Goal: Contribute content: Contribute content

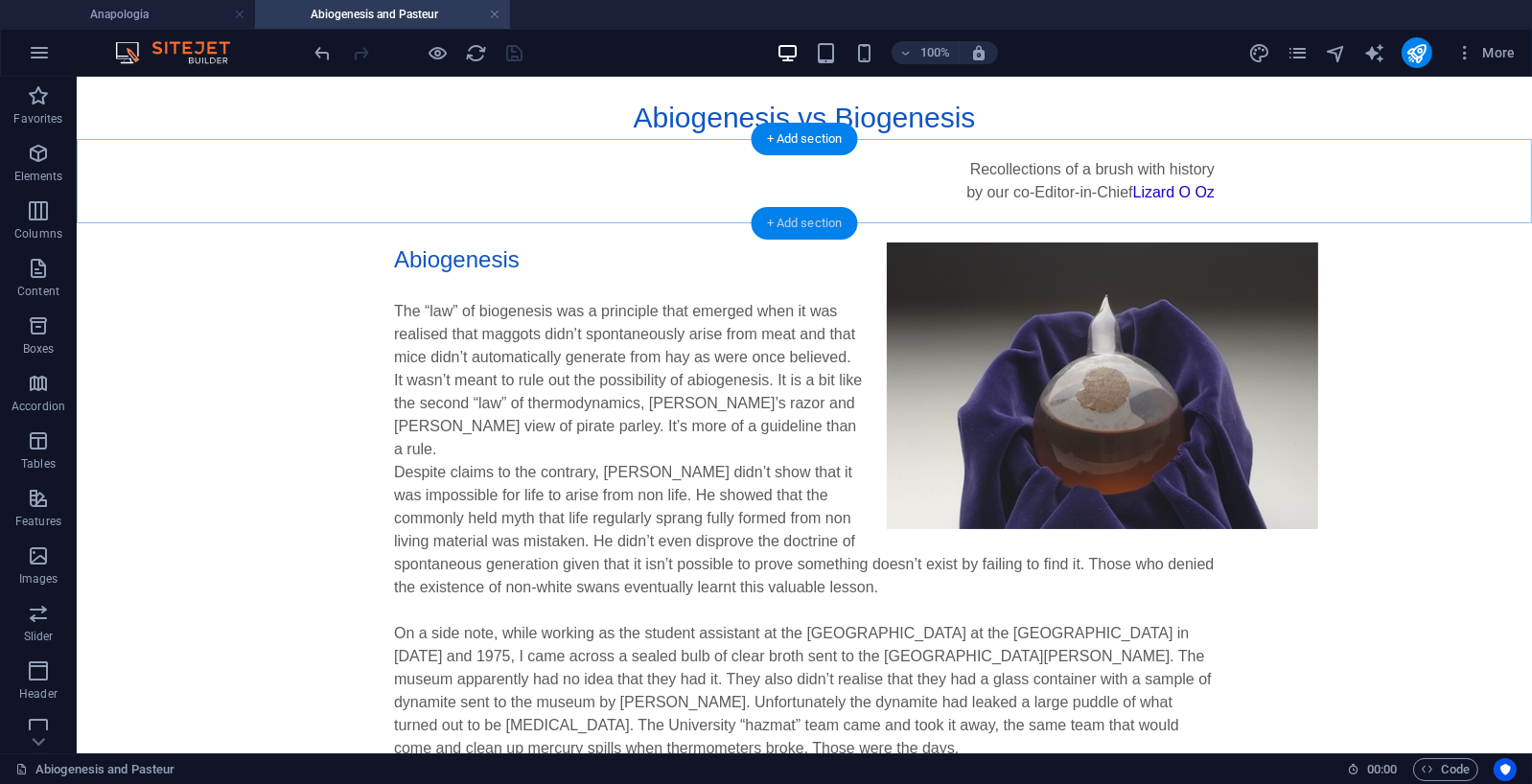
click at [804, 222] on div "+ Add section" at bounding box center [805, 223] width 106 height 32
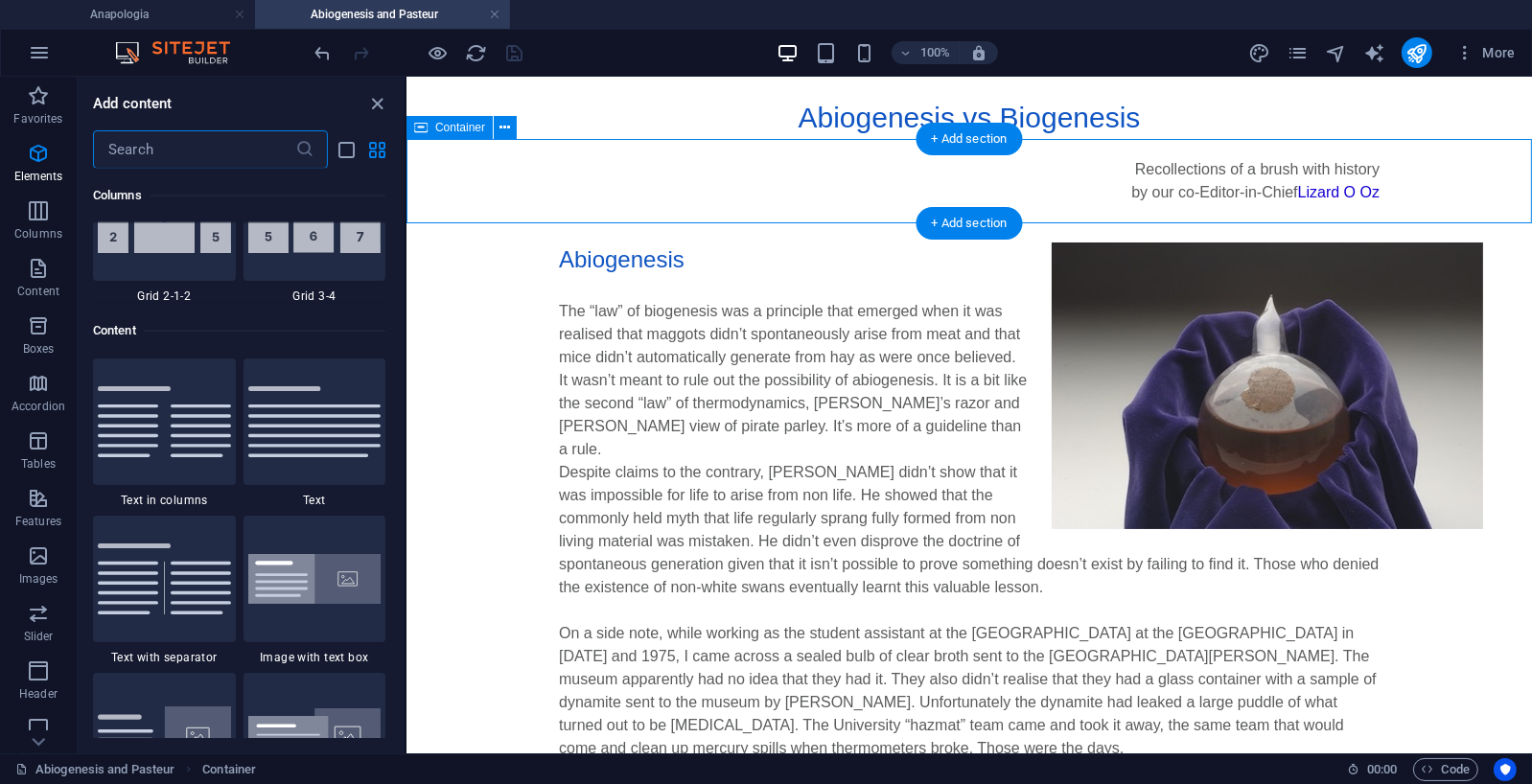
scroll to position [3355, 0]
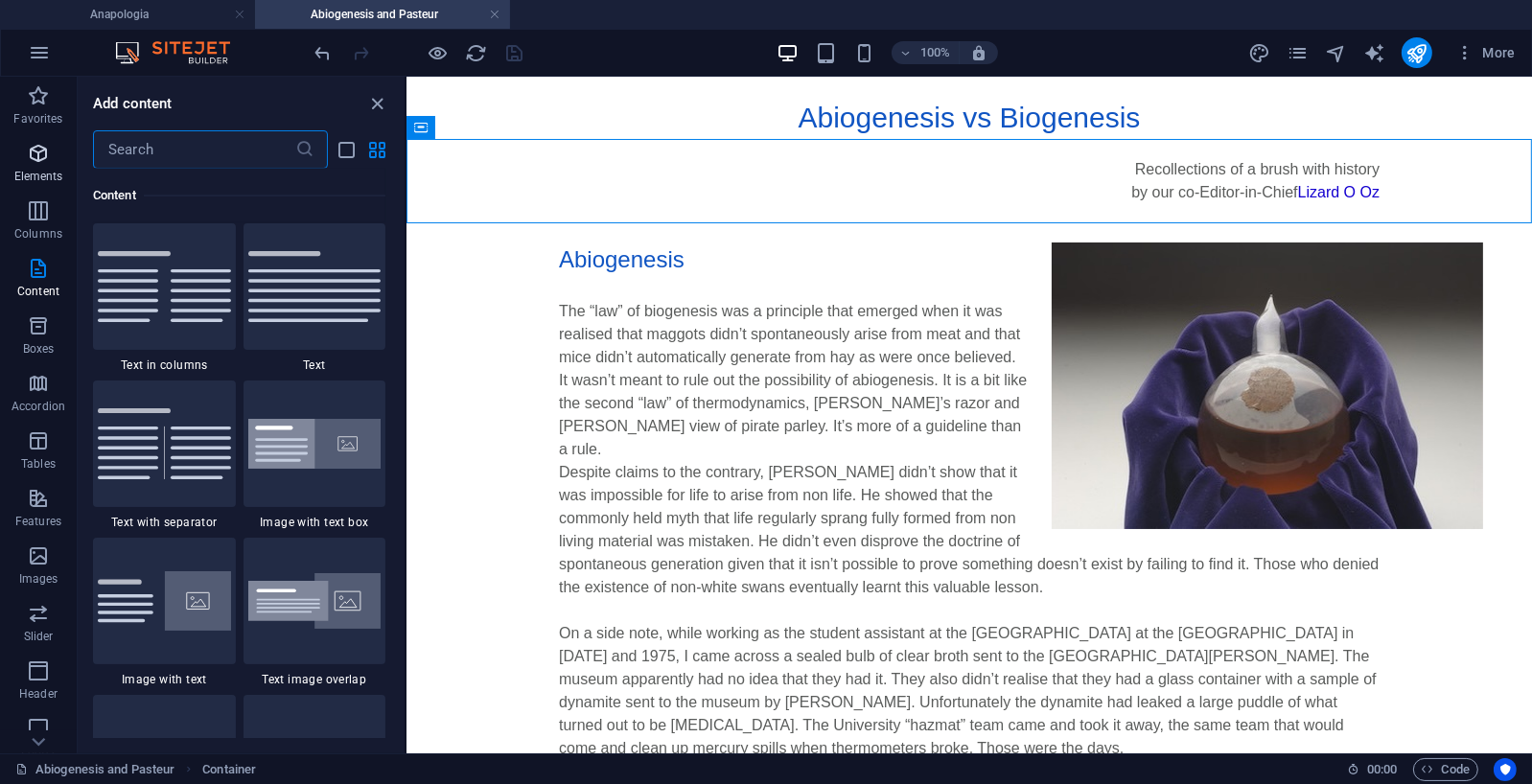
click at [34, 153] on icon "button" at bounding box center [38, 153] width 23 height 23
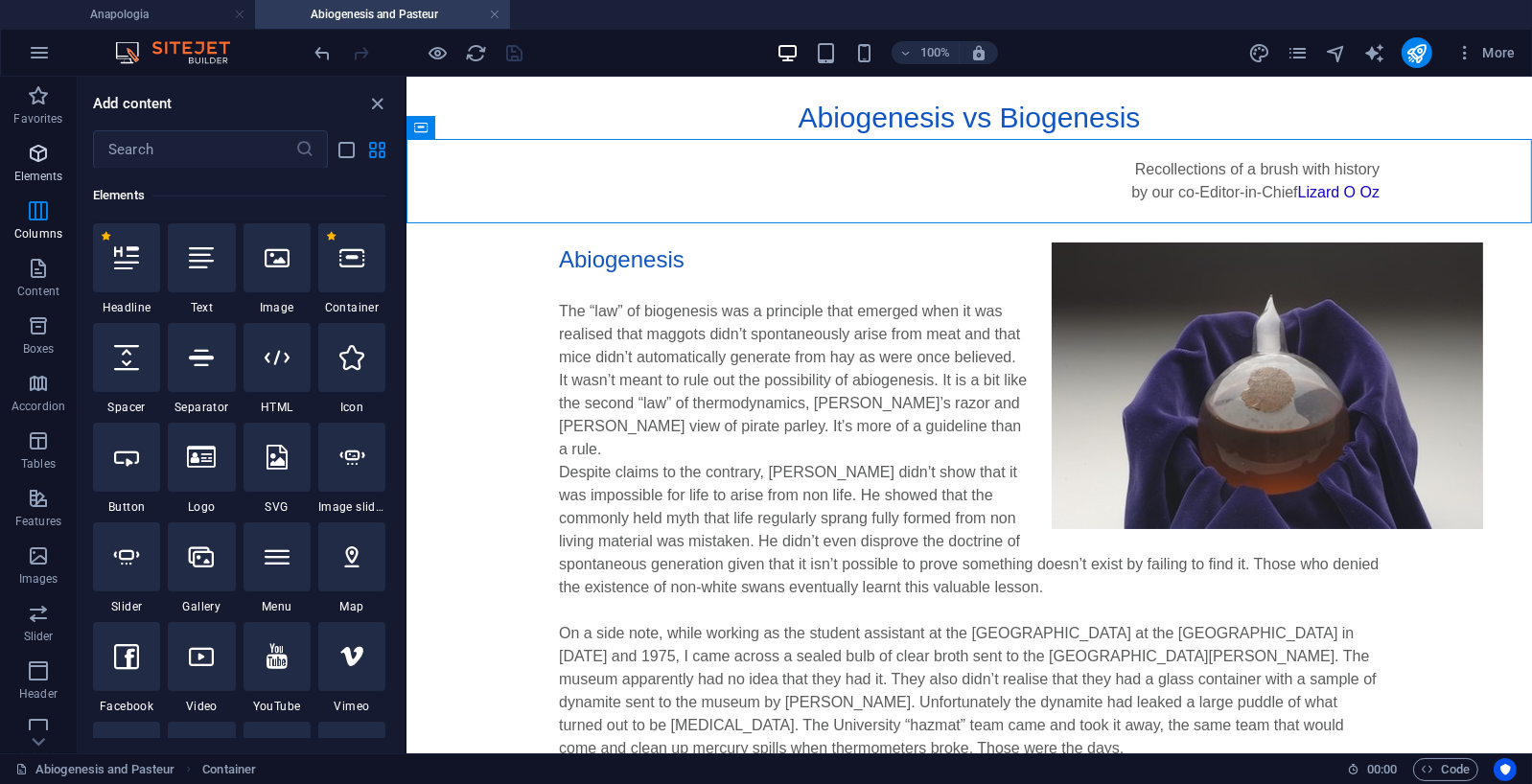
scroll to position [204, 0]
click at [45, 213] on icon "button" at bounding box center [38, 211] width 23 height 23
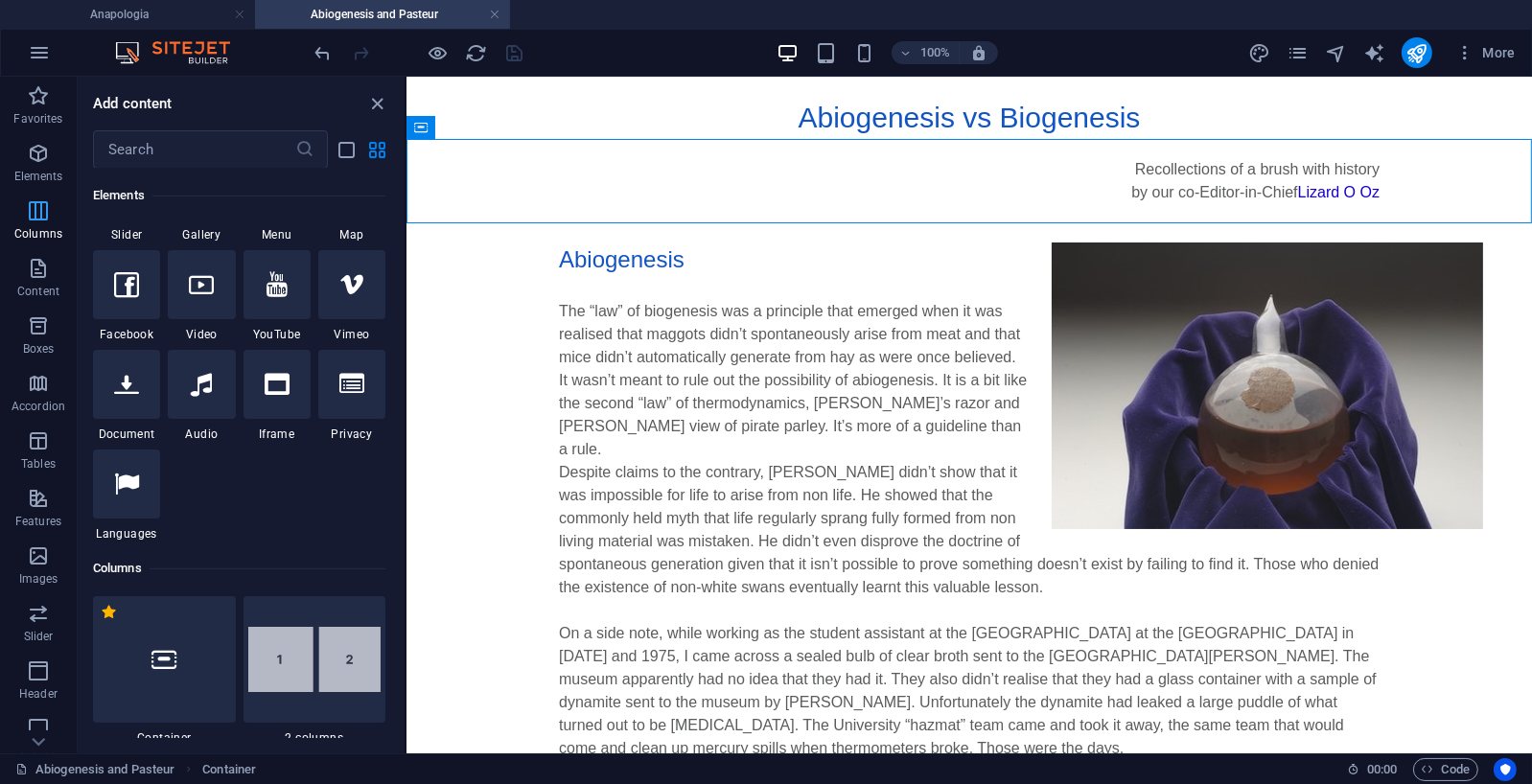
scroll to position [949, 0]
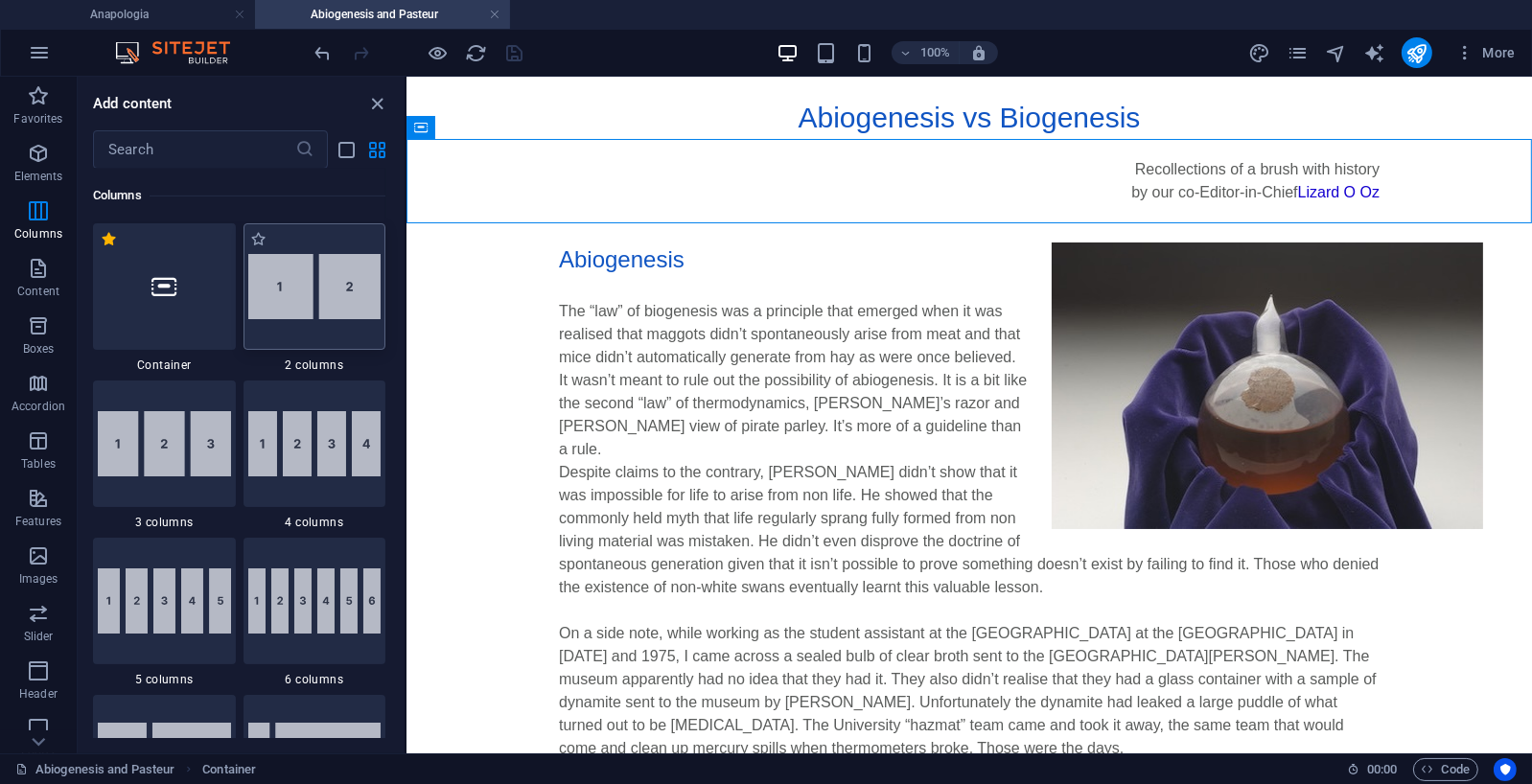
click at [323, 296] on img at bounding box center [314, 286] width 133 height 65
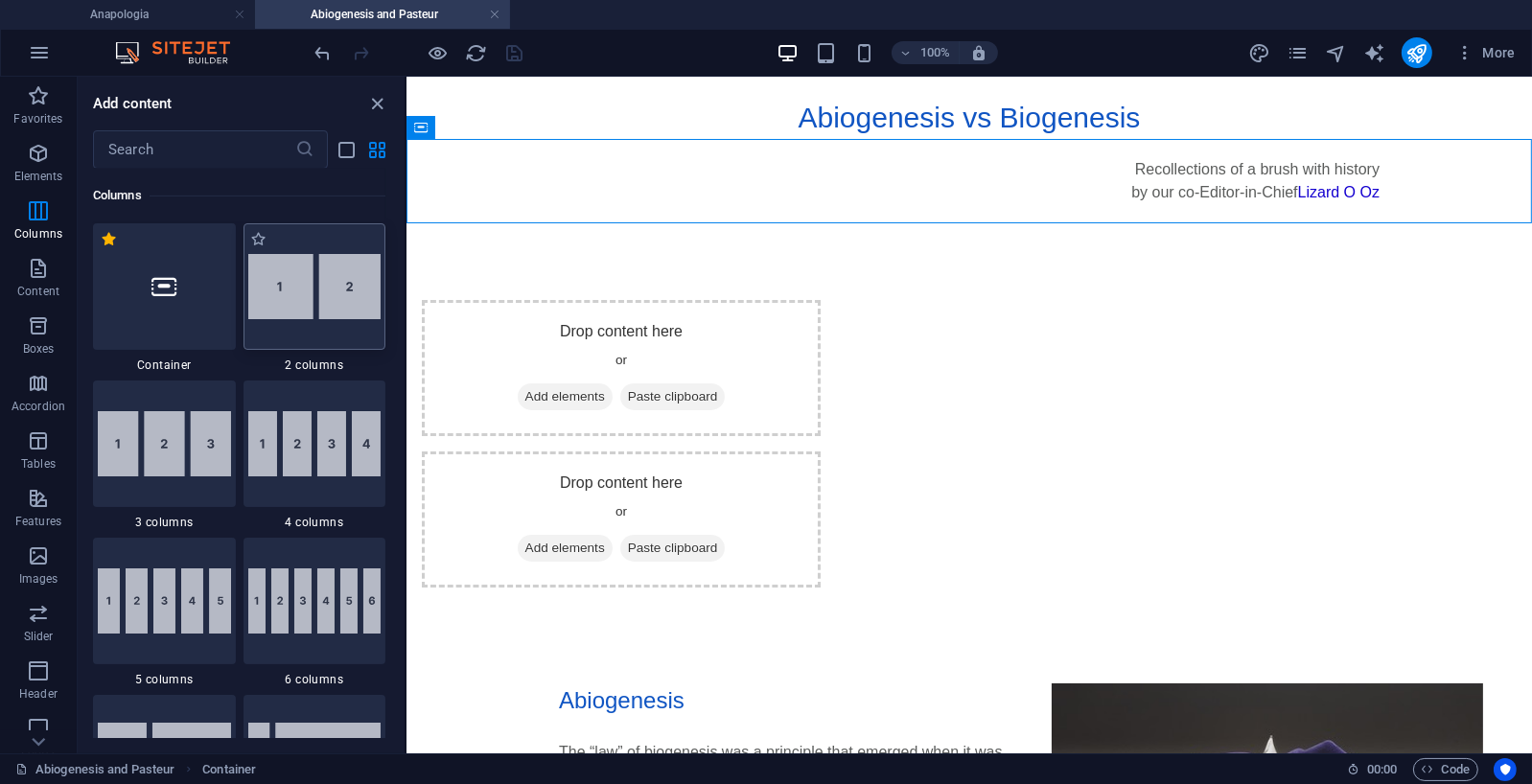
select select "rem"
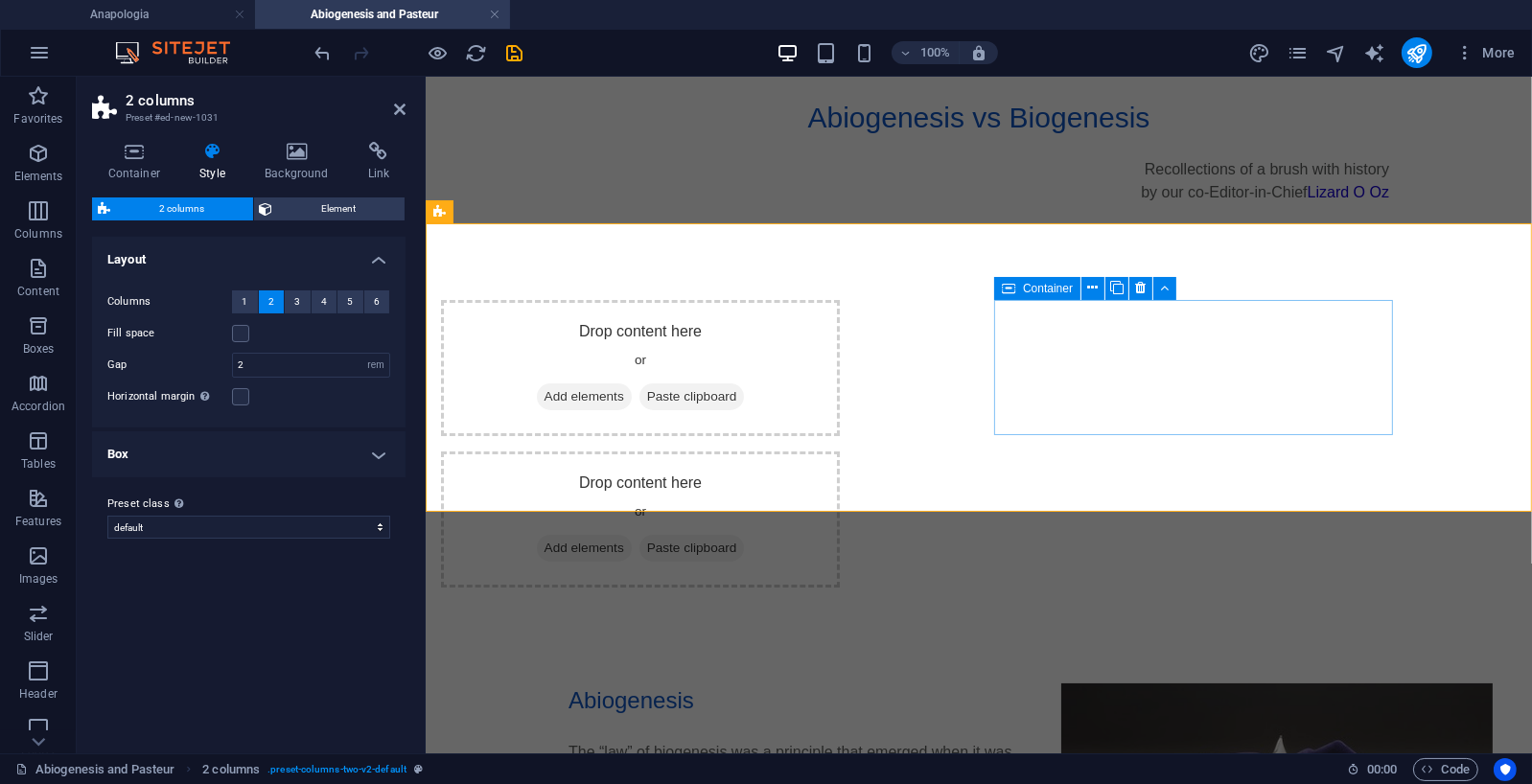
click at [631, 534] on span "Add elements" at bounding box center [583, 547] width 95 height 26
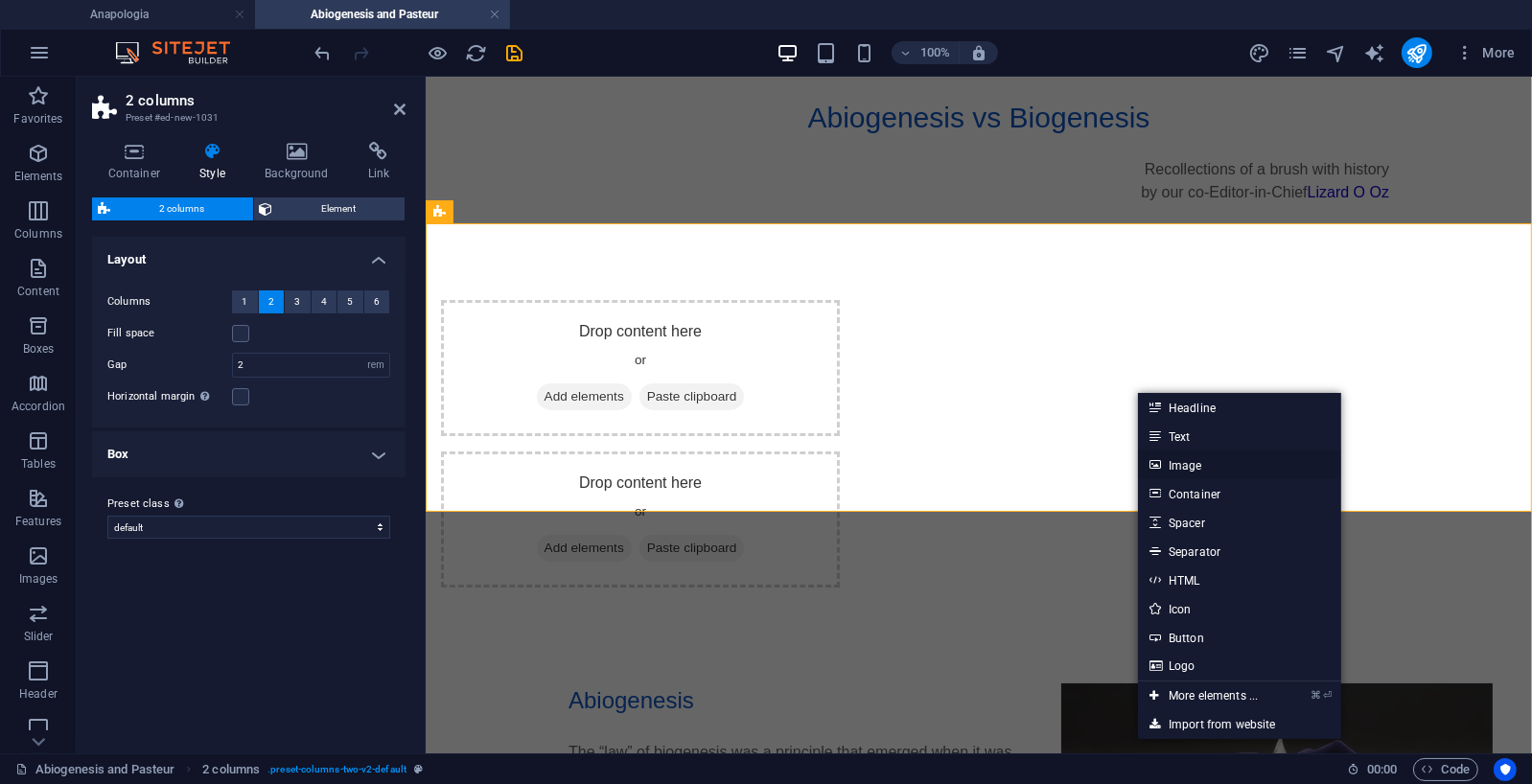
click at [1189, 465] on link "Image" at bounding box center [1240, 465] width 203 height 28
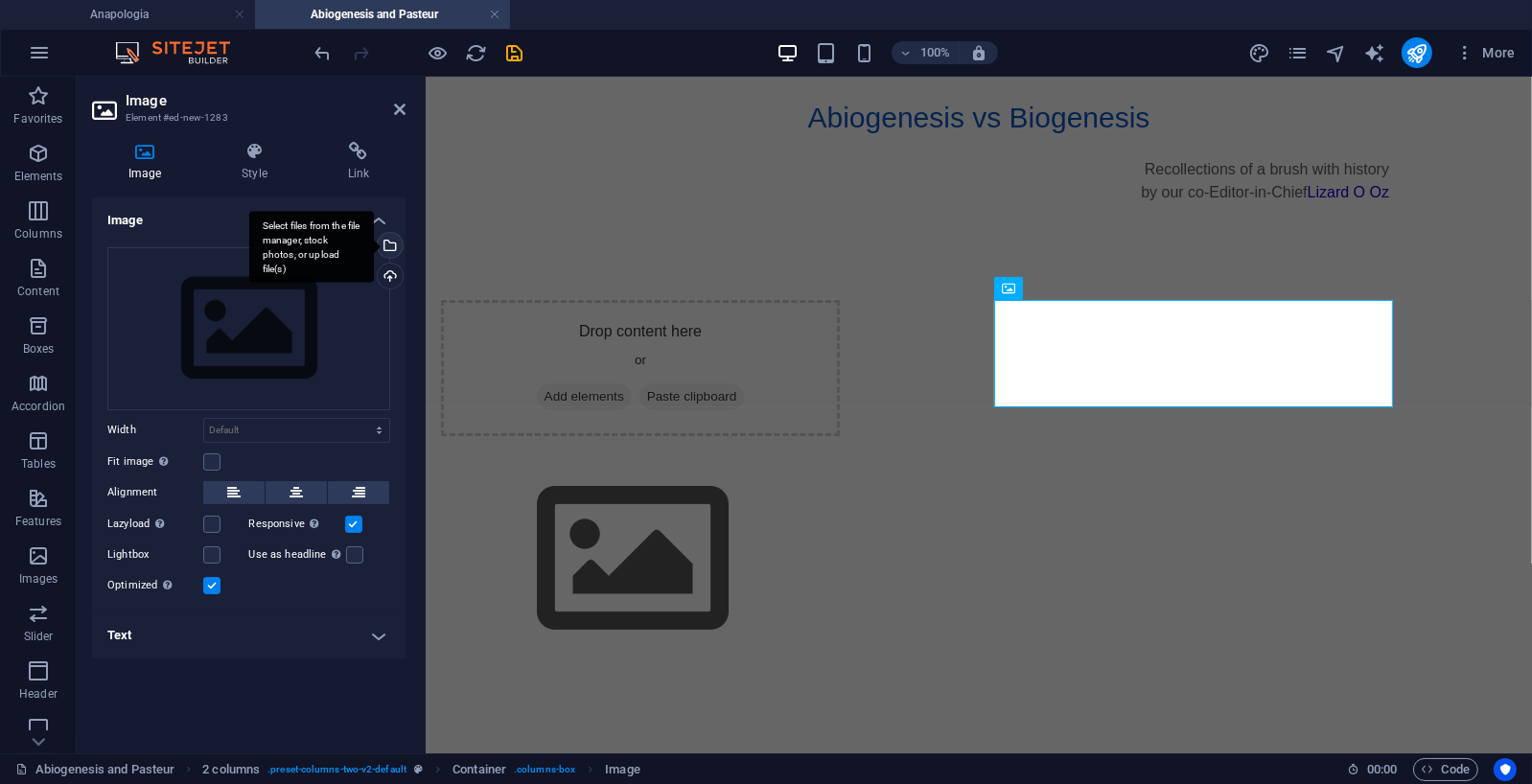
click at [374, 241] on div "Select files from the file manager, stock photos, or upload file(s)" at bounding box center [311, 247] width 125 height 72
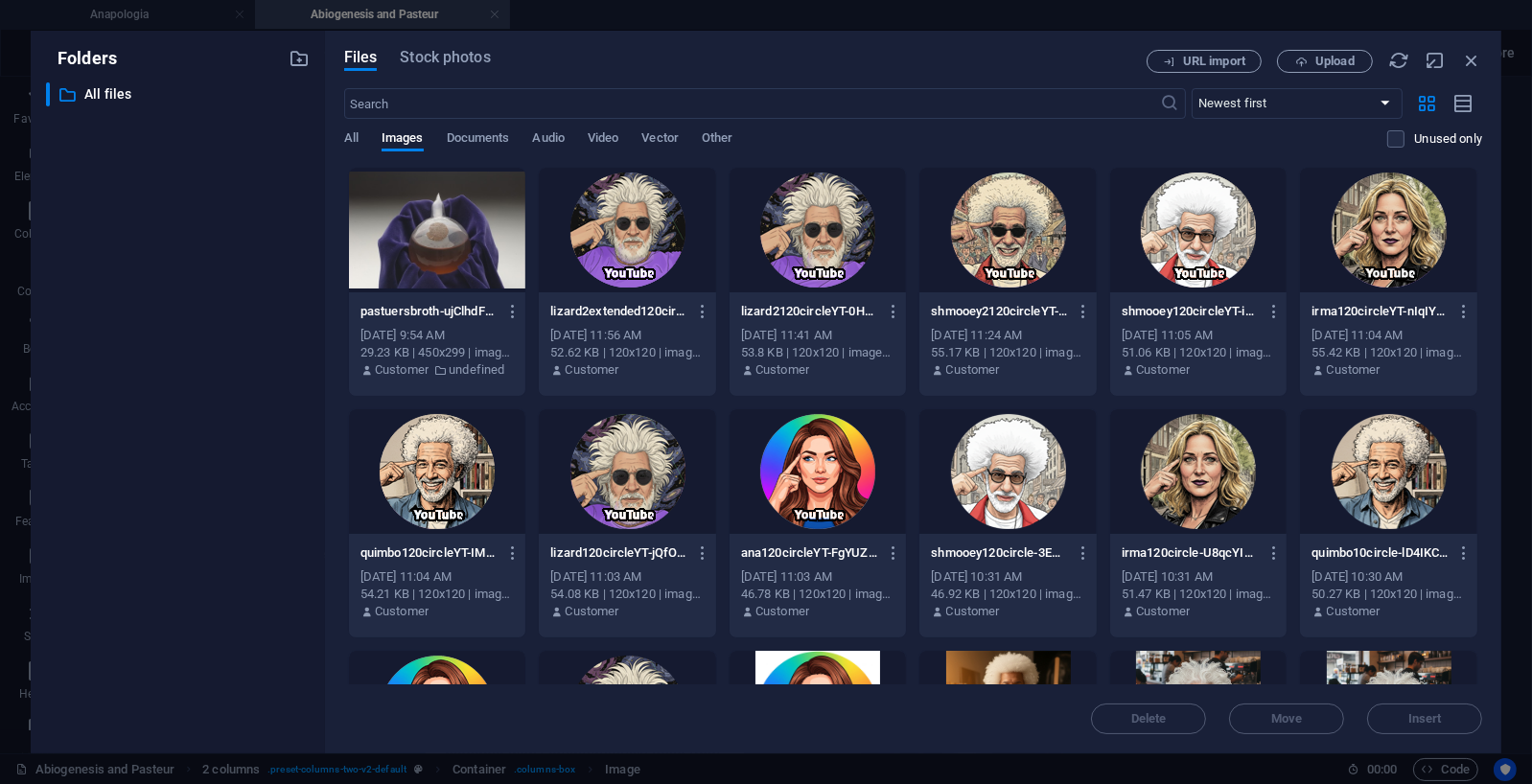
click at [430, 247] on div at bounding box center [437, 230] width 178 height 125
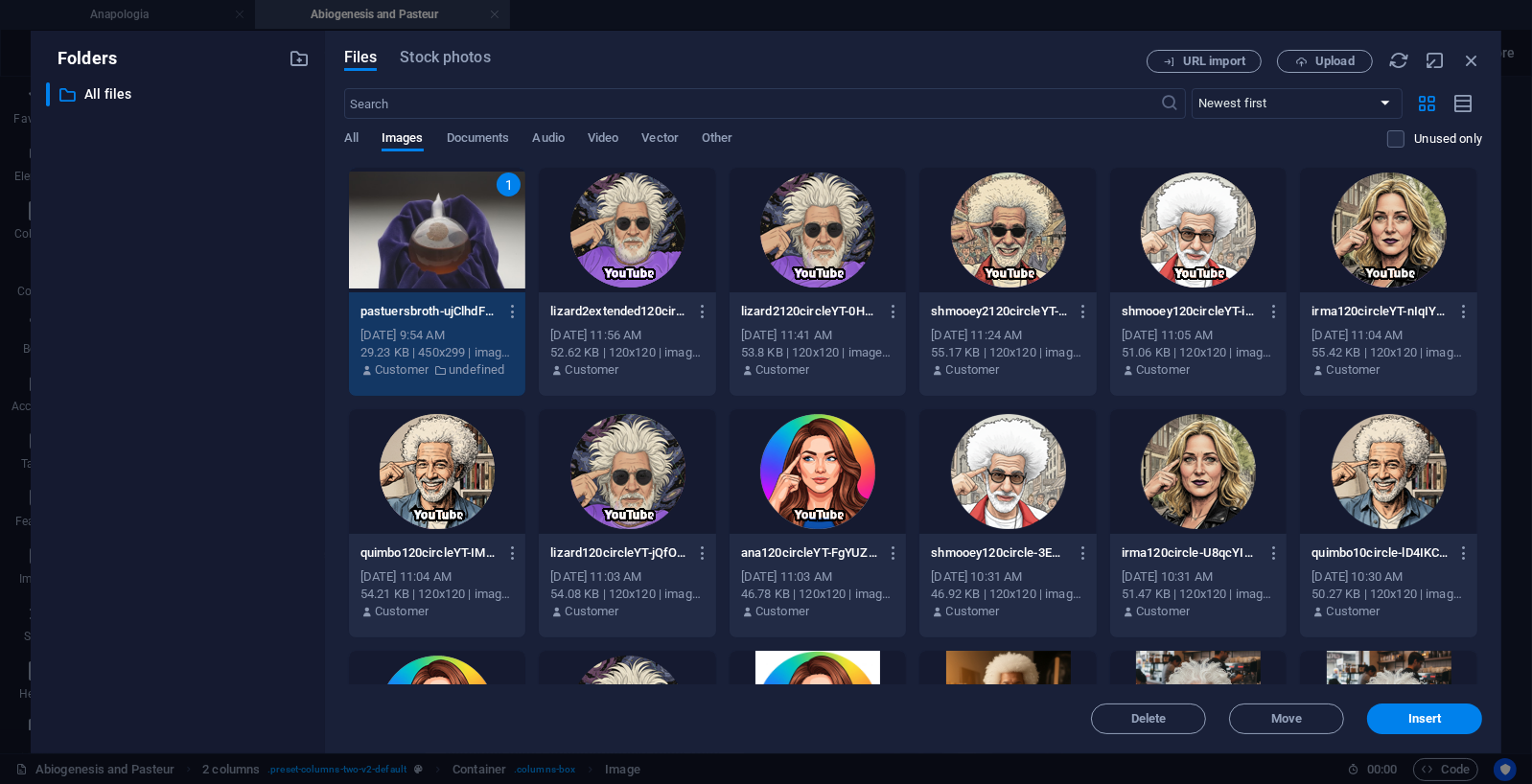
click at [430, 247] on div "1" at bounding box center [437, 230] width 178 height 125
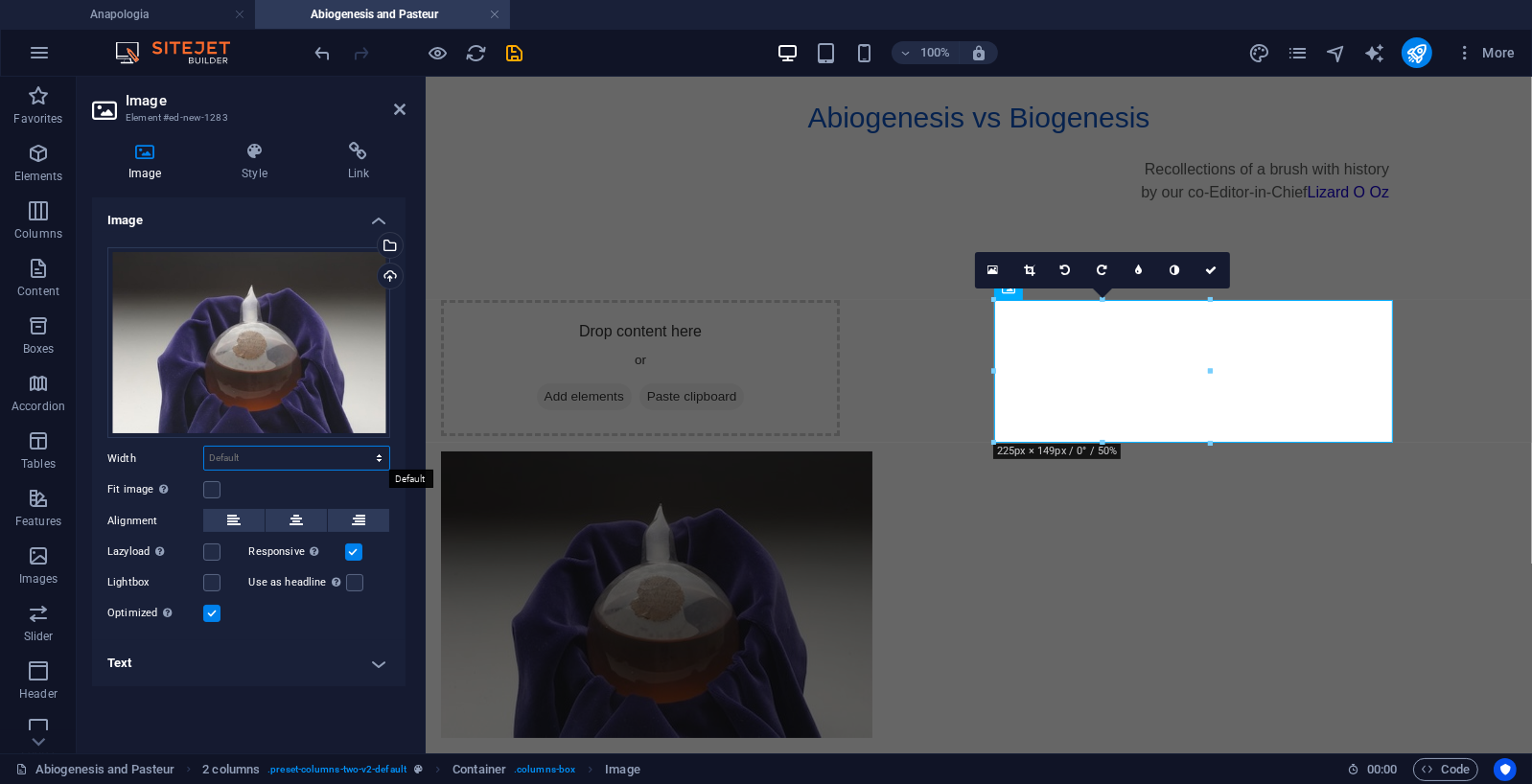
click at [351, 455] on select "Default auto px rem % em vh vw" at bounding box center [297, 459] width 186 height 23
select select "px"
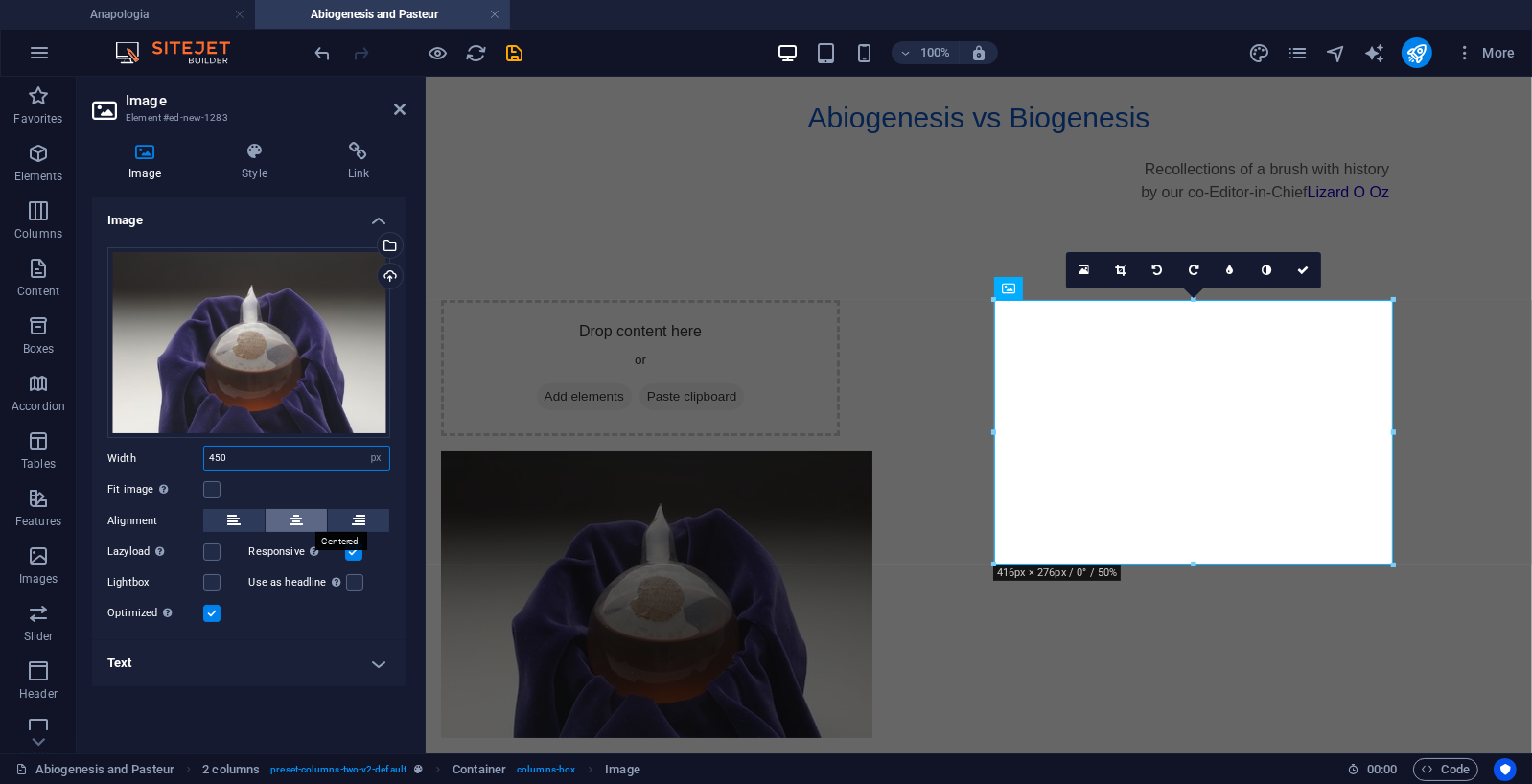
type input "450"
click at [297, 516] on icon at bounding box center [297, 520] width 14 height 23
drag, startPoint x: 1305, startPoint y: 268, endPoint x: 1228, endPoint y: 190, distance: 109.6
click at [1305, 268] on icon at bounding box center [1304, 270] width 12 height 12
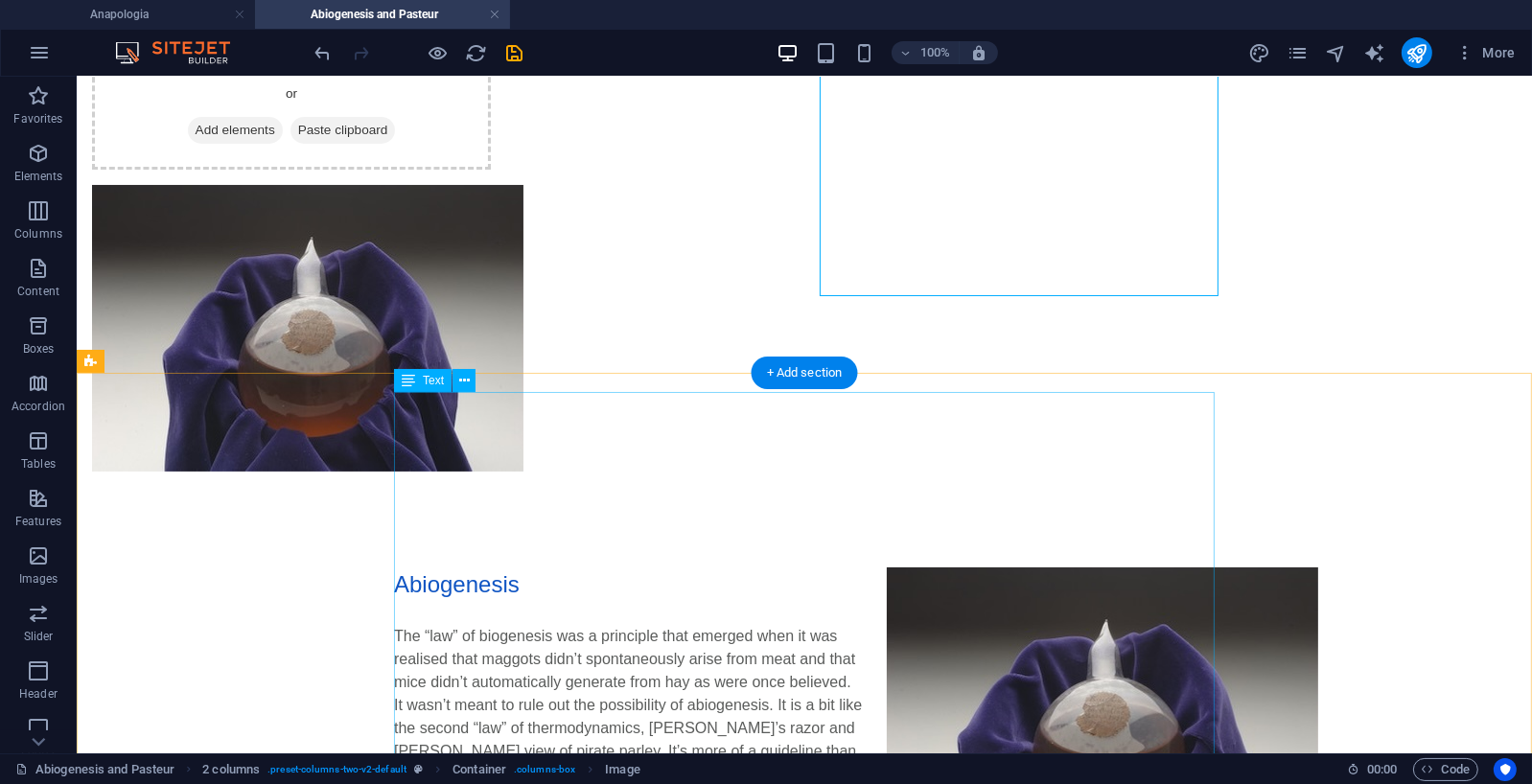
scroll to position [271, 0]
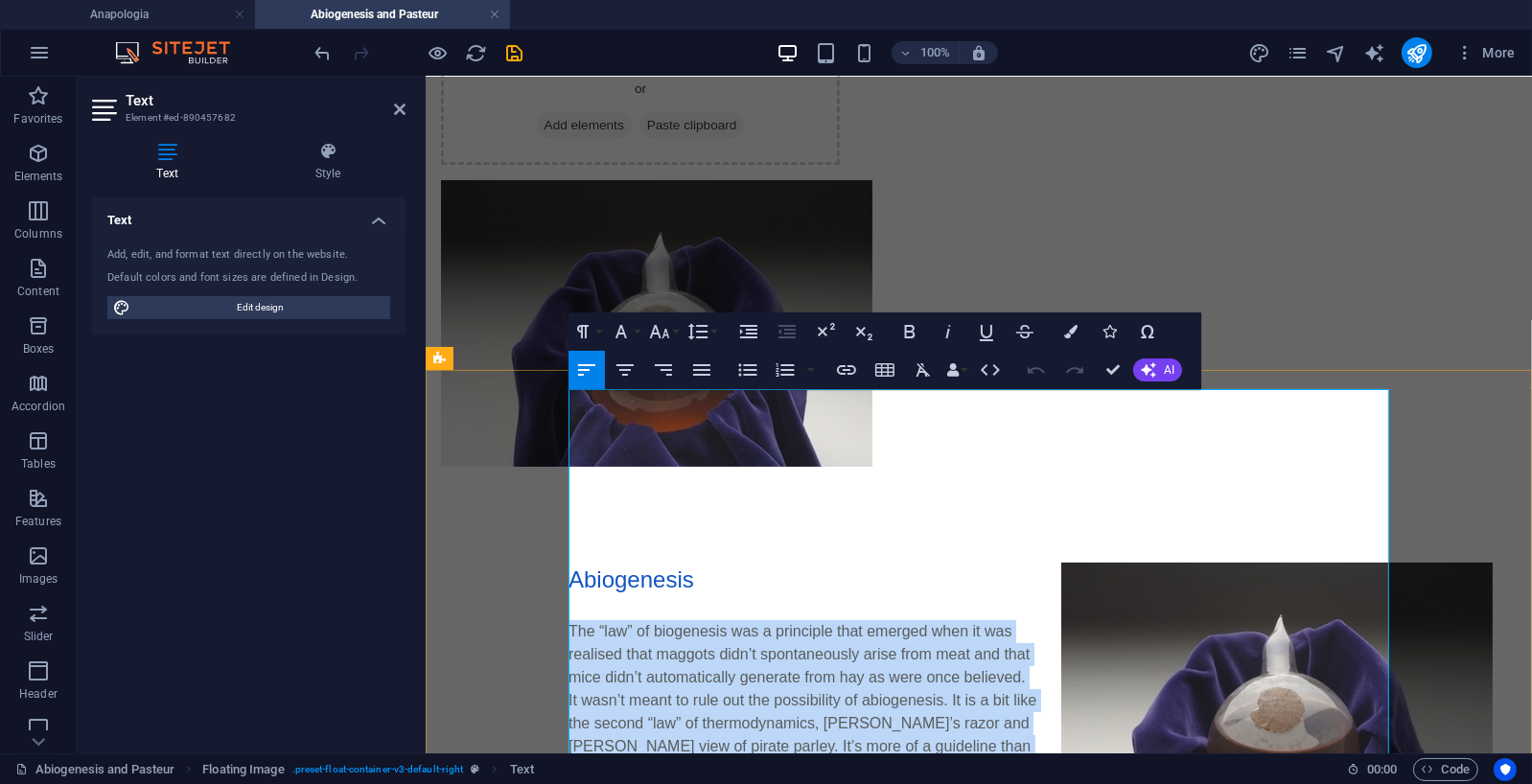
drag, startPoint x: 569, startPoint y: 460, endPoint x: 1256, endPoint y: 694, distance: 725.8
copy div "The “law” of biogenesis was a principle that emerged when it was realised that …"
drag, startPoint x: 1114, startPoint y: 368, endPoint x: 994, endPoint y: 284, distance: 146.5
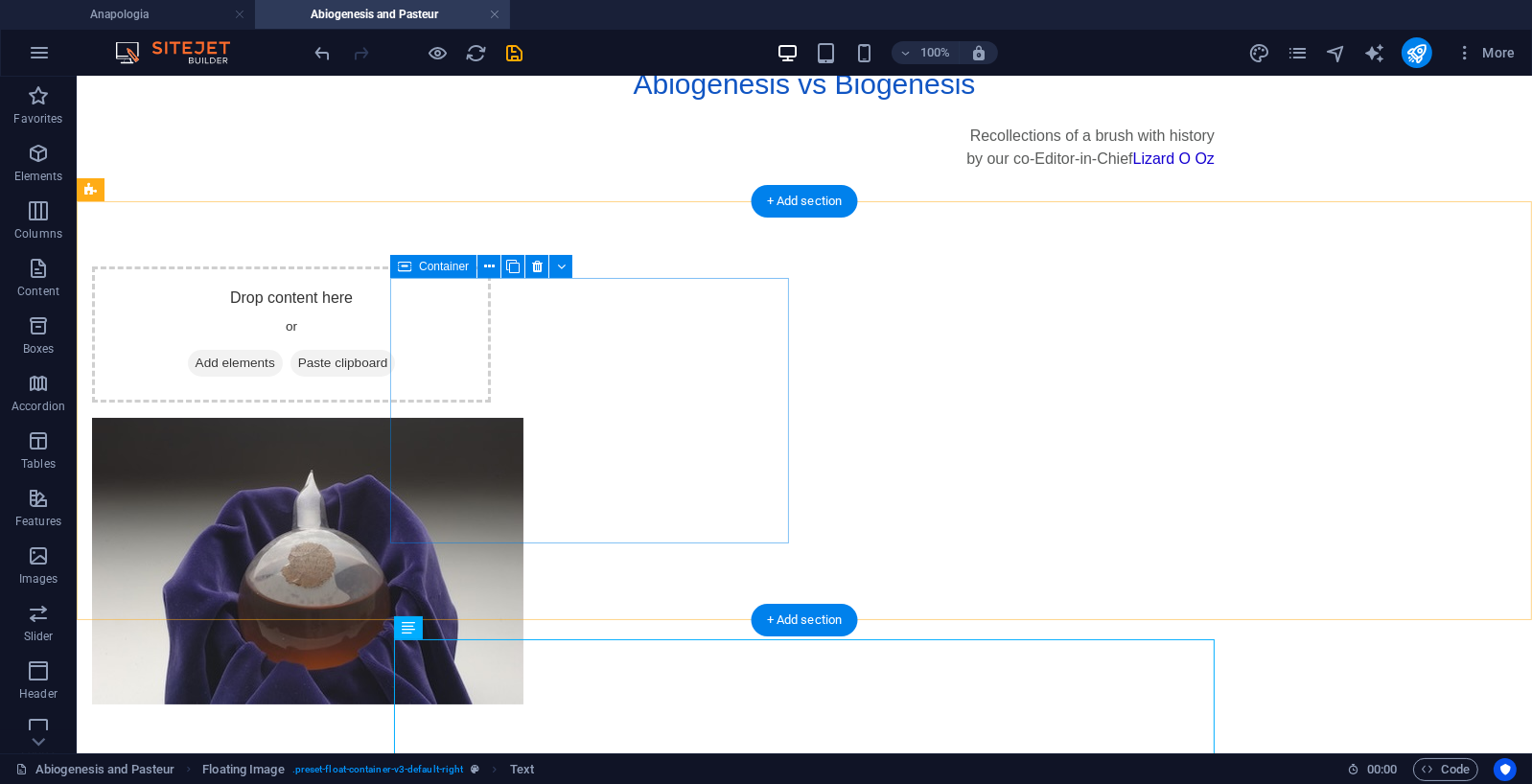
scroll to position [19, 0]
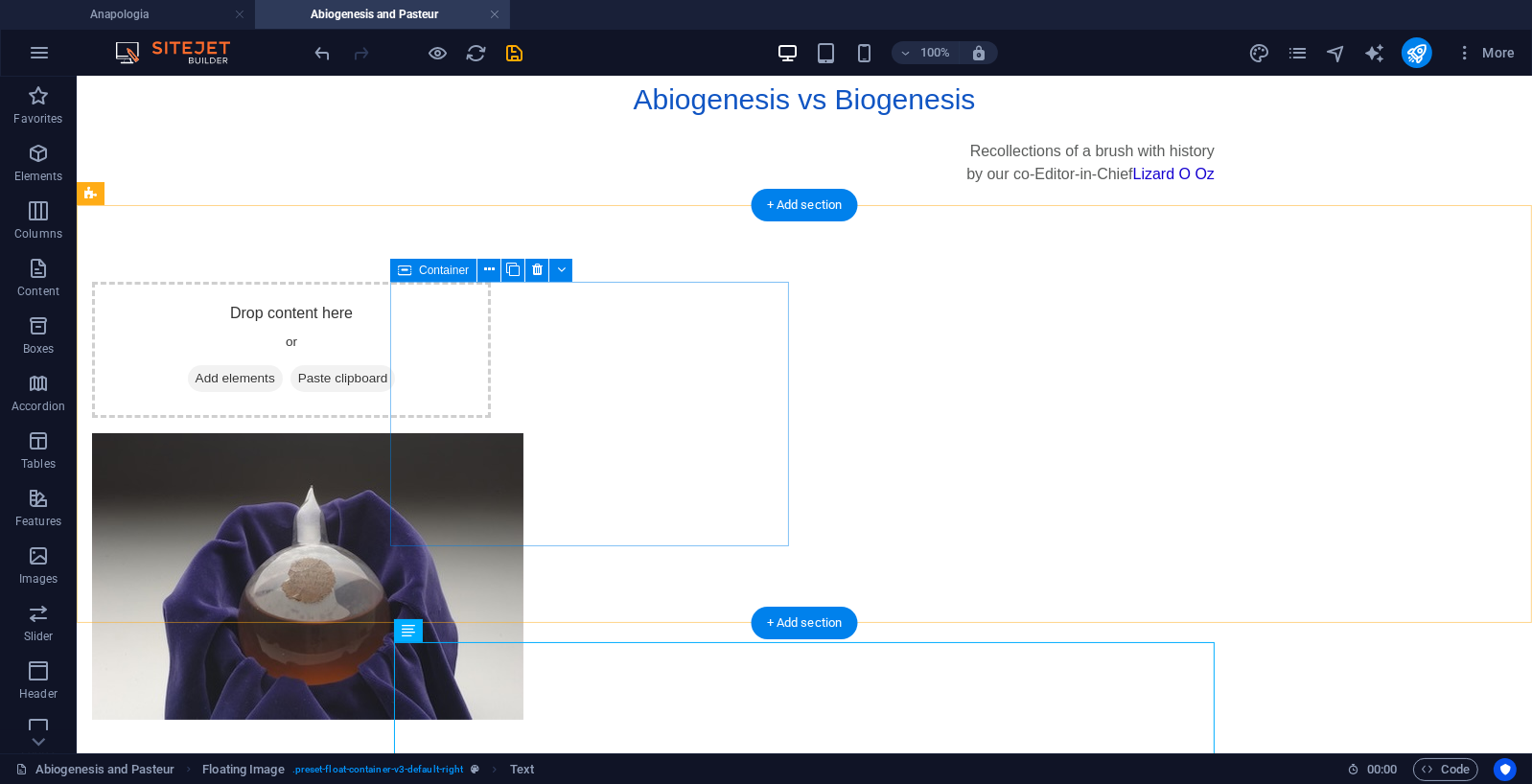
click at [282, 376] on span "Add elements" at bounding box center [233, 377] width 95 height 26
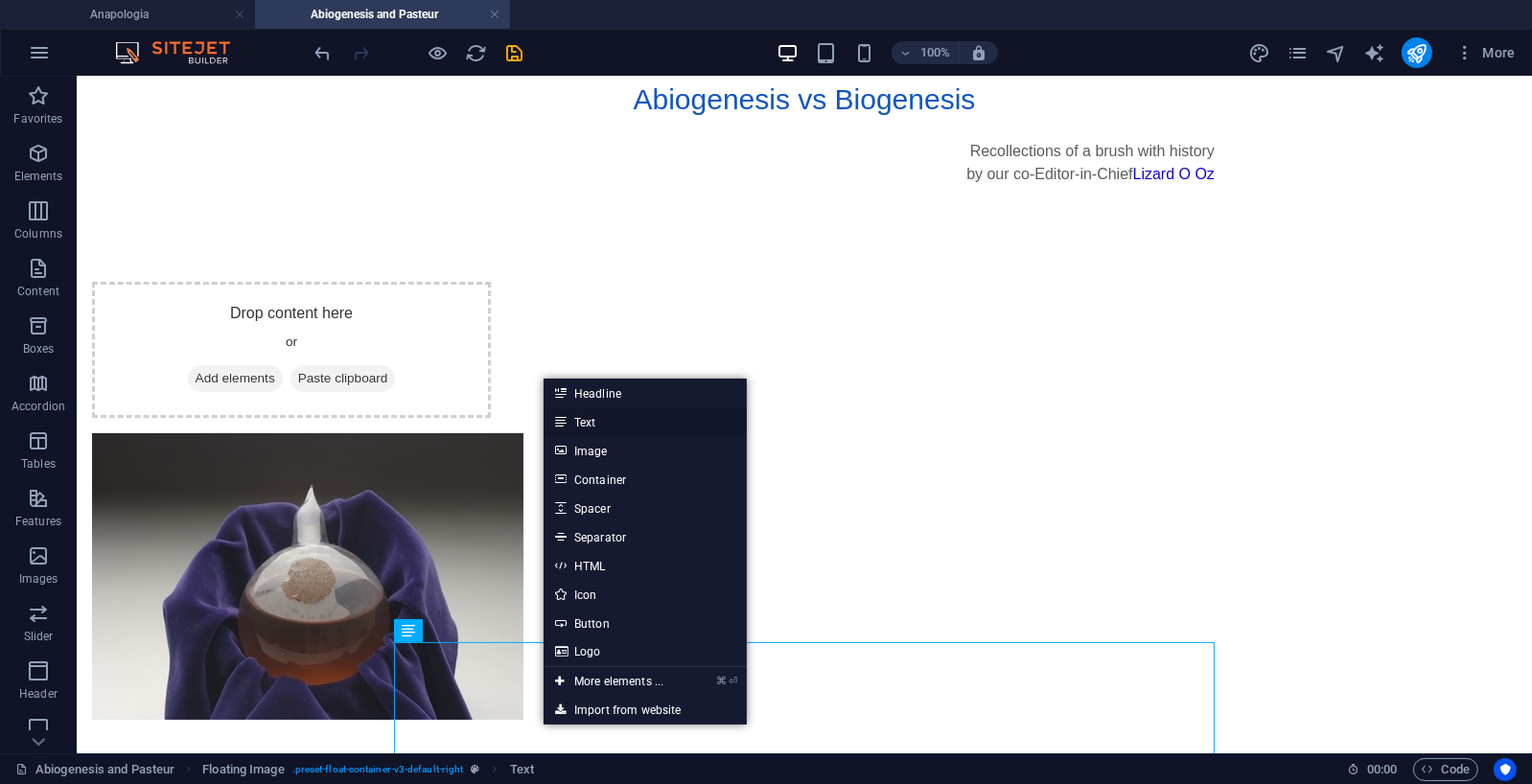
click at [590, 424] on link "Text" at bounding box center [645, 421] width 203 height 28
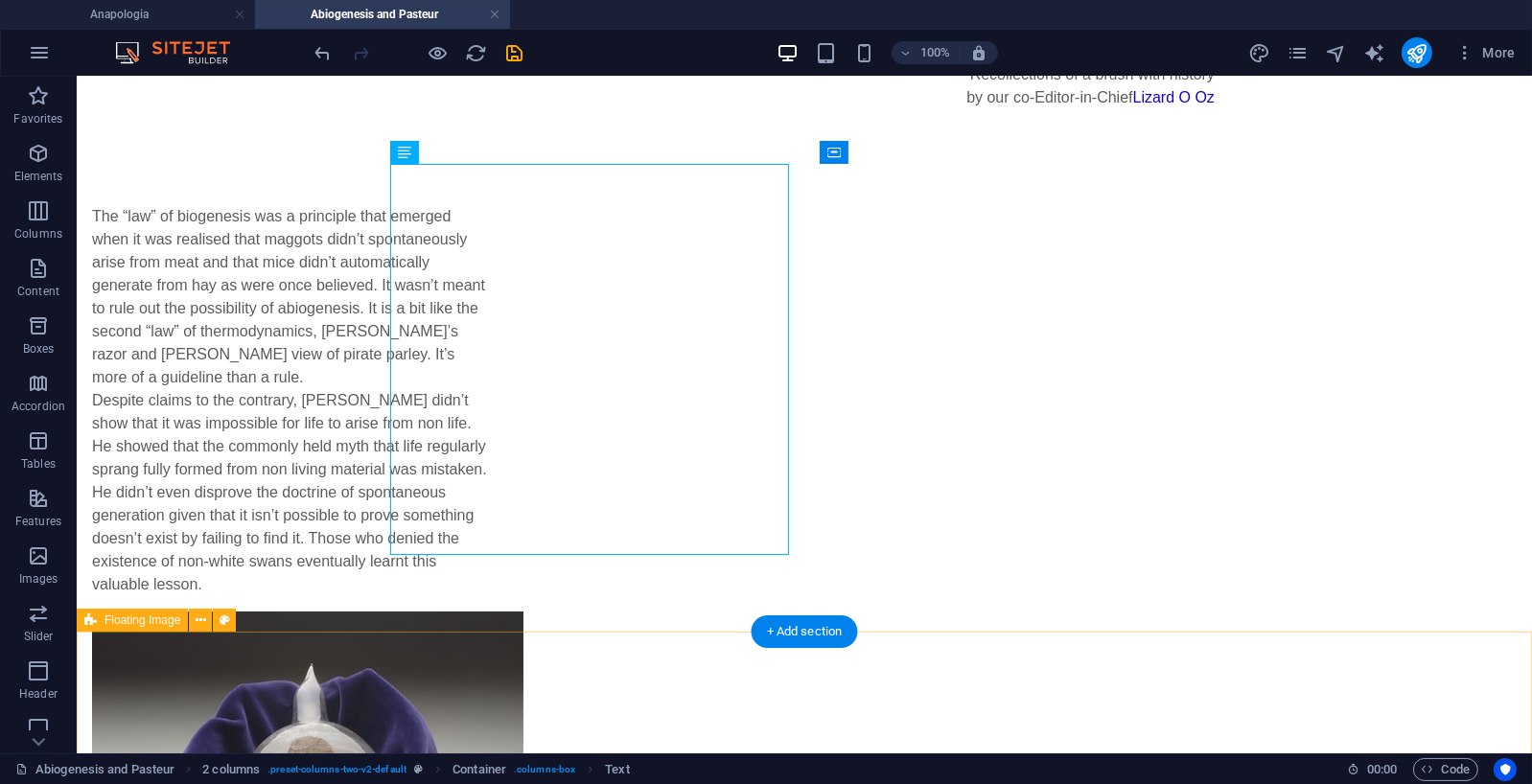
scroll to position [0, 0]
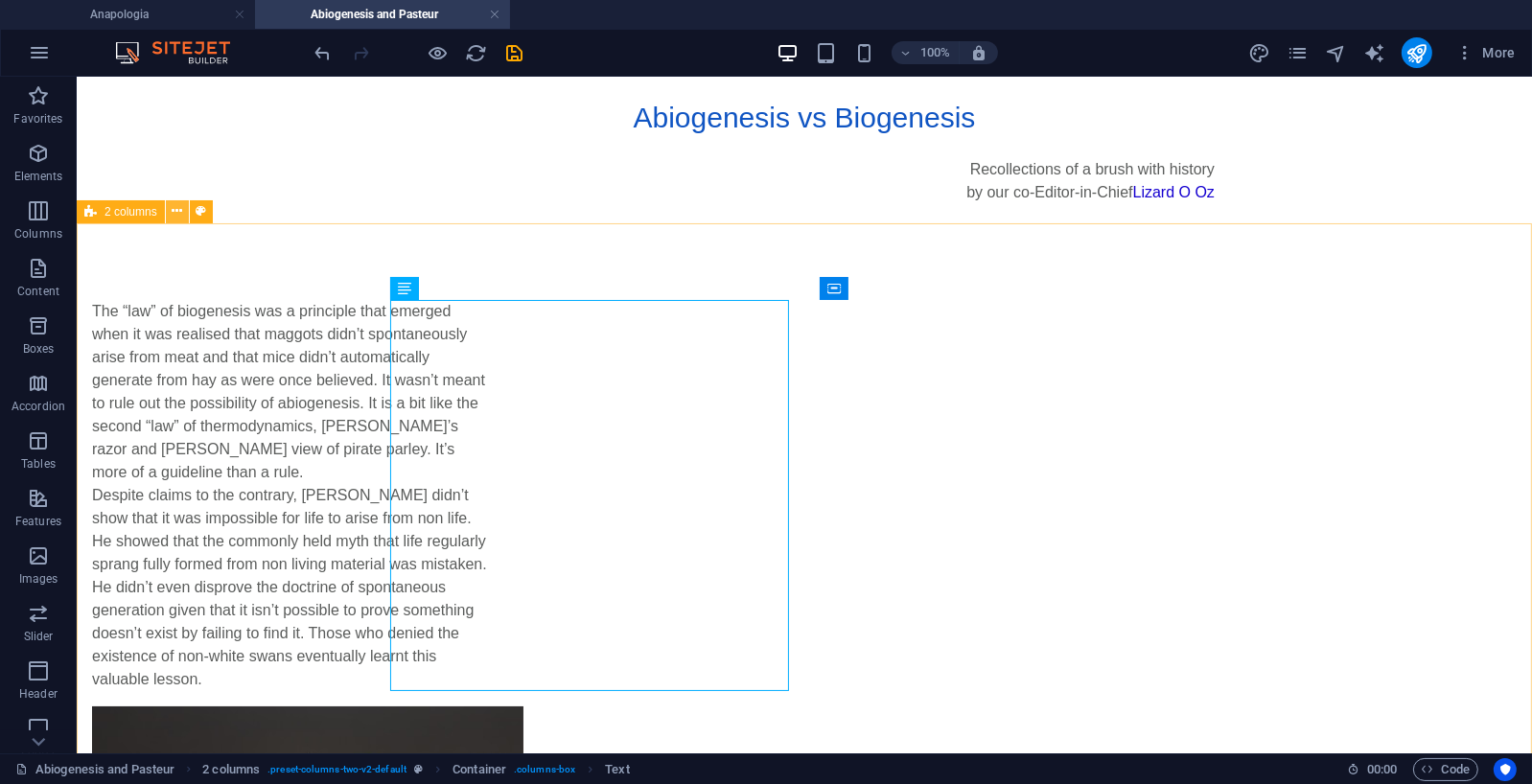
click at [182, 210] on icon at bounding box center [177, 211] width 11 height 21
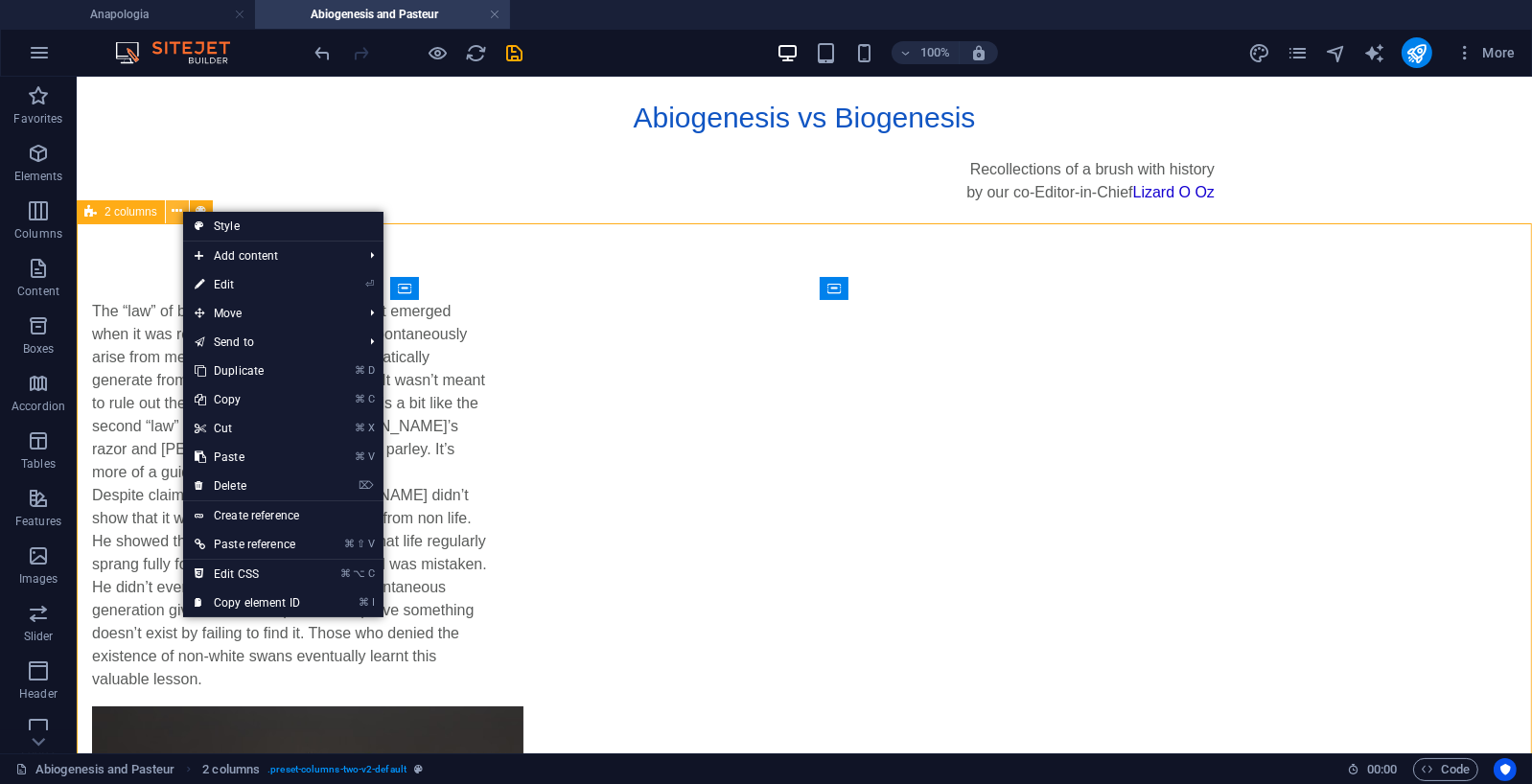
click at [182, 210] on icon at bounding box center [177, 211] width 11 height 21
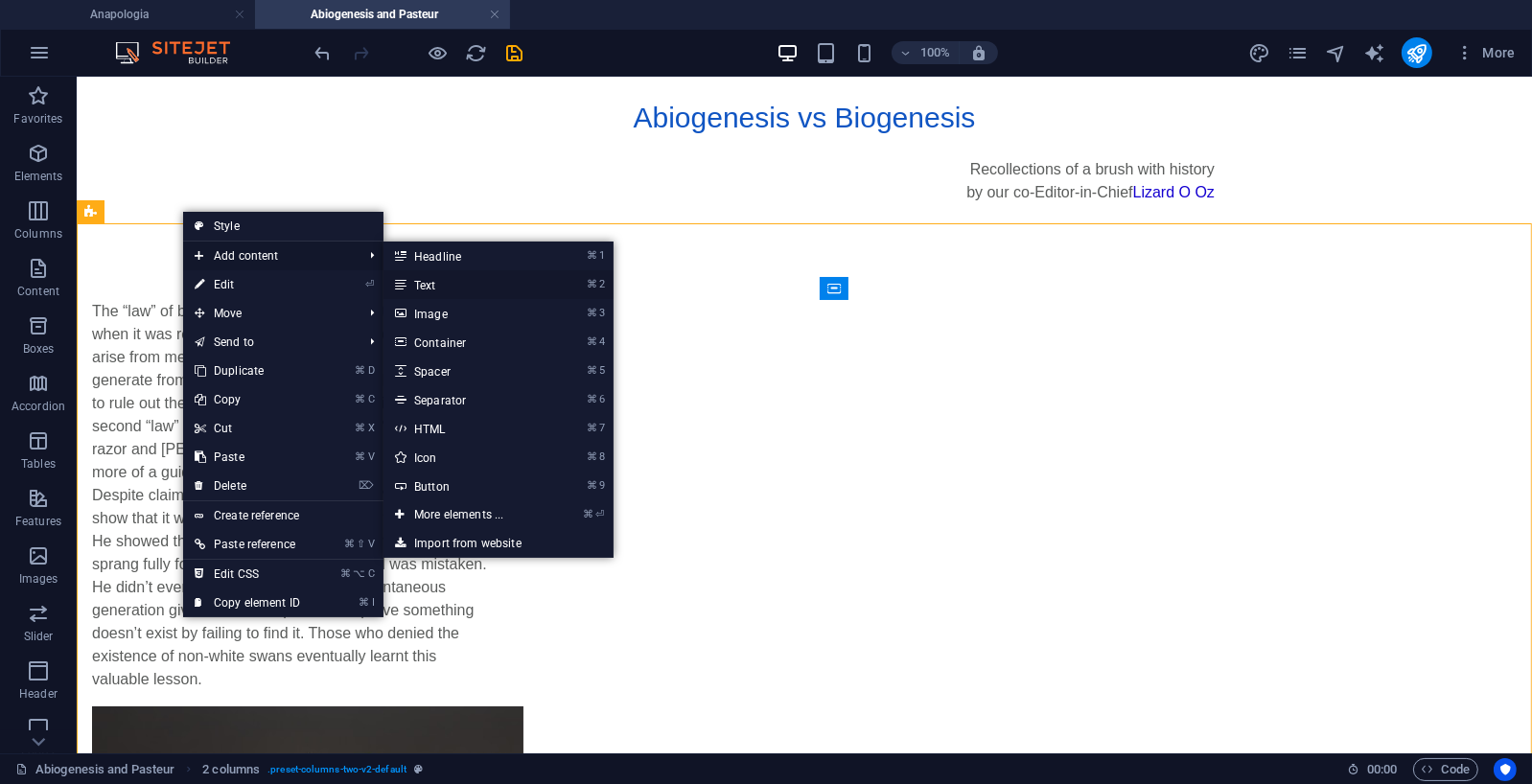
click at [436, 287] on link "⌘ 2 Text" at bounding box center [463, 284] width 158 height 28
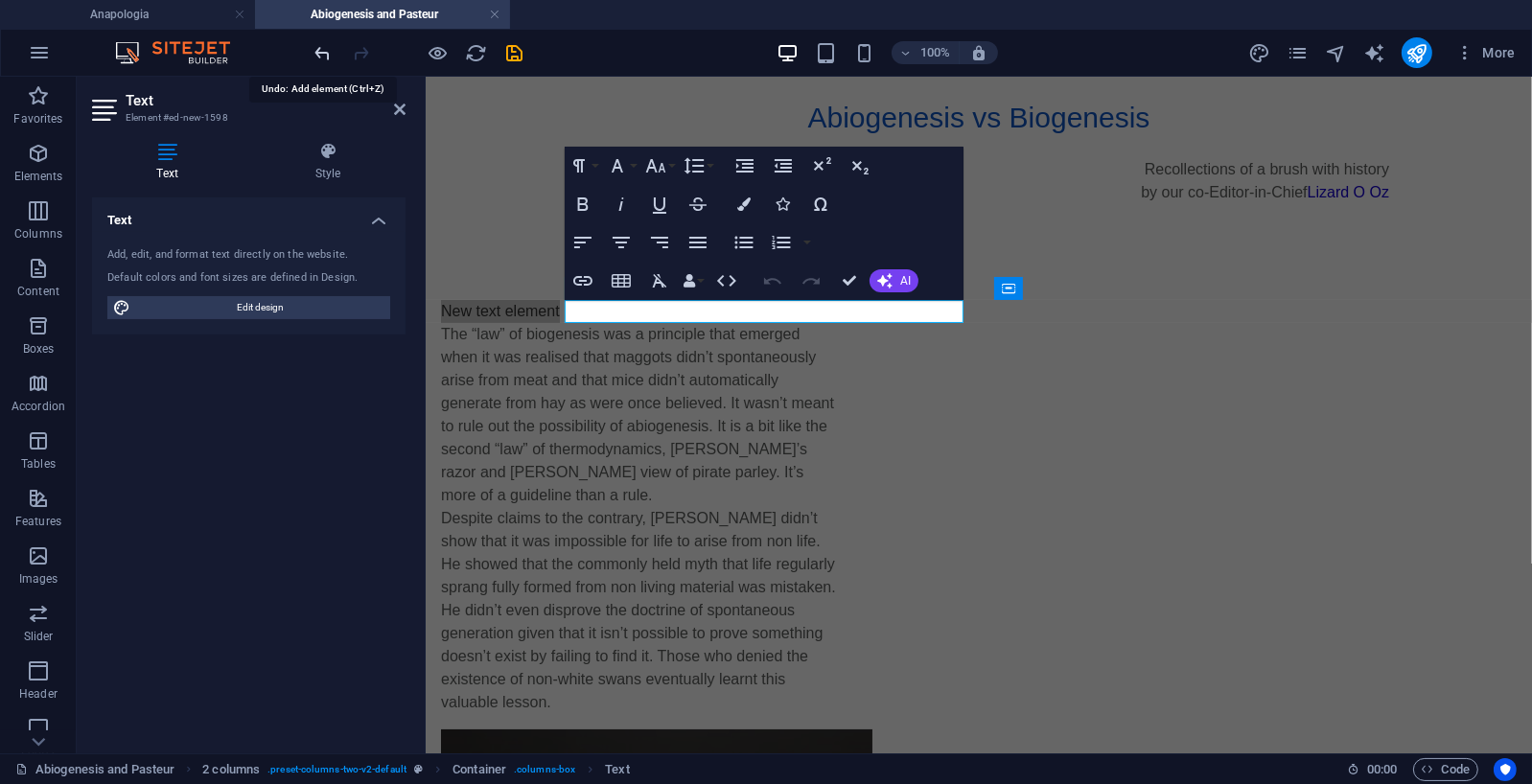
click at [325, 52] on icon "undo" at bounding box center [323, 53] width 22 height 22
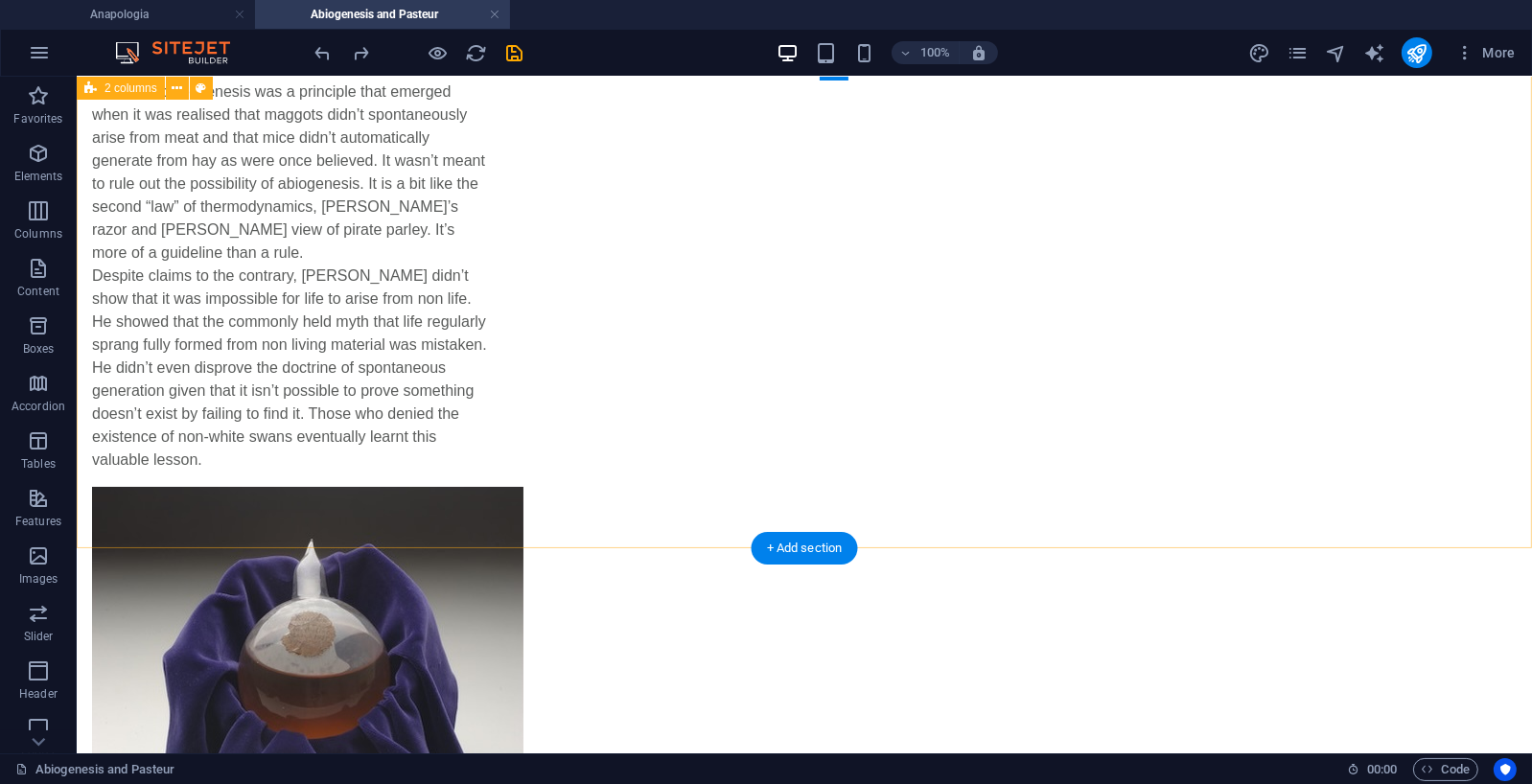
scroll to position [212, 0]
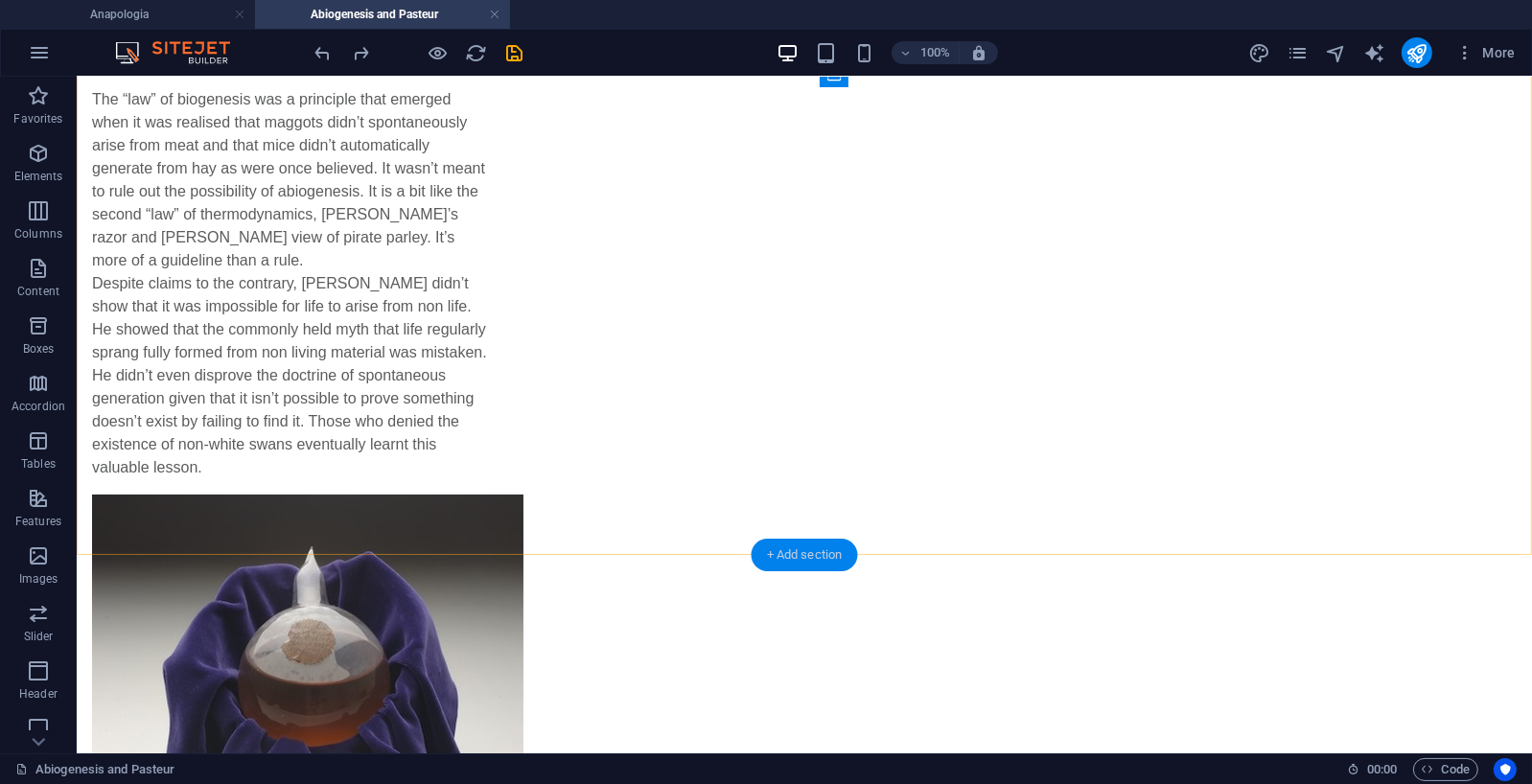
click at [802, 550] on div "+ Add section" at bounding box center [805, 555] width 106 height 32
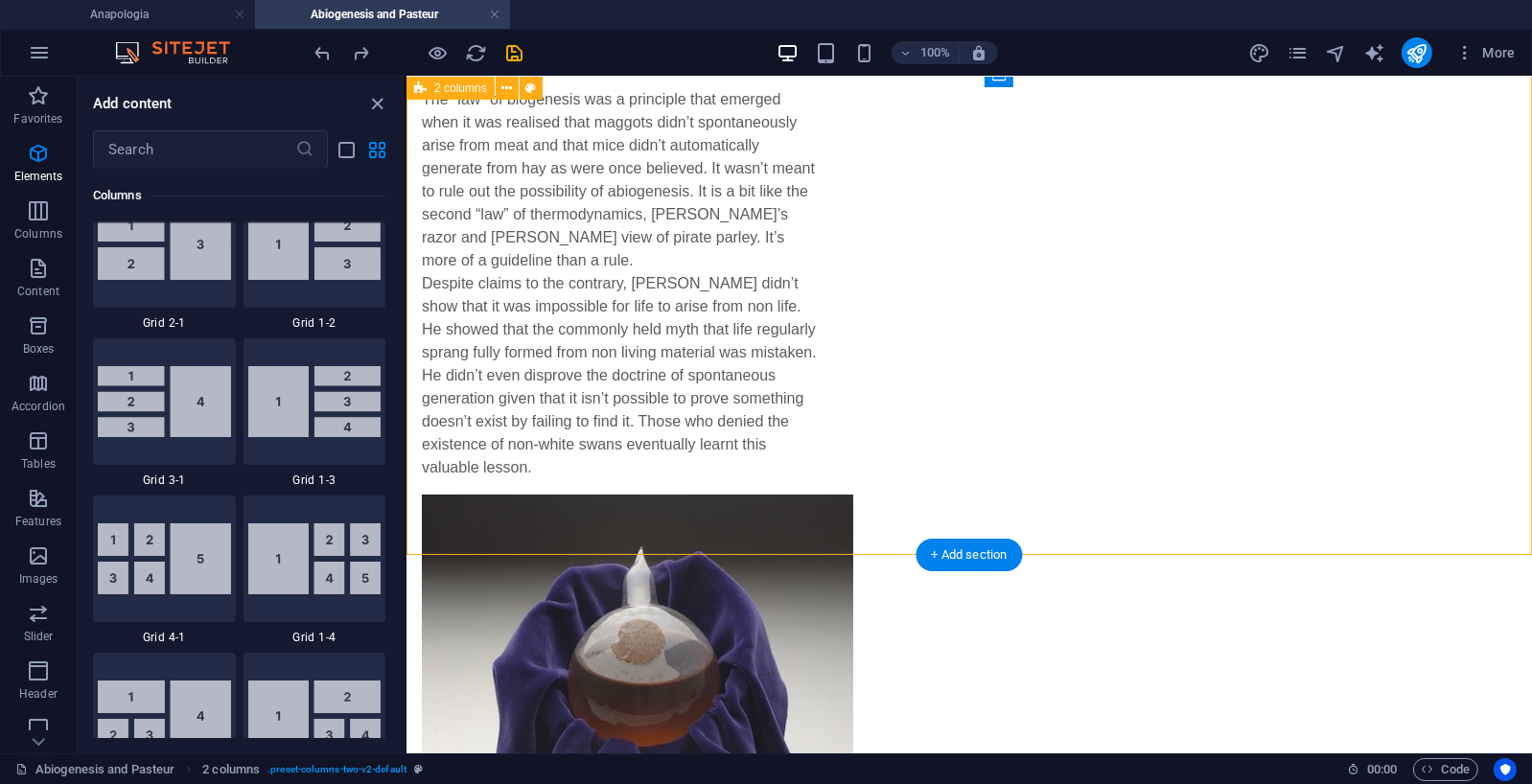
scroll to position [3355, 0]
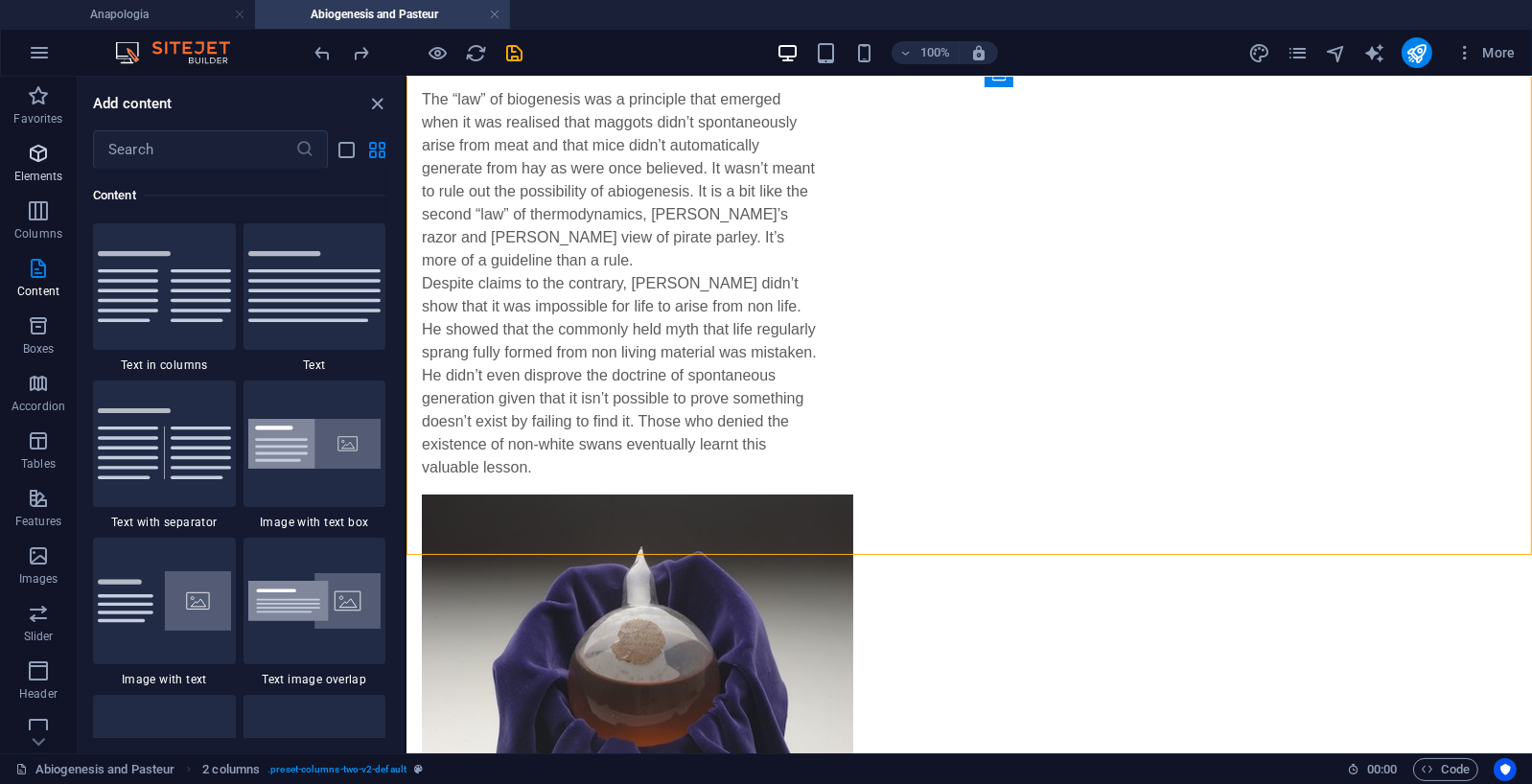
click at [34, 151] on icon "button" at bounding box center [38, 153] width 23 height 23
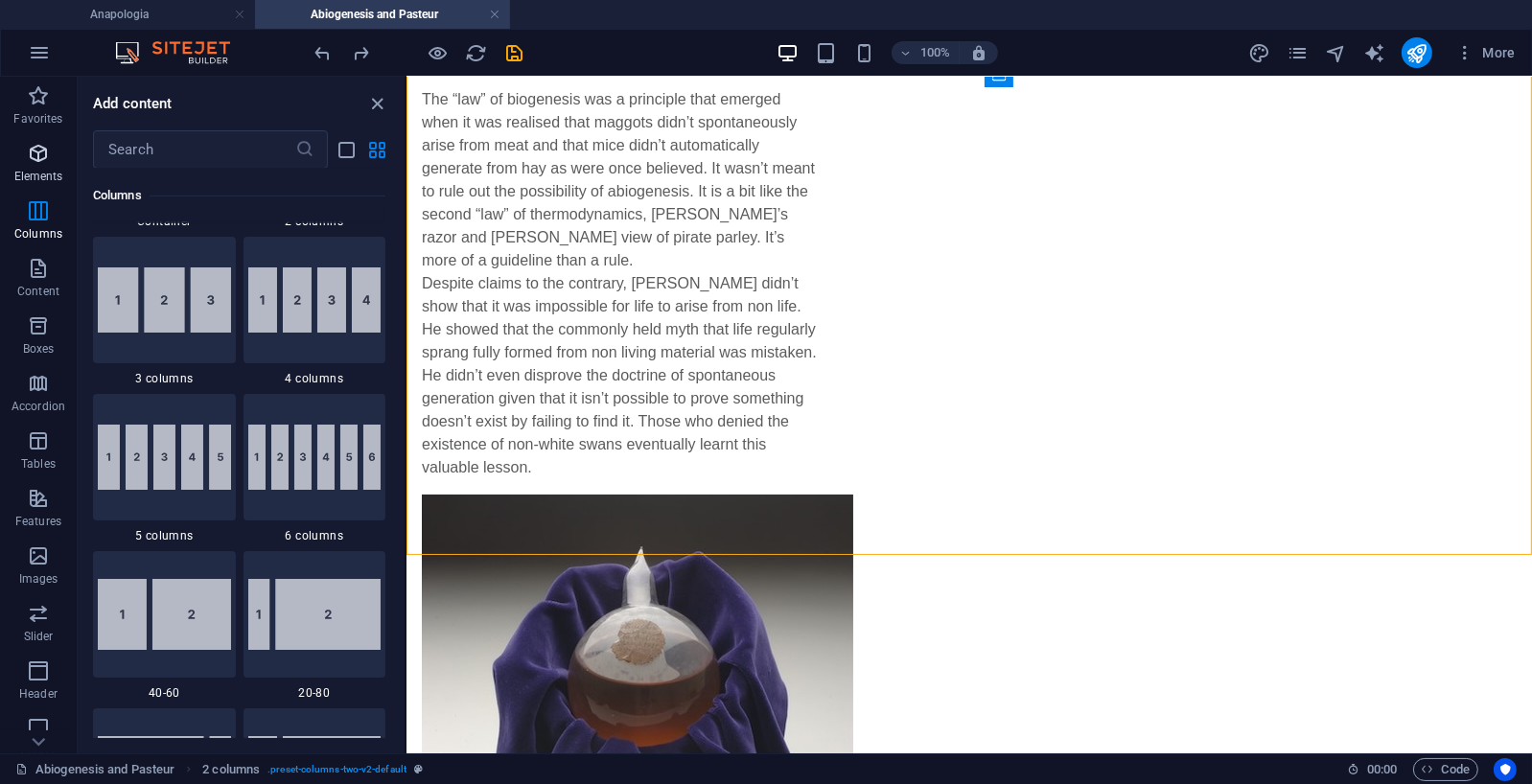
scroll to position [204, 0]
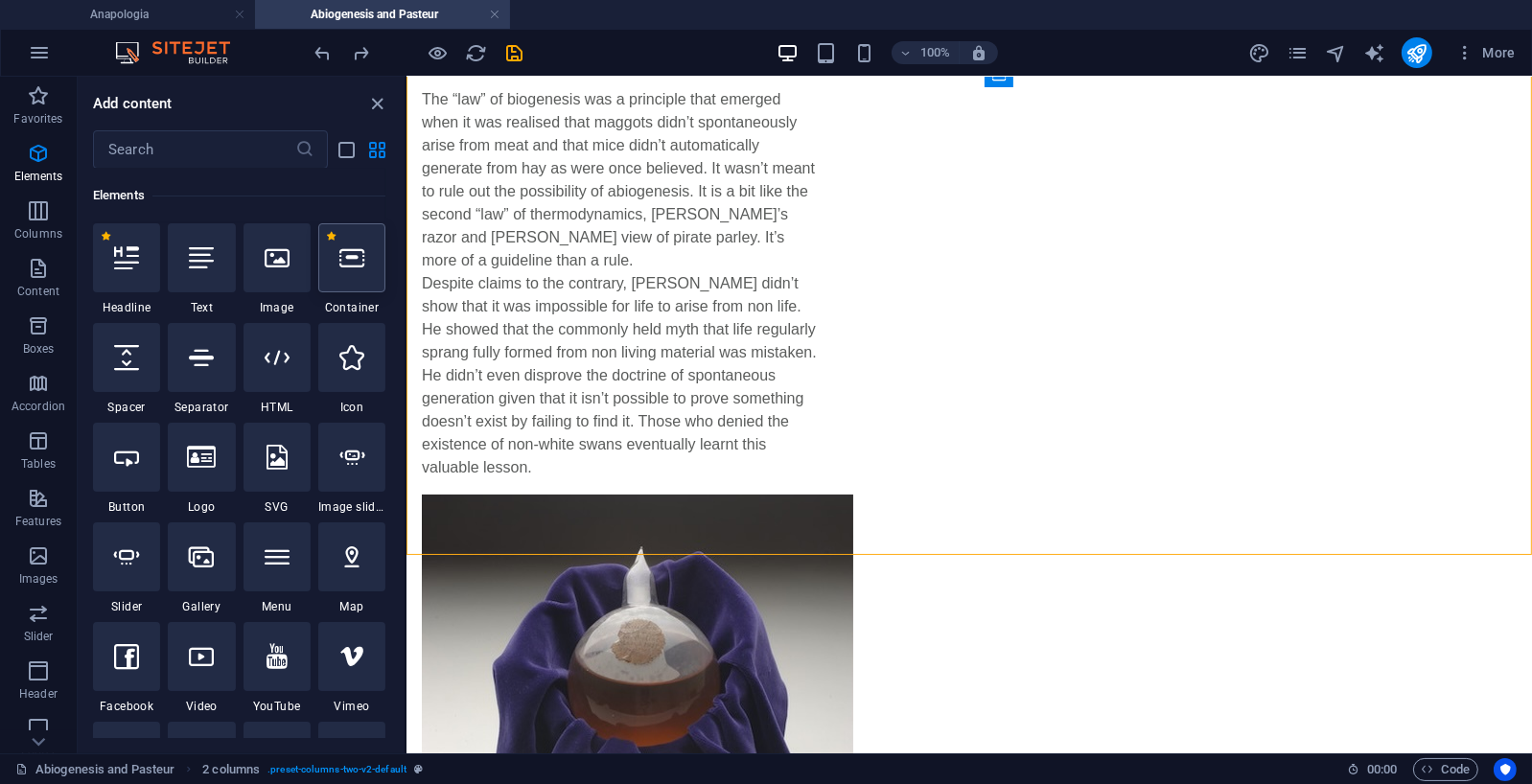
click at [353, 259] on icon at bounding box center [352, 258] width 25 height 25
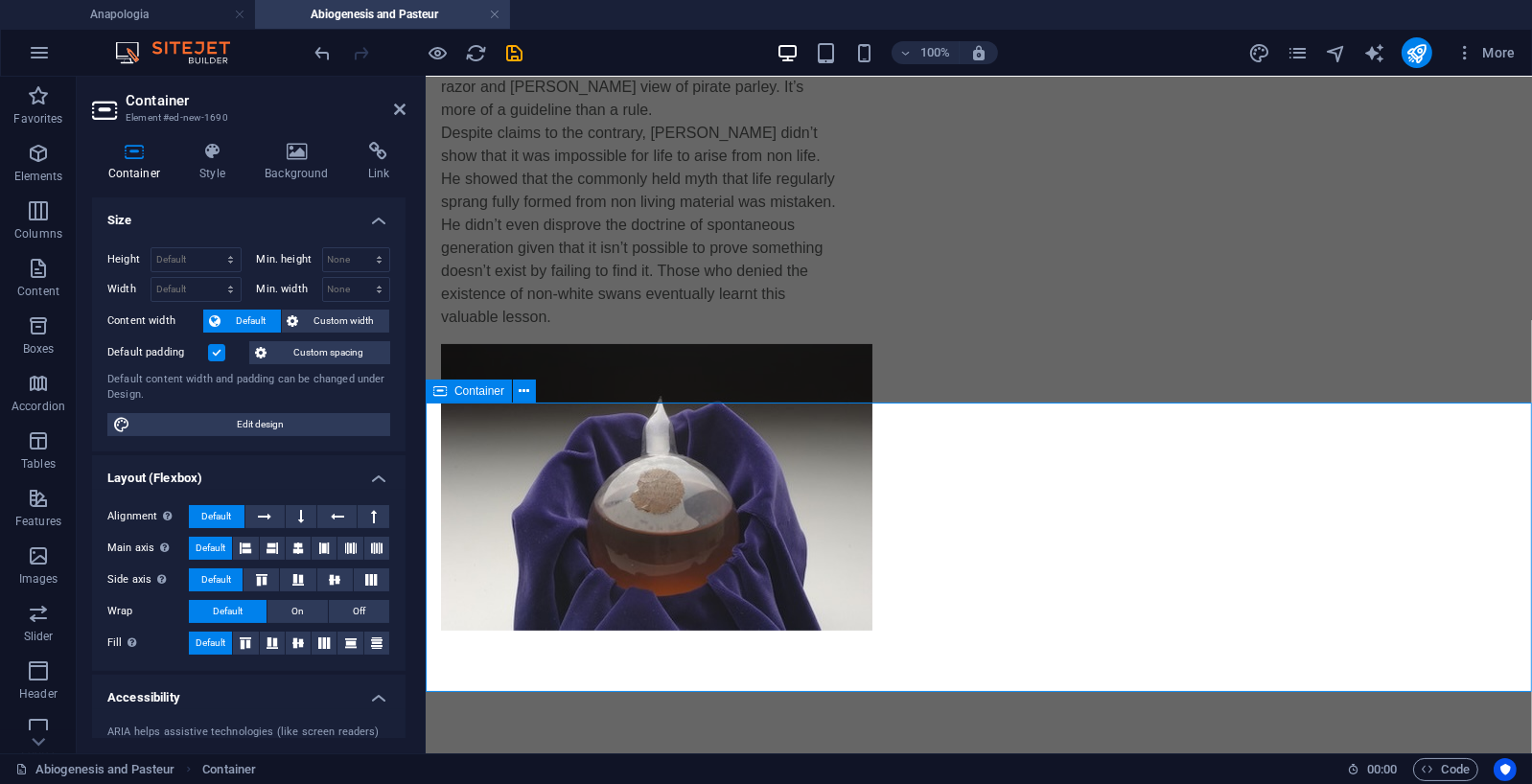
scroll to position [364, 0]
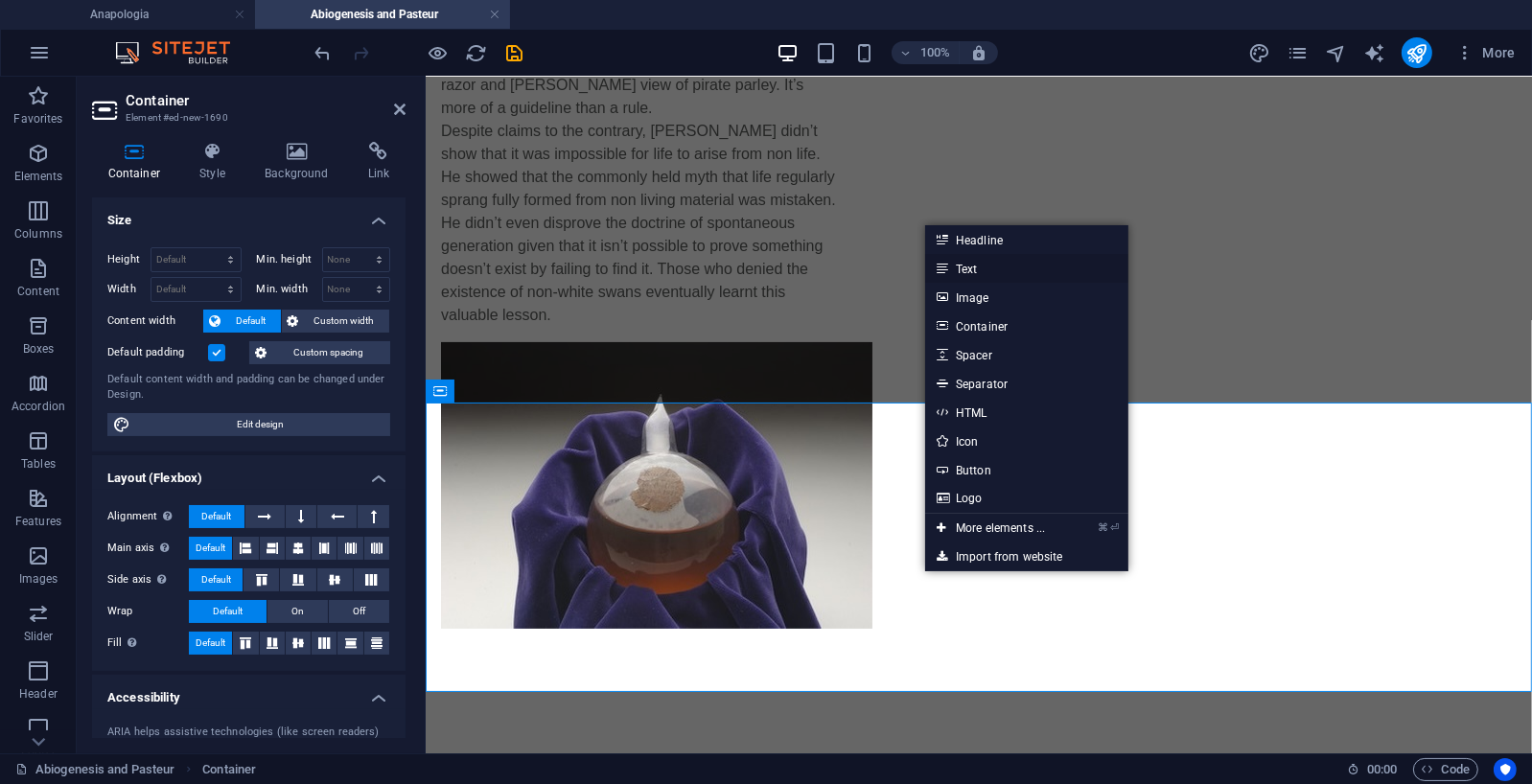
click at [981, 268] on link "Text" at bounding box center [1027, 268] width 203 height 28
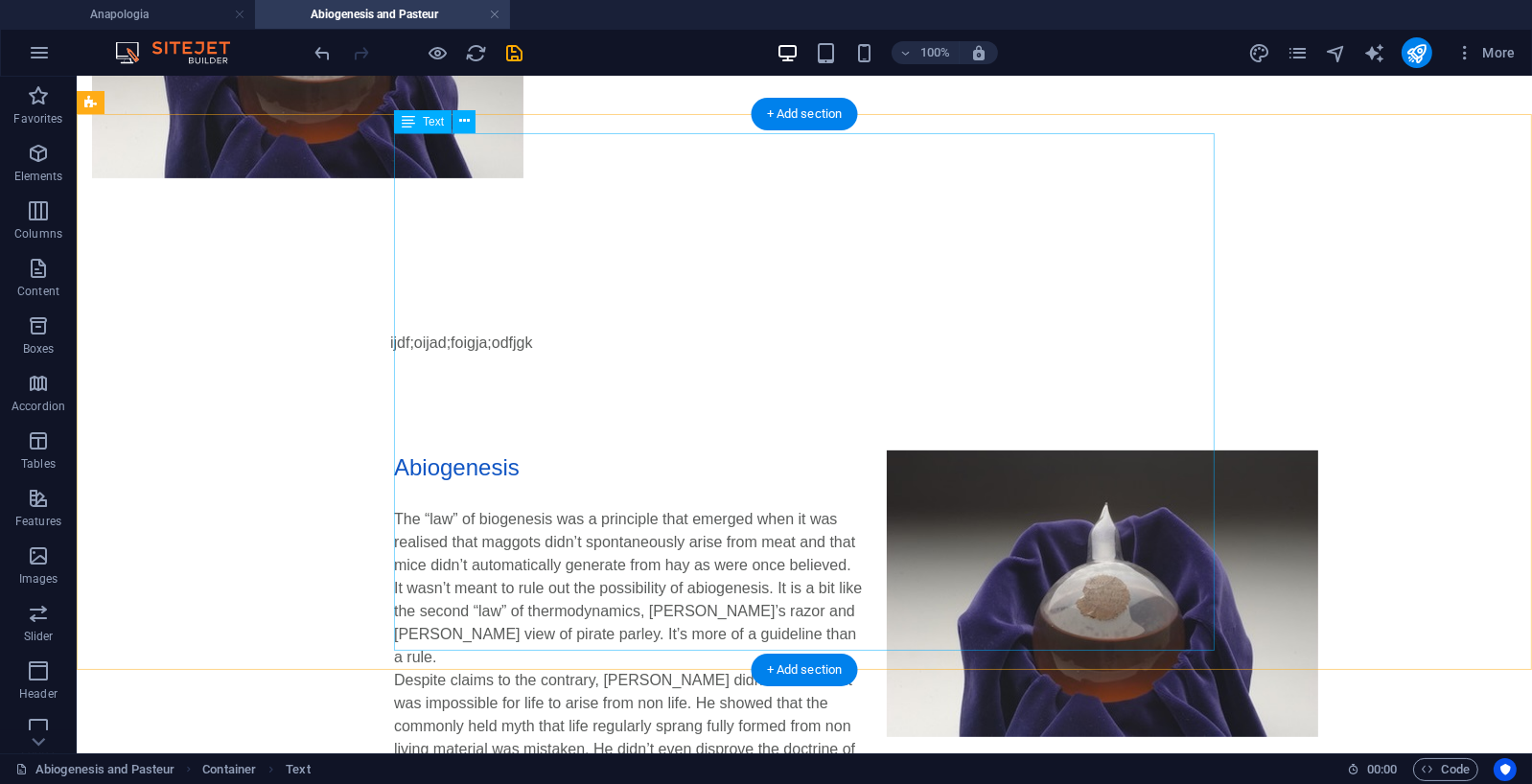
scroll to position [830, 0]
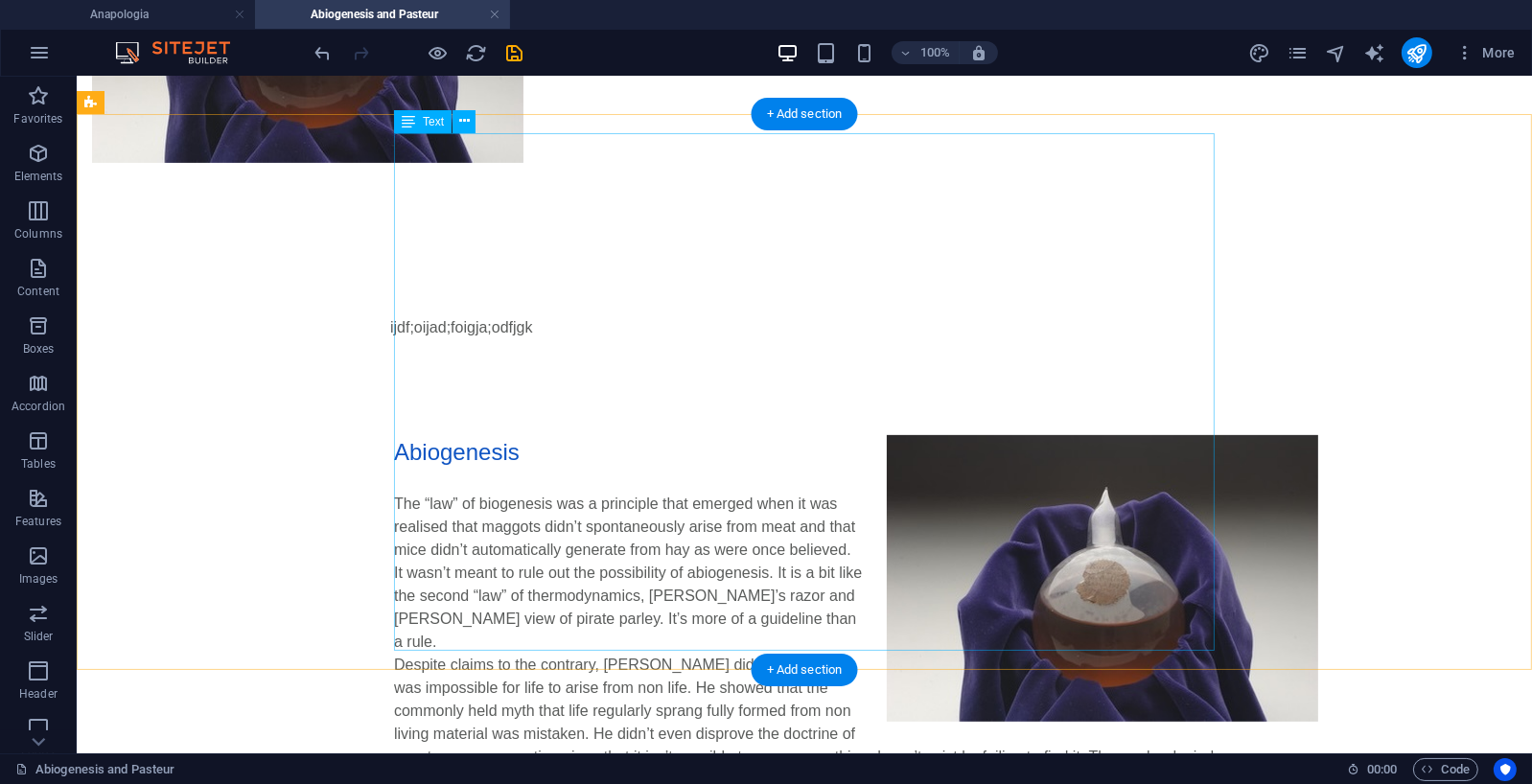
click at [394, 475] on div "Abiogenesis The “law” of biogenesis was a principle that emerged when it was re…" at bounding box center [804, 716] width 821 height 563
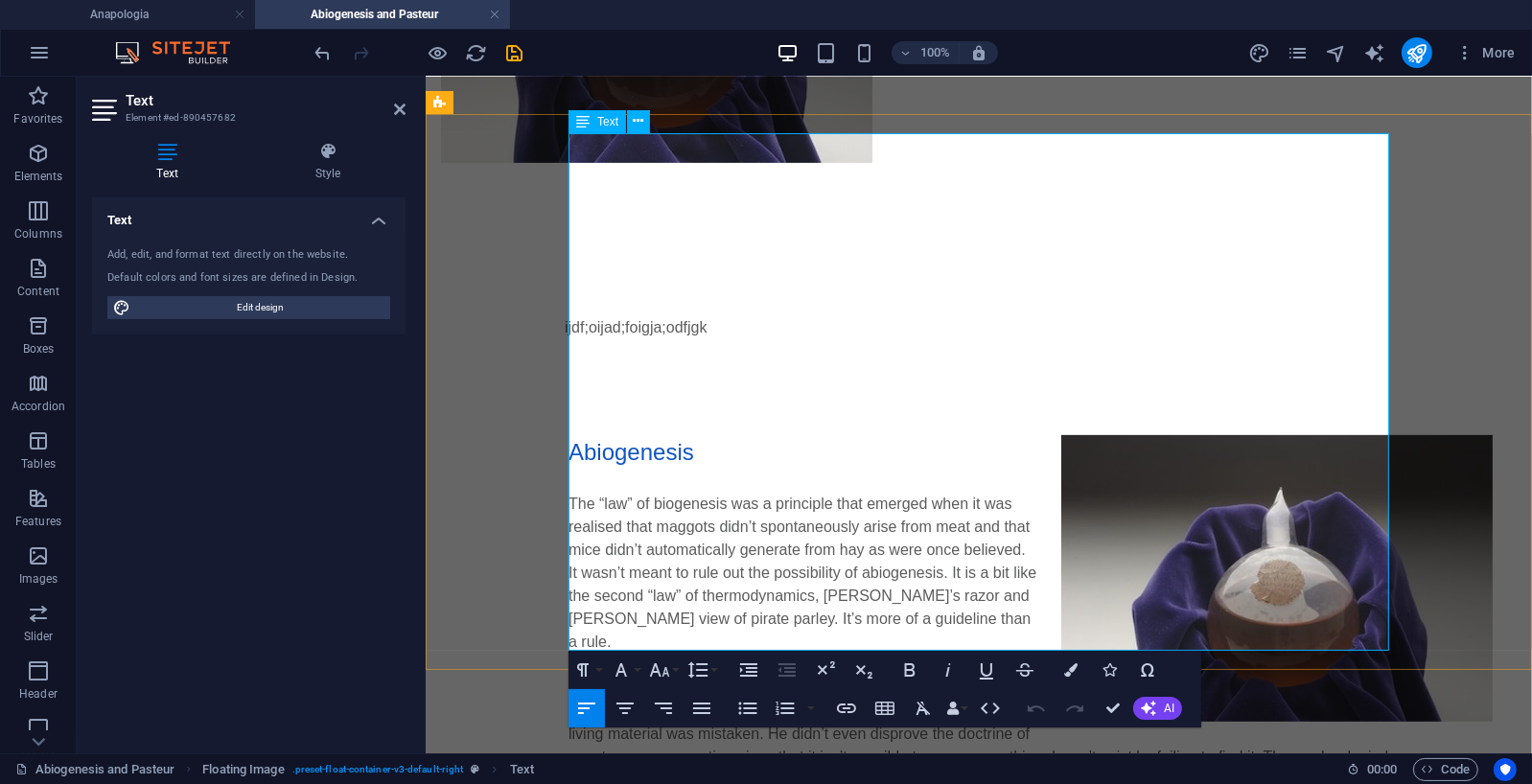
drag, startPoint x: 569, startPoint y: 478, endPoint x: 1242, endPoint y: 638, distance: 691.8
click at [1242, 638] on div "Abiogenesis The “law” of biogenesis was a principle that emerged when it was re…" at bounding box center [977, 716] width 821 height 563
copy div "On a side note, while working as the student assistant at the [GEOGRAPHIC_DATA]…"
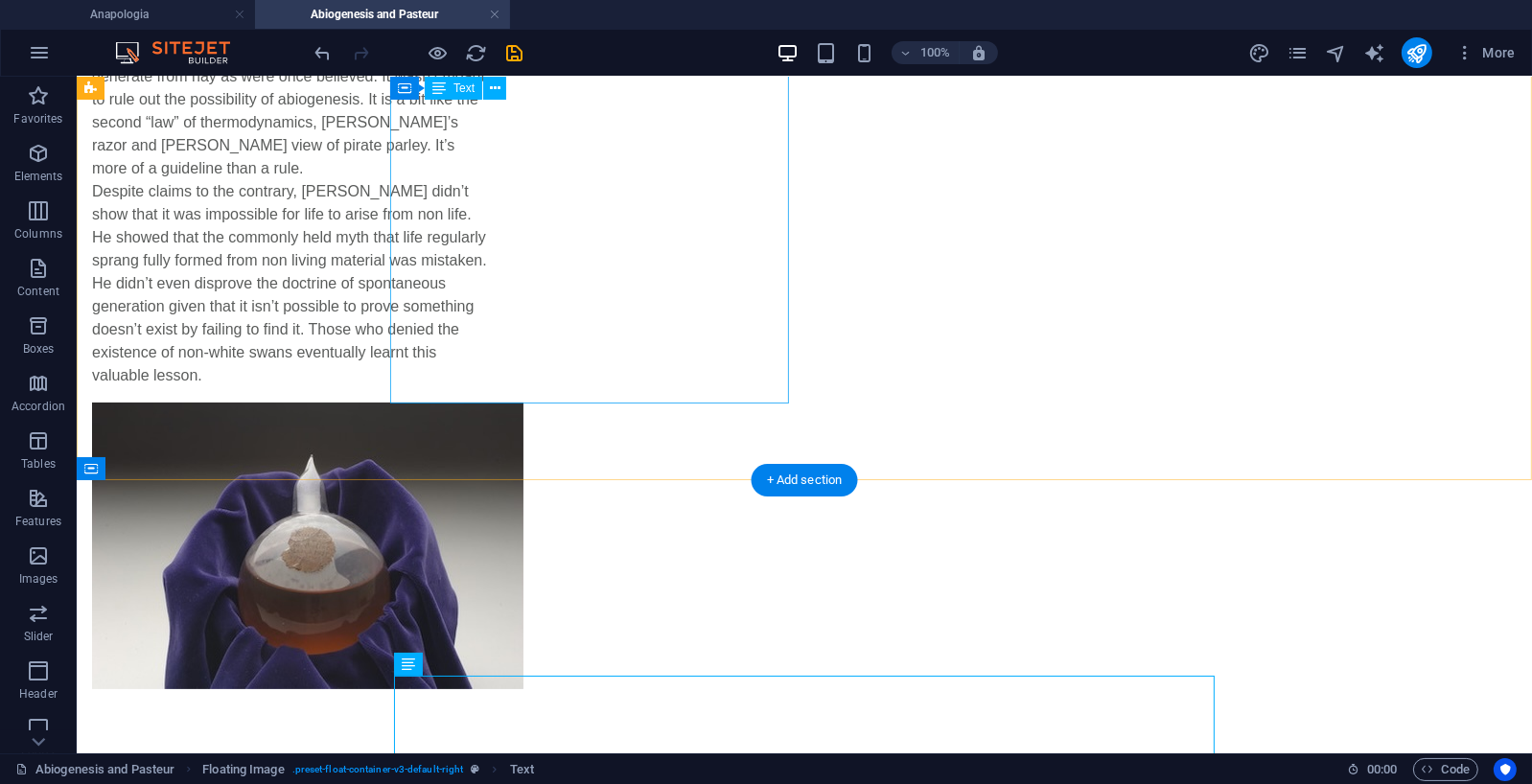
scroll to position [281, 0]
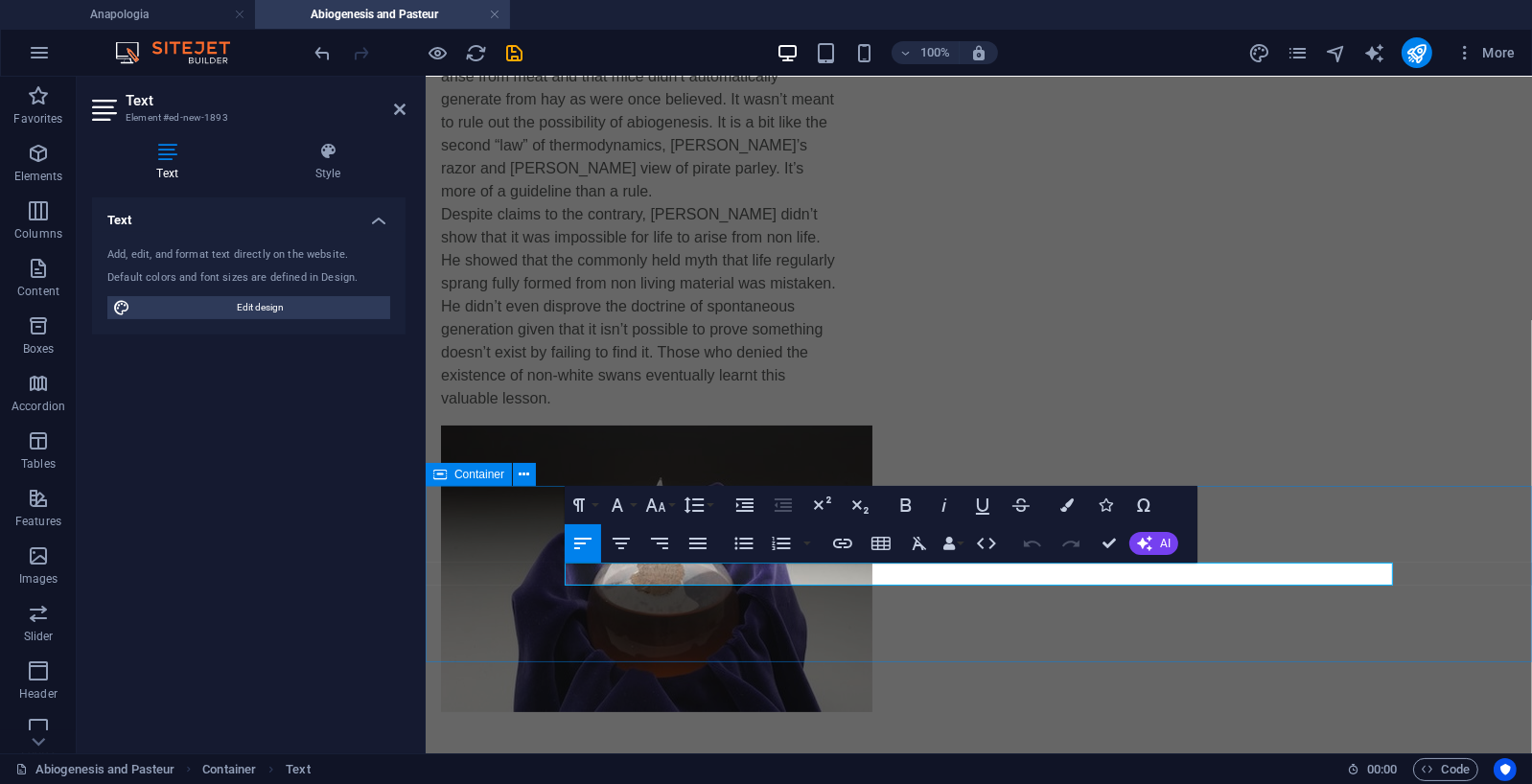
drag, startPoint x: 719, startPoint y: 578, endPoint x: 515, endPoint y: 569, distance: 204.2
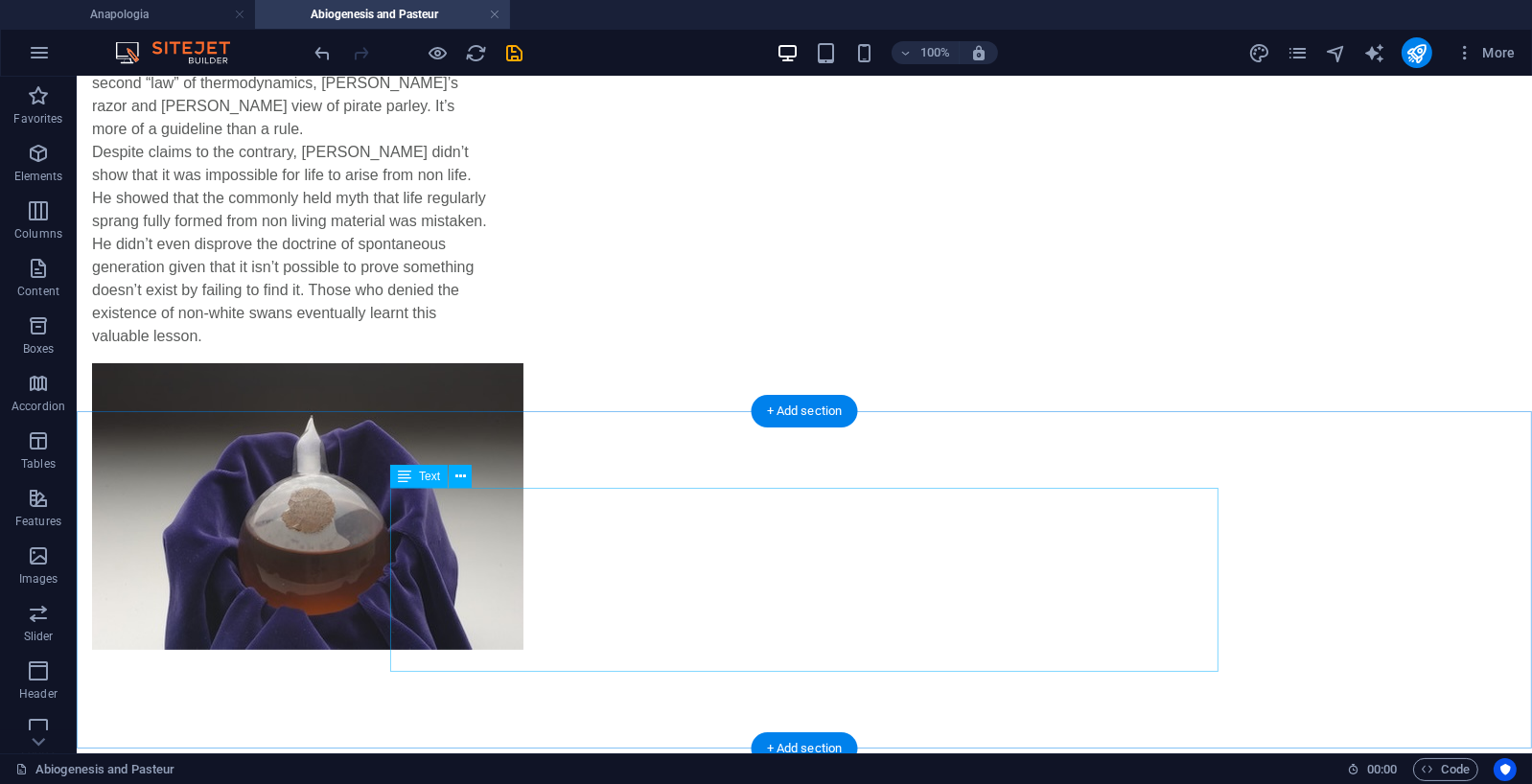
scroll to position [392, 0]
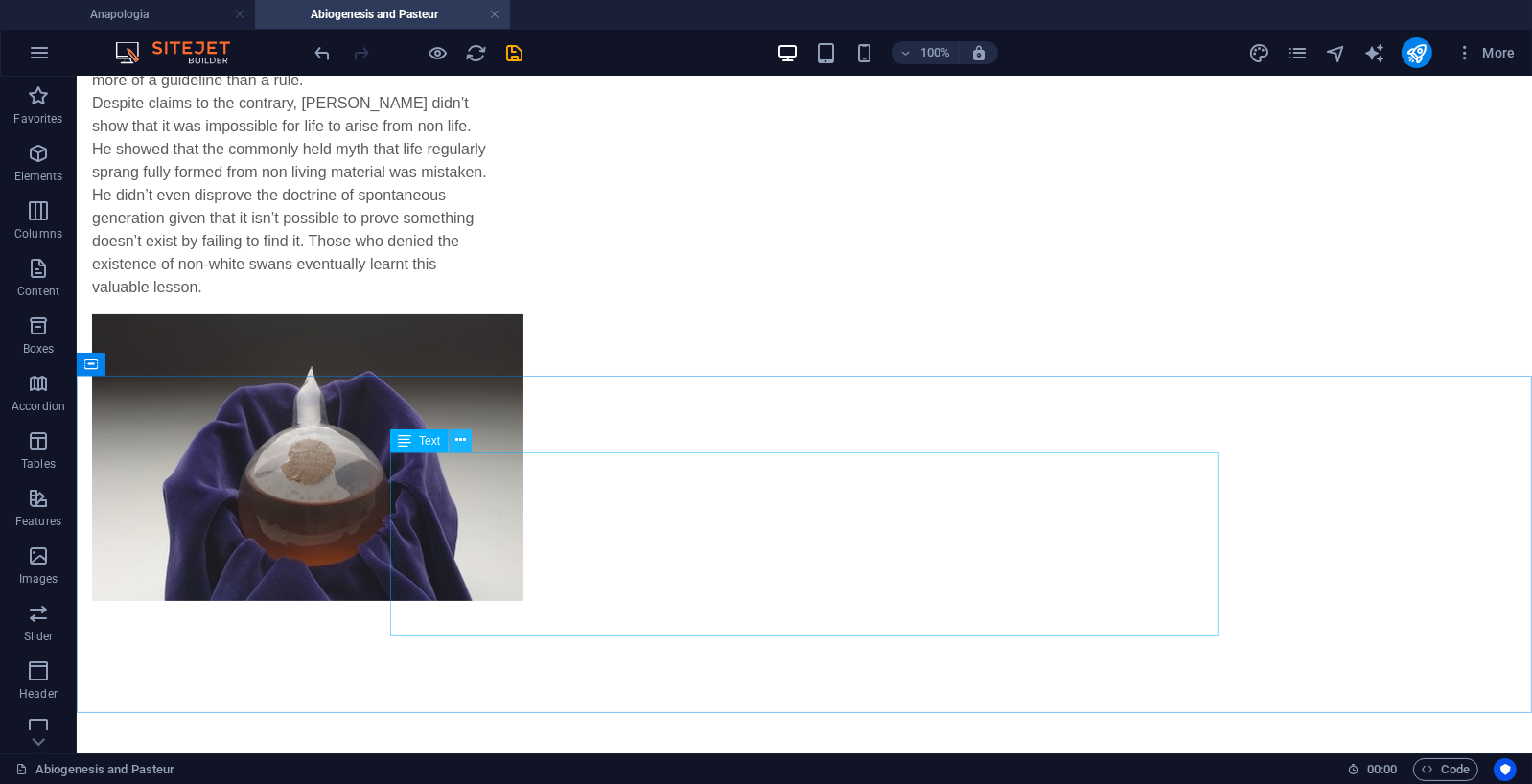
click at [464, 437] on icon at bounding box center [460, 440] width 11 height 21
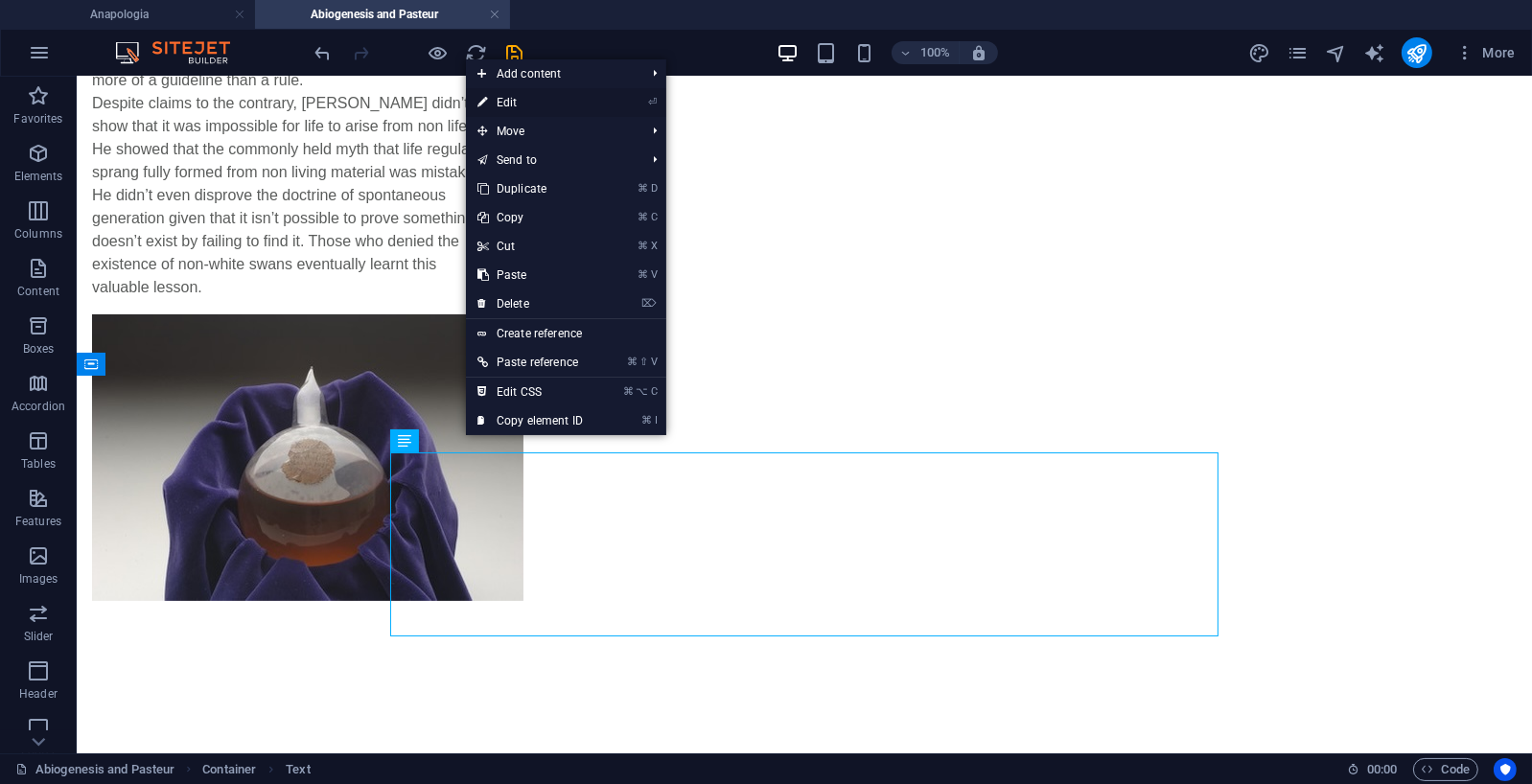
click at [524, 103] on link "⏎ Edit" at bounding box center [530, 102] width 129 height 28
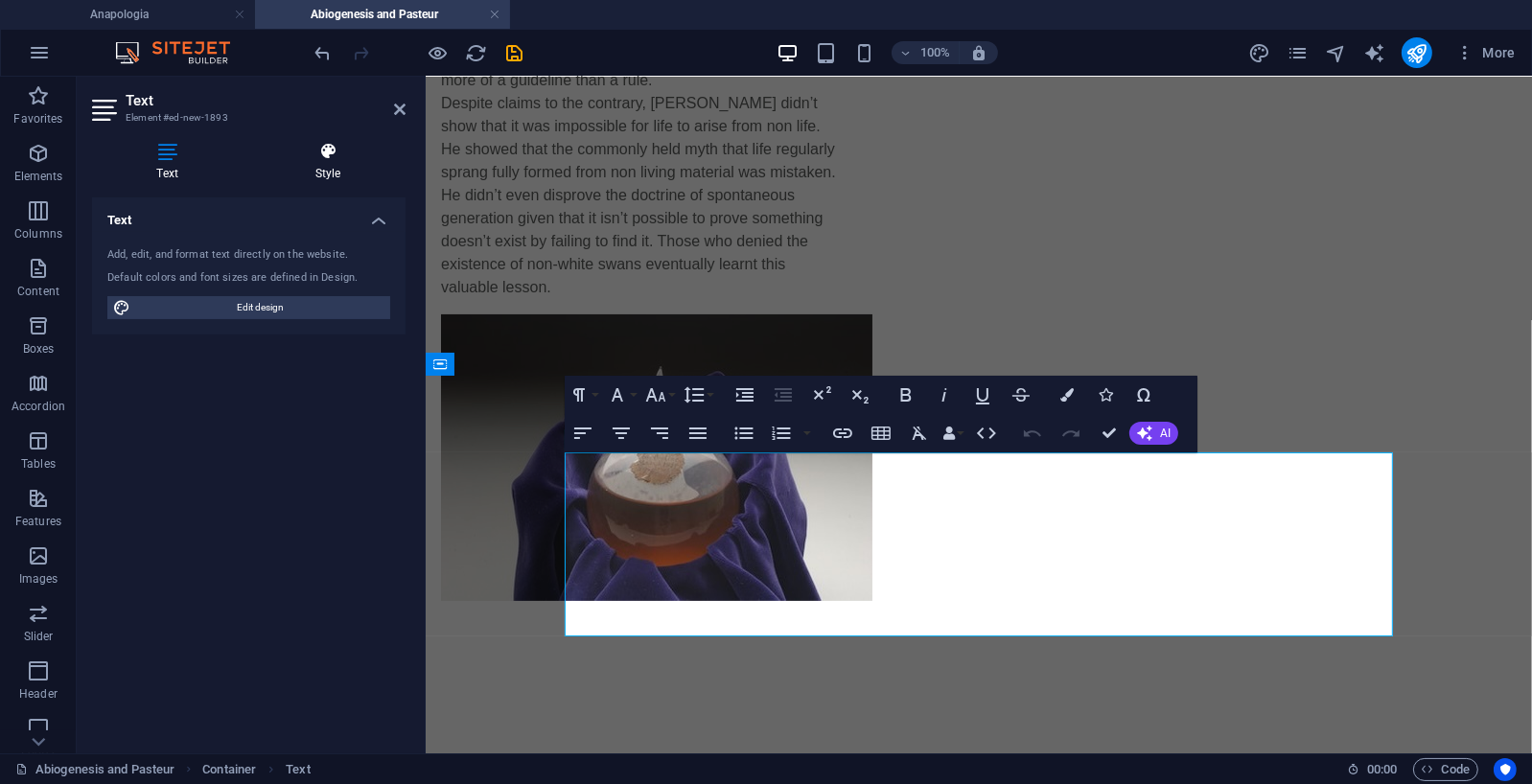
click at [332, 150] on icon at bounding box center [327, 151] width 155 height 20
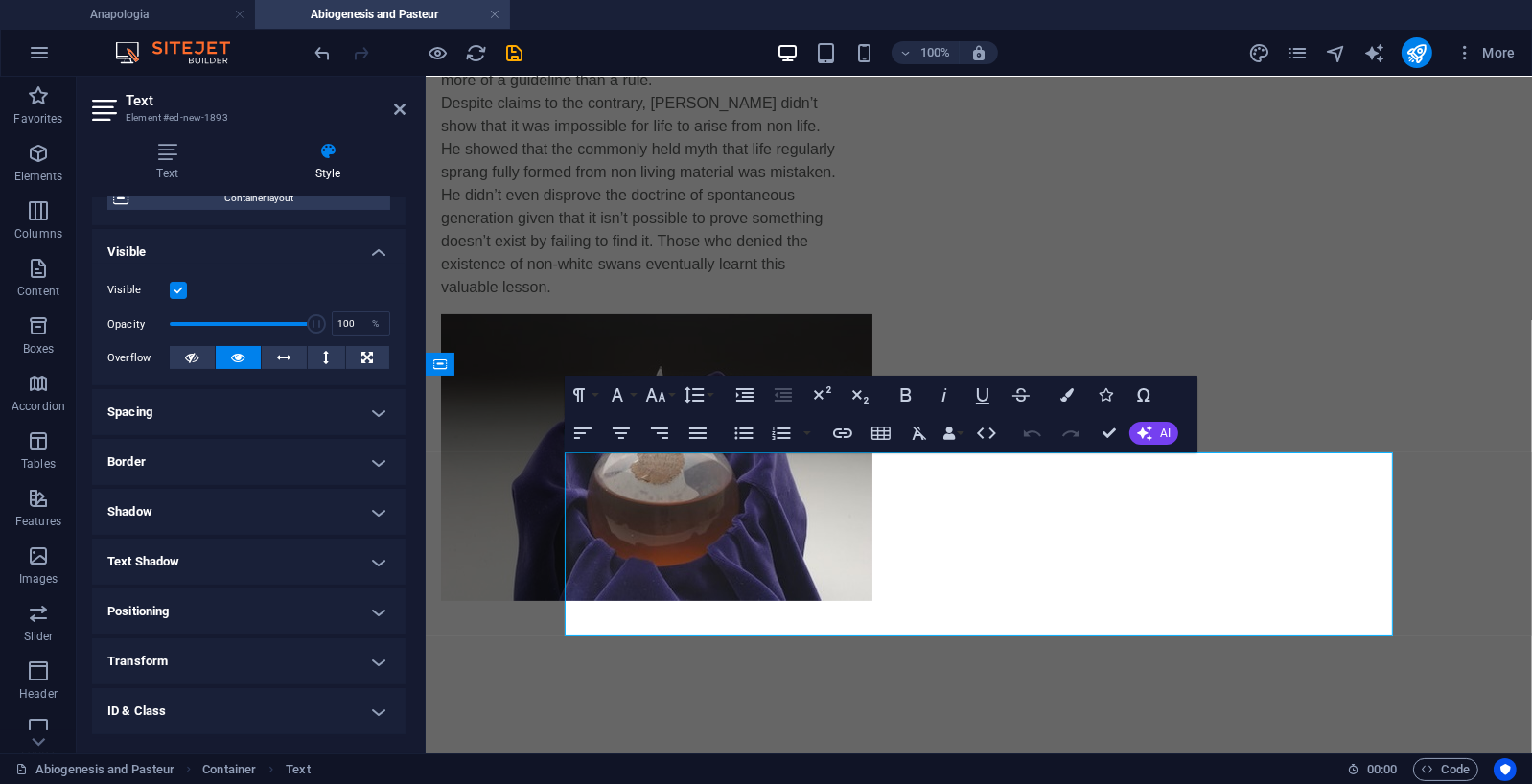
scroll to position [190, 0]
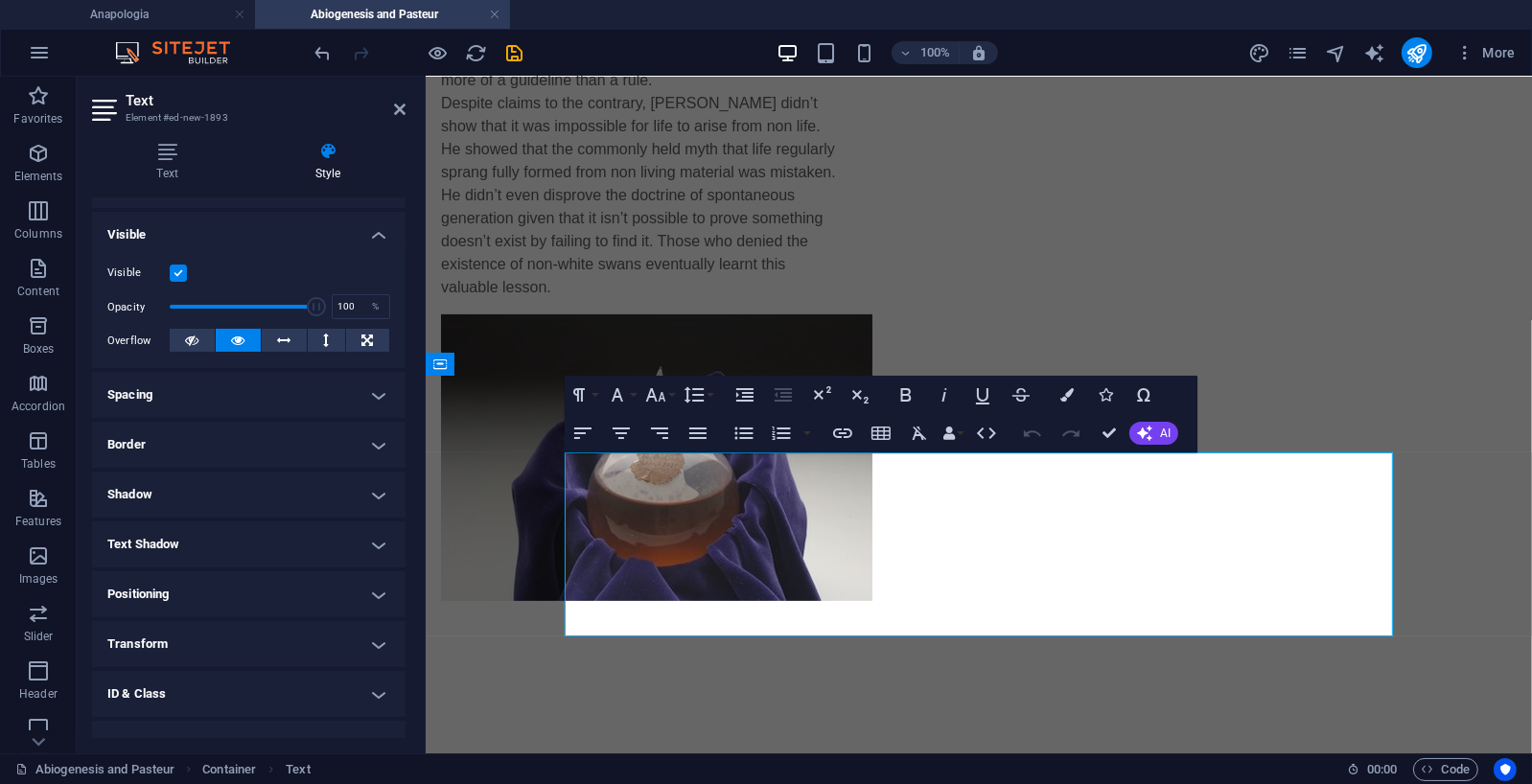
click at [372, 390] on h4 "Spacing" at bounding box center [248, 394] width 313 height 46
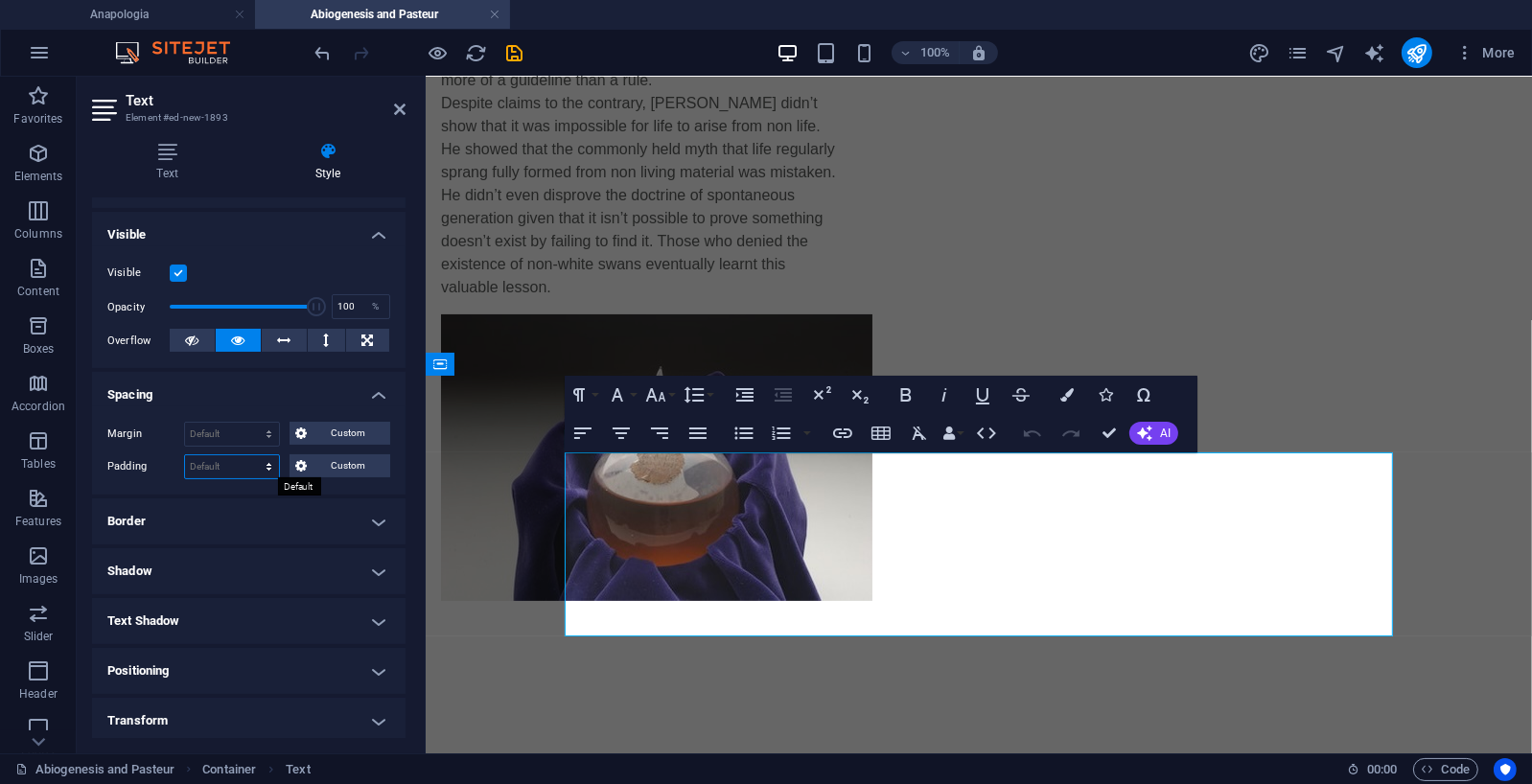
click at [258, 464] on select "Default px rem % vh vw Custom" at bounding box center [232, 467] width 94 height 23
select select "px"
type input "0"
click at [211, 467] on input "0" at bounding box center [232, 467] width 94 height 23
click at [517, 56] on icon "save" at bounding box center [516, 53] width 22 height 22
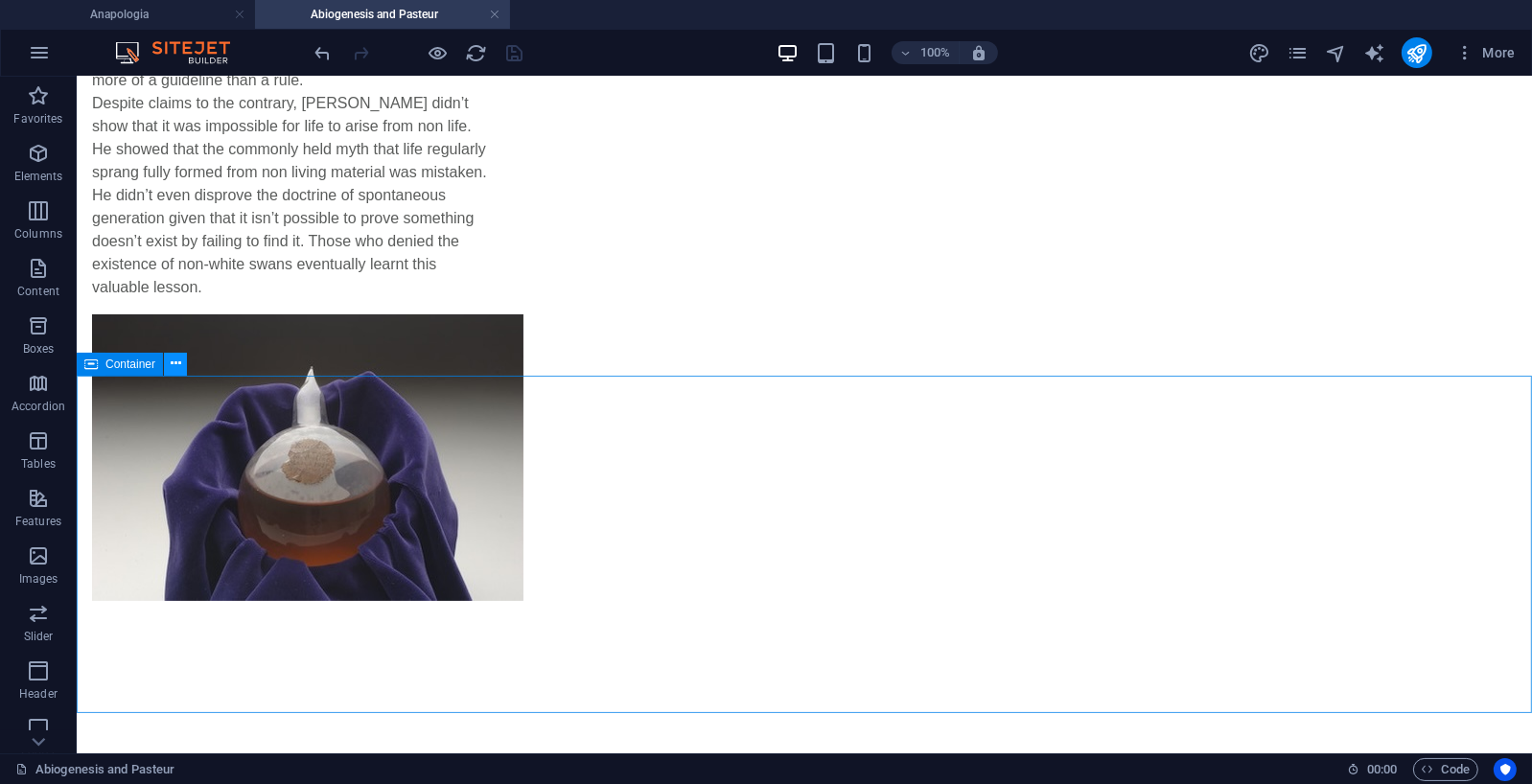
click at [171, 362] on icon at bounding box center [176, 363] width 11 height 21
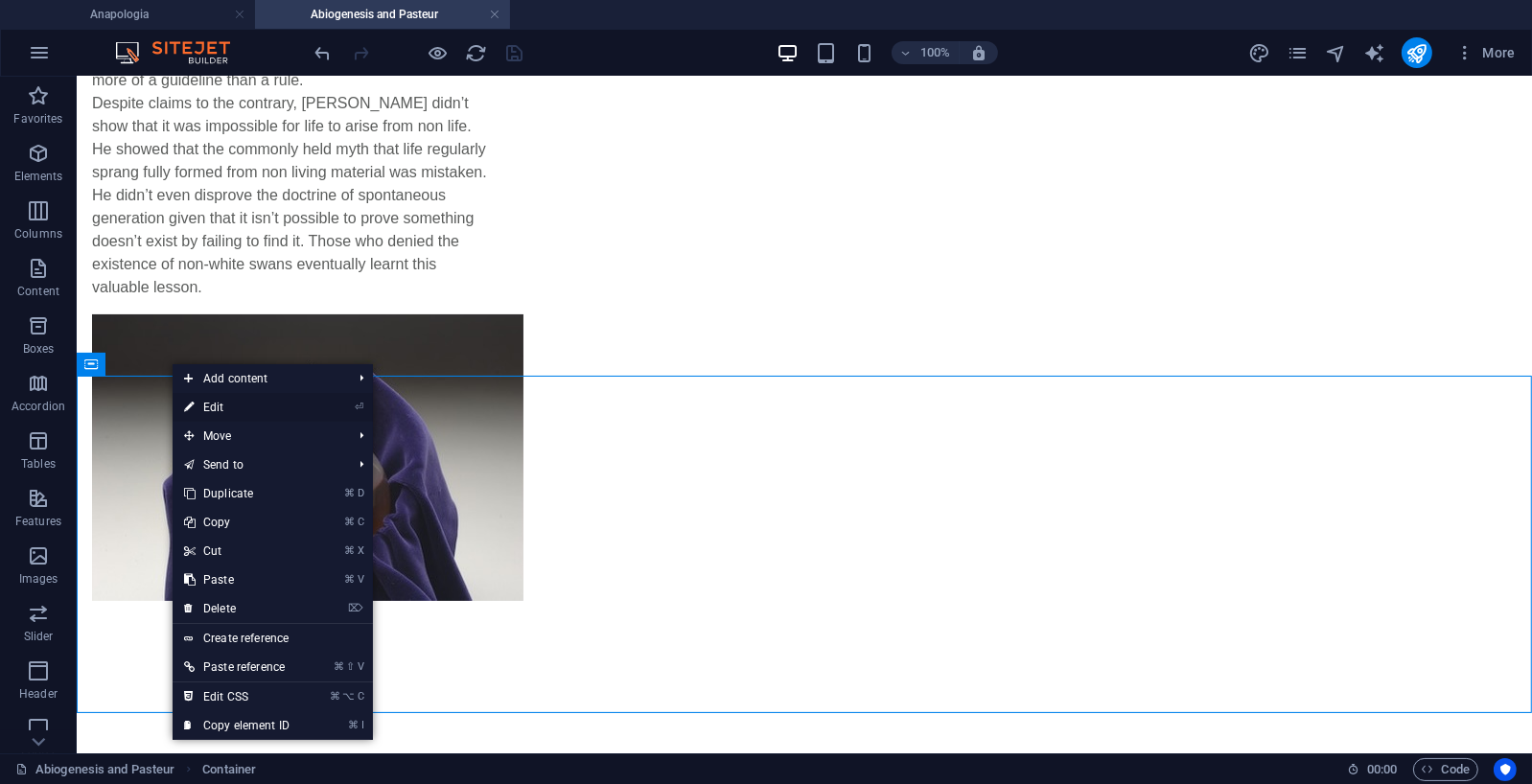
click at [200, 405] on link "⏎ Edit" at bounding box center [237, 407] width 129 height 28
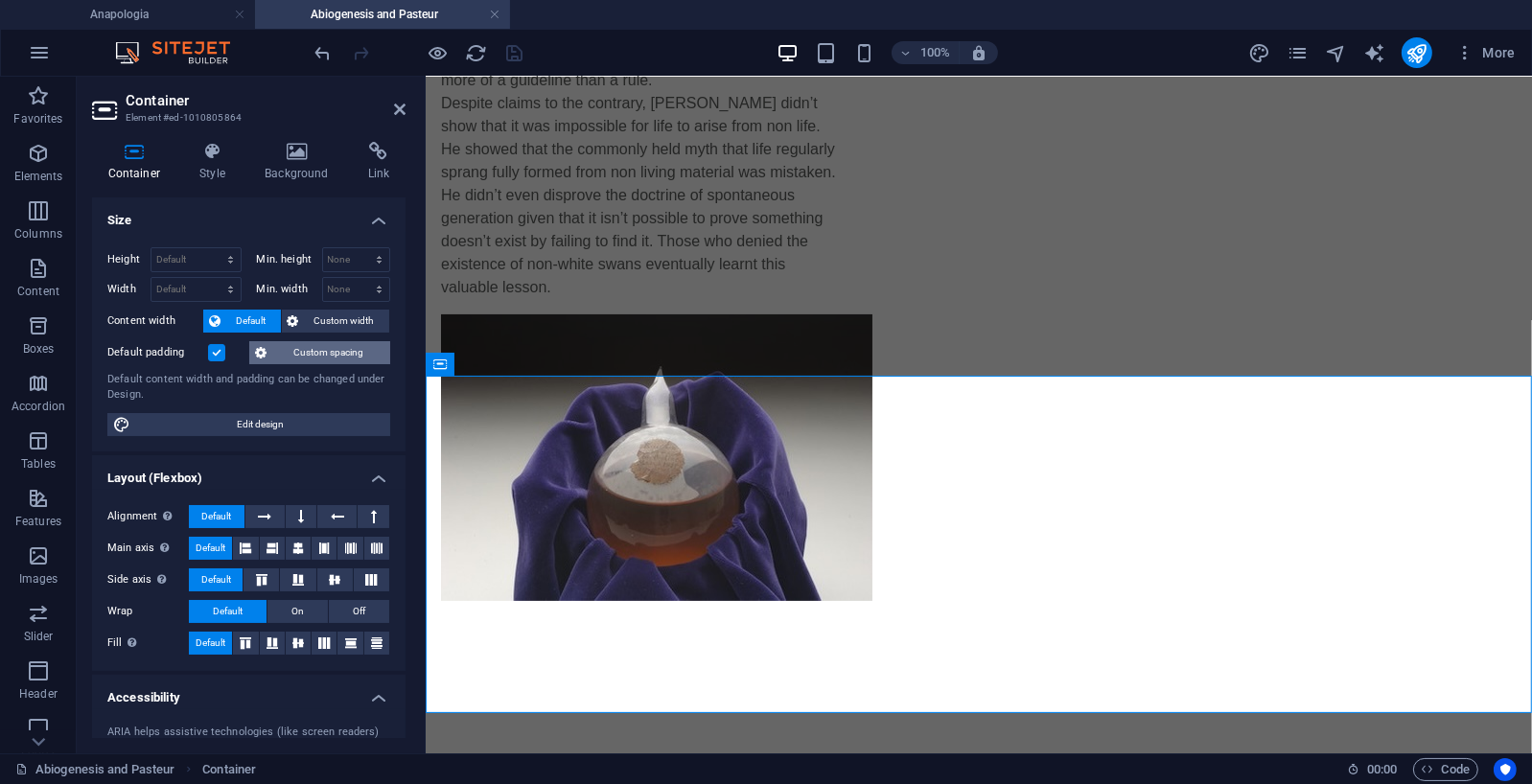
click at [303, 351] on span "Custom spacing" at bounding box center [328, 353] width 112 height 23
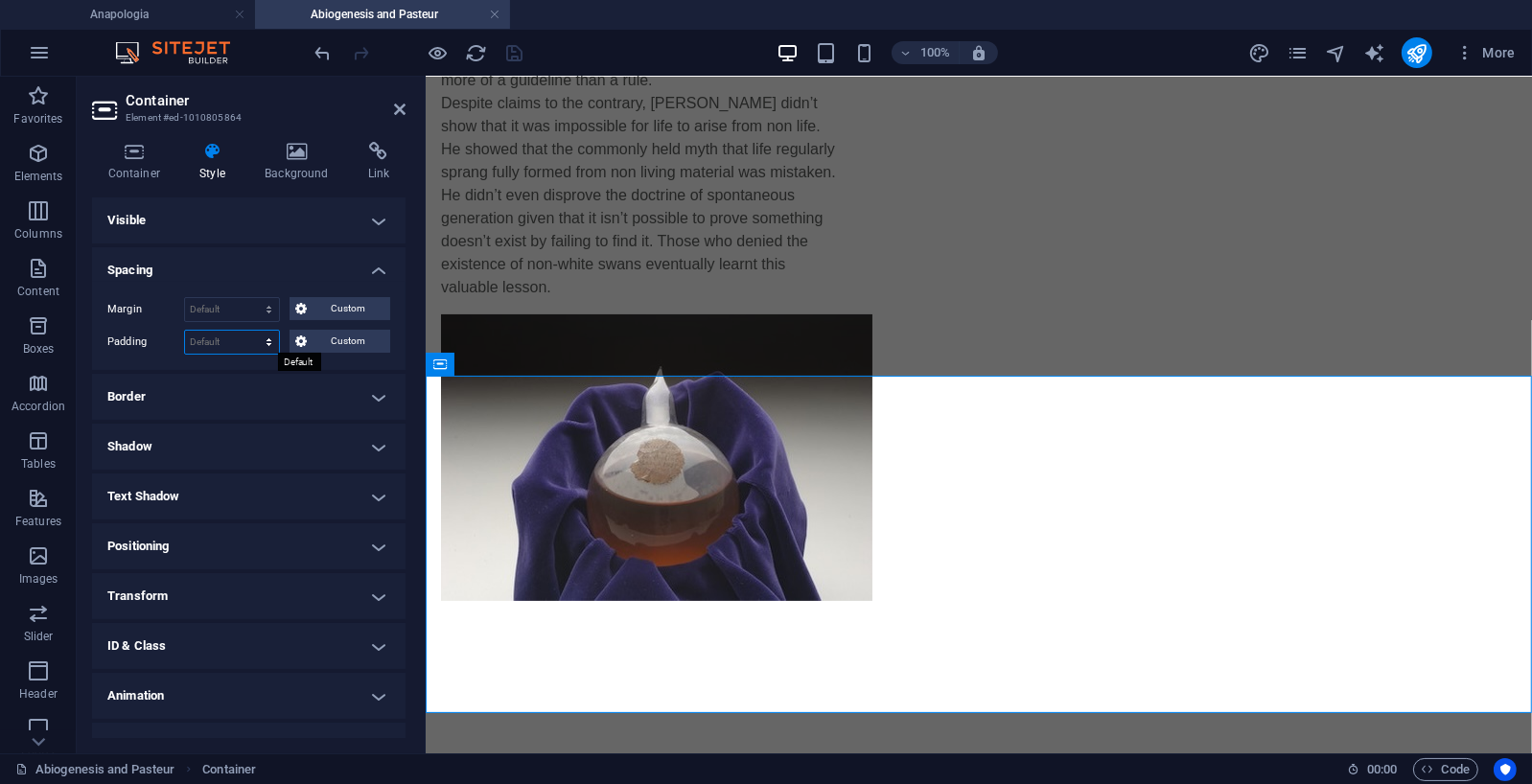
click at [269, 340] on select "Default px rem % vh vw Custom" at bounding box center [232, 343] width 94 height 23
select select "px"
type input "0"
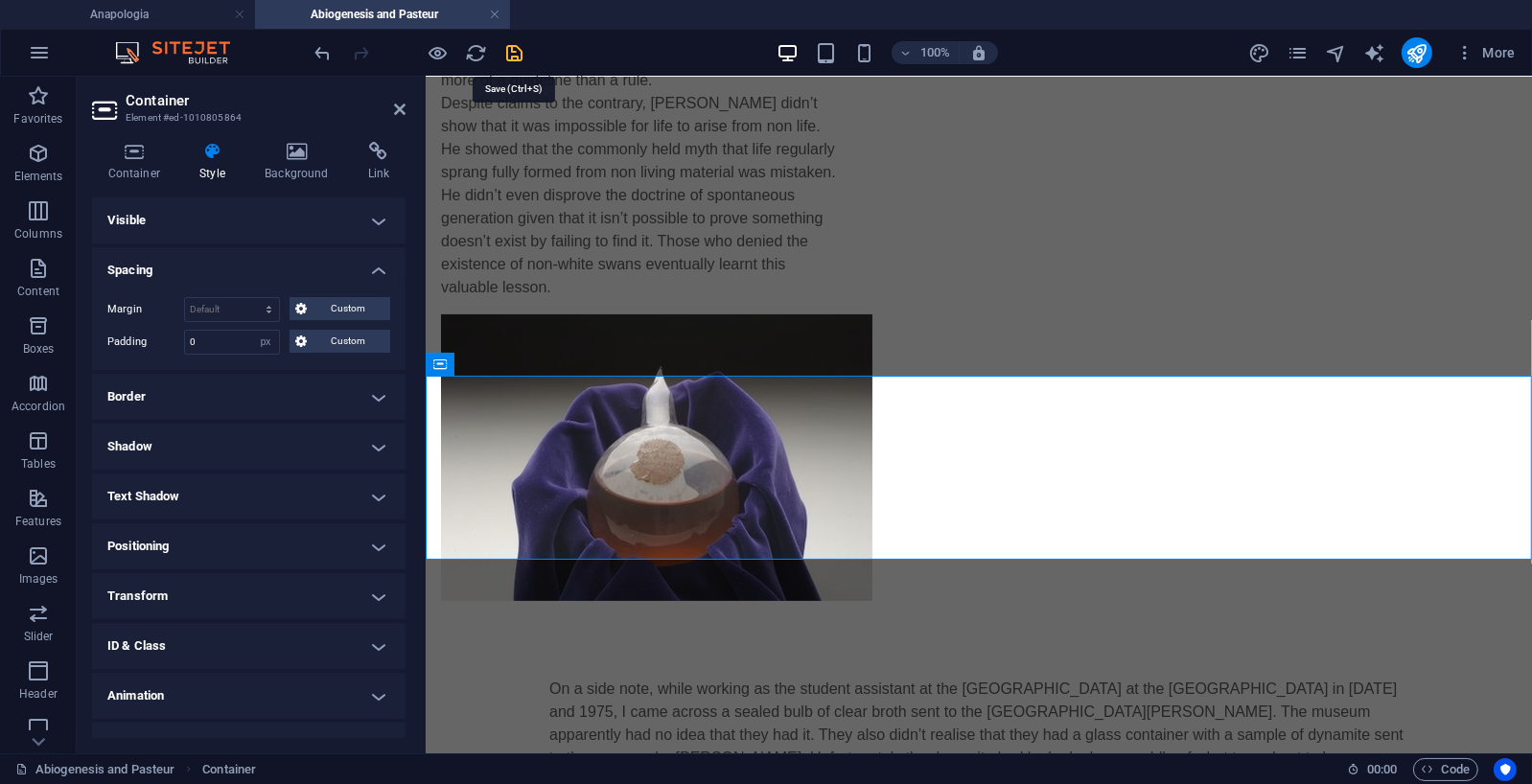
click at [520, 48] on icon "save" at bounding box center [516, 53] width 22 height 22
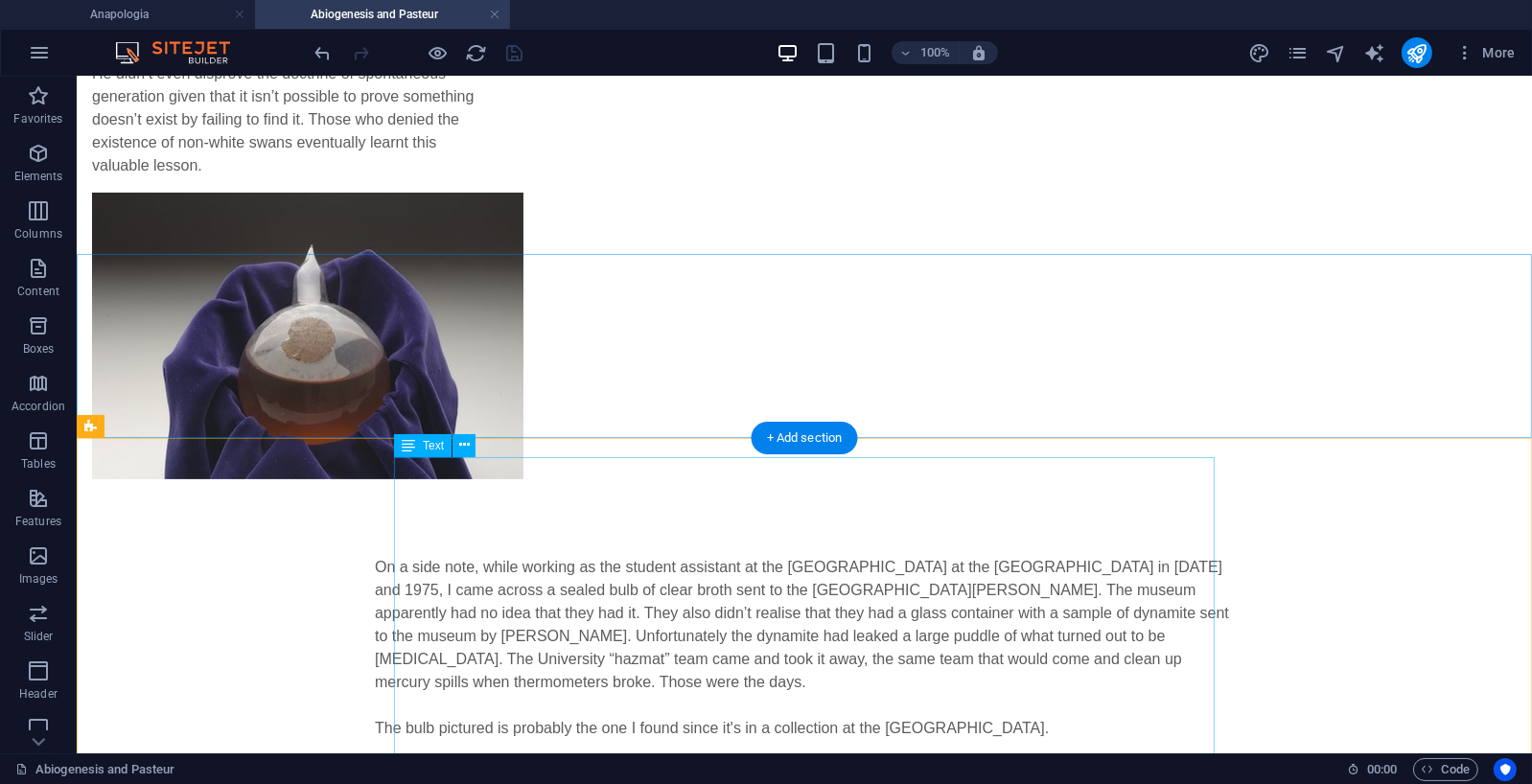
scroll to position [521, 0]
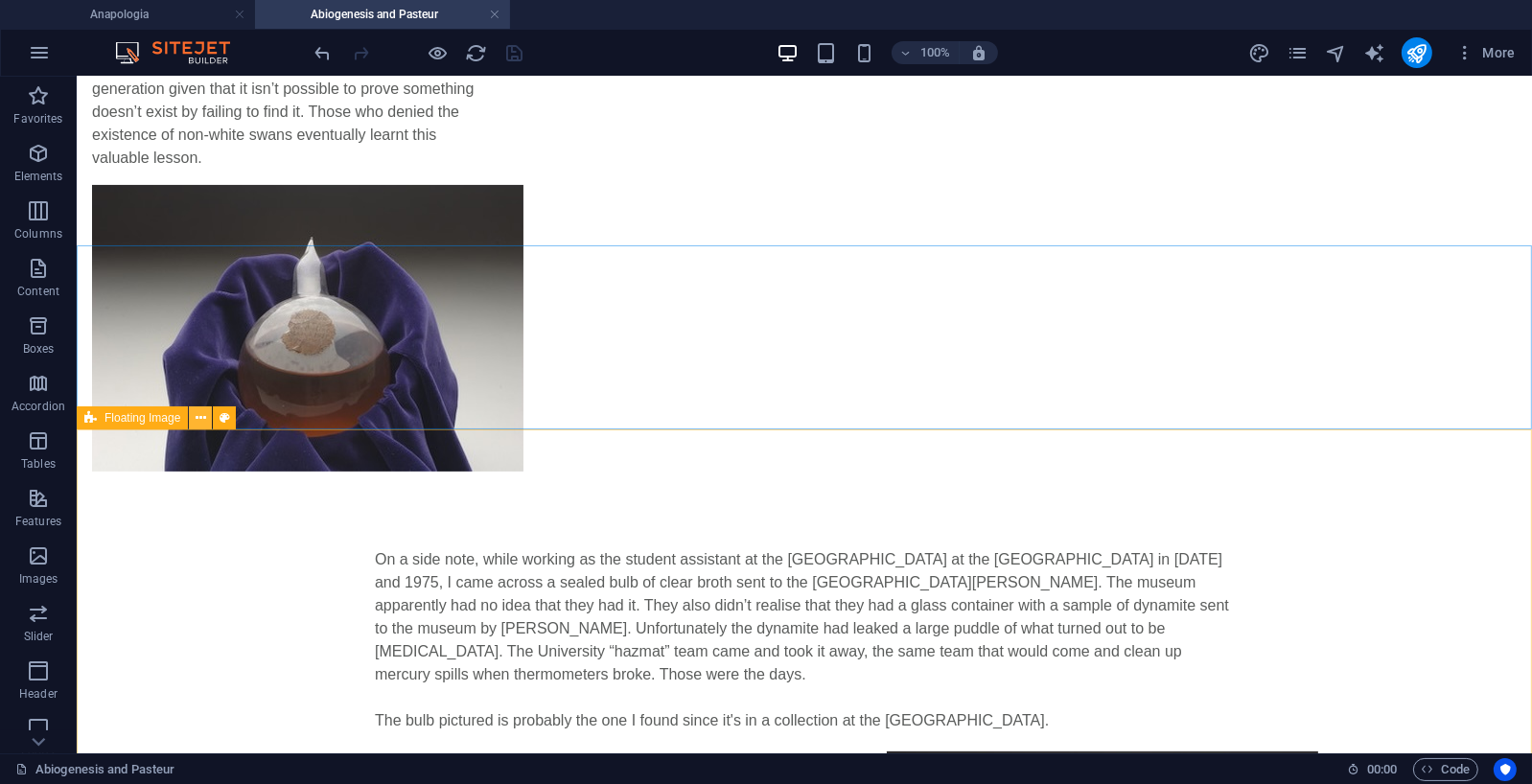
click at [205, 416] on icon at bounding box center [200, 418] width 11 height 21
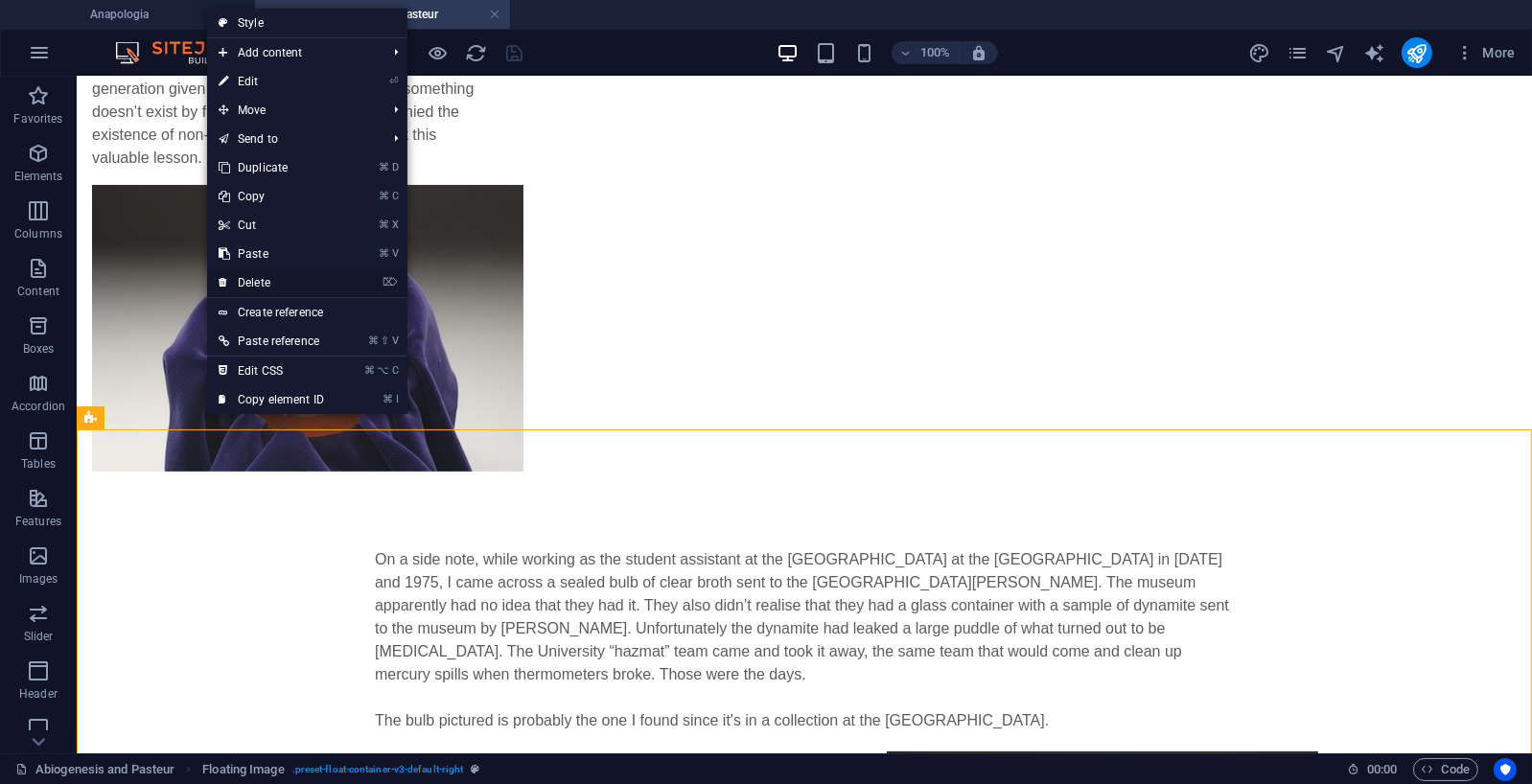
click at [258, 277] on link "⌦ Delete" at bounding box center [271, 282] width 129 height 28
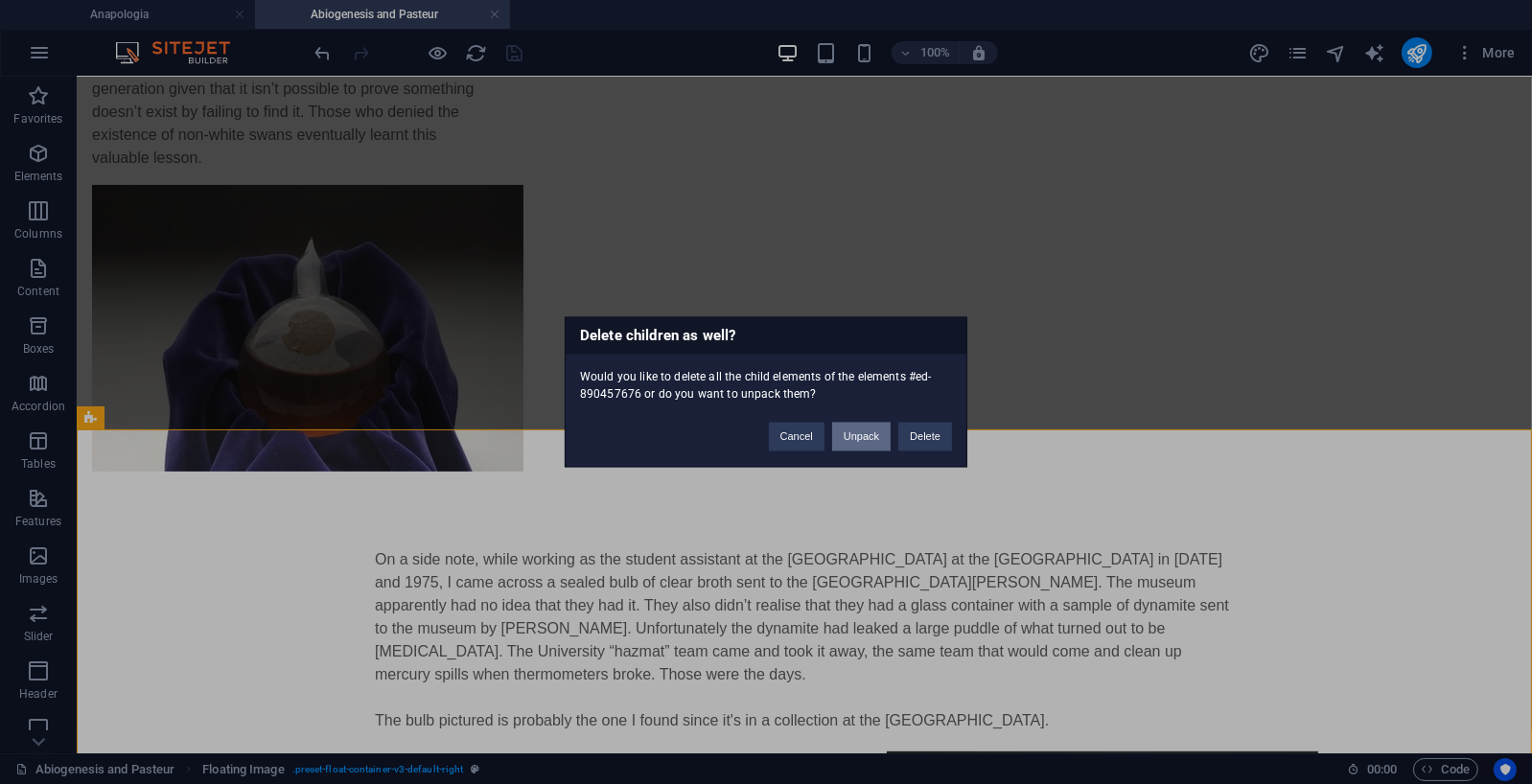
click at [868, 437] on button "Unpack" at bounding box center [861, 436] width 59 height 28
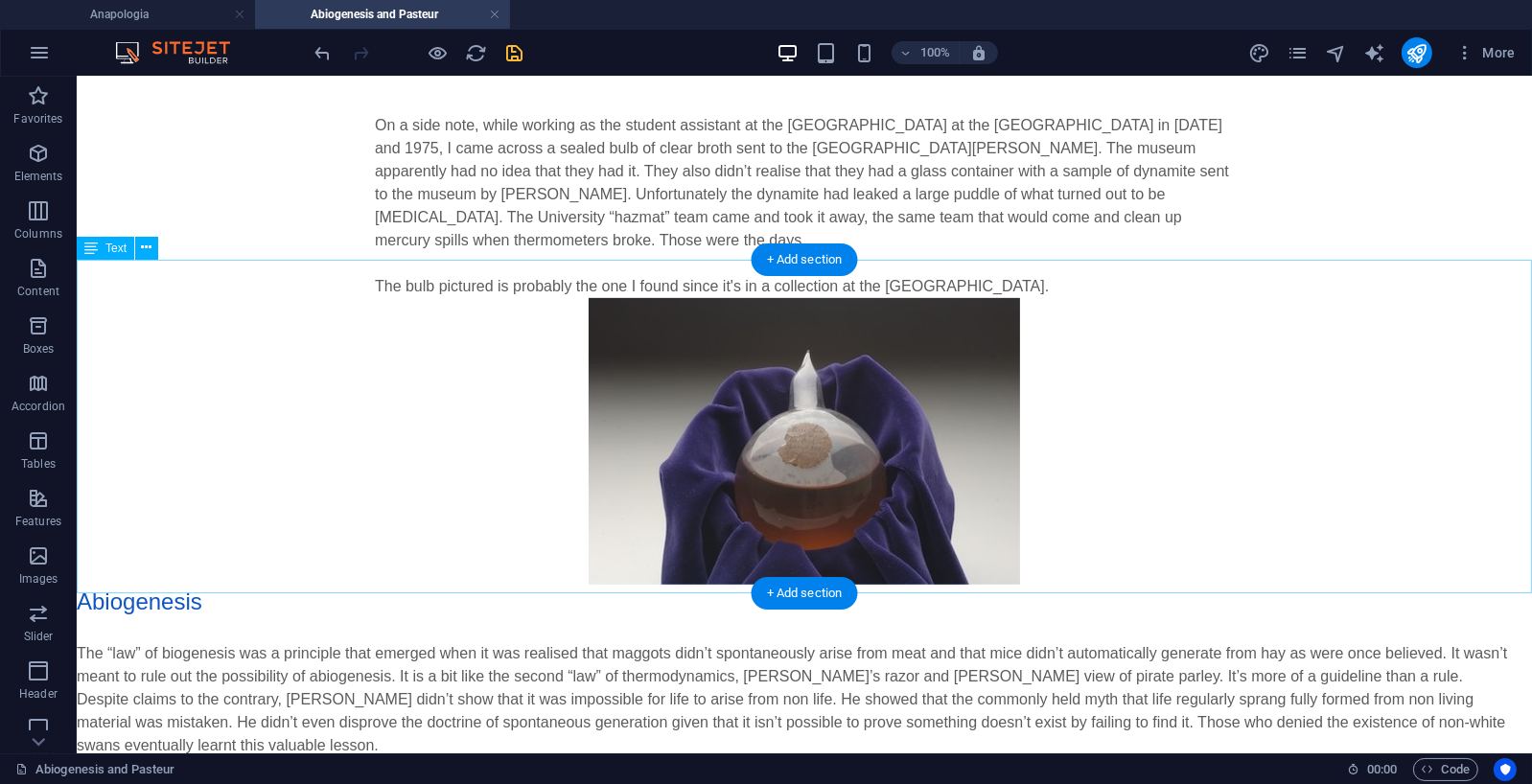
scroll to position [954, 0]
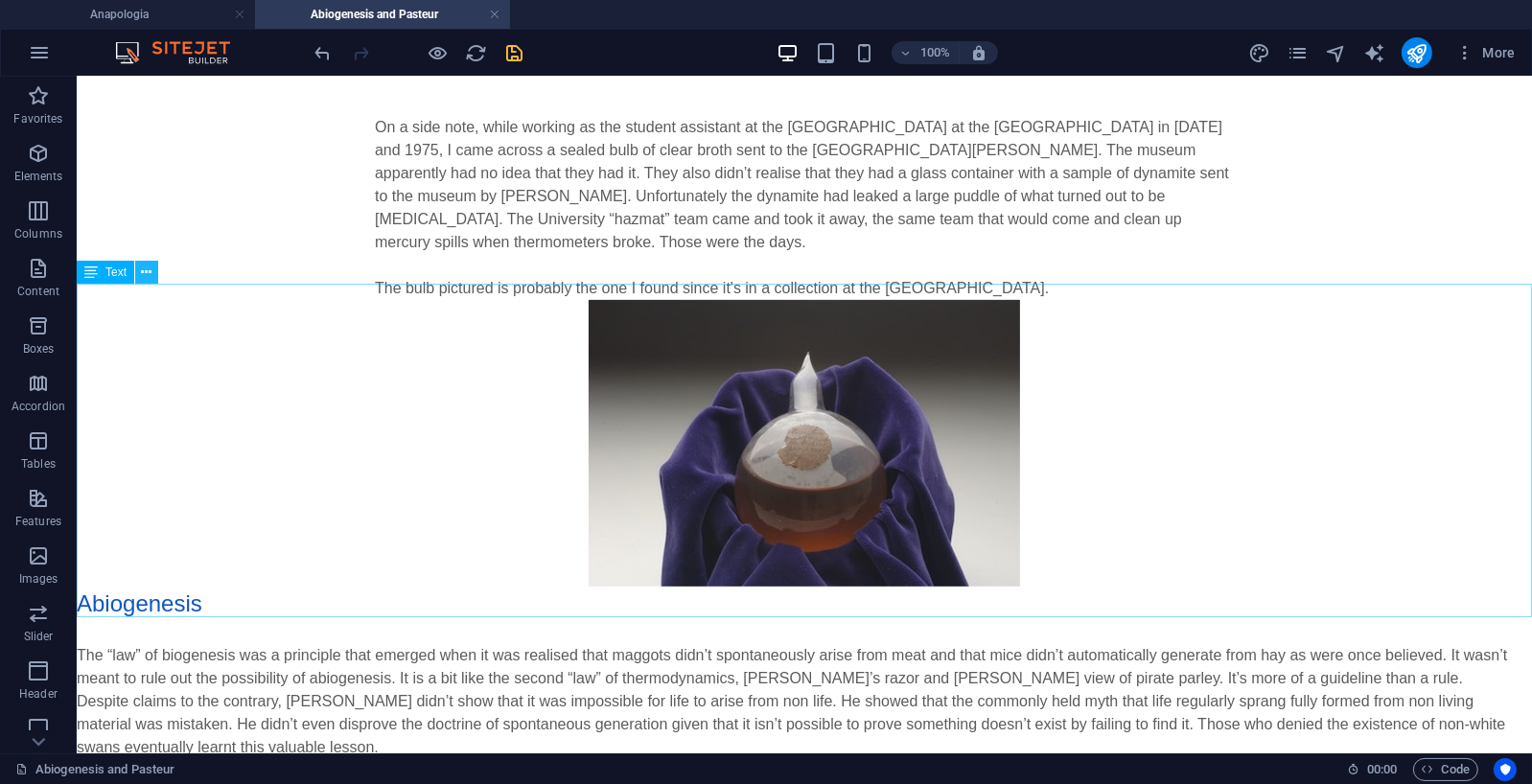
click at [144, 270] on icon at bounding box center [146, 272] width 11 height 21
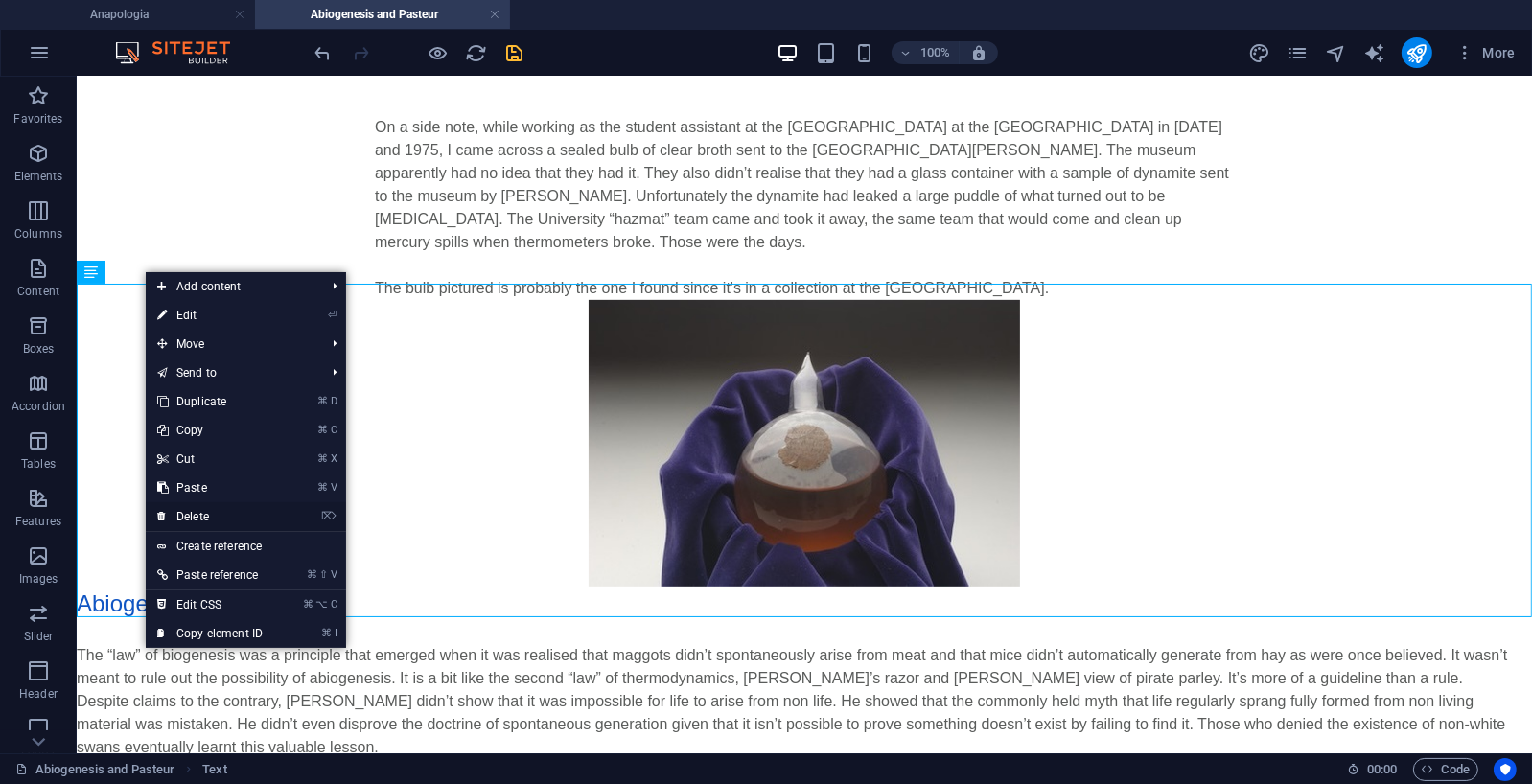
click at [201, 514] on link "⌦ Delete" at bounding box center [210, 516] width 129 height 28
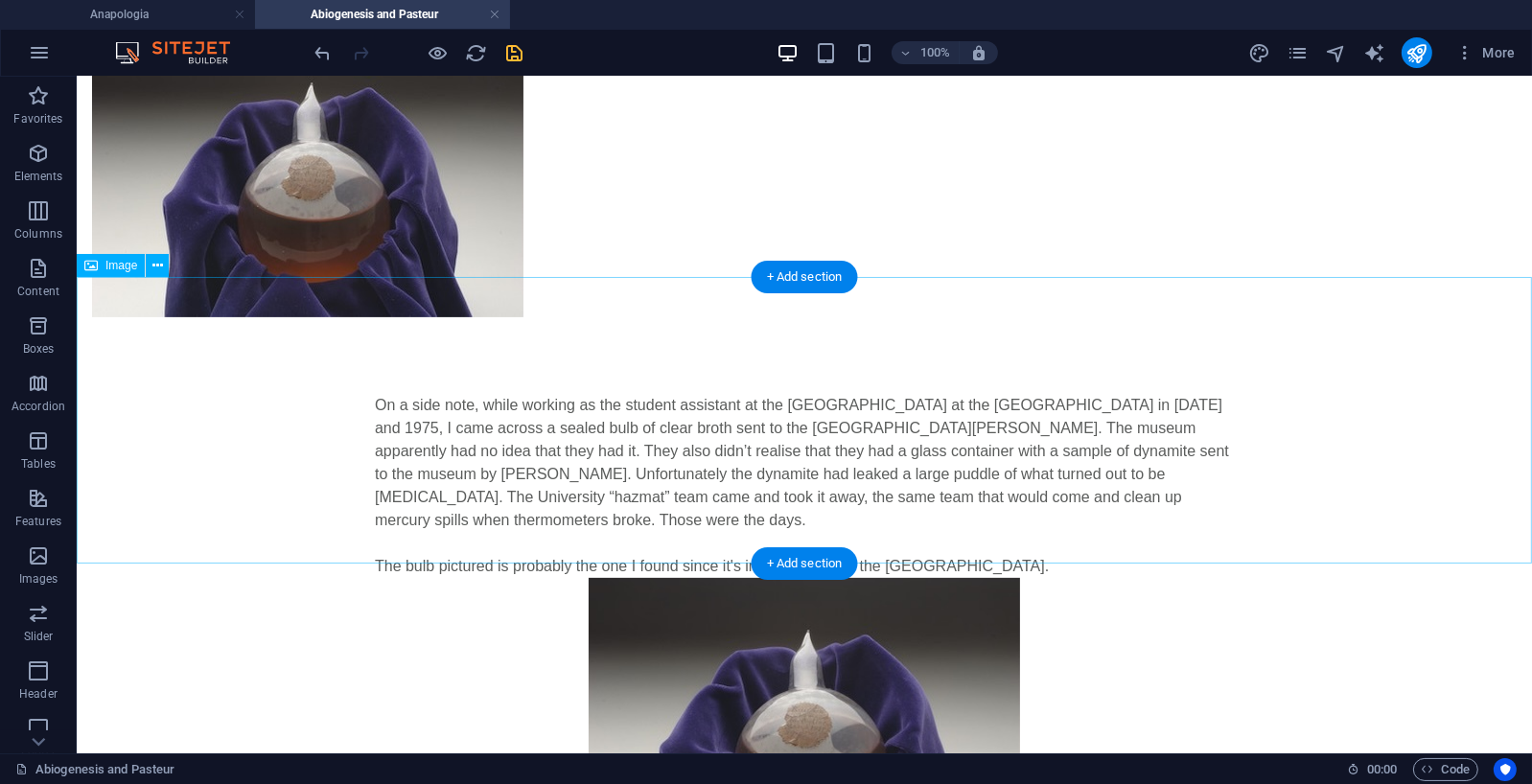
scroll to position [672, 0]
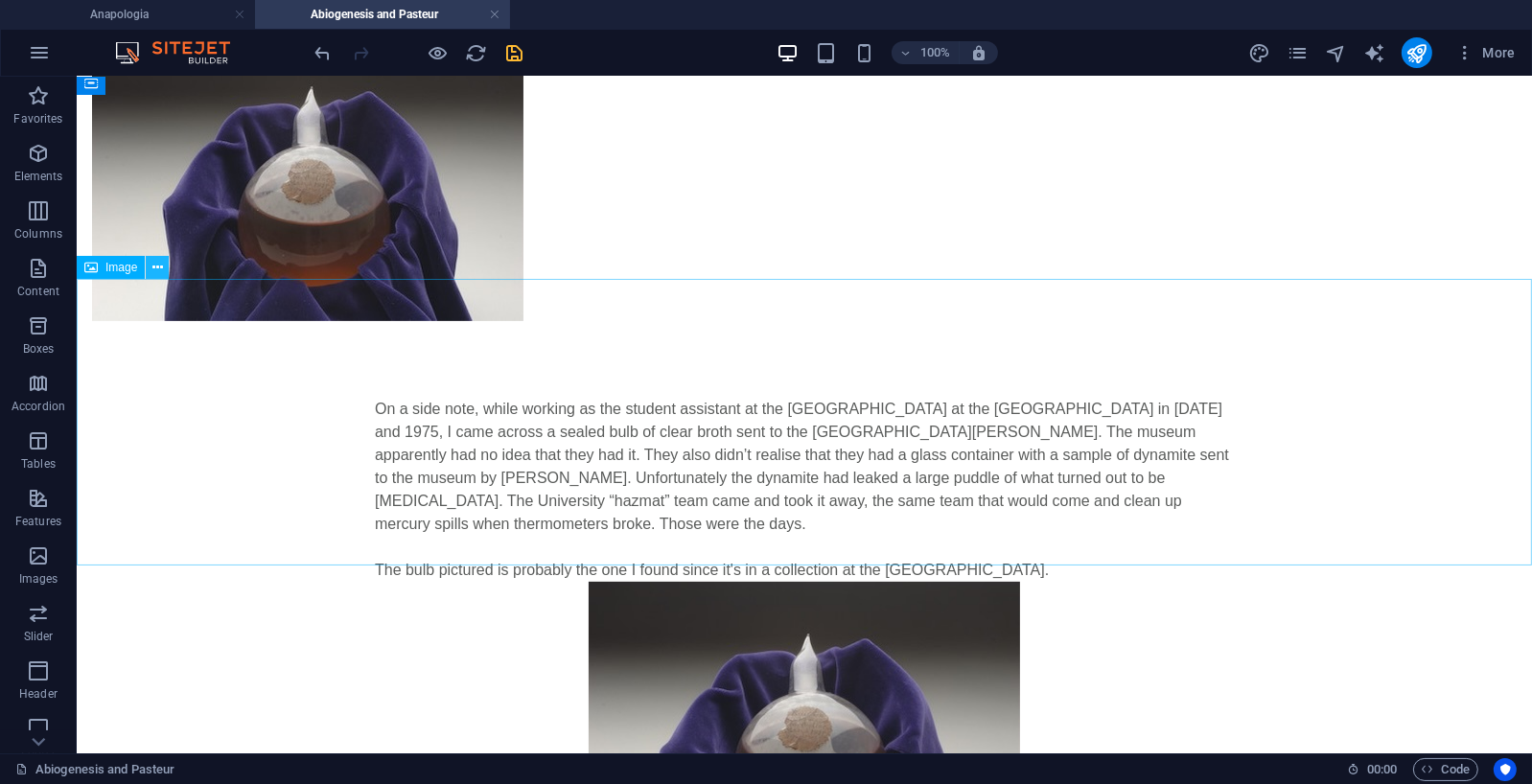
click at [152, 268] on icon at bounding box center [157, 268] width 11 height 21
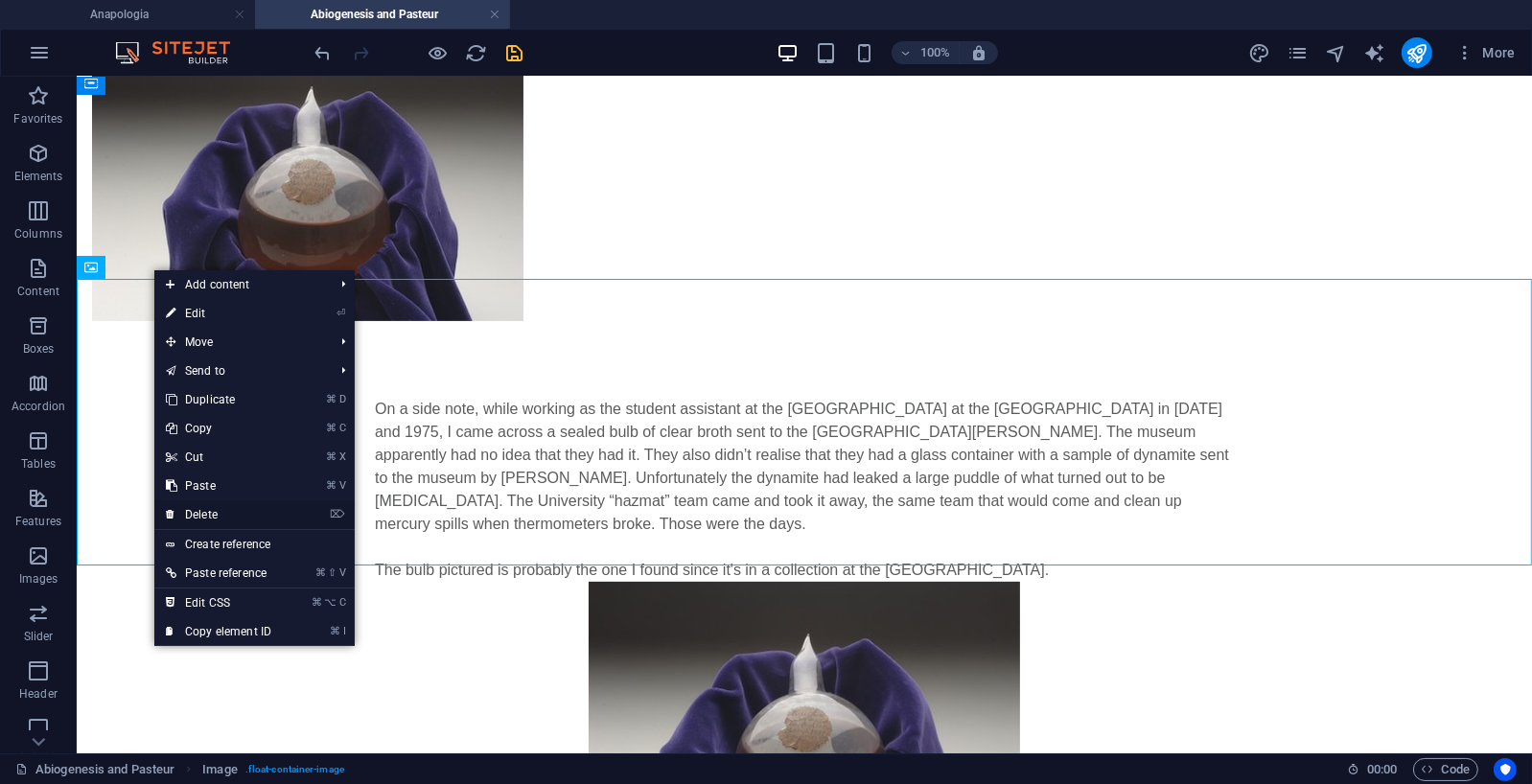
click at [211, 513] on link "⌦ Delete" at bounding box center [219, 515] width 129 height 28
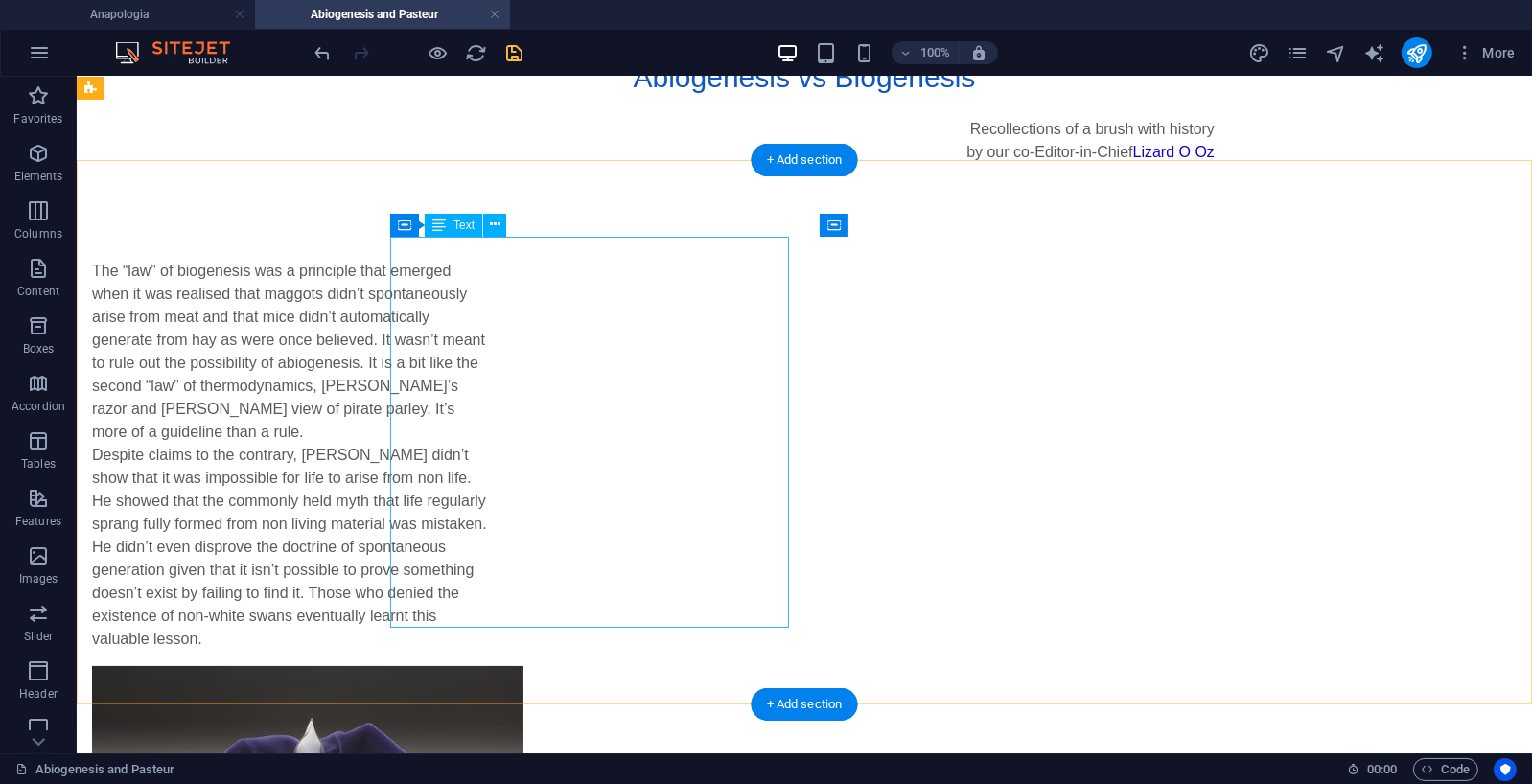
scroll to position [0, 0]
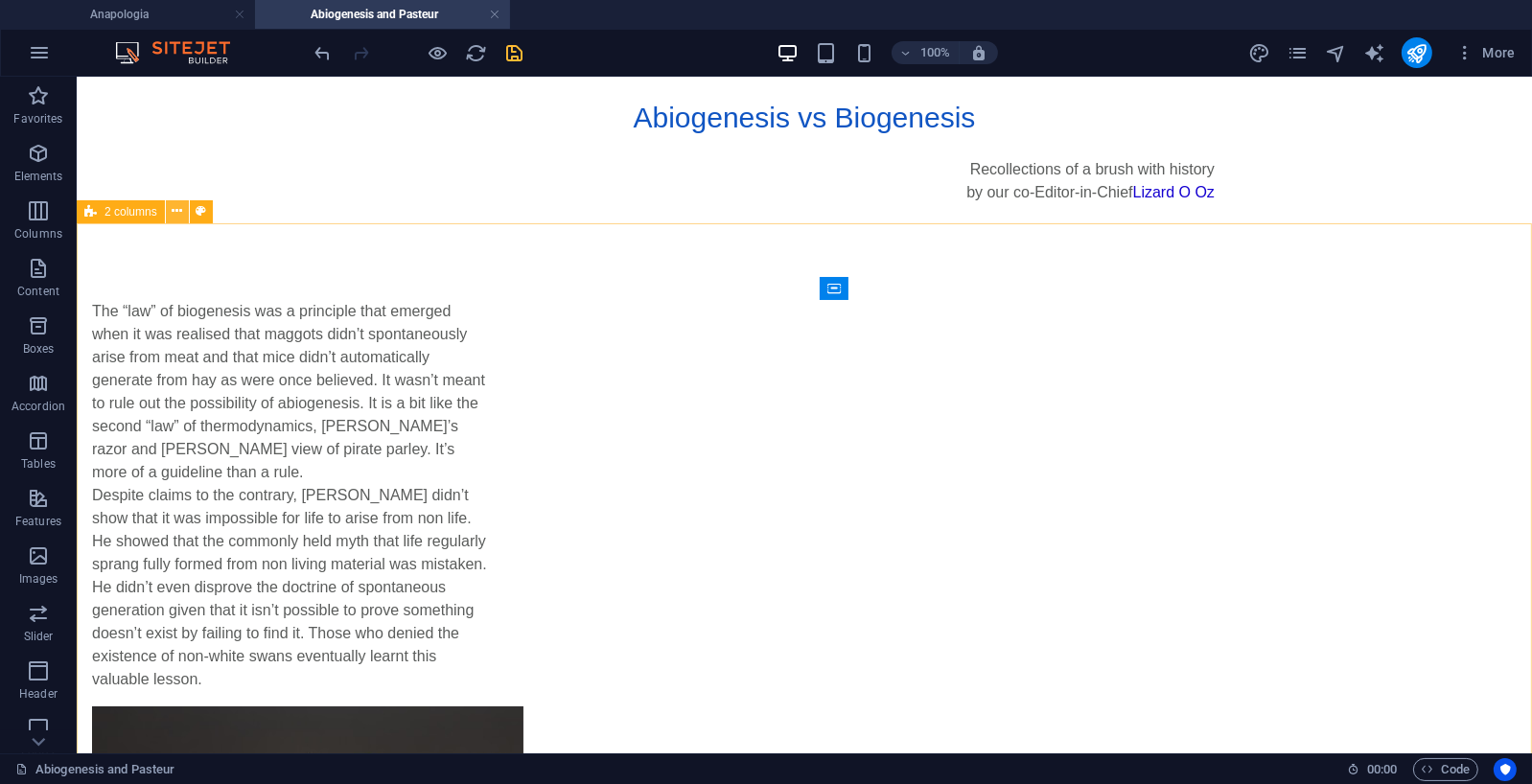
click at [180, 213] on icon at bounding box center [177, 211] width 11 height 21
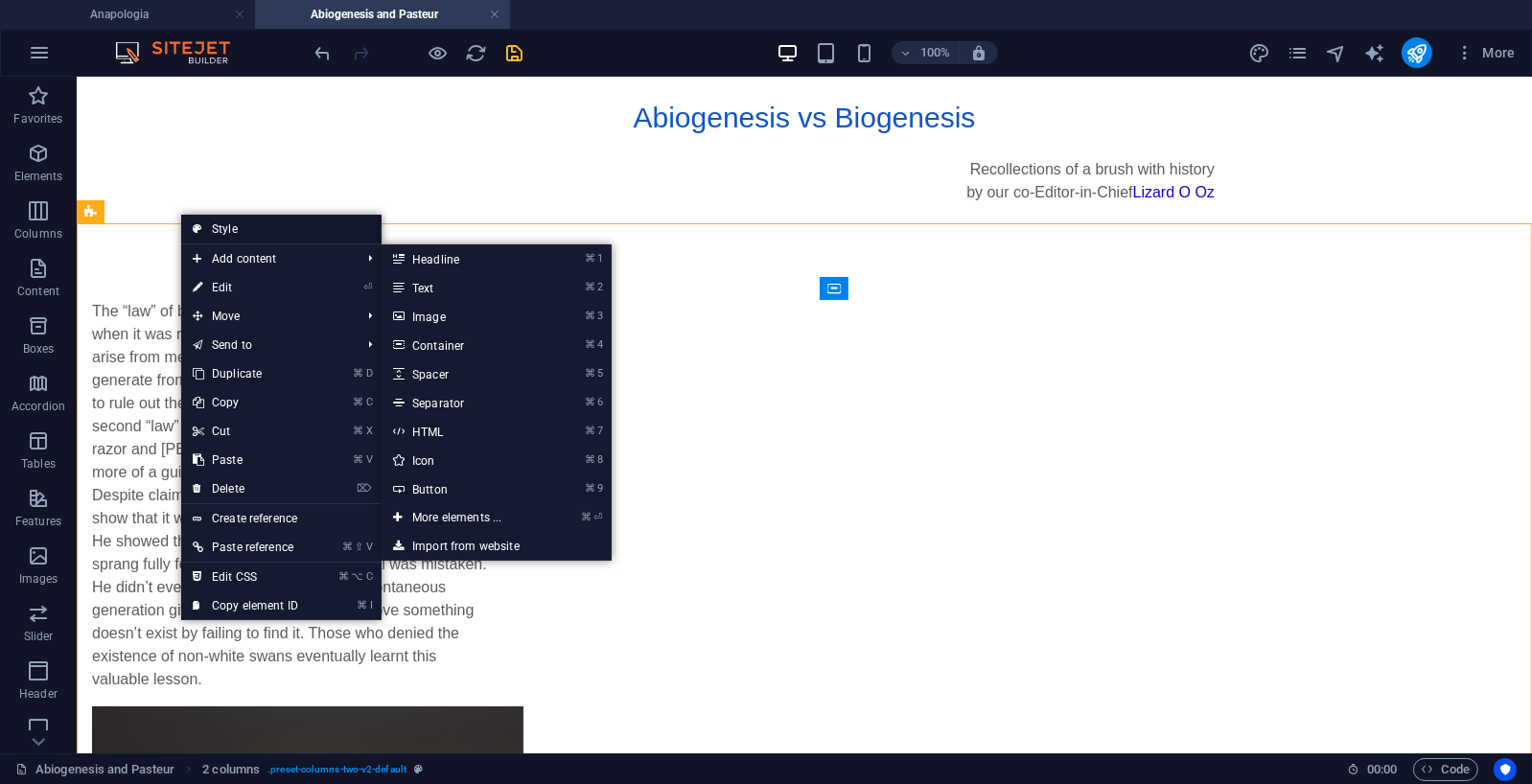
click at [242, 234] on link "Style" at bounding box center [281, 228] width 200 height 28
select select "rem"
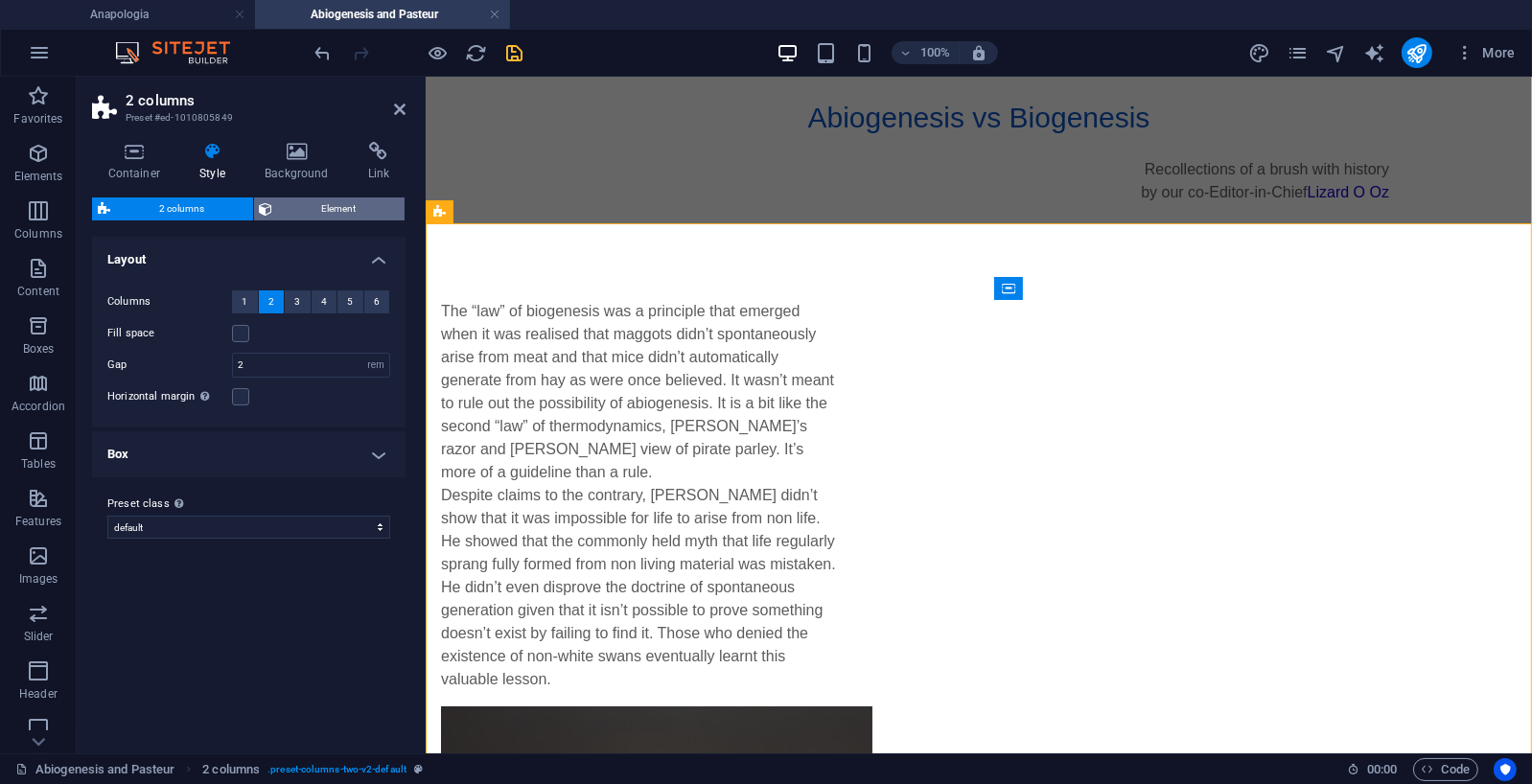
click at [329, 206] on span "Element" at bounding box center [340, 209] width 121 height 23
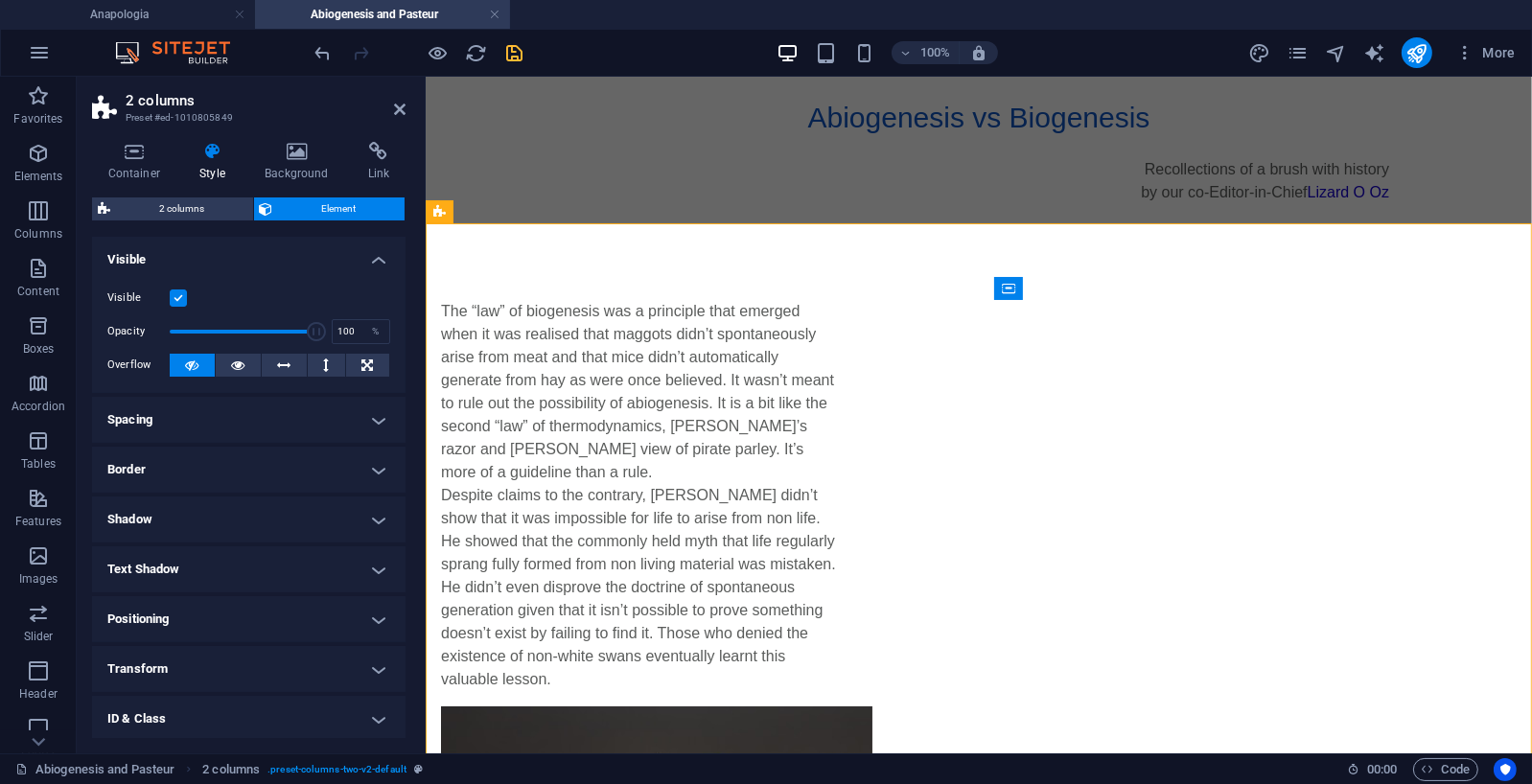
click at [374, 416] on h4 "Spacing" at bounding box center [248, 420] width 313 height 46
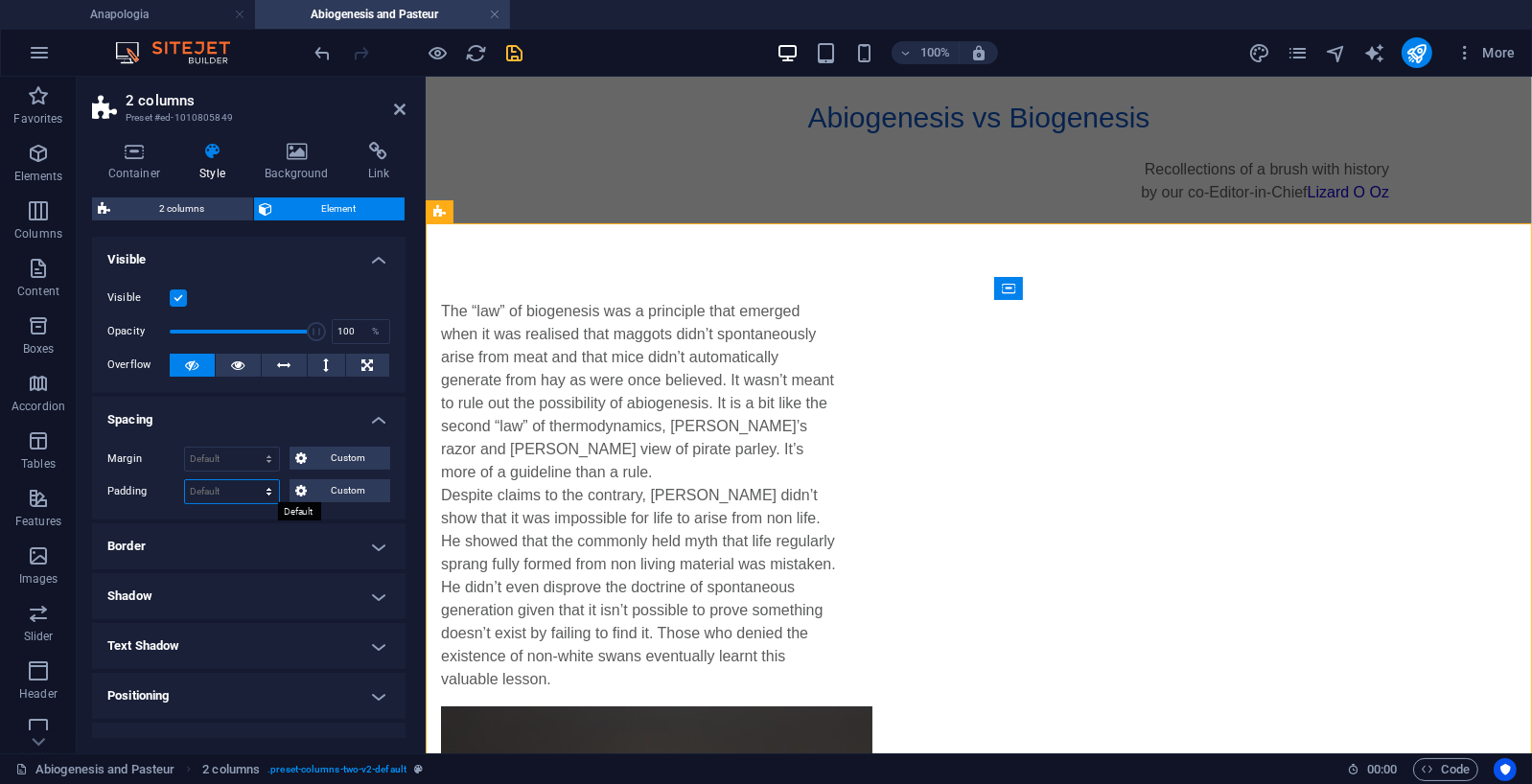
click at [230, 491] on select "Default px rem % vh vw Custom" at bounding box center [232, 492] width 94 height 23
select select "px"
type input "0"
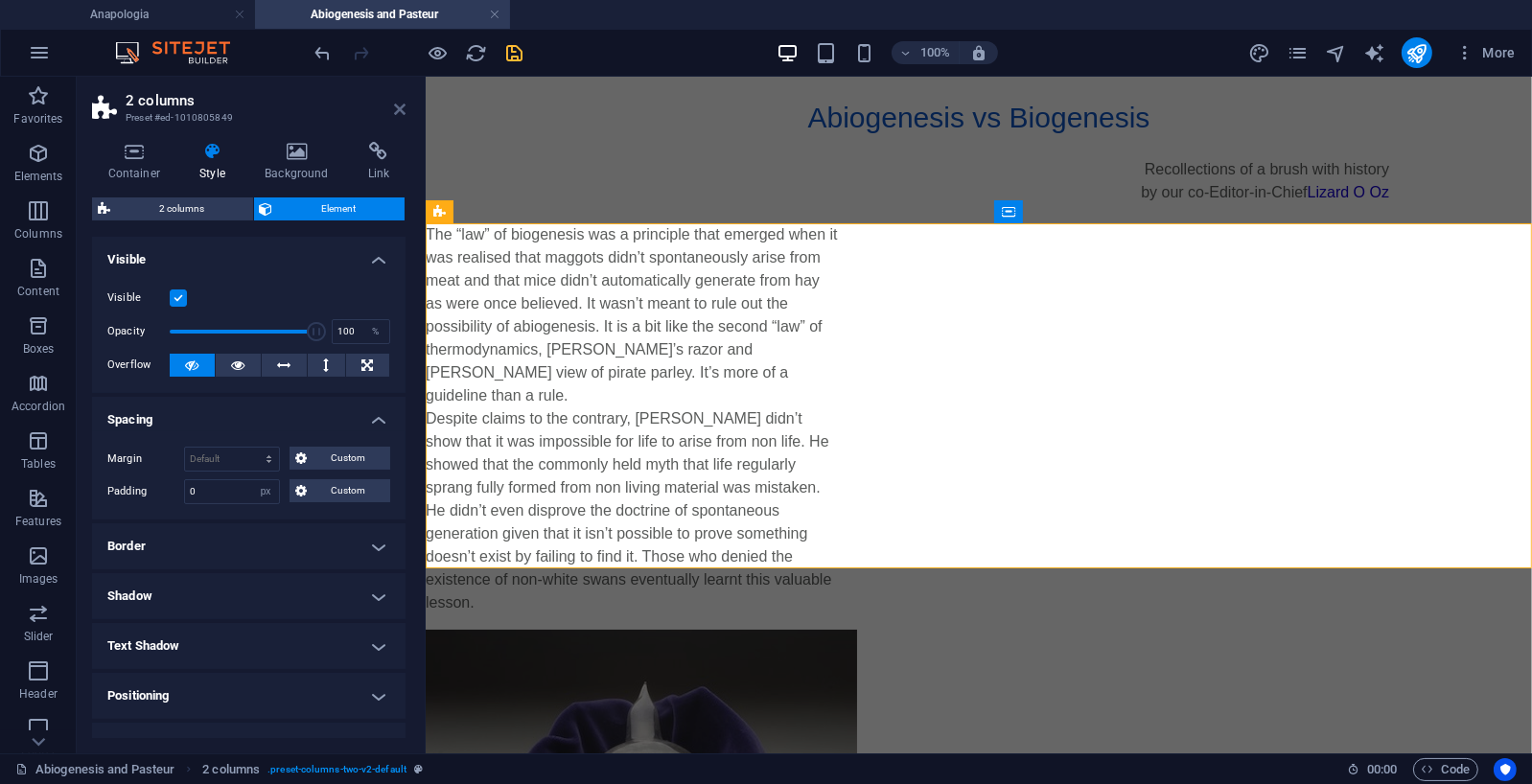
drag, startPoint x: 396, startPoint y: 108, endPoint x: 358, endPoint y: 31, distance: 85.9
click at [396, 108] on icon at bounding box center [400, 109] width 12 height 16
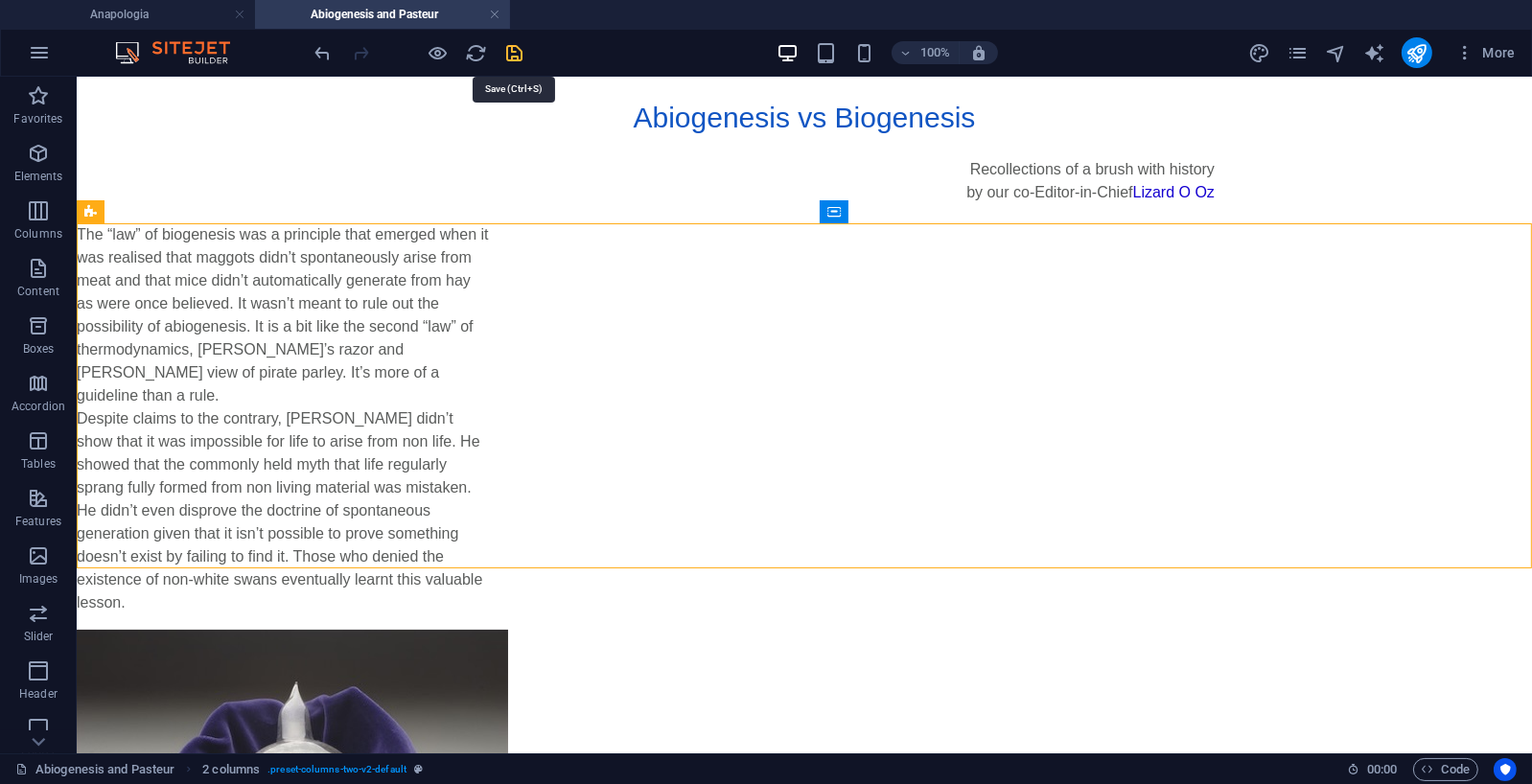
click at [514, 45] on icon "save" at bounding box center [516, 53] width 22 height 22
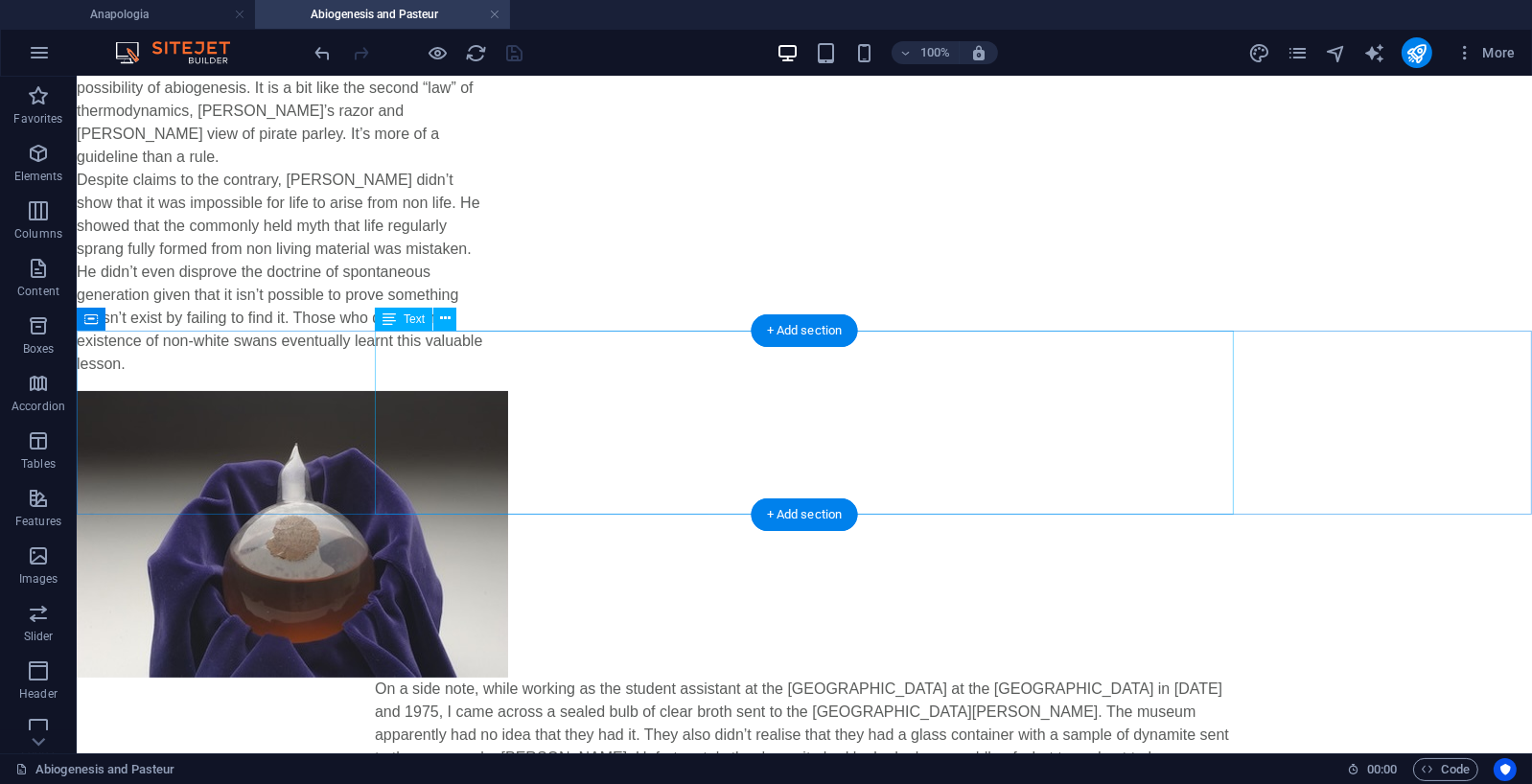
scroll to position [240, 0]
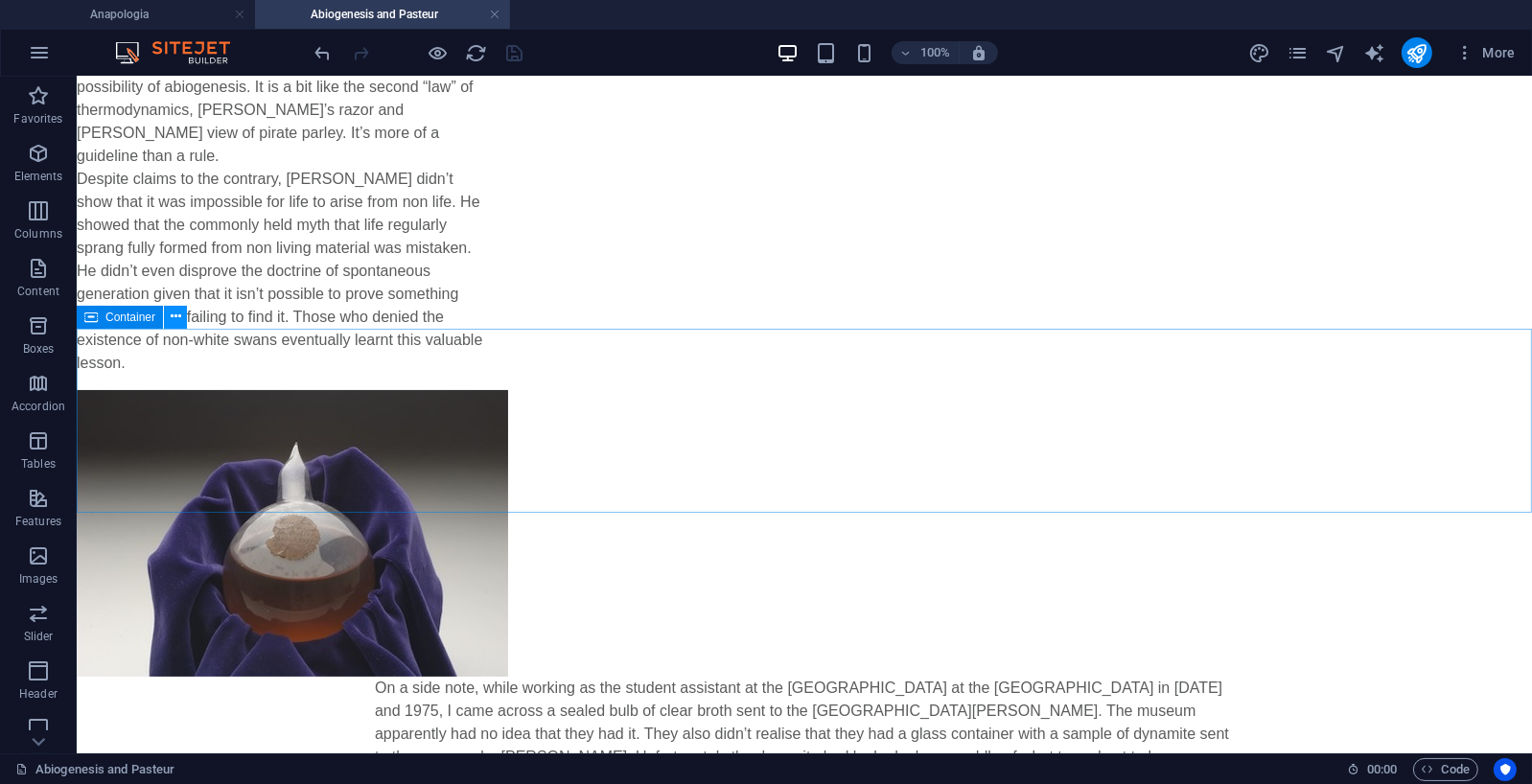
click at [179, 316] on icon at bounding box center [176, 316] width 11 height 21
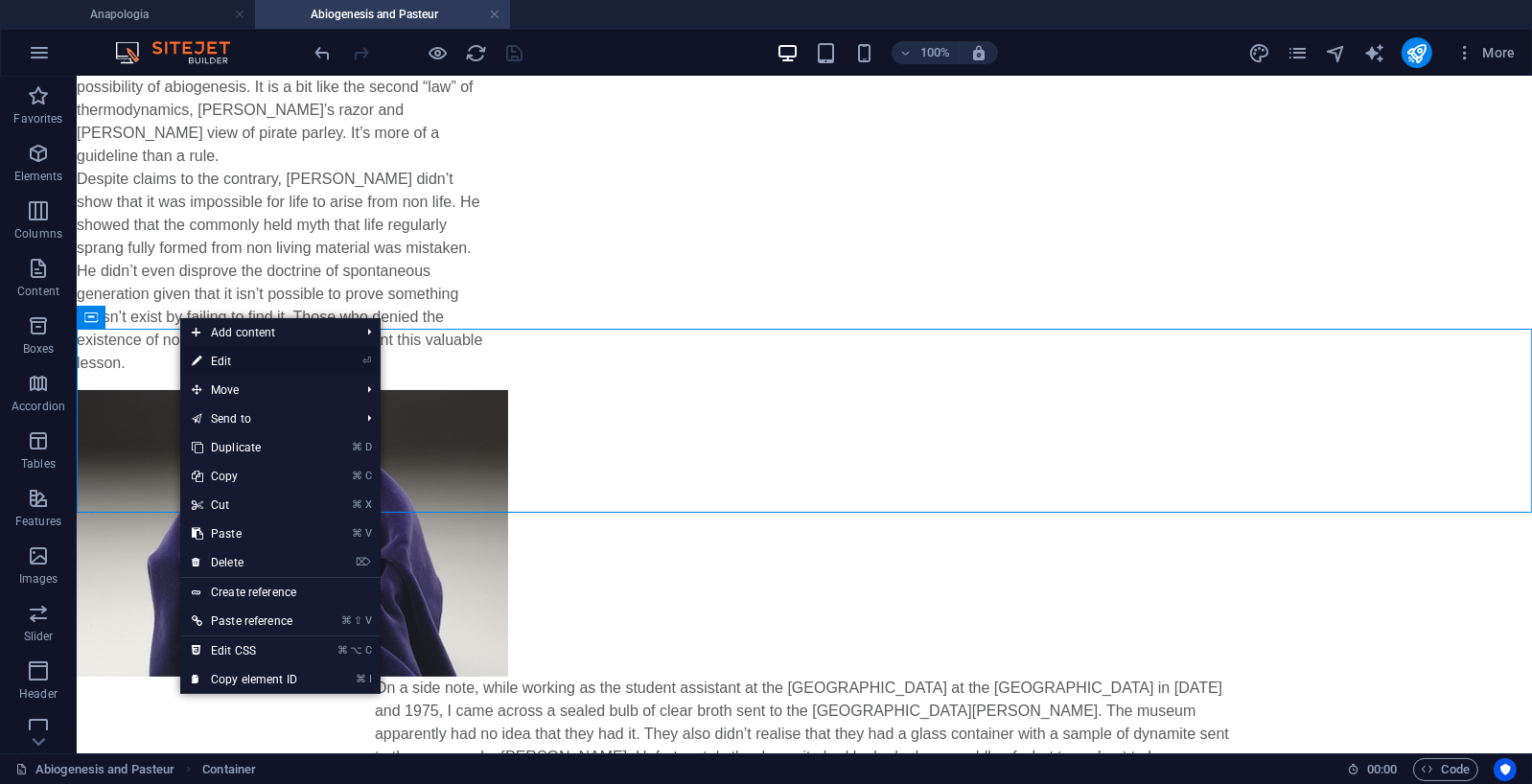
click at [240, 359] on link "⏎ Edit" at bounding box center [245, 360] width 129 height 28
select select "px"
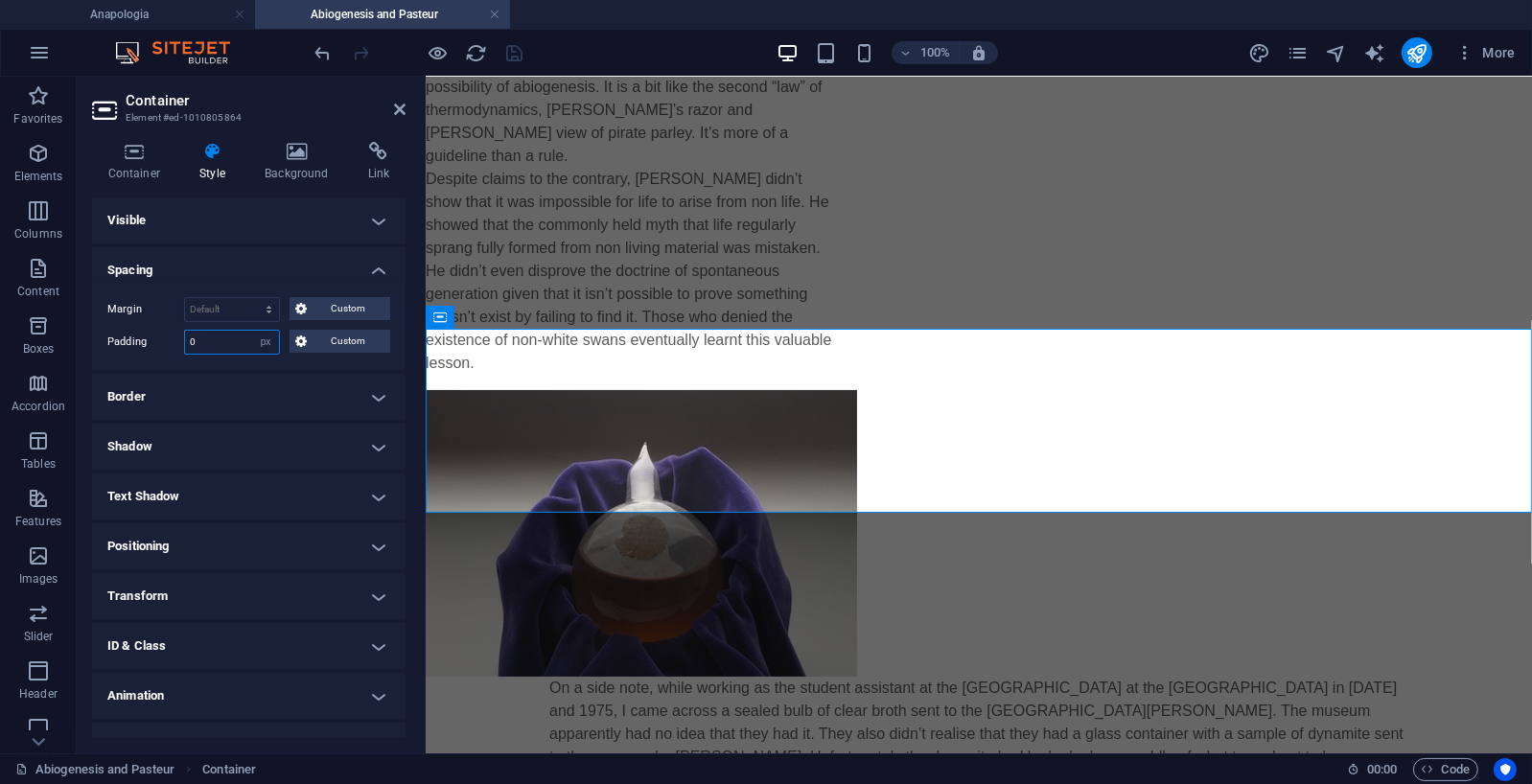
drag, startPoint x: 199, startPoint y: 344, endPoint x: 173, endPoint y: 344, distance: 26.0
click at [173, 344] on div "Padding 0 Default px rem % vh vw Custom Custom" at bounding box center [249, 343] width 283 height 25
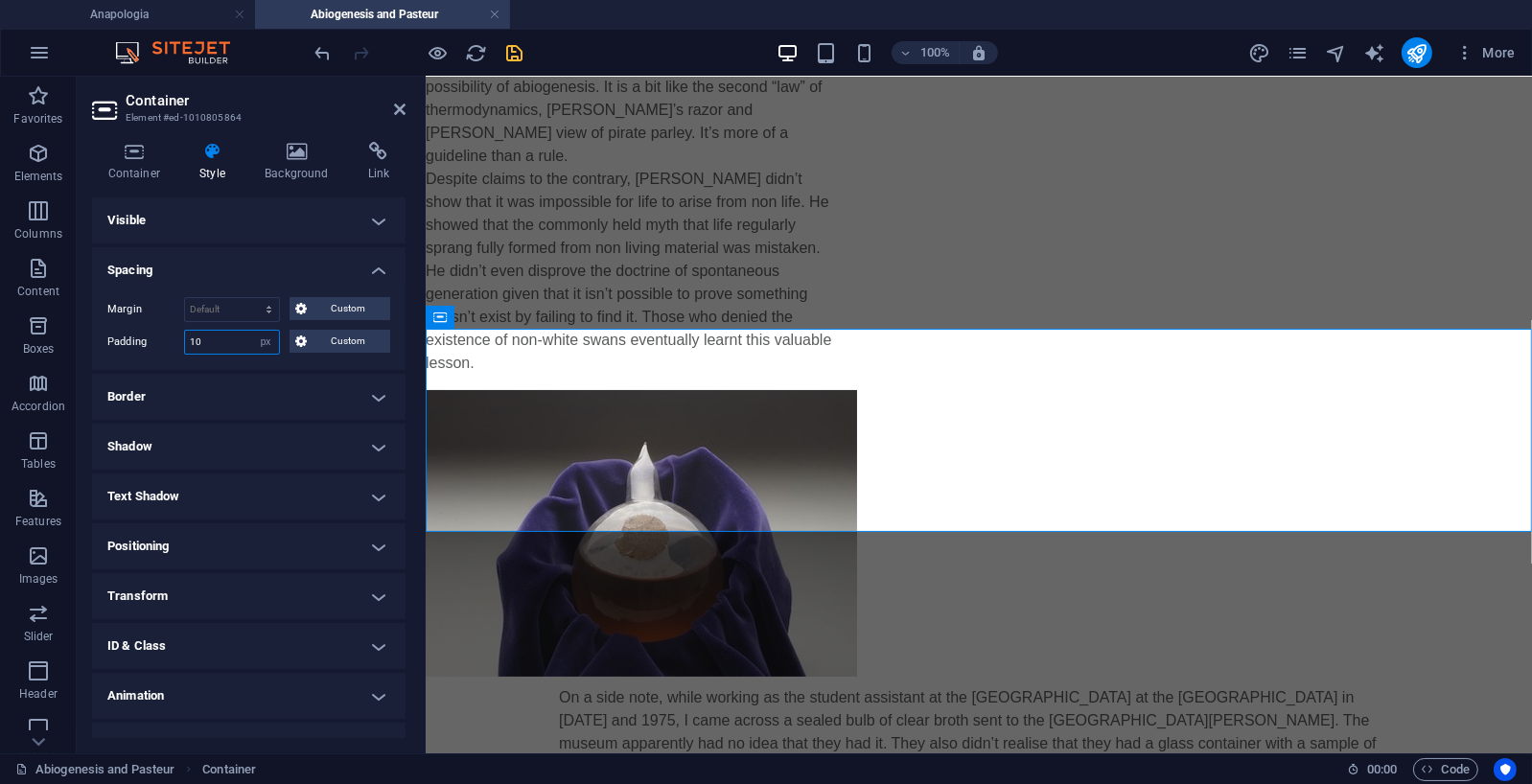
type input "1"
type input "0"
type input "10"
click at [518, 48] on icon "save" at bounding box center [516, 53] width 22 height 22
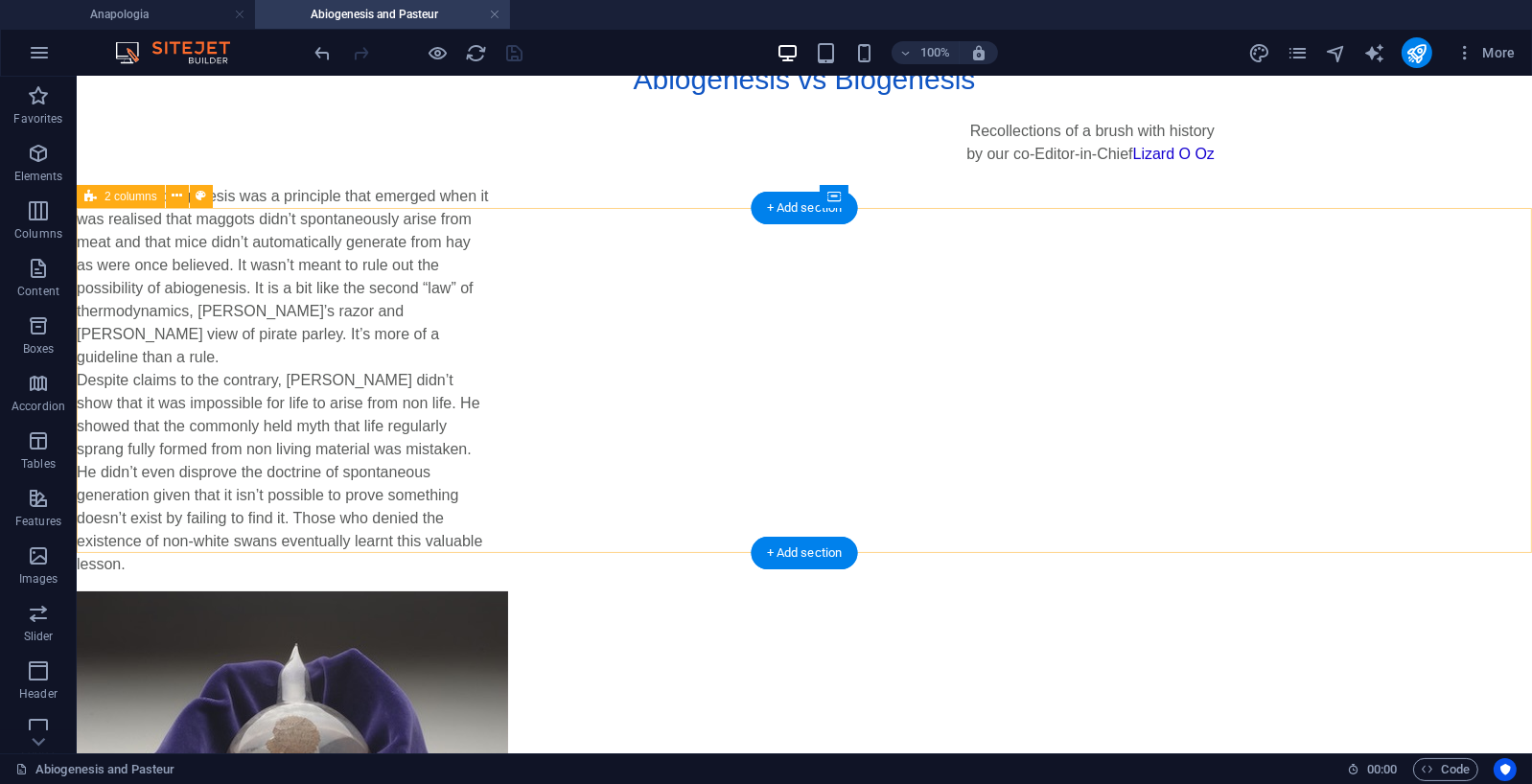
scroll to position [0, 0]
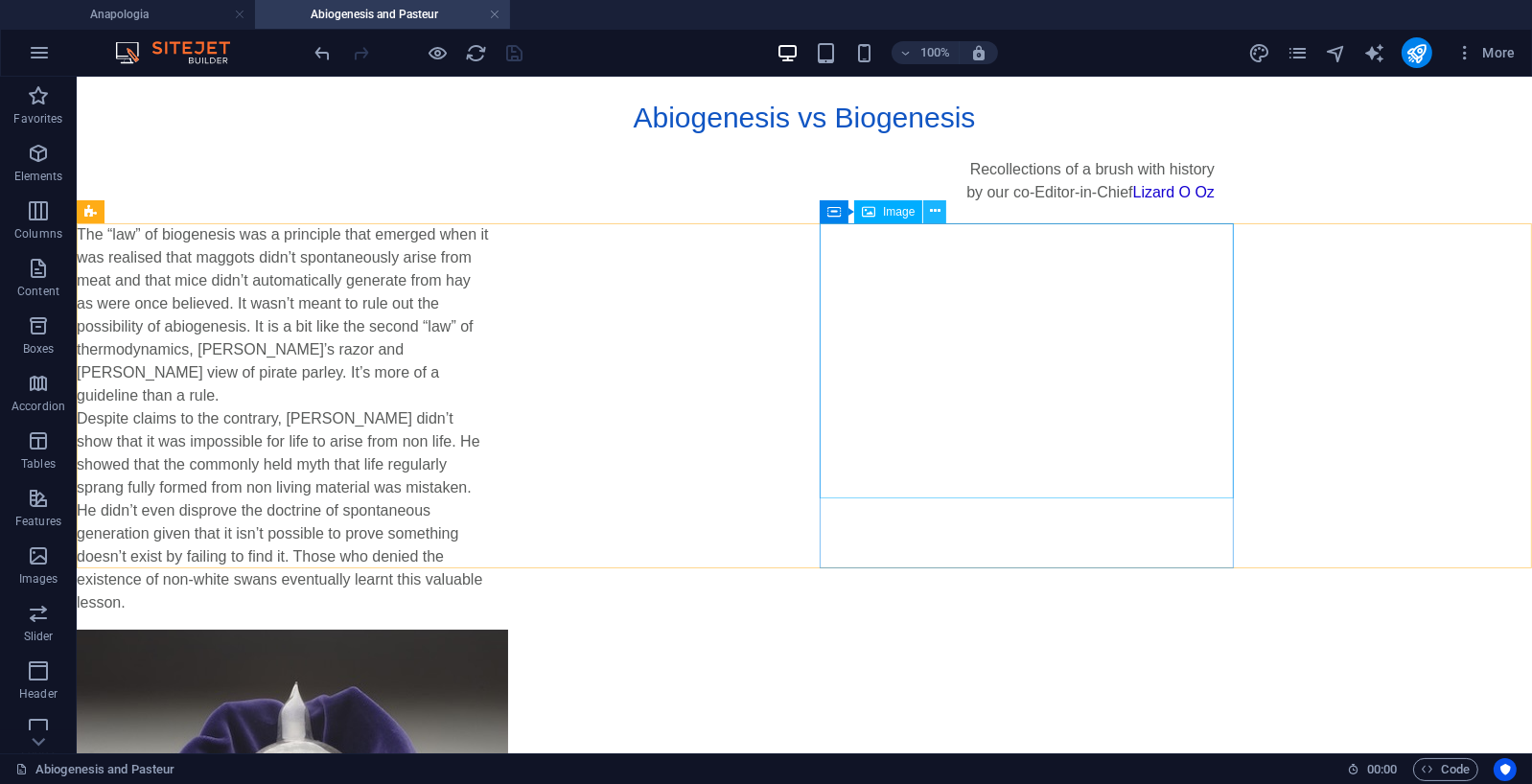
click at [940, 211] on button at bounding box center [935, 212] width 23 height 23
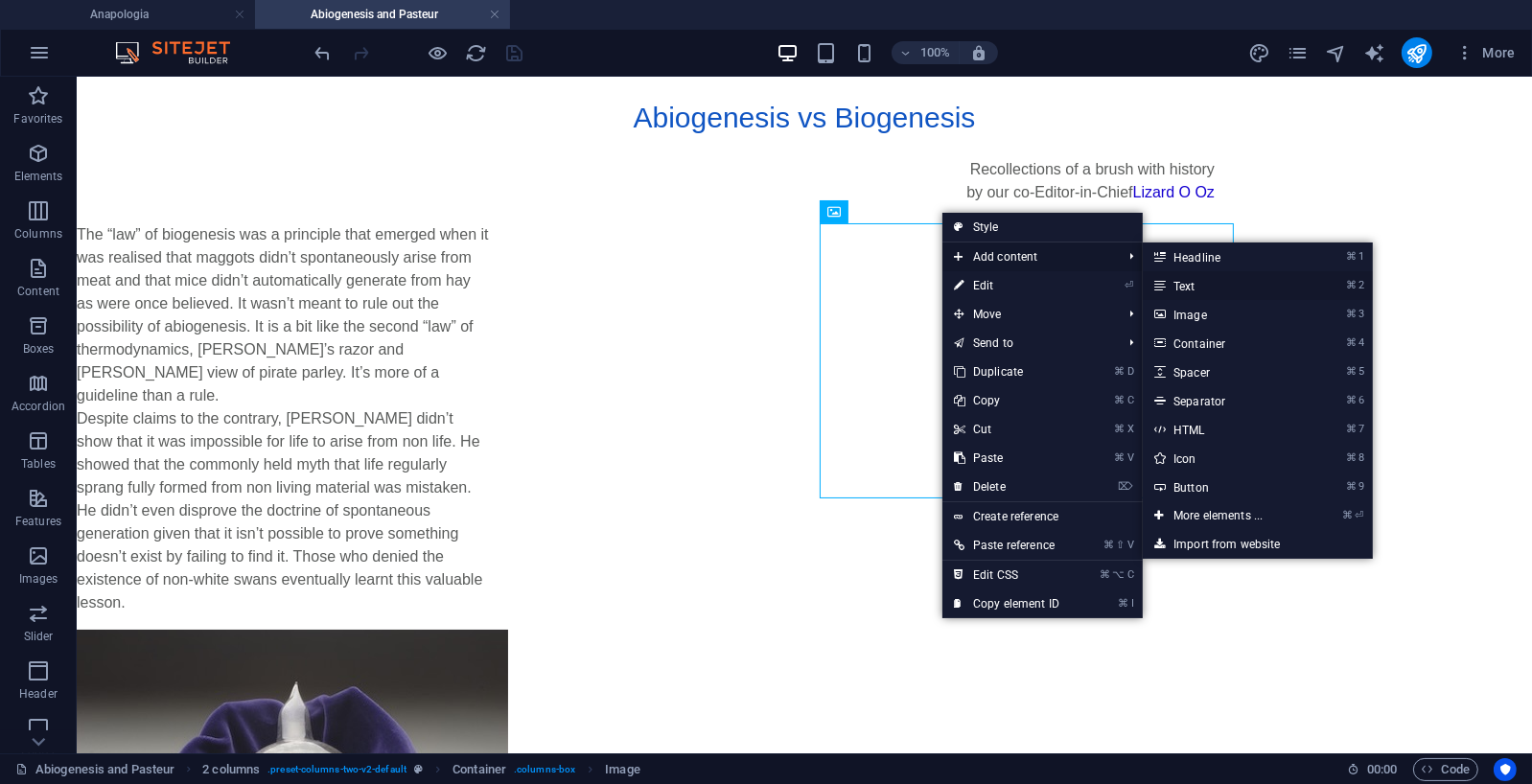
click at [1171, 286] on link "⌘ 2 Text" at bounding box center [1222, 285] width 158 height 28
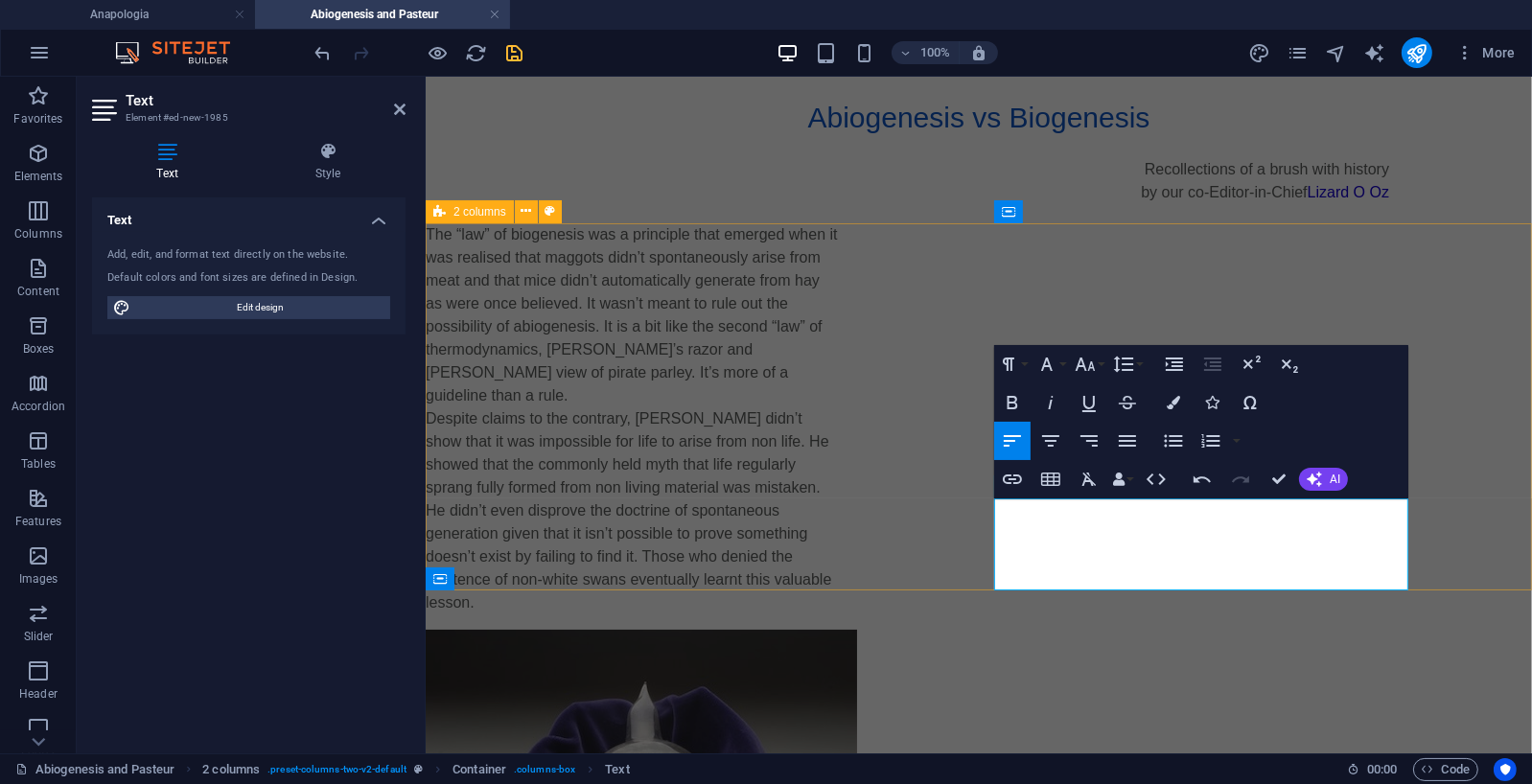
drag, startPoint x: 1263, startPoint y: 577, endPoint x: 982, endPoint y: 501, distance: 291.1
click at [977, 506] on div "The “law” of biogenesis was a principle that emerged when it was realised that …" at bounding box center [977, 615] width 1106 height 785
click at [1050, 398] on icon "button" at bounding box center [1052, 403] width 23 height 23
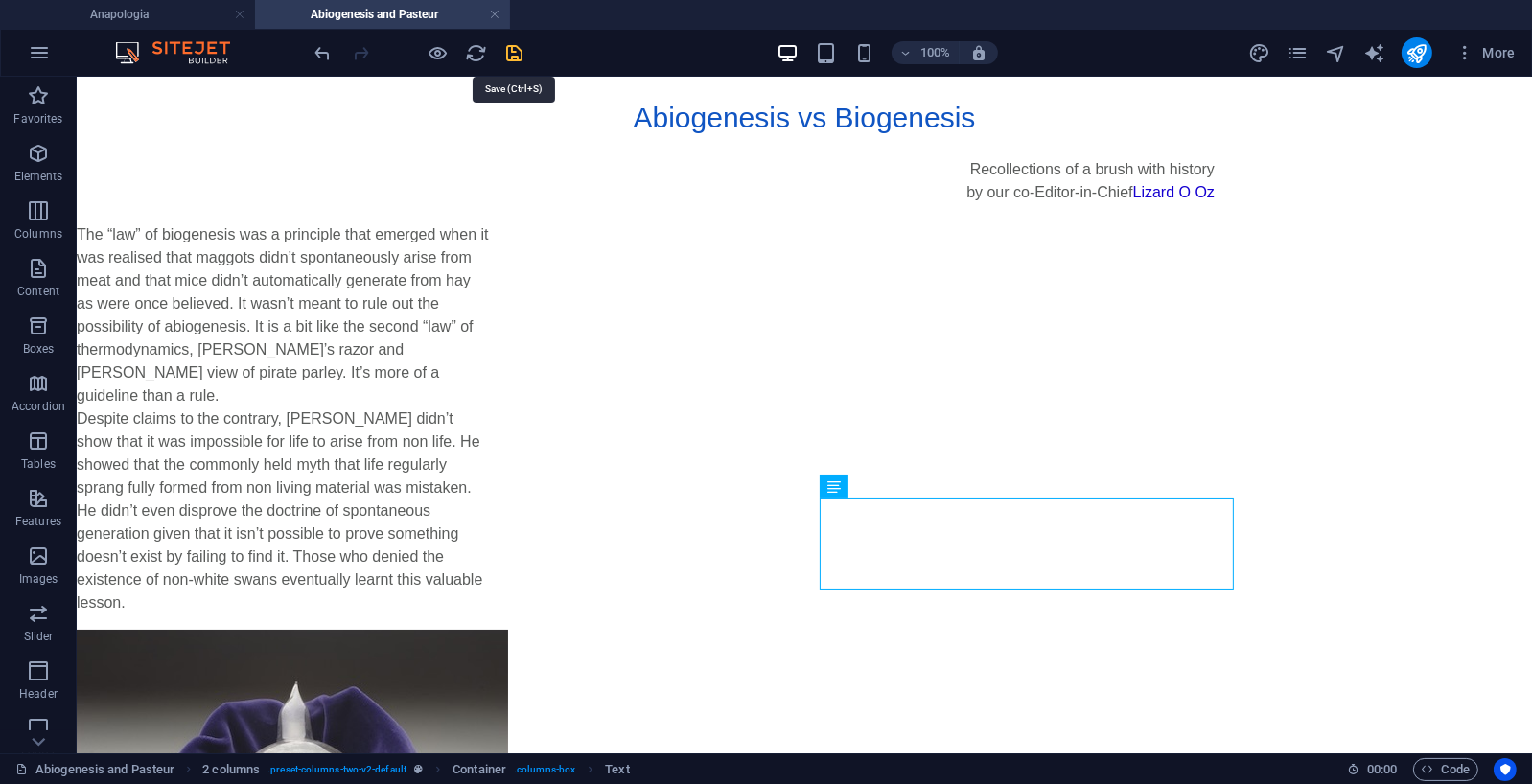
click at [518, 44] on icon "save" at bounding box center [516, 53] width 22 height 22
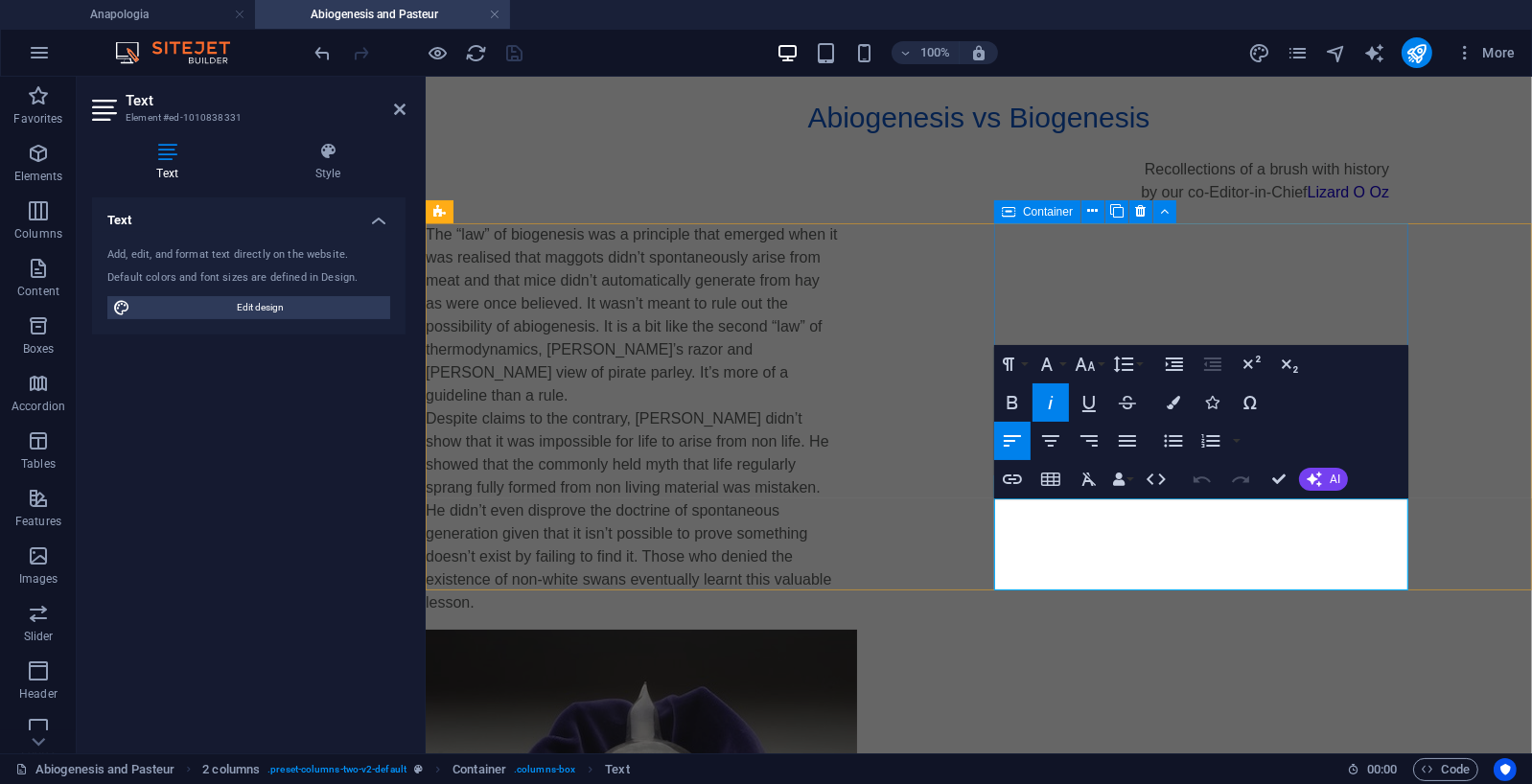
drag, startPoint x: 1306, startPoint y: 534, endPoint x: 1224, endPoint y: 537, distance: 82.1
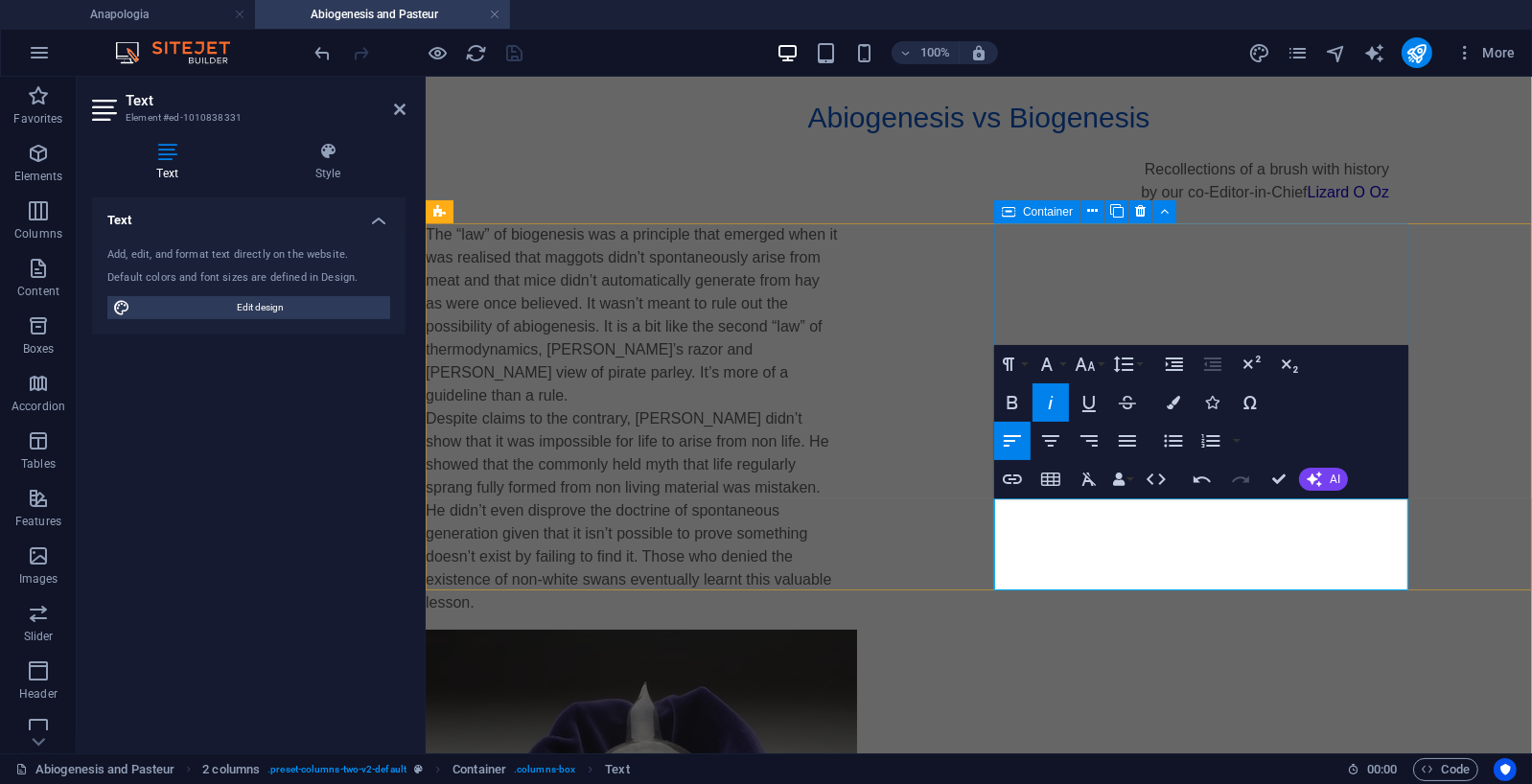
drag, startPoint x: 1380, startPoint y: 539, endPoint x: 1065, endPoint y: 559, distance: 315.6
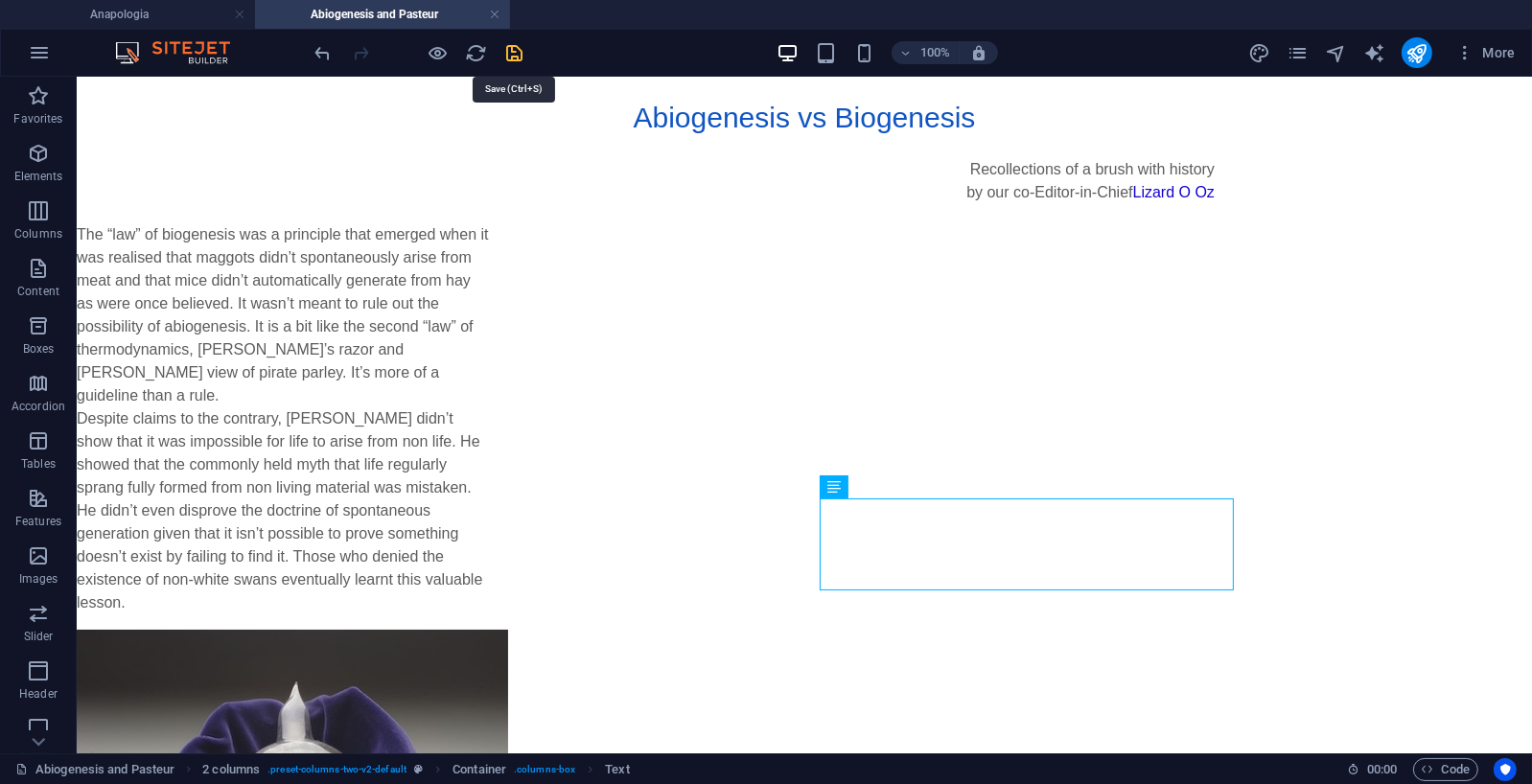
click at [509, 51] on icon "save" at bounding box center [516, 53] width 22 height 22
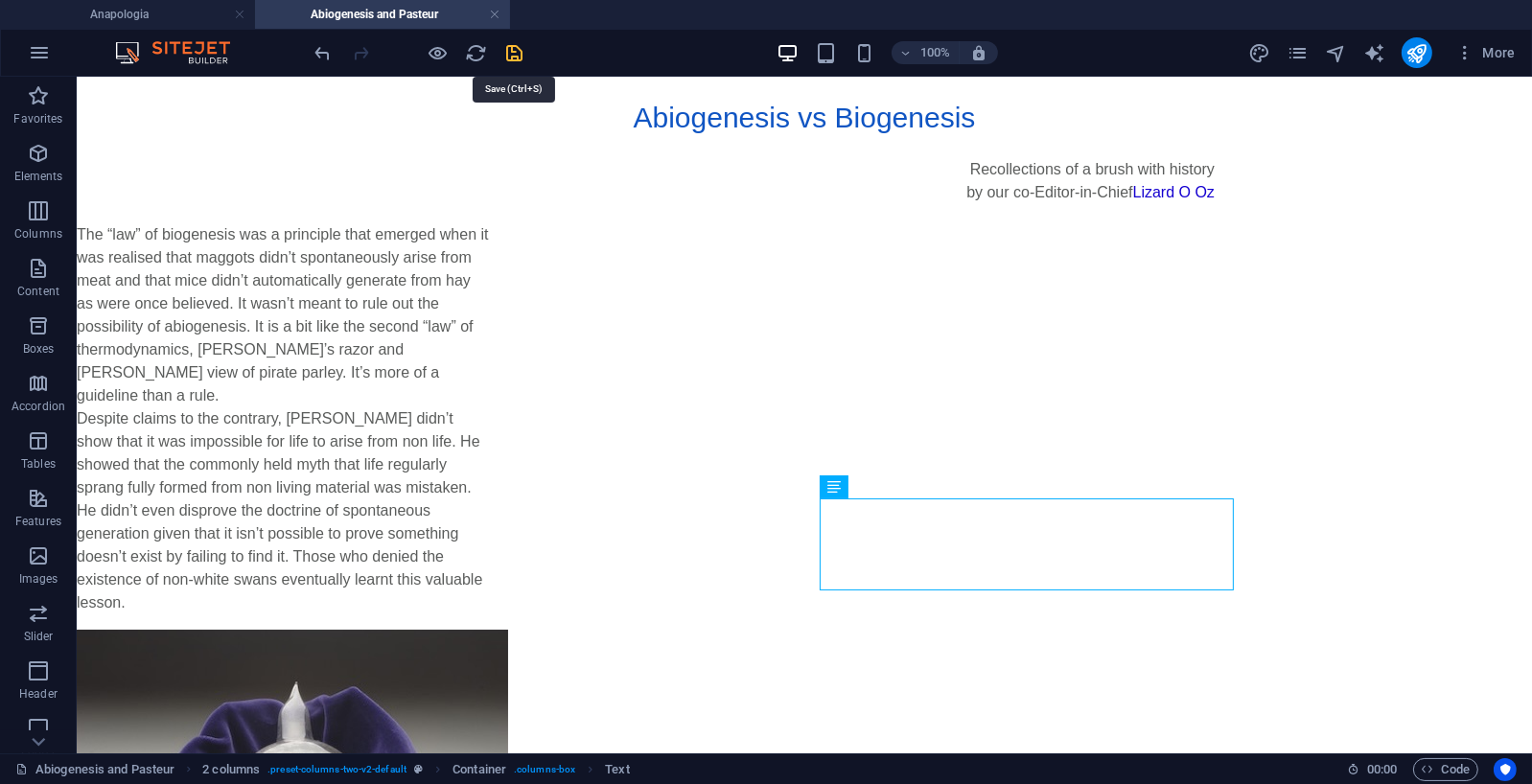
click at [518, 55] on icon "save" at bounding box center [516, 53] width 22 height 22
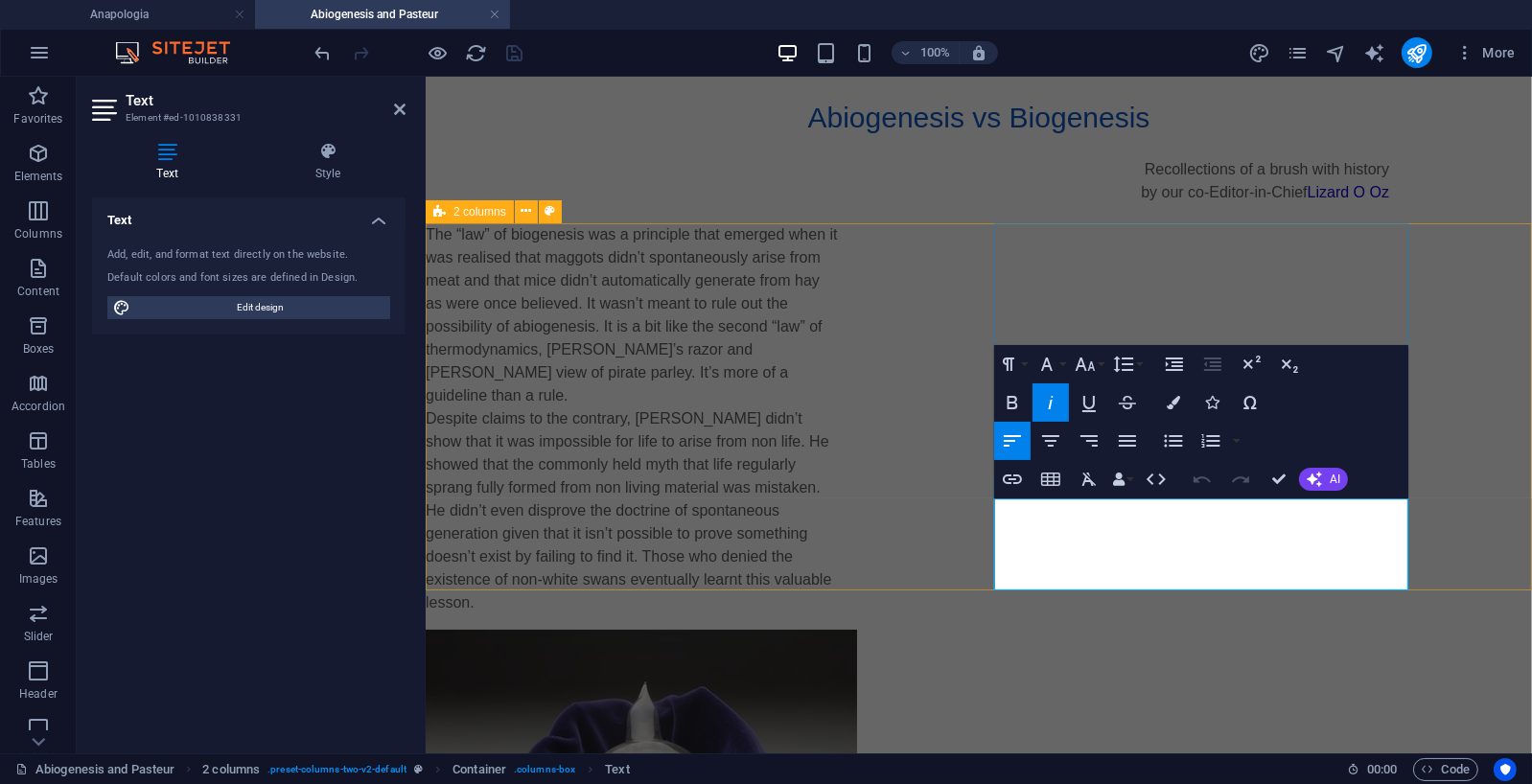
drag, startPoint x: 1131, startPoint y: 532, endPoint x: 1085, endPoint y: 573, distance: 61.6
copy em "were distributed by [PERSON_NAME] as a demonstration that life would not spring…"
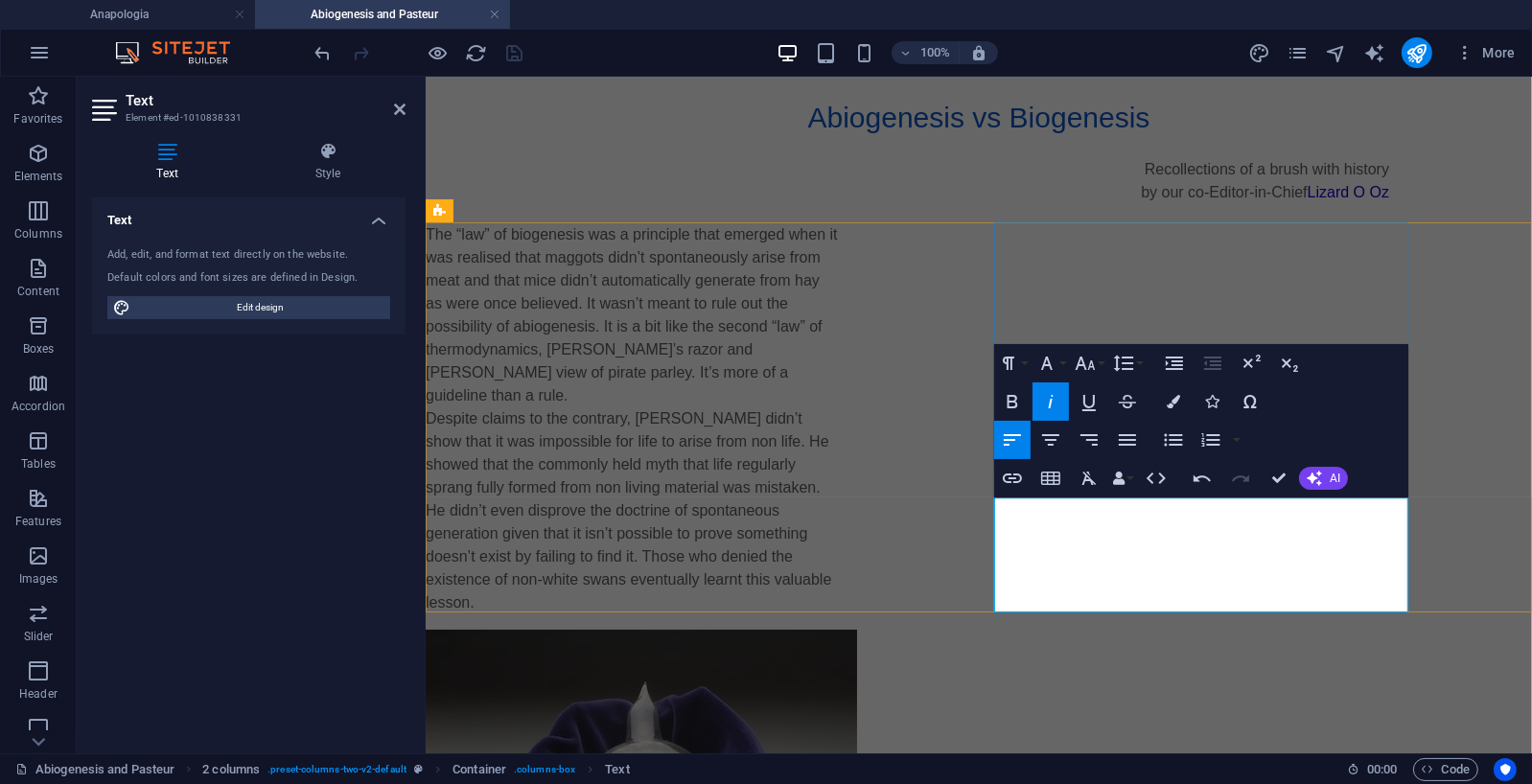
drag, startPoint x: 1180, startPoint y: 511, endPoint x: 1118, endPoint y: 513, distance: 62.0
drag, startPoint x: 1320, startPoint y: 557, endPoint x: 1329, endPoint y: 607, distance: 50.8
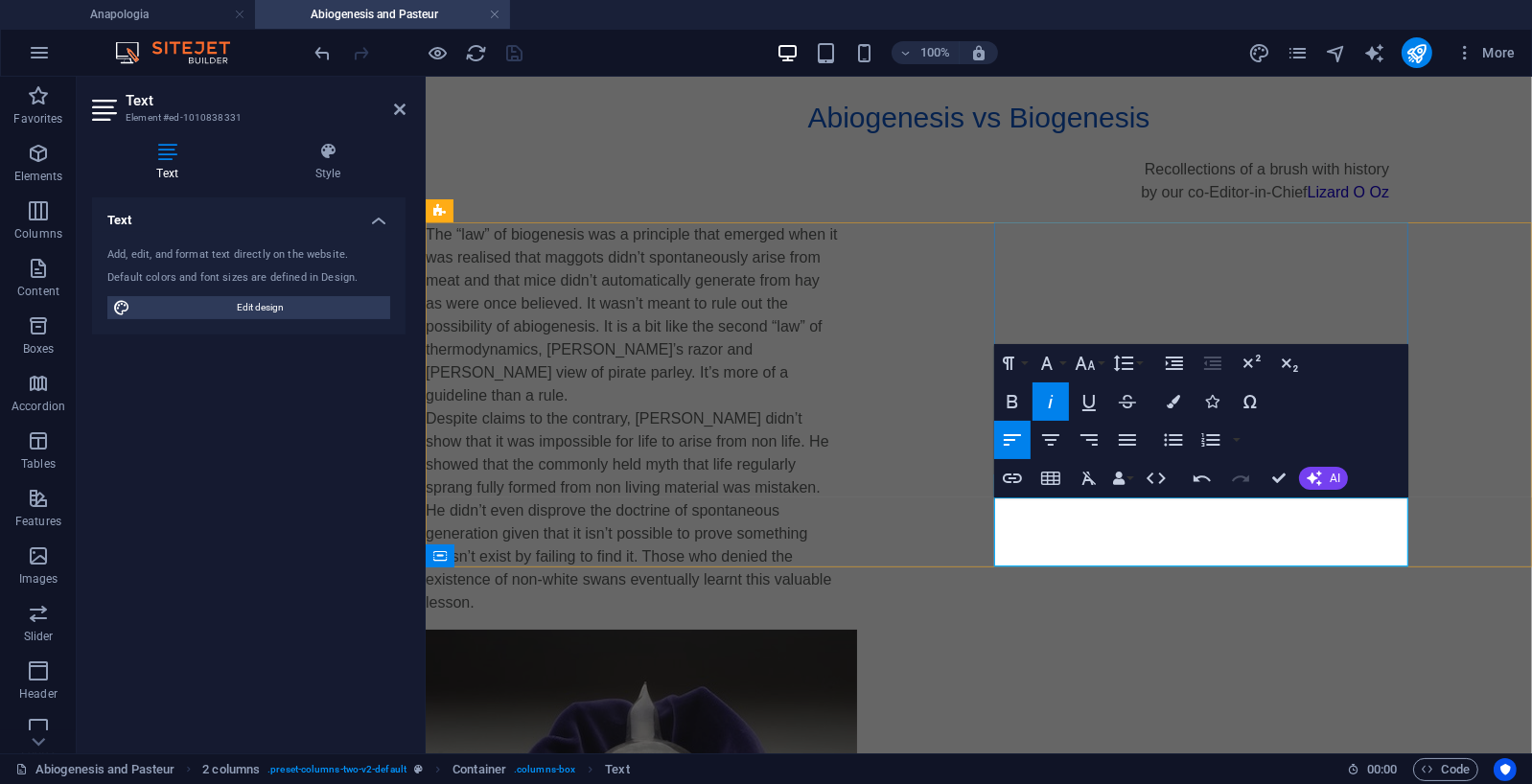
drag, startPoint x: 1016, startPoint y: 552, endPoint x: 981, endPoint y: 556, distance: 35.2
click at [981, 556] on div "The “law” of biogenesis was a principle that emerged when it was realised that …" at bounding box center [977, 615] width 1106 height 785
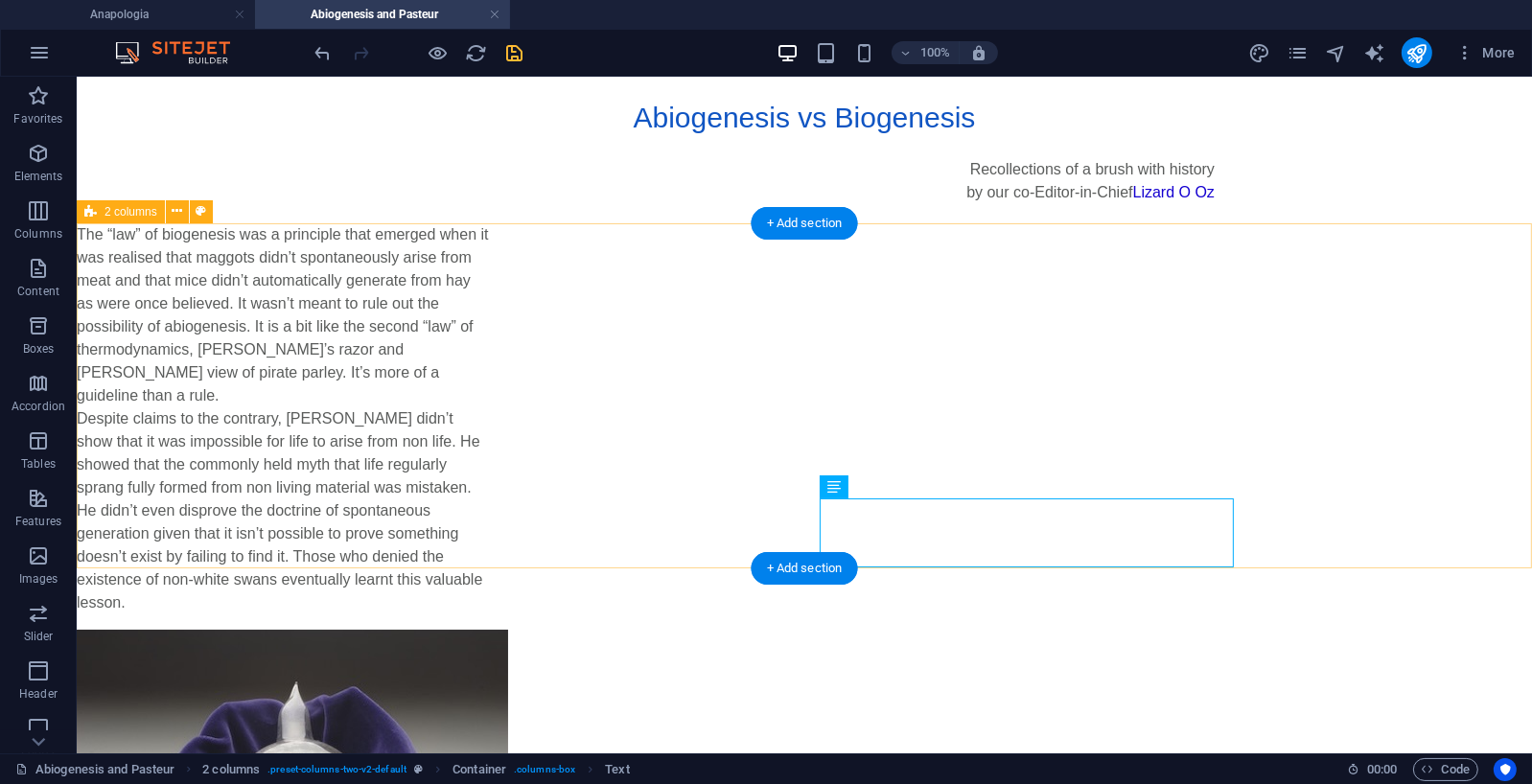
click at [1406, 488] on div "The “law” of biogenesis was a principle that emerged when it was realised that …" at bounding box center [804, 615] width 1456 height 785
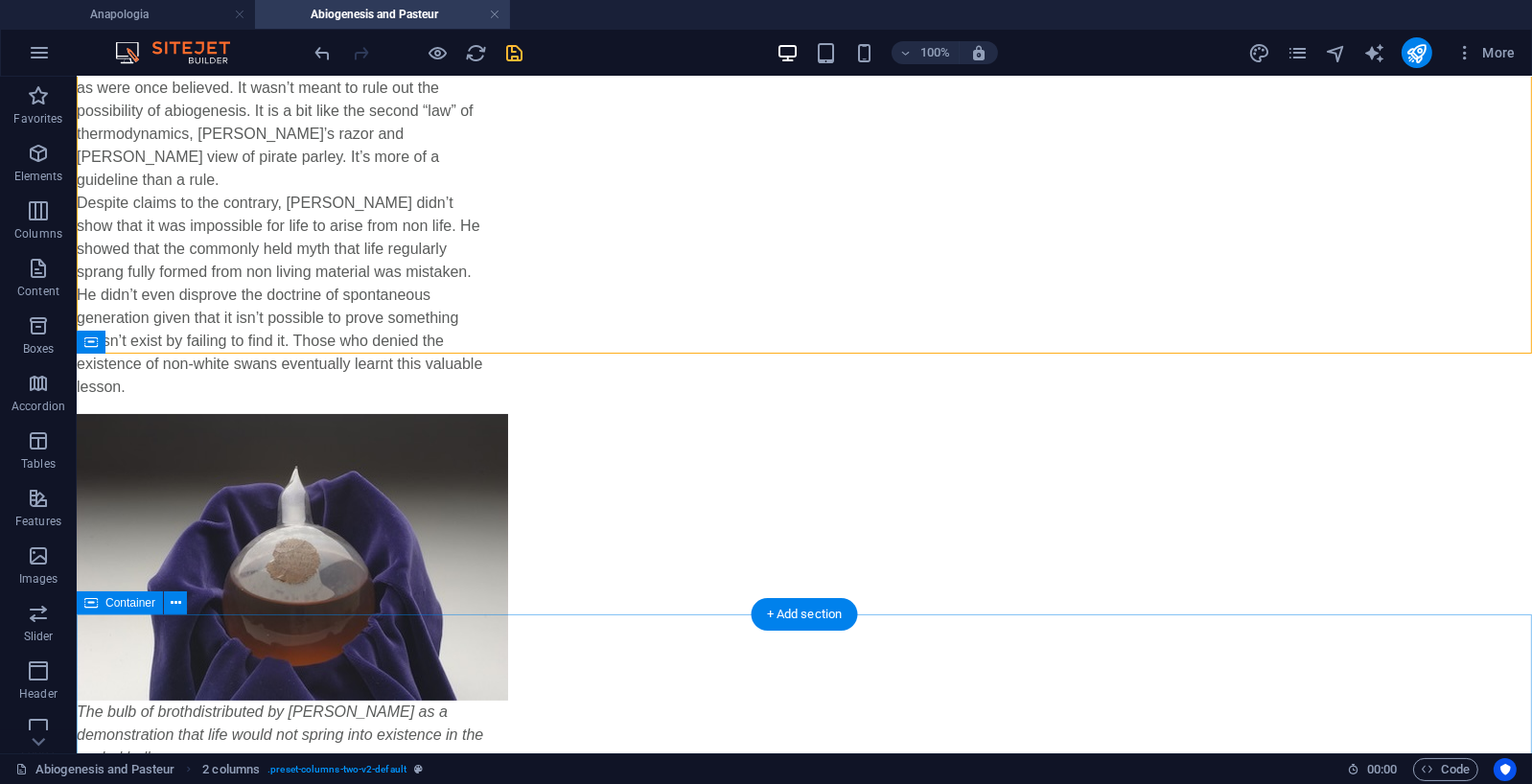
scroll to position [218, 0]
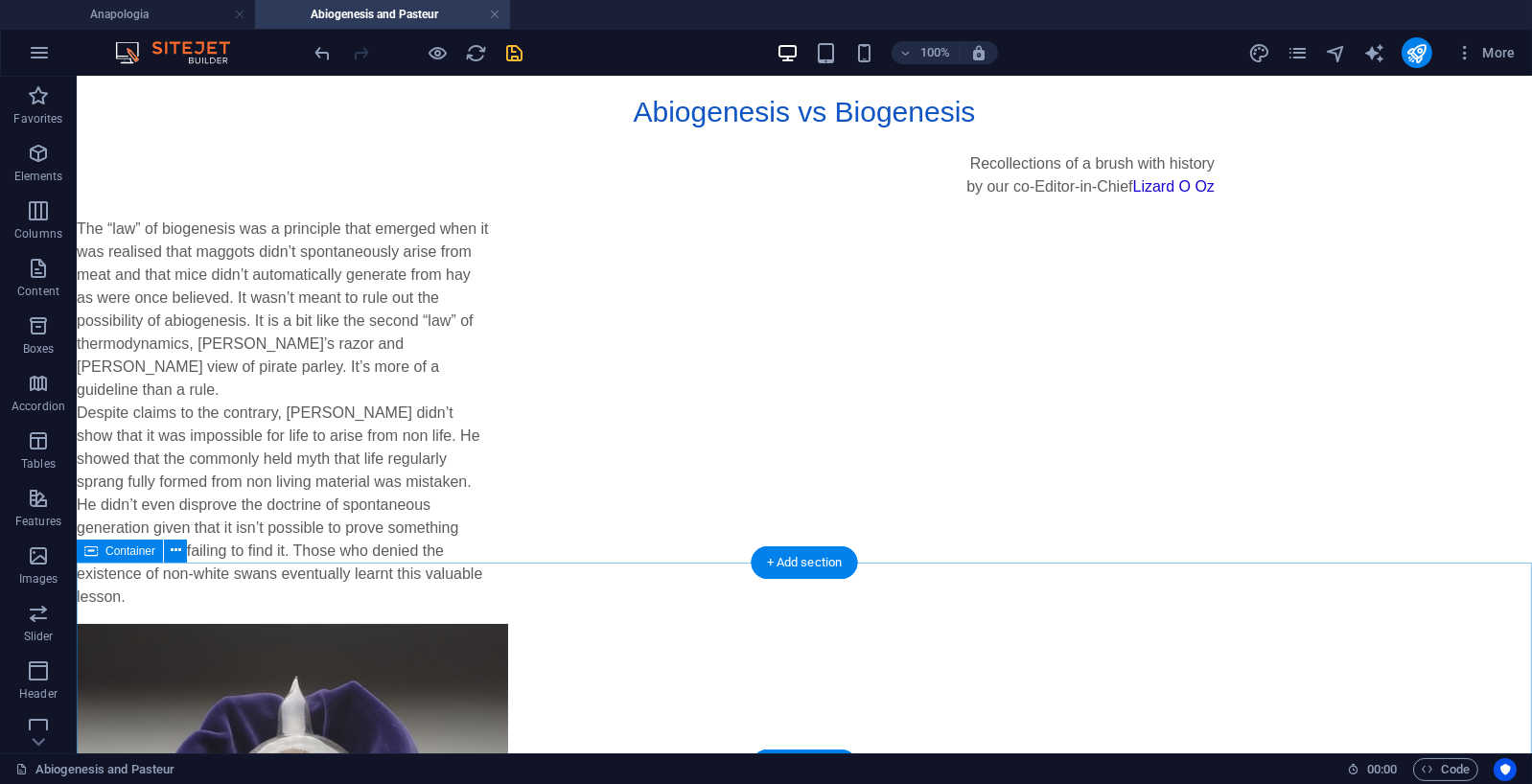
scroll to position [0, 0]
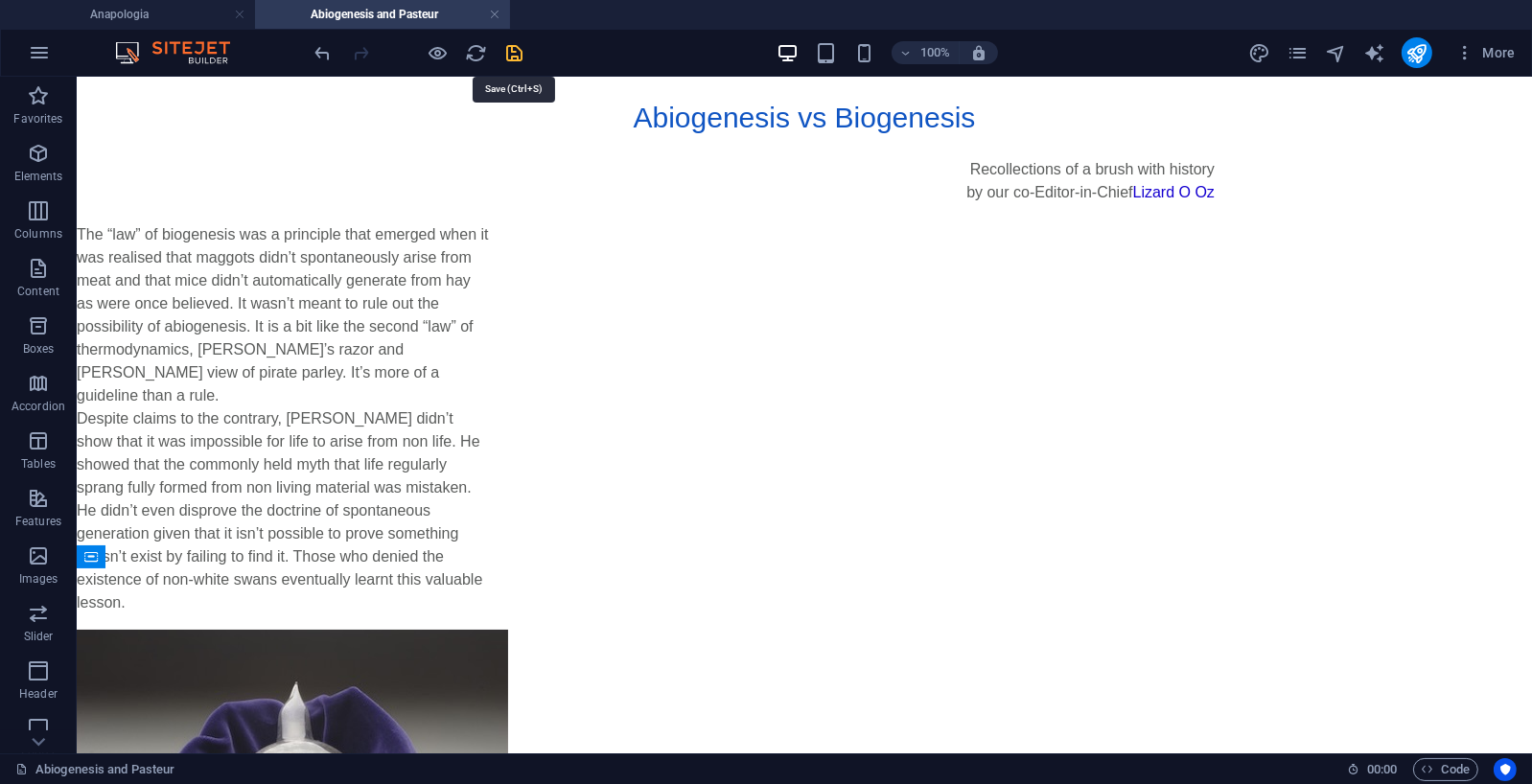
click at [513, 55] on icon "save" at bounding box center [516, 53] width 22 height 22
click at [1418, 46] on icon "publish" at bounding box center [1417, 53] width 22 height 22
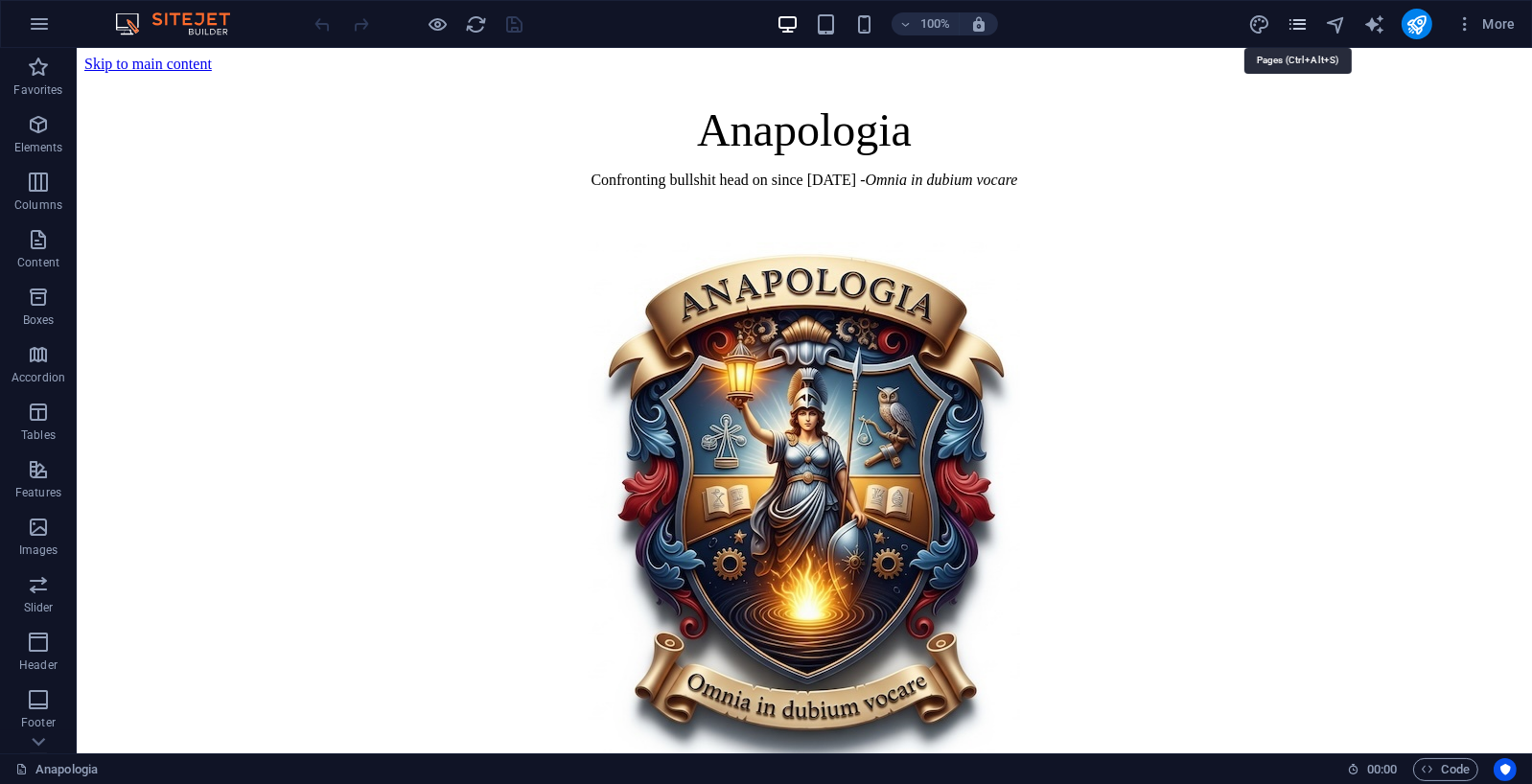
click at [1295, 24] on icon "pages" at bounding box center [1298, 24] width 22 height 22
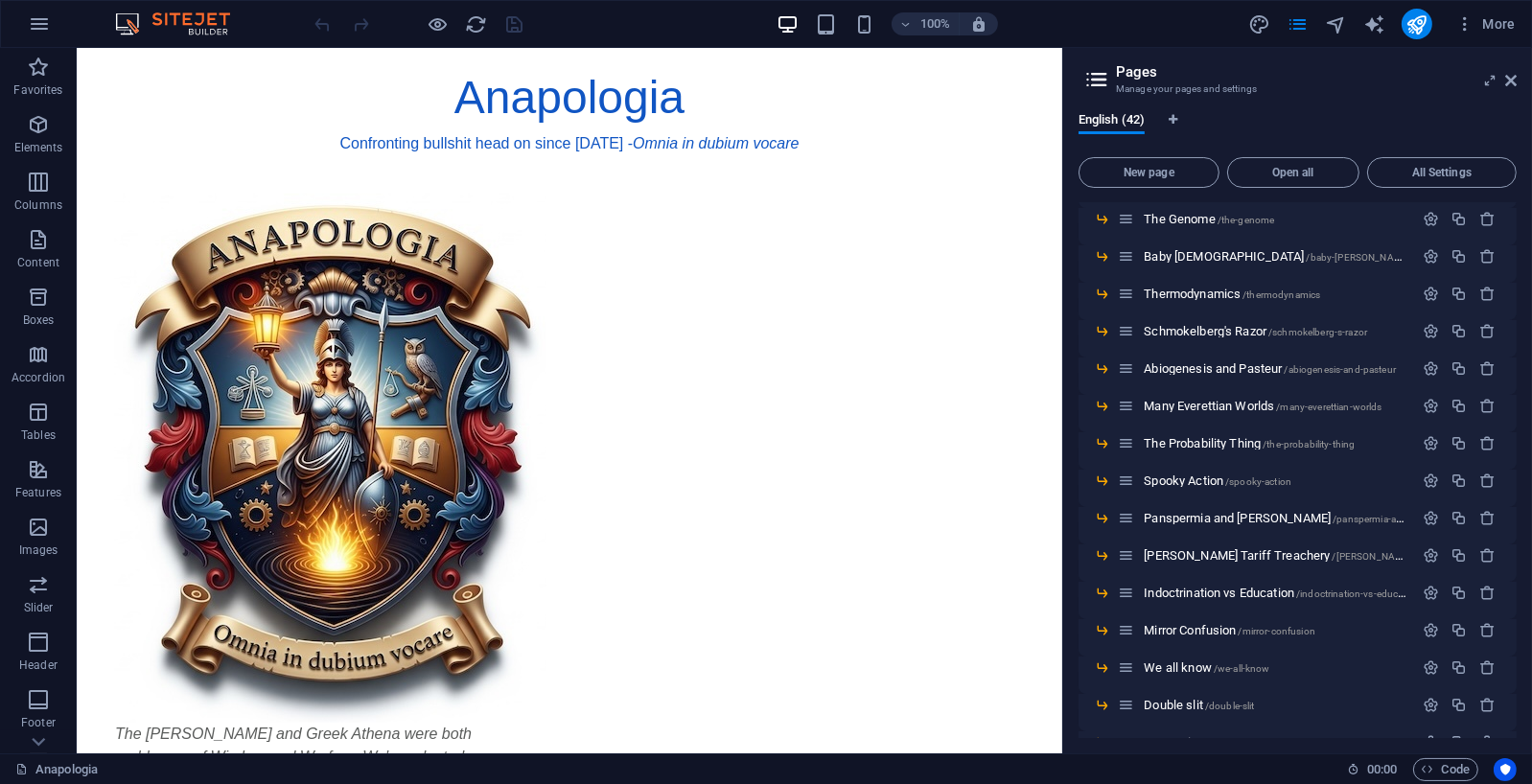
scroll to position [248, 0]
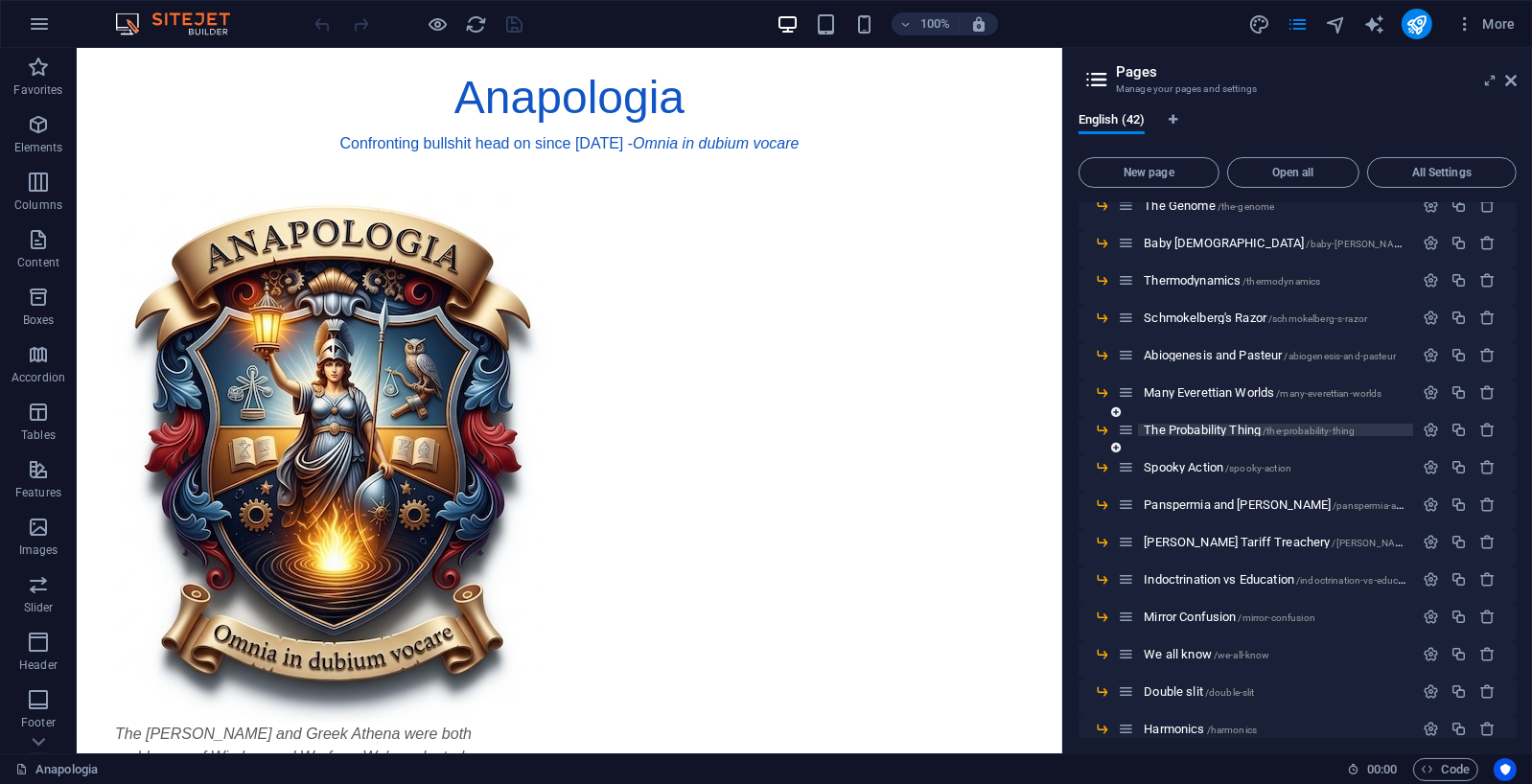
click at [1241, 428] on span "The Probability Thing /the-probability-thing" at bounding box center [1250, 430] width 211 height 15
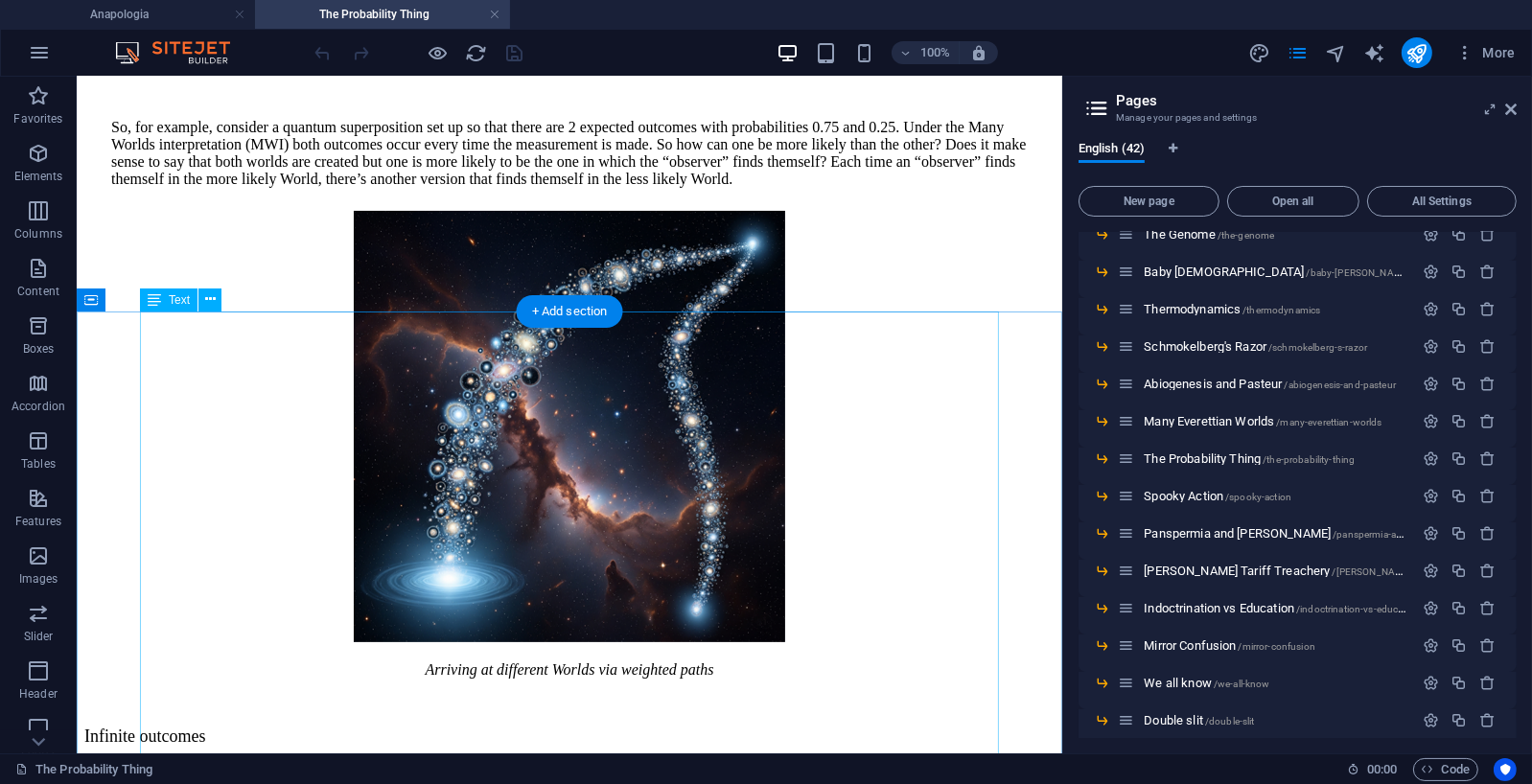
scroll to position [439, 0]
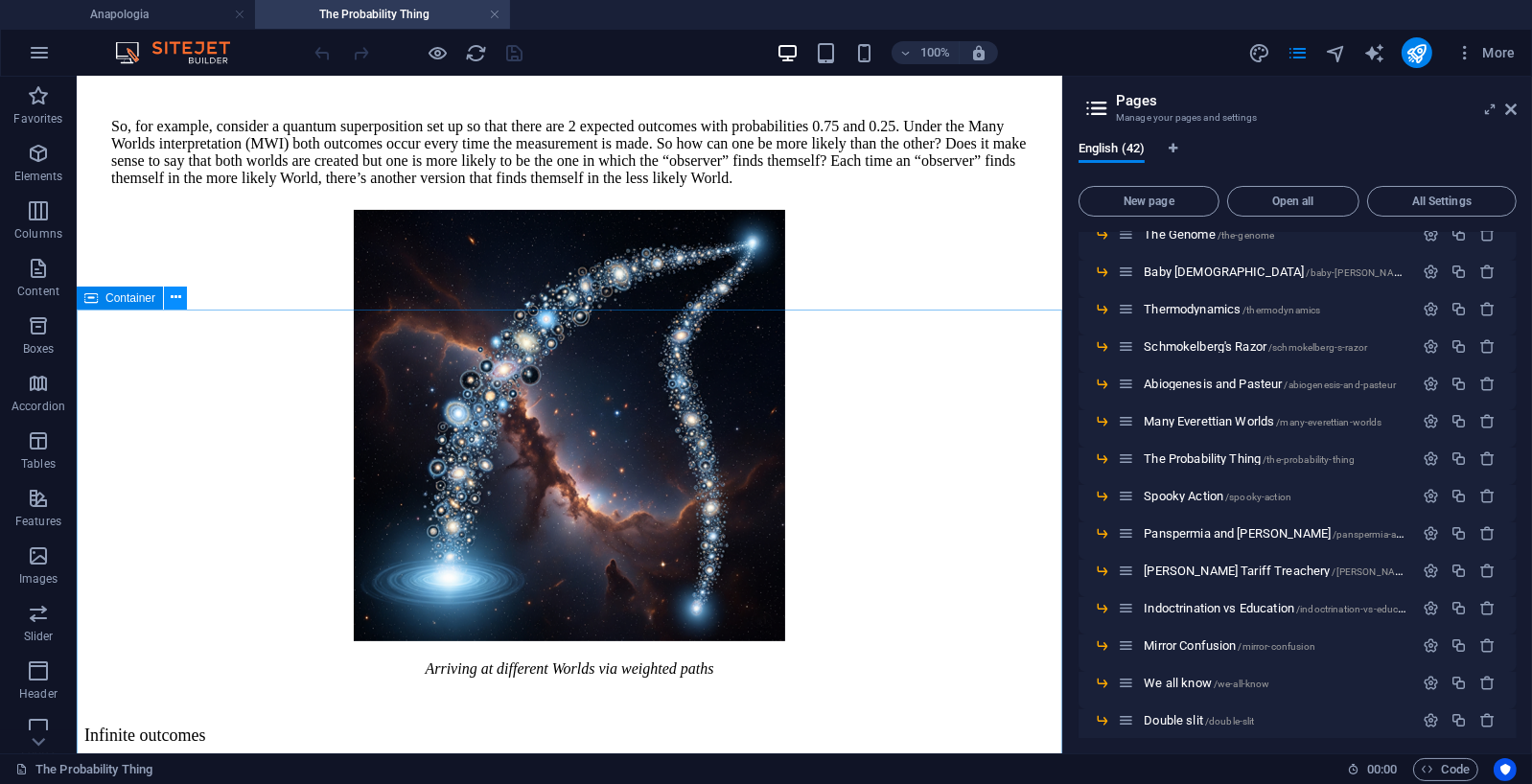
click at [169, 297] on button at bounding box center [176, 299] width 23 height 23
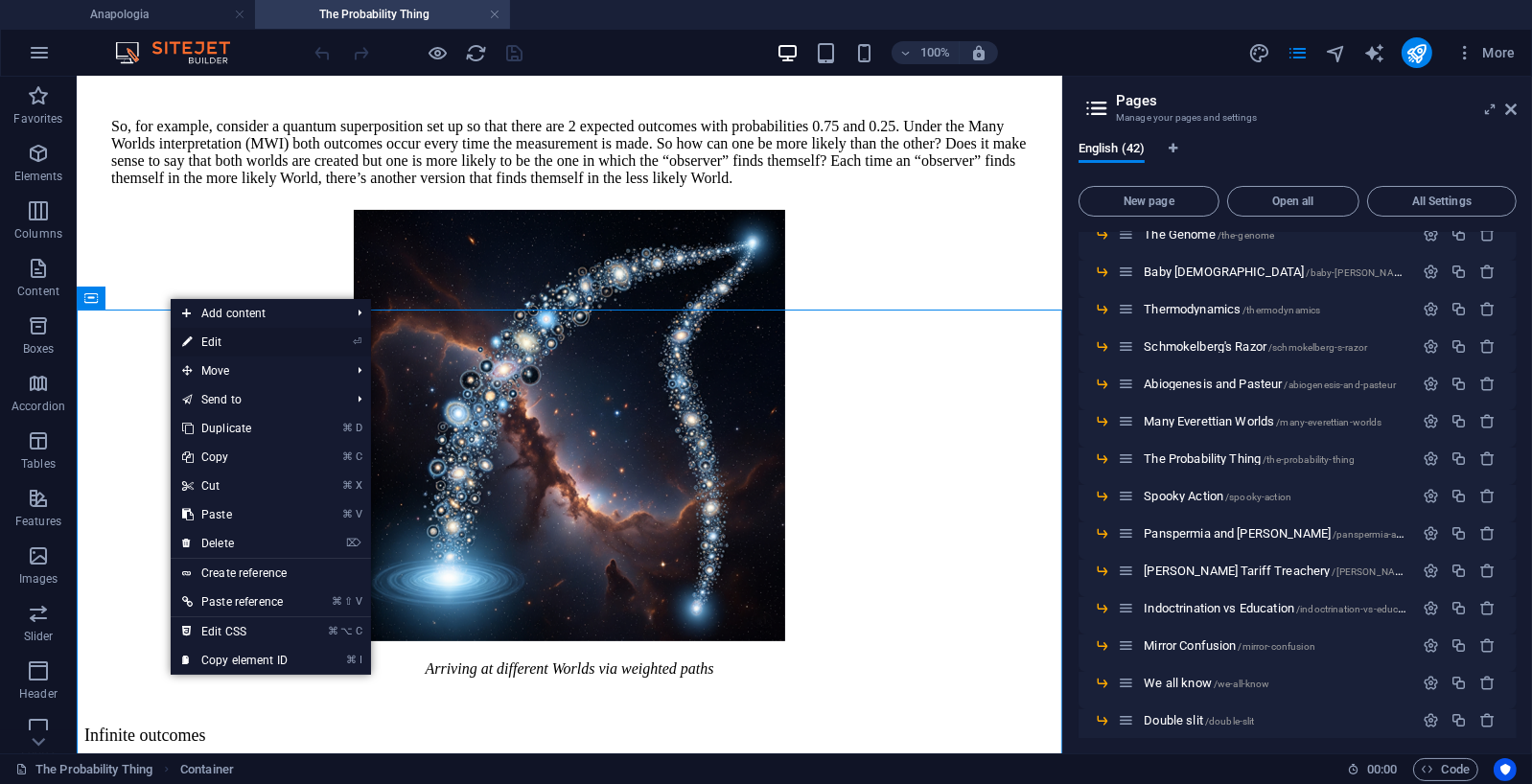
click at [210, 337] on link "⏎ Edit" at bounding box center [235, 342] width 129 height 28
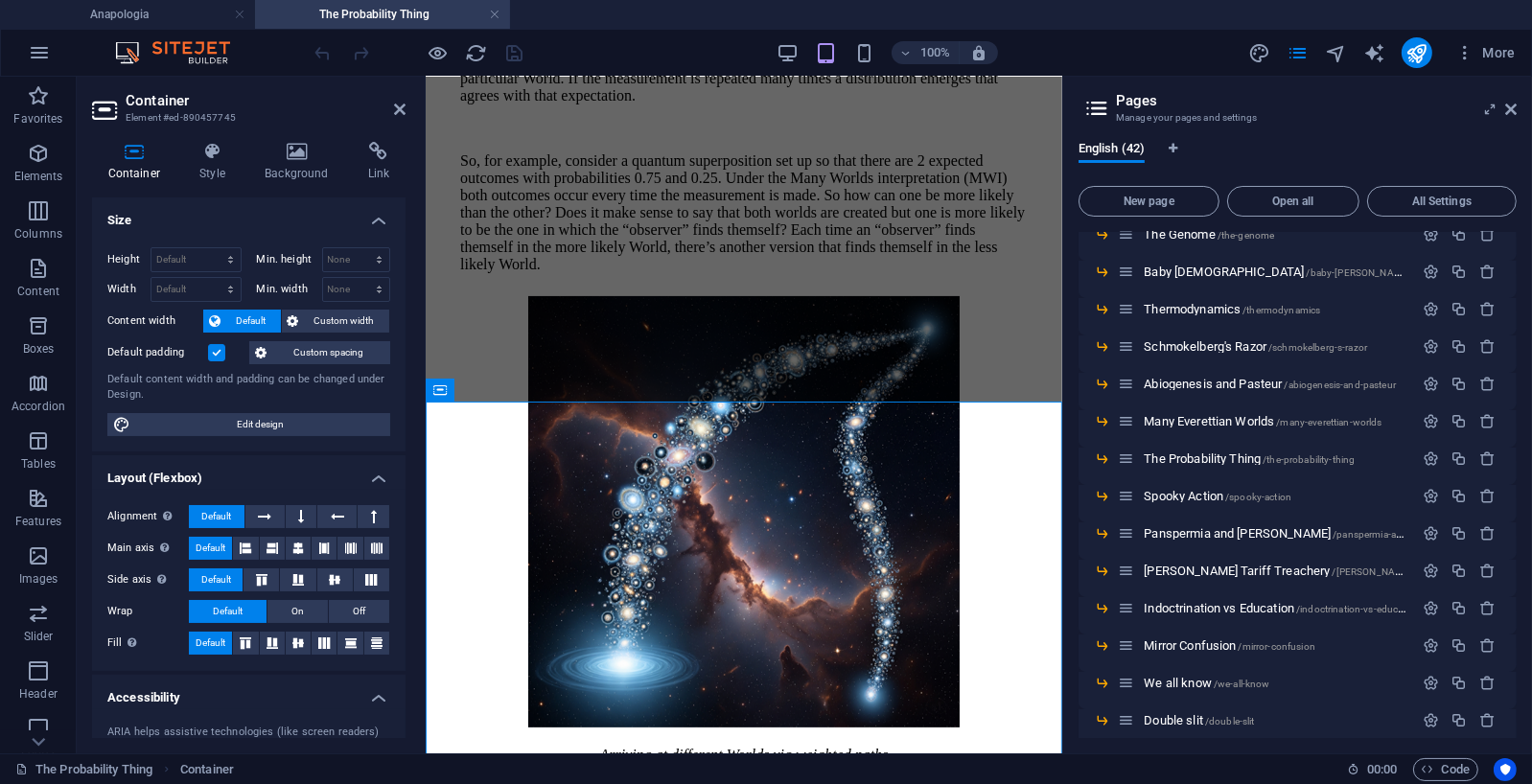
scroll to position [531, 0]
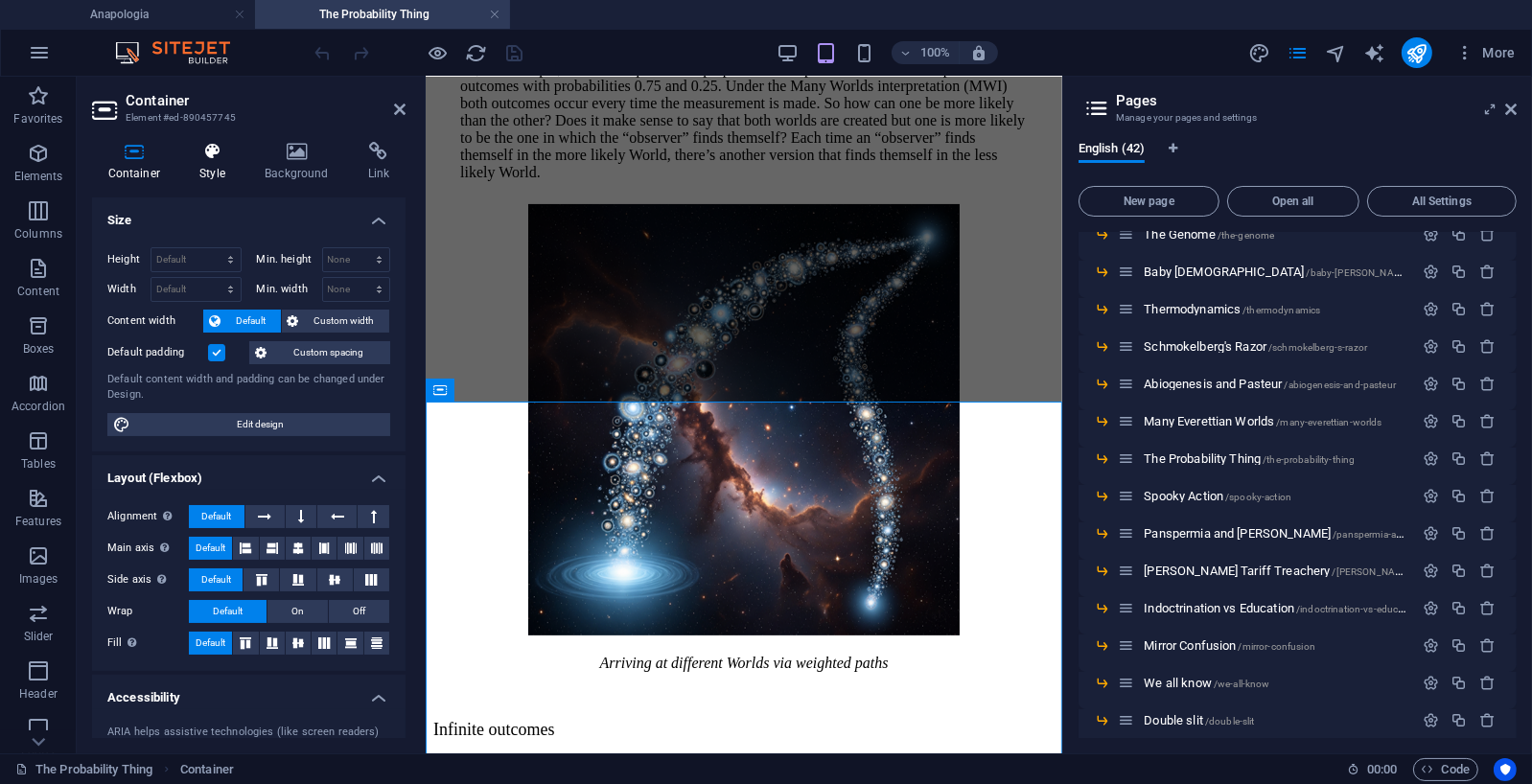
click at [211, 147] on icon at bounding box center [213, 151] width 58 height 20
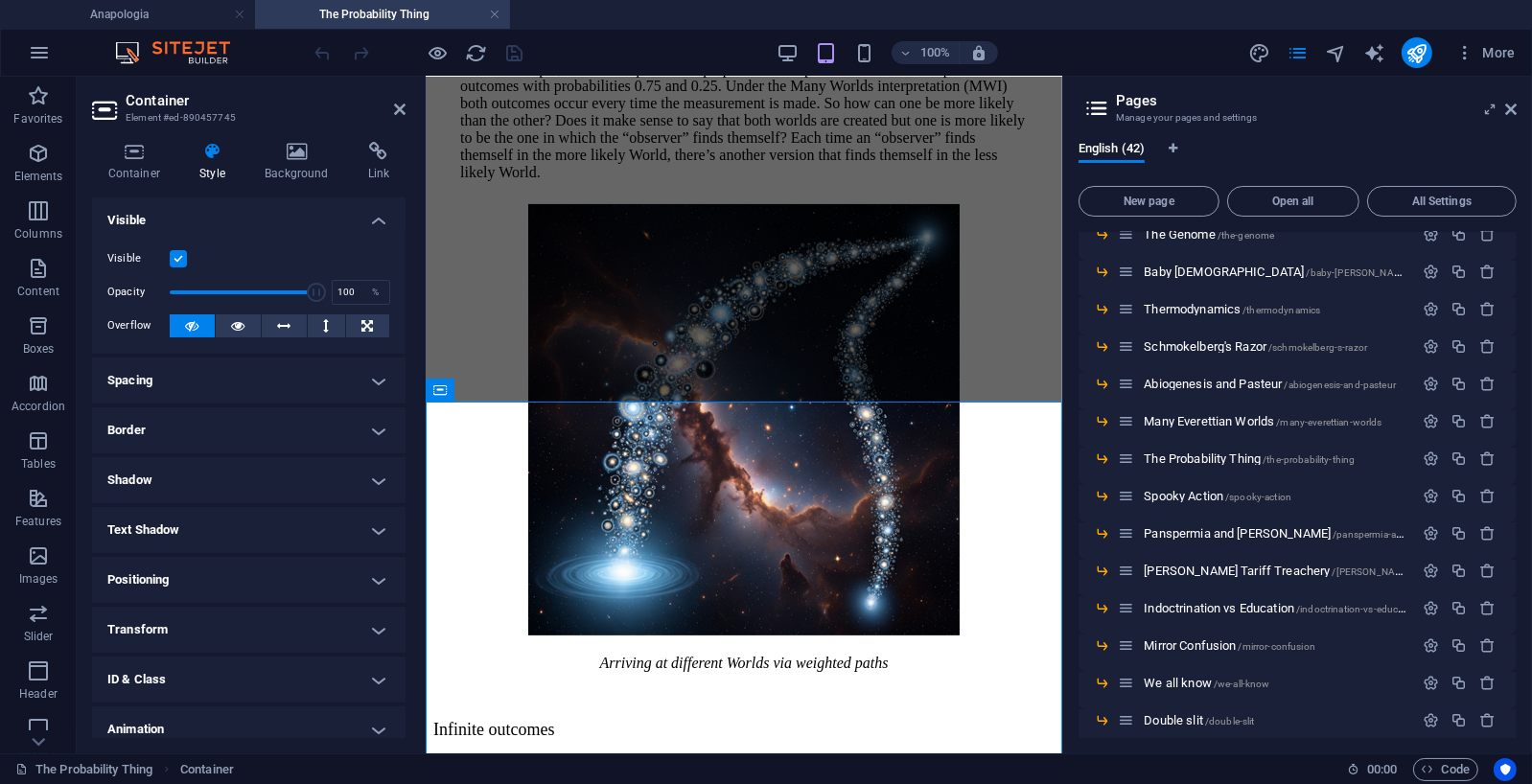
click at [373, 375] on h4 "Spacing" at bounding box center [248, 380] width 313 height 46
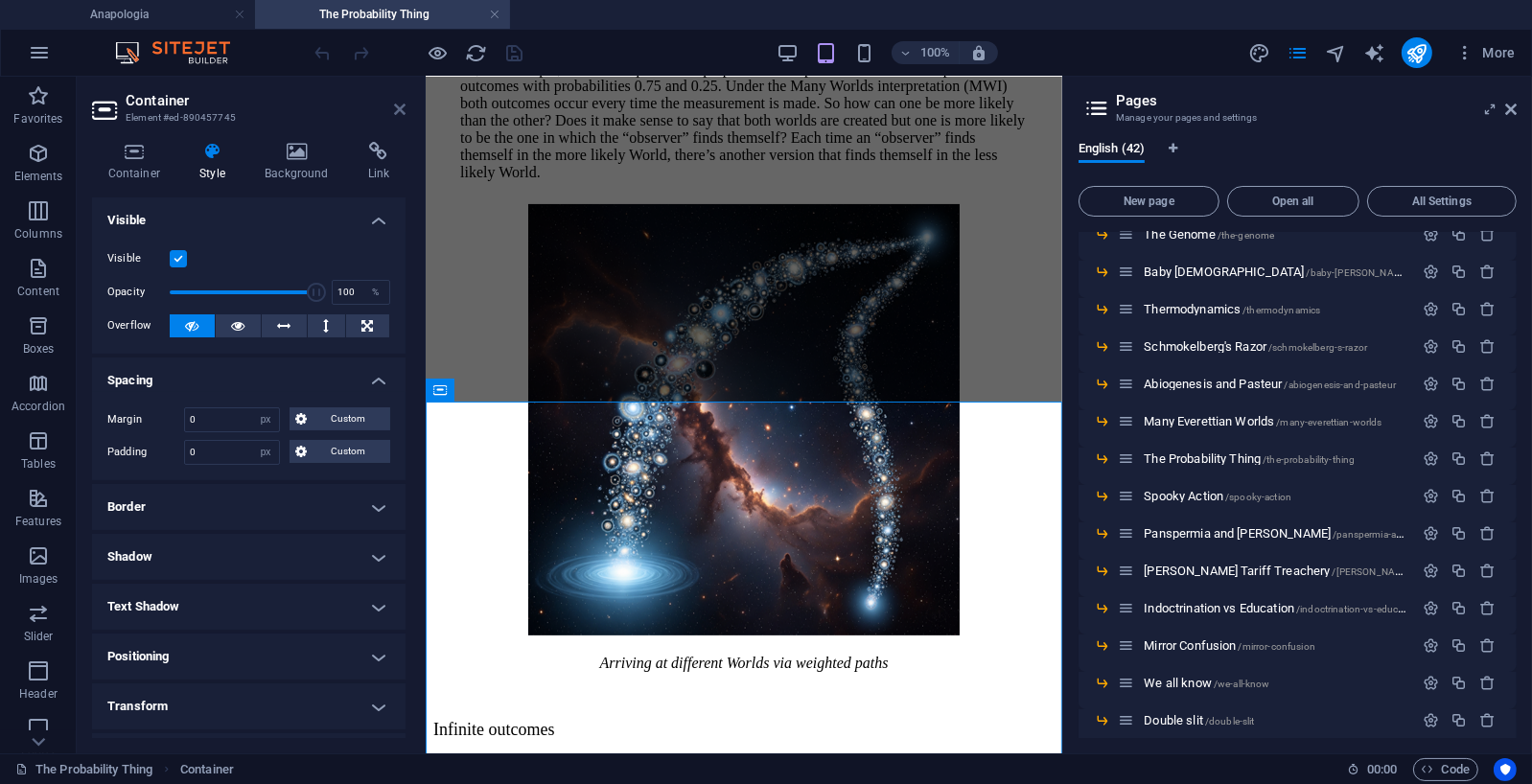
click at [399, 108] on icon at bounding box center [400, 109] width 12 height 16
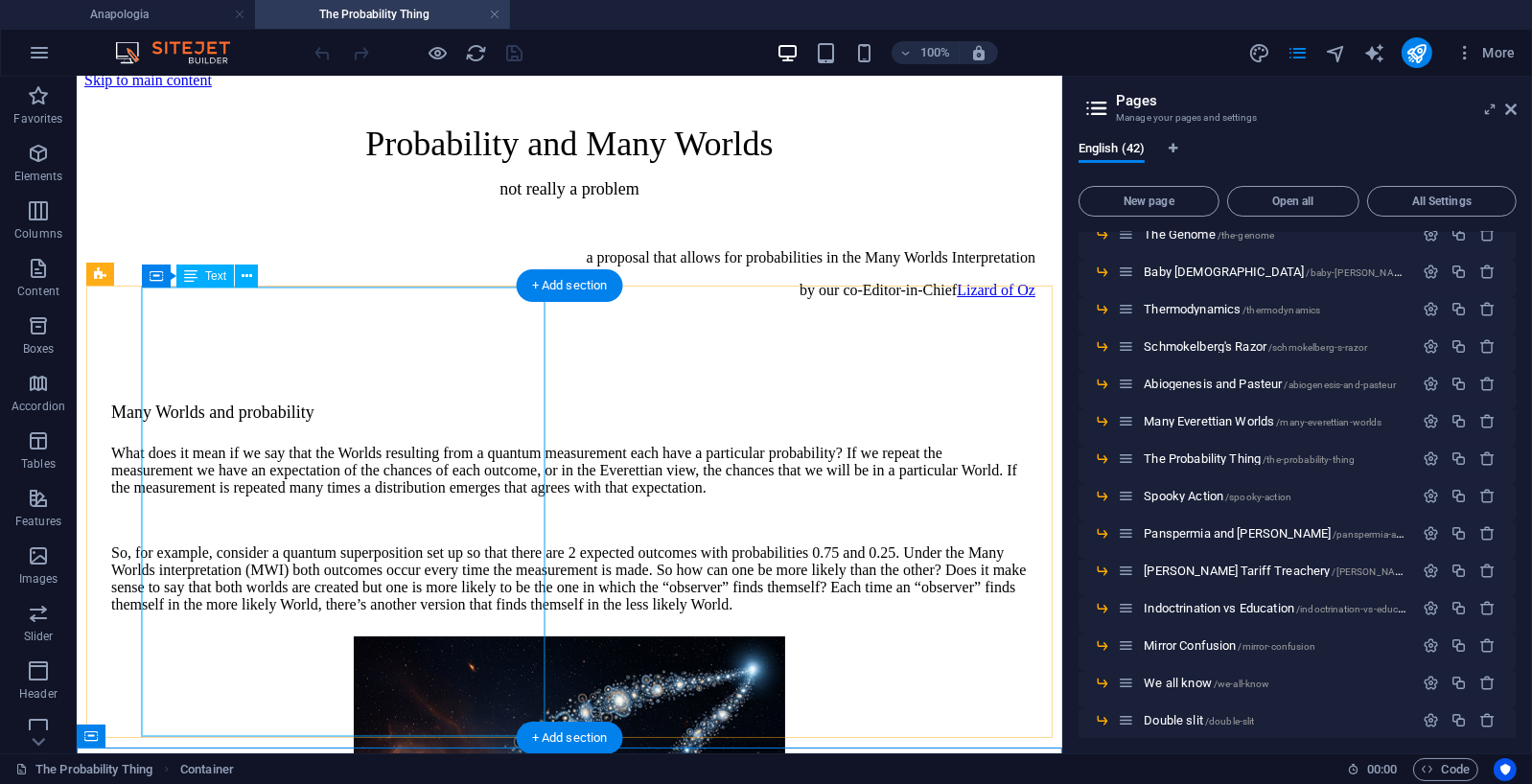
scroll to position [0, 0]
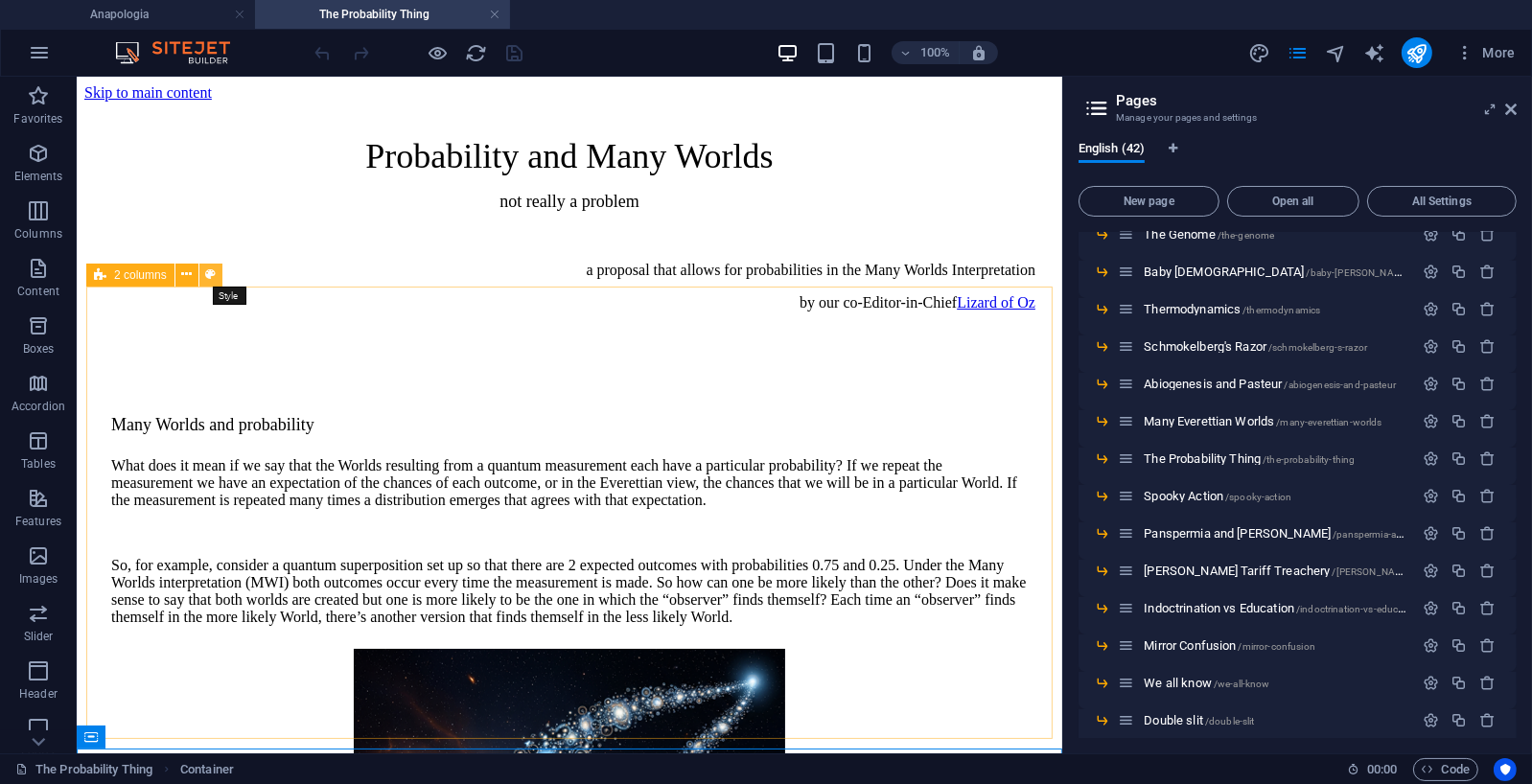
click at [215, 274] on icon at bounding box center [210, 274] width 11 height 21
select select "rem"
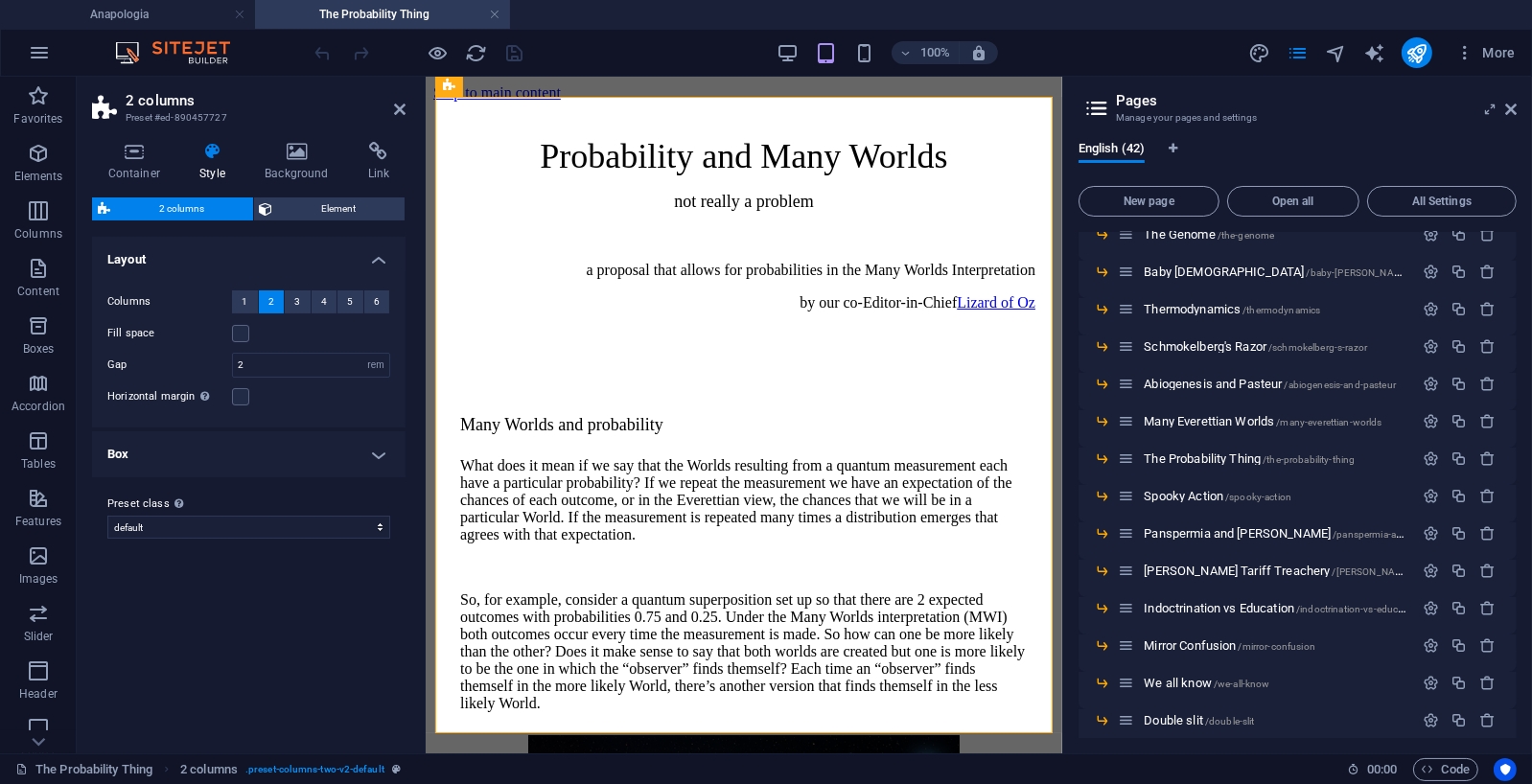
scroll to position [189, 0]
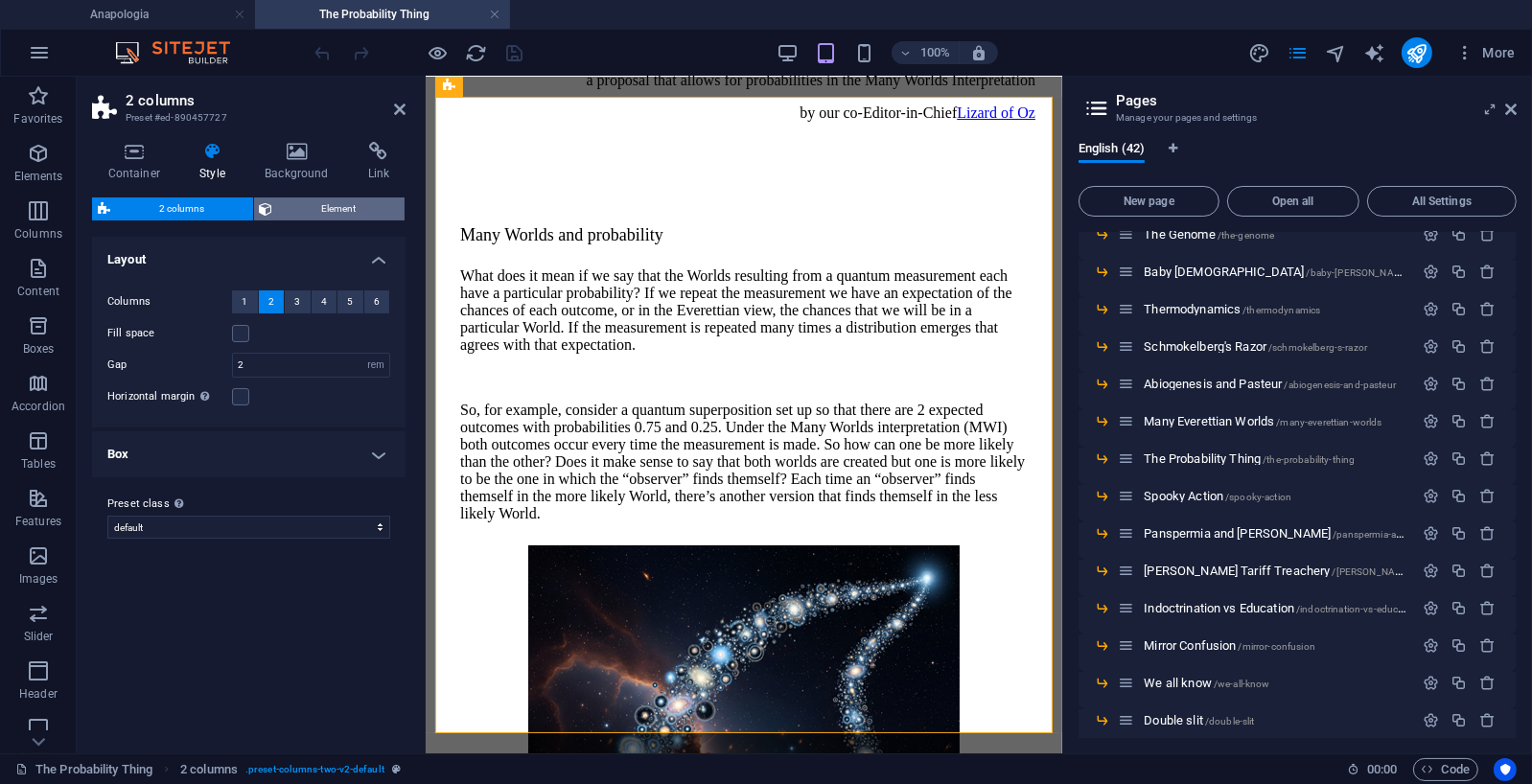
click at [310, 206] on span "Element" at bounding box center [340, 209] width 121 height 23
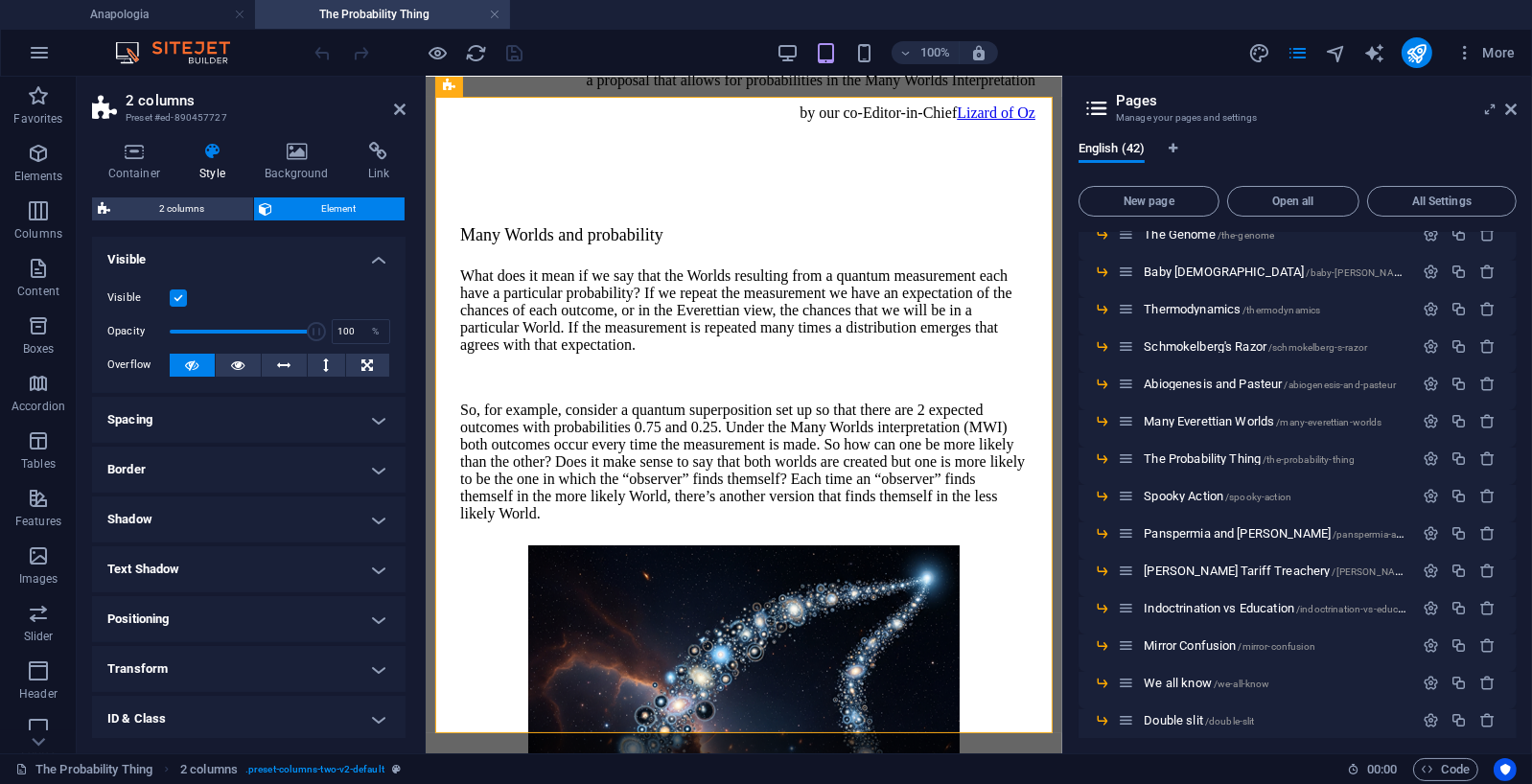
click at [371, 415] on h4 "Spacing" at bounding box center [248, 420] width 313 height 46
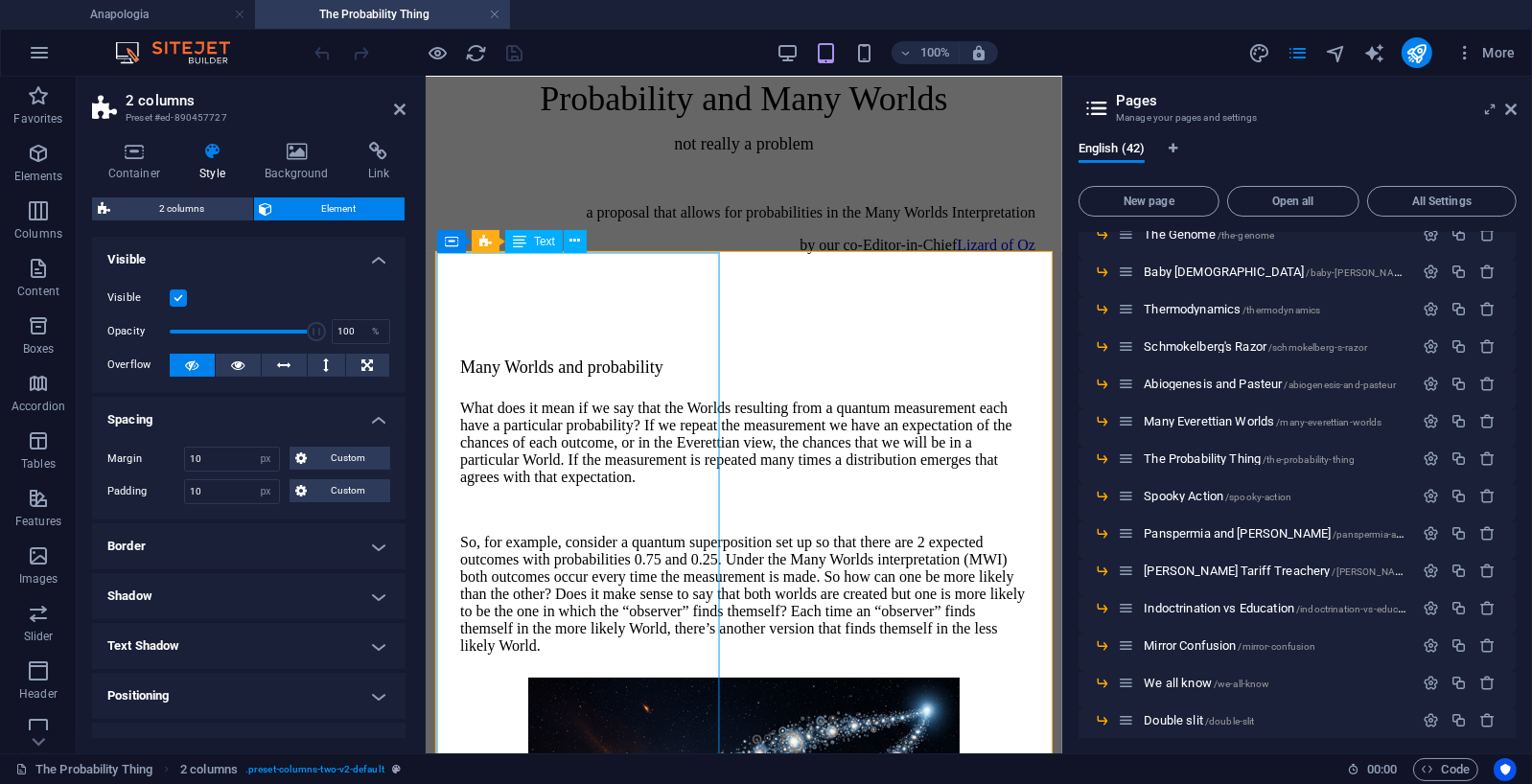
scroll to position [0, 0]
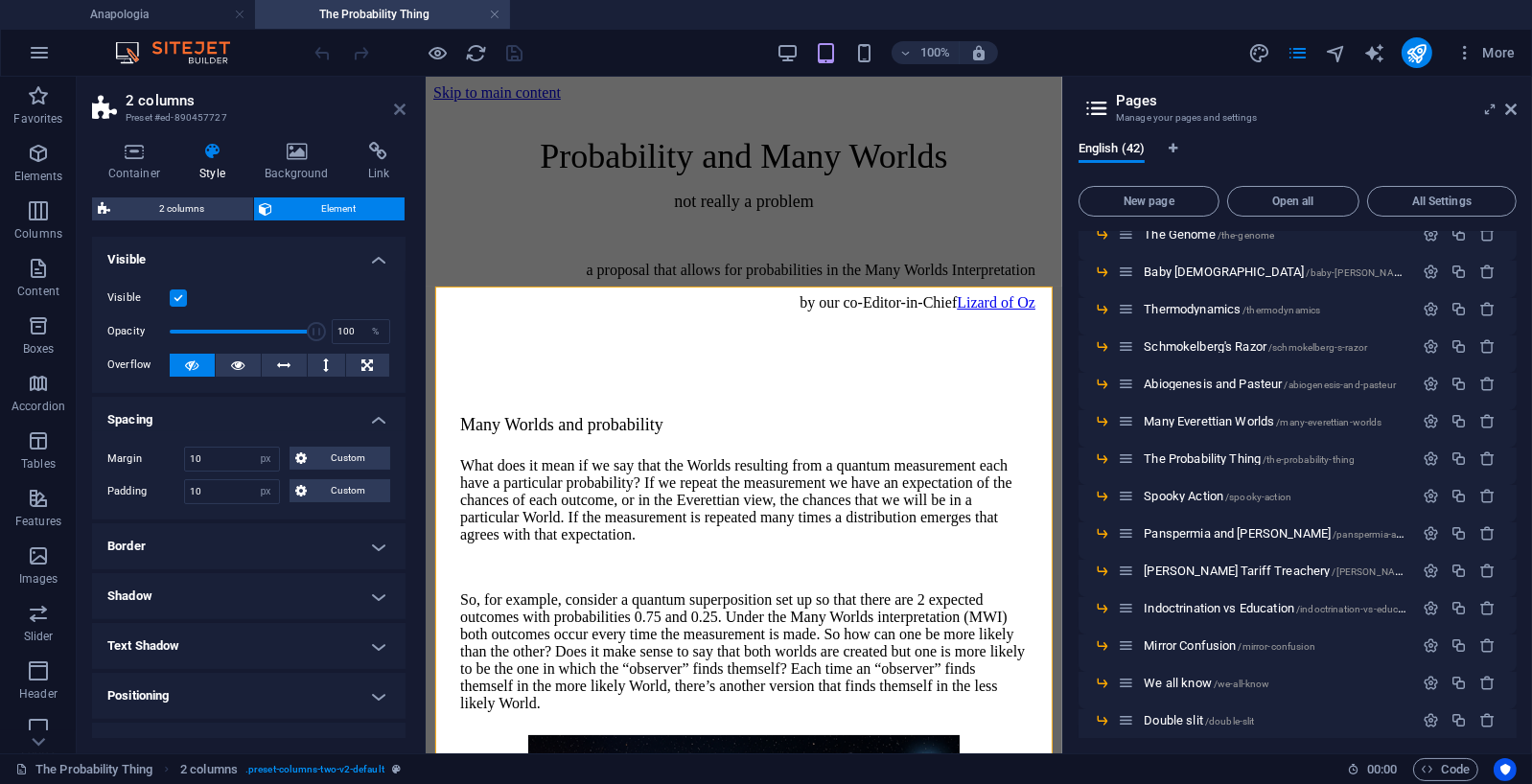
click at [400, 110] on icon at bounding box center [400, 109] width 12 height 16
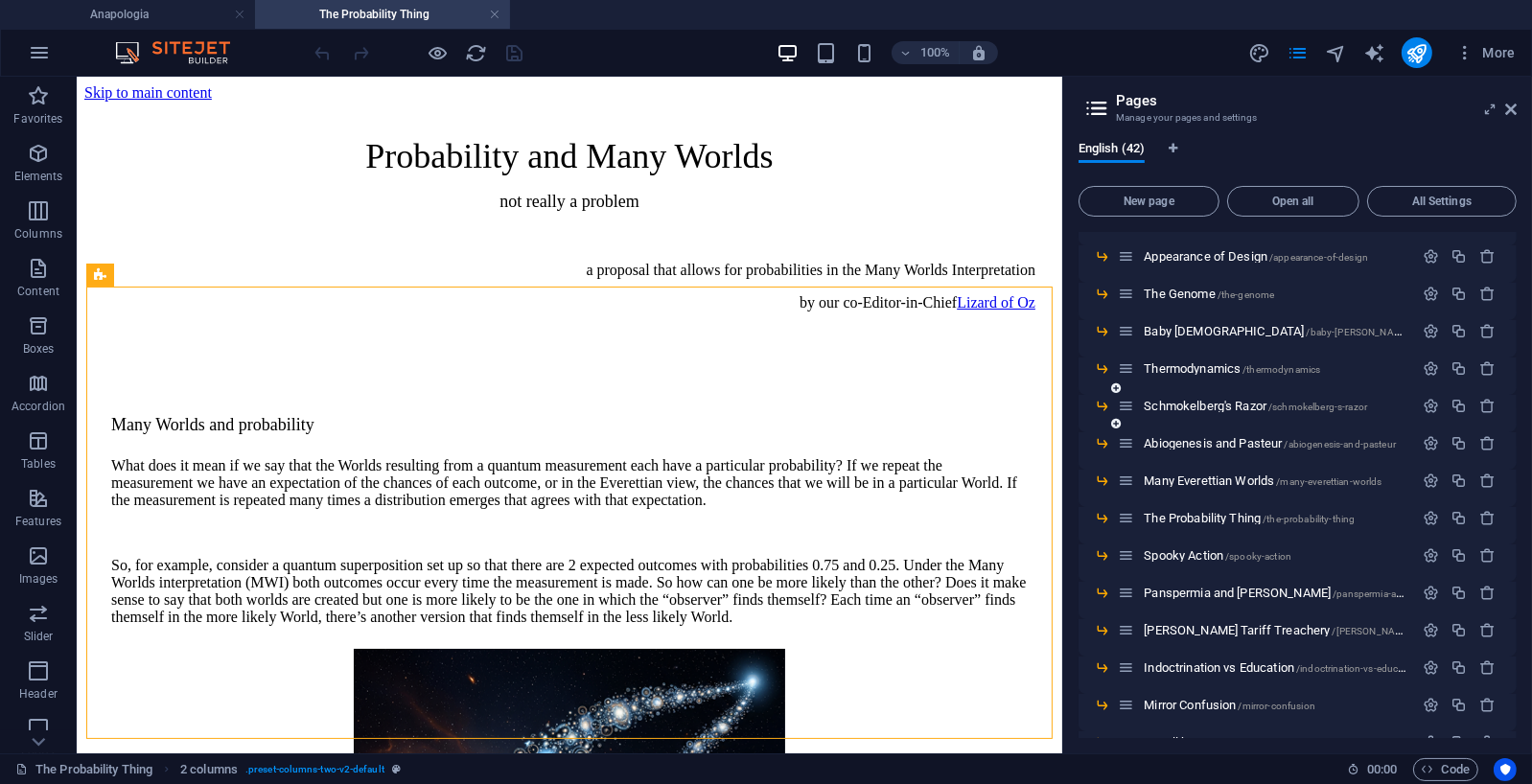
scroll to position [191, 0]
click at [1258, 444] on span "Abiogenesis and Pasteur /abiogenesis-and-pasteur" at bounding box center [1270, 440] width 252 height 15
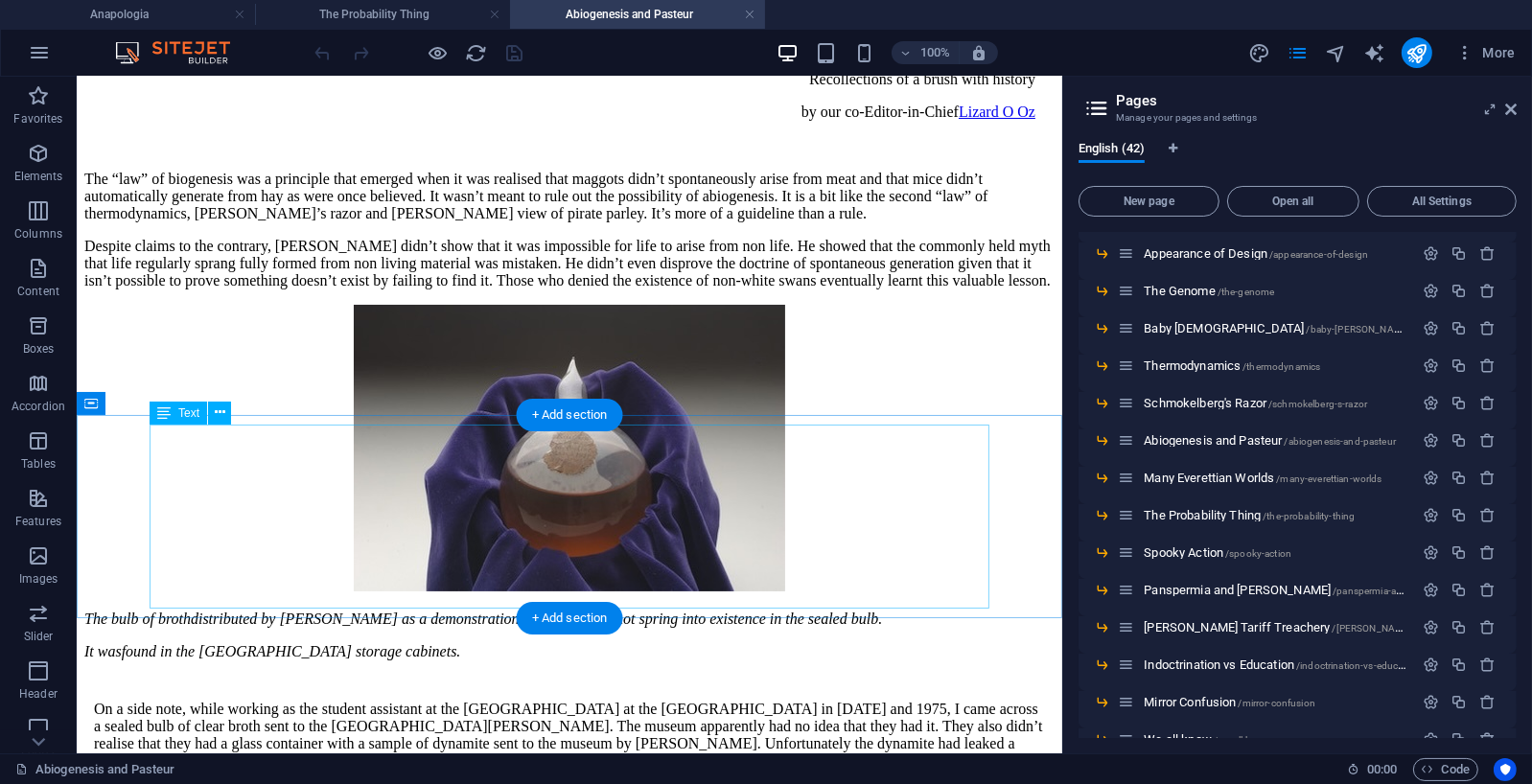
scroll to position [157, 0]
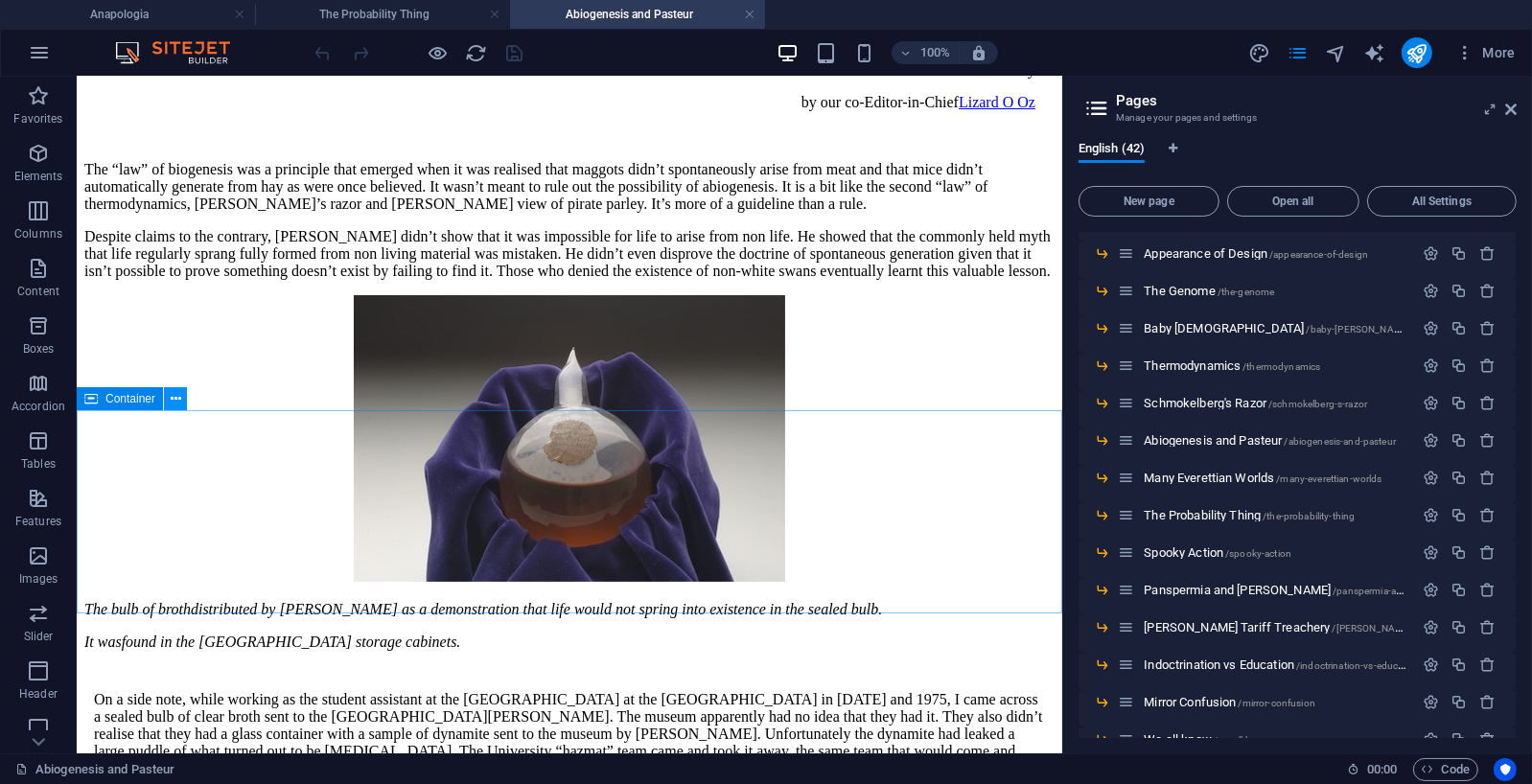
click at [176, 400] on icon at bounding box center [176, 399] width 11 height 21
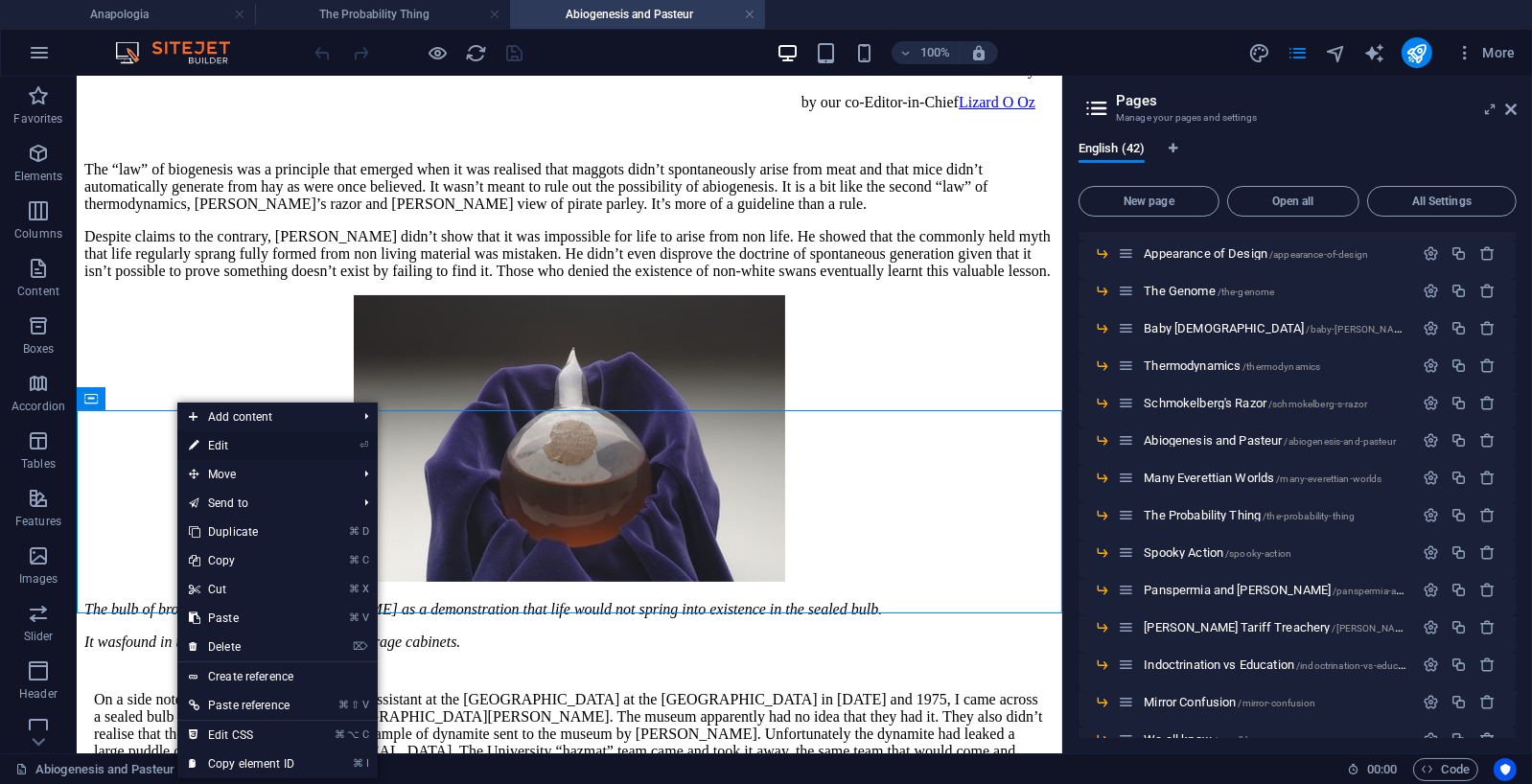
click at [234, 446] on link "⏎ Edit" at bounding box center [242, 445] width 129 height 28
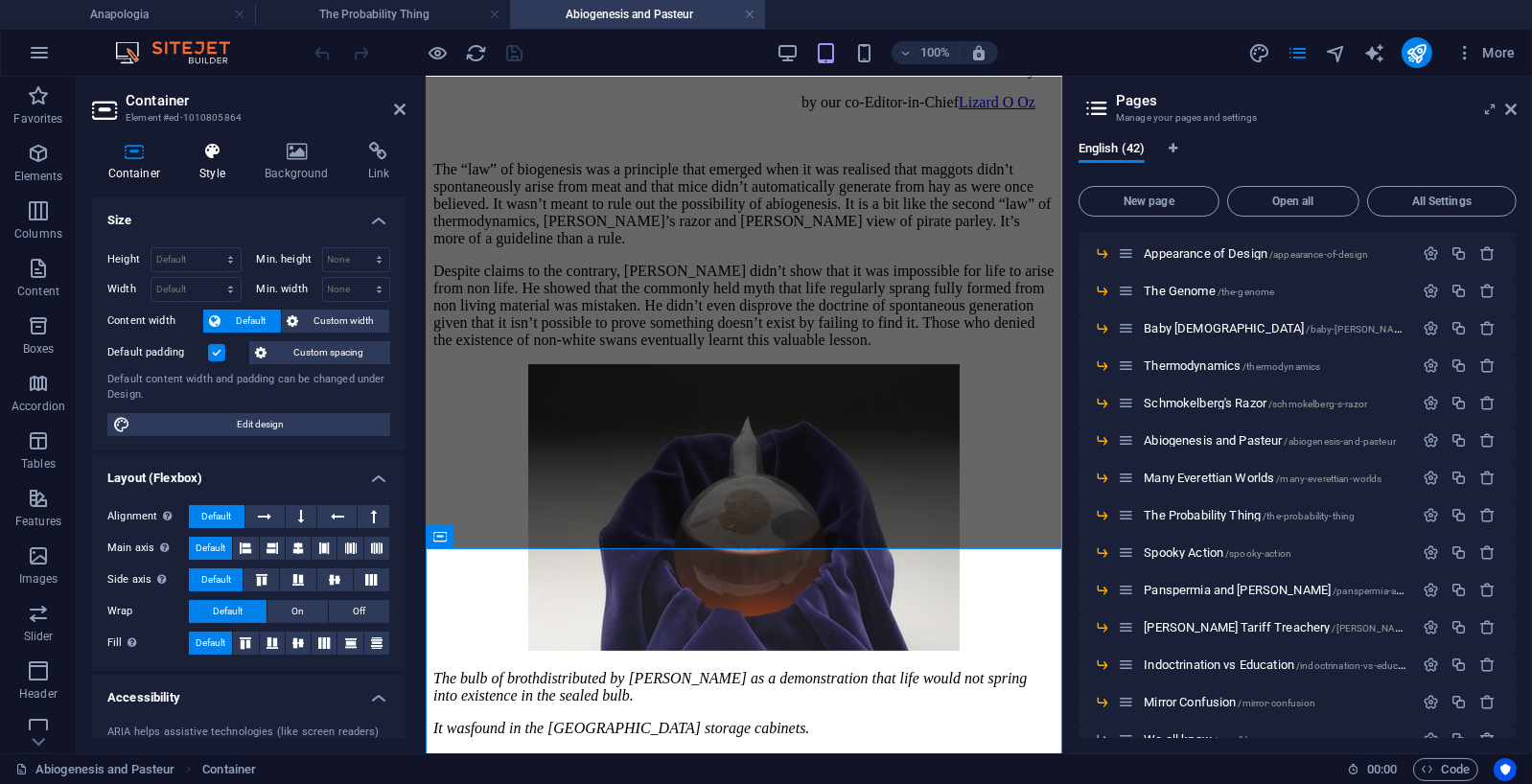
click at [216, 153] on icon at bounding box center [213, 151] width 58 height 20
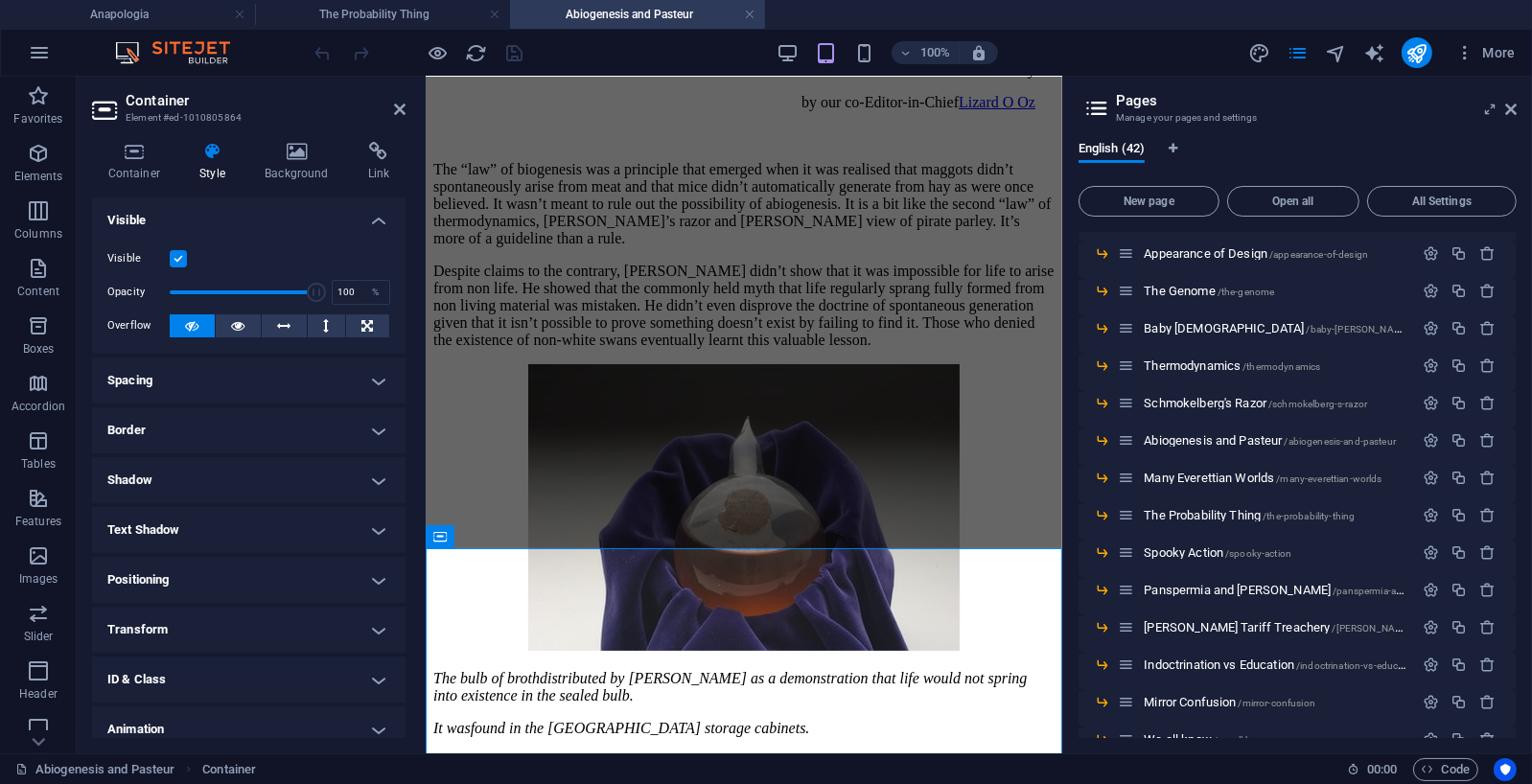
click at [378, 378] on h4 "Spacing" at bounding box center [248, 380] width 313 height 46
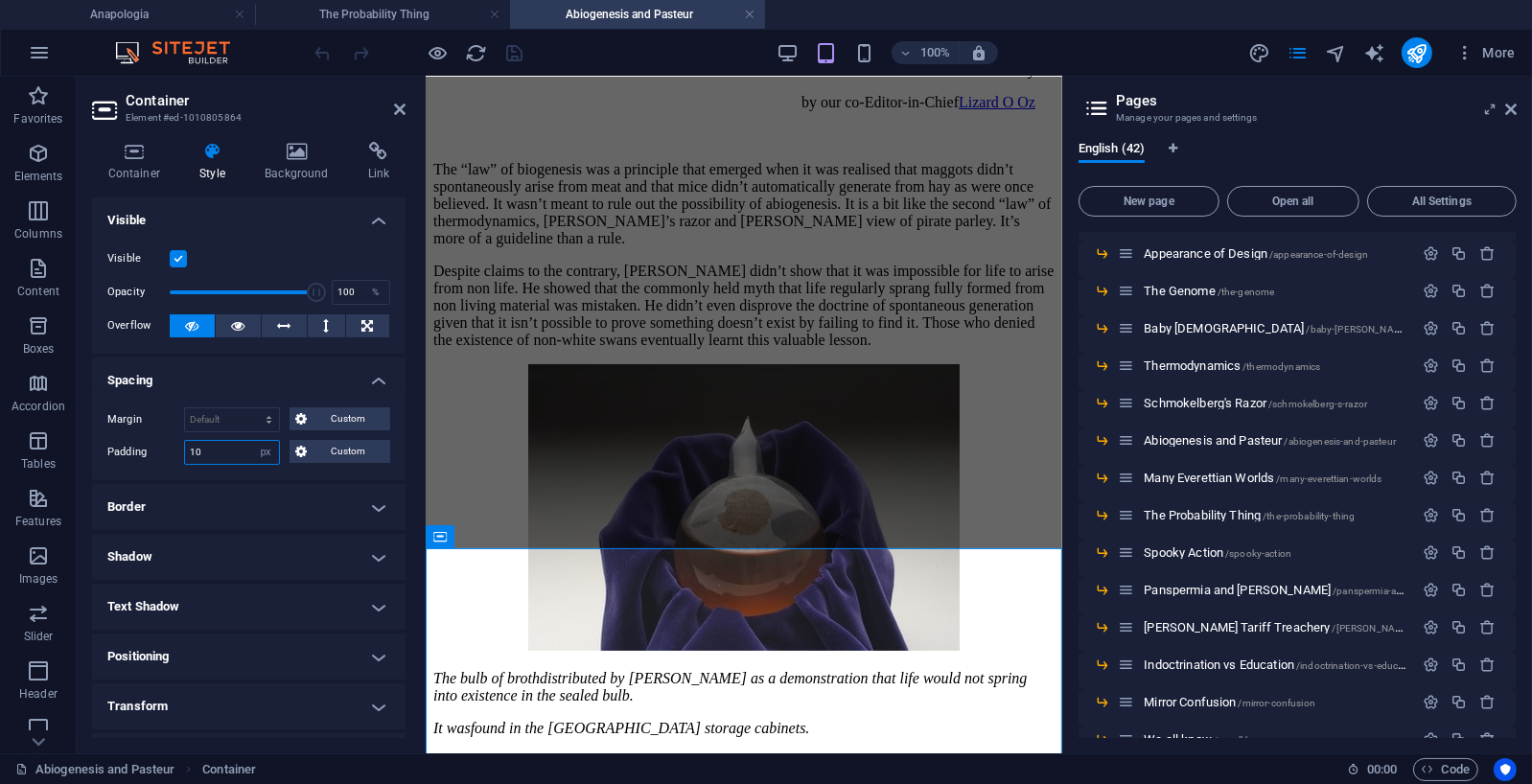
drag, startPoint x: 210, startPoint y: 453, endPoint x: 186, endPoint y: 450, distance: 24.2
click at [186, 450] on input "10" at bounding box center [232, 453] width 94 height 23
type input "0"
click at [402, 108] on icon at bounding box center [400, 109] width 12 height 16
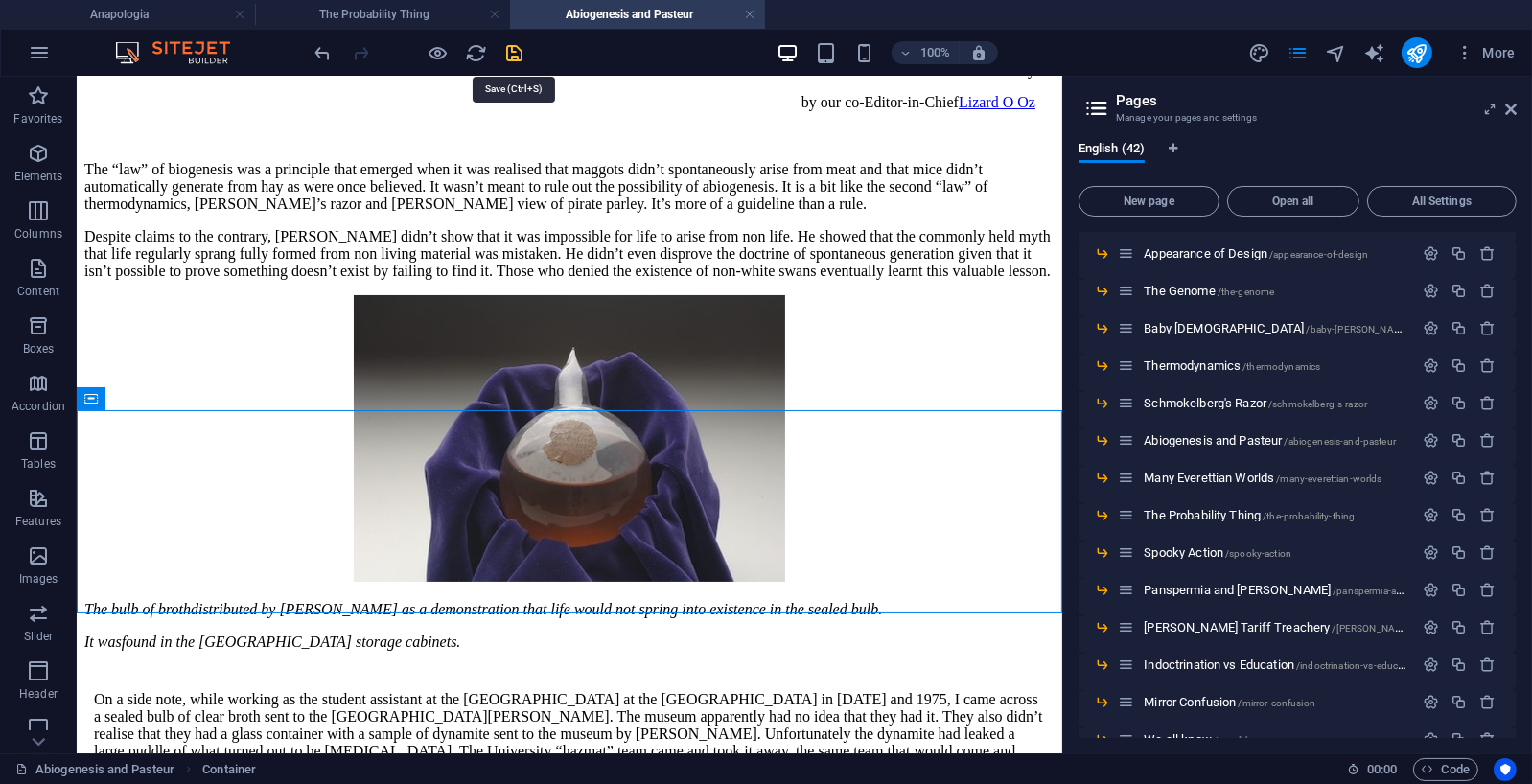
click at [510, 46] on icon "save" at bounding box center [516, 53] width 22 height 22
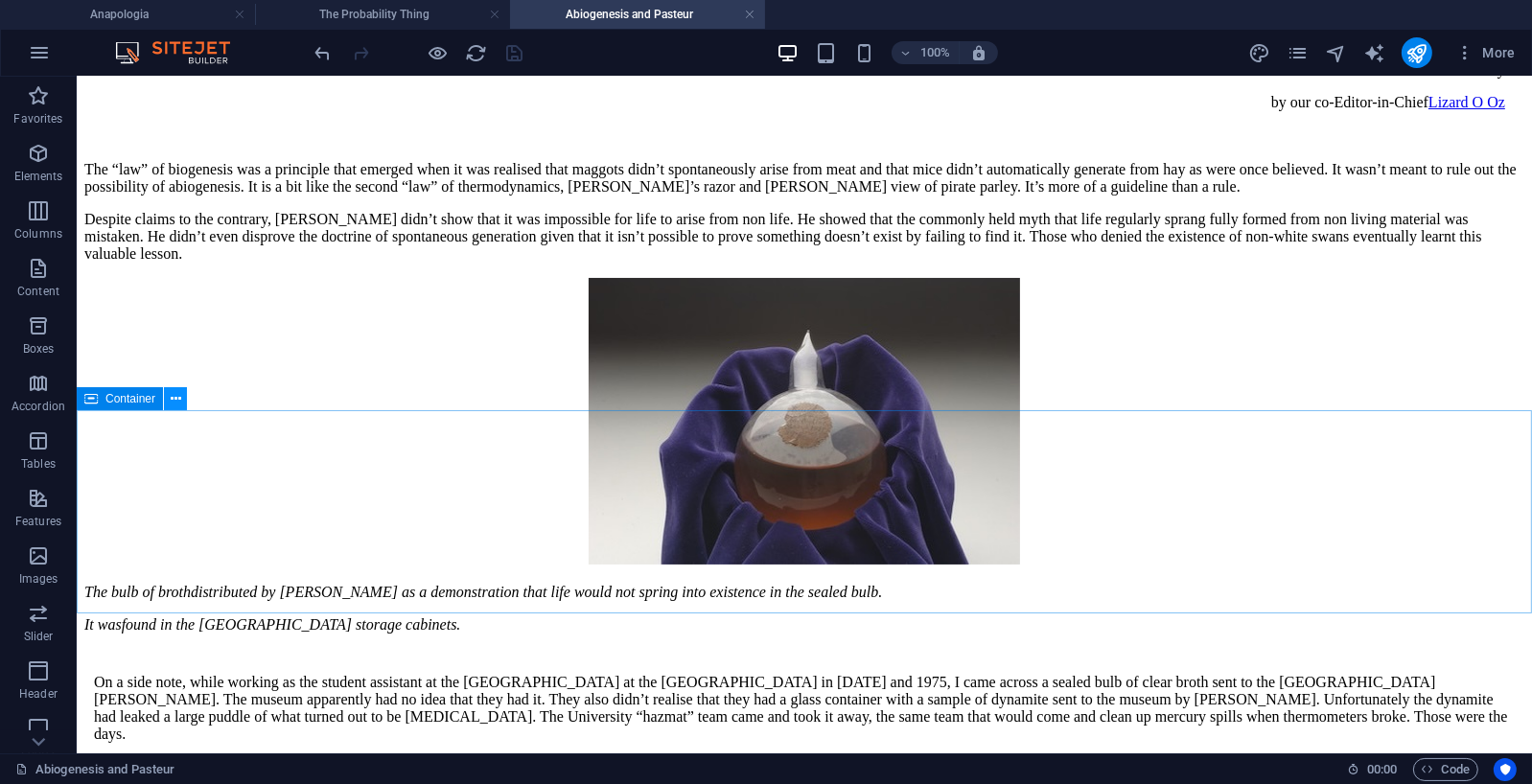
click at [180, 396] on icon at bounding box center [176, 399] width 11 height 21
click at [179, 396] on icon at bounding box center [176, 399] width 11 height 21
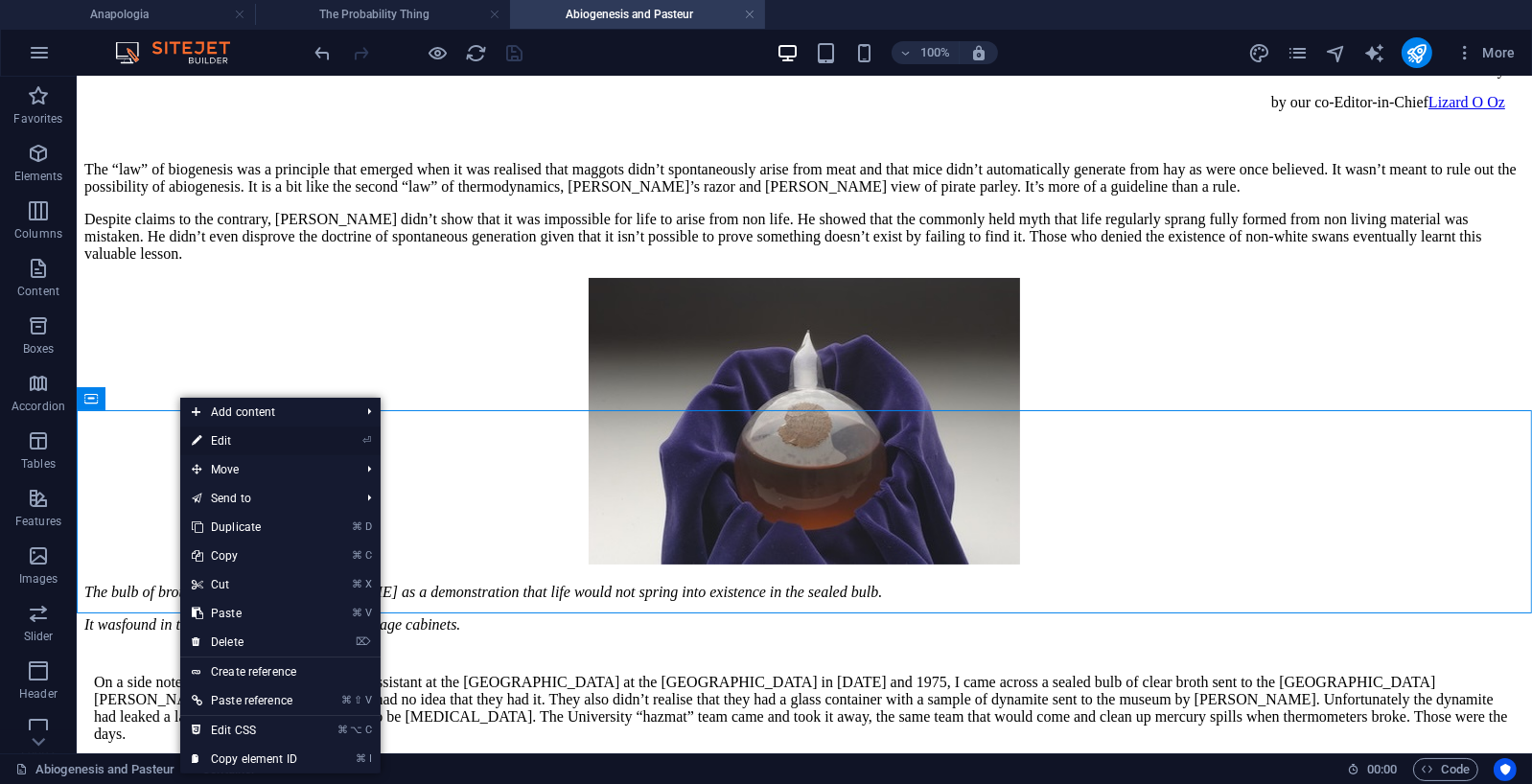
click at [225, 441] on link "⏎ Edit" at bounding box center [245, 440] width 129 height 28
select select "px"
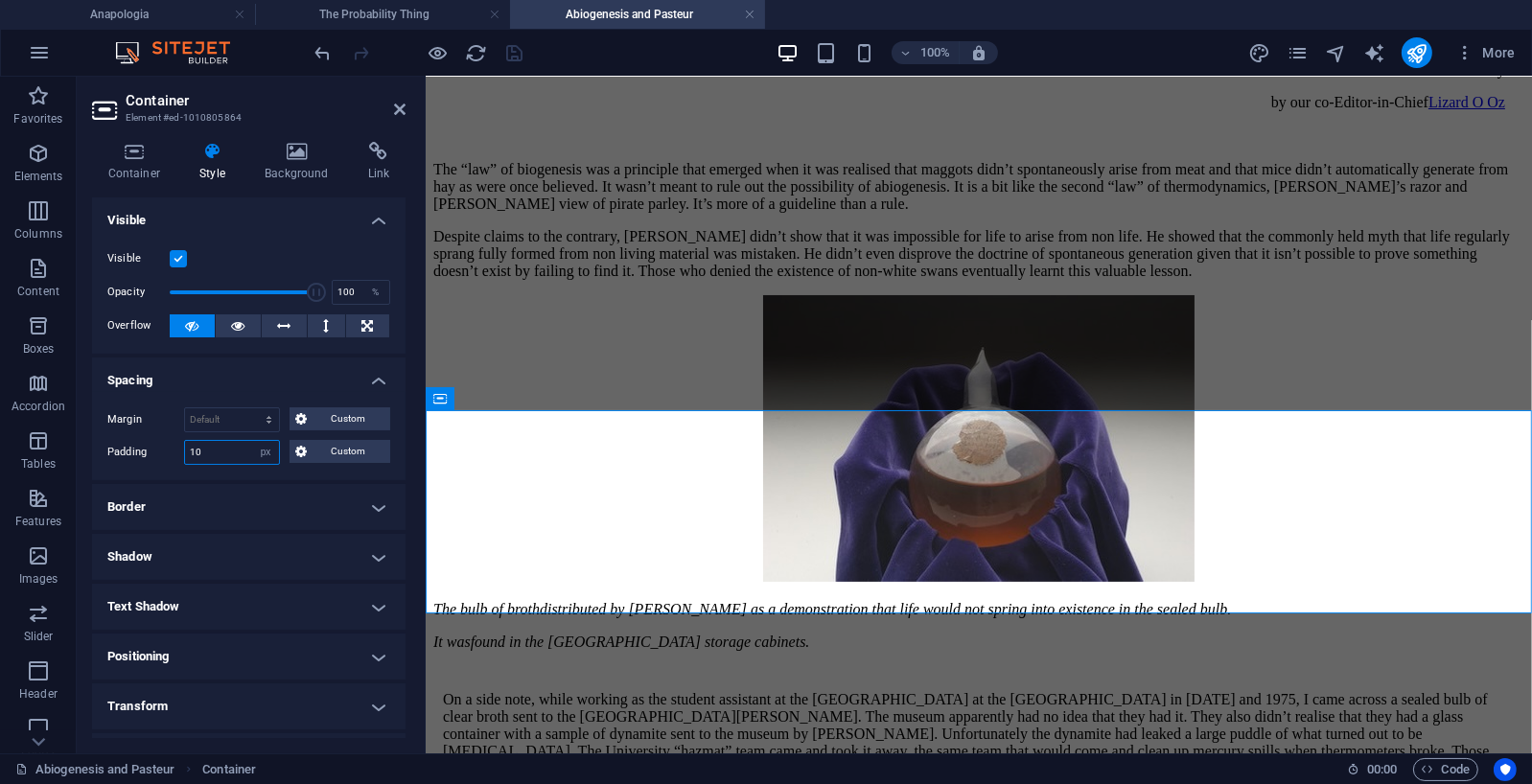
drag, startPoint x: 213, startPoint y: 455, endPoint x: 182, endPoint y: 453, distance: 31.1
click at [182, 453] on div "Padding 10 Default px rem % vh vw Custom Custom" at bounding box center [249, 453] width 283 height 25
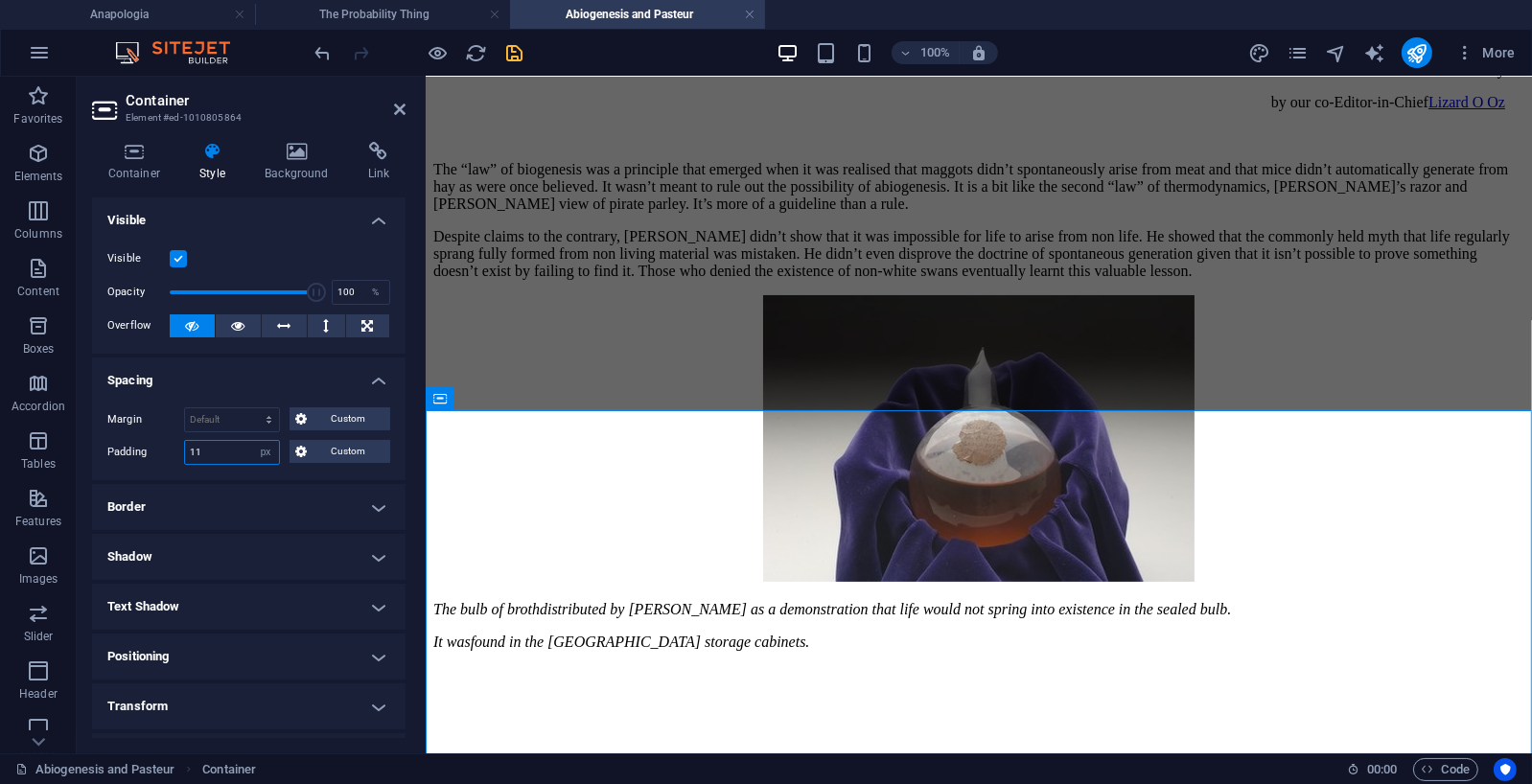
type input "1"
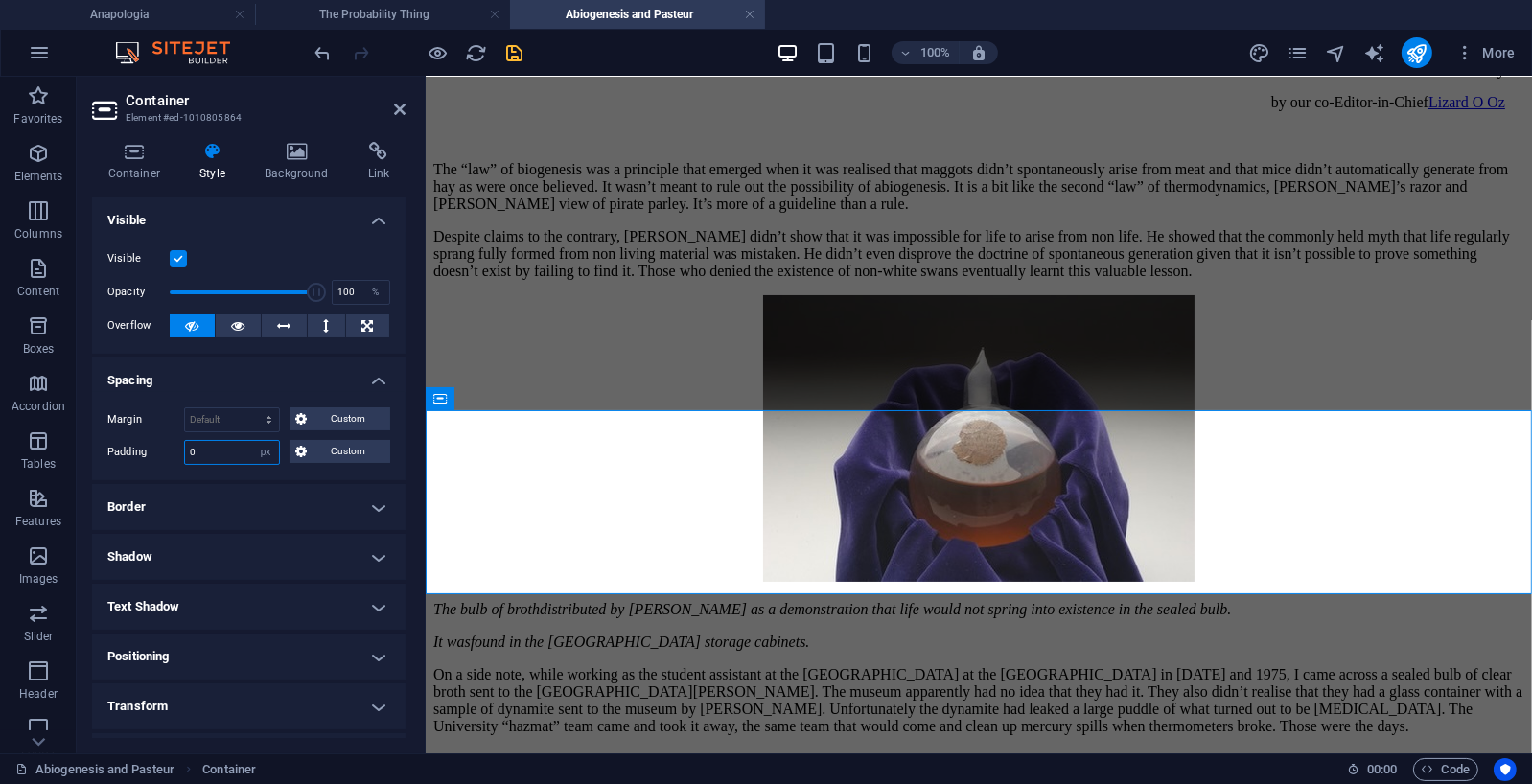
type input "0"
click at [512, 54] on icon "save" at bounding box center [516, 53] width 22 height 22
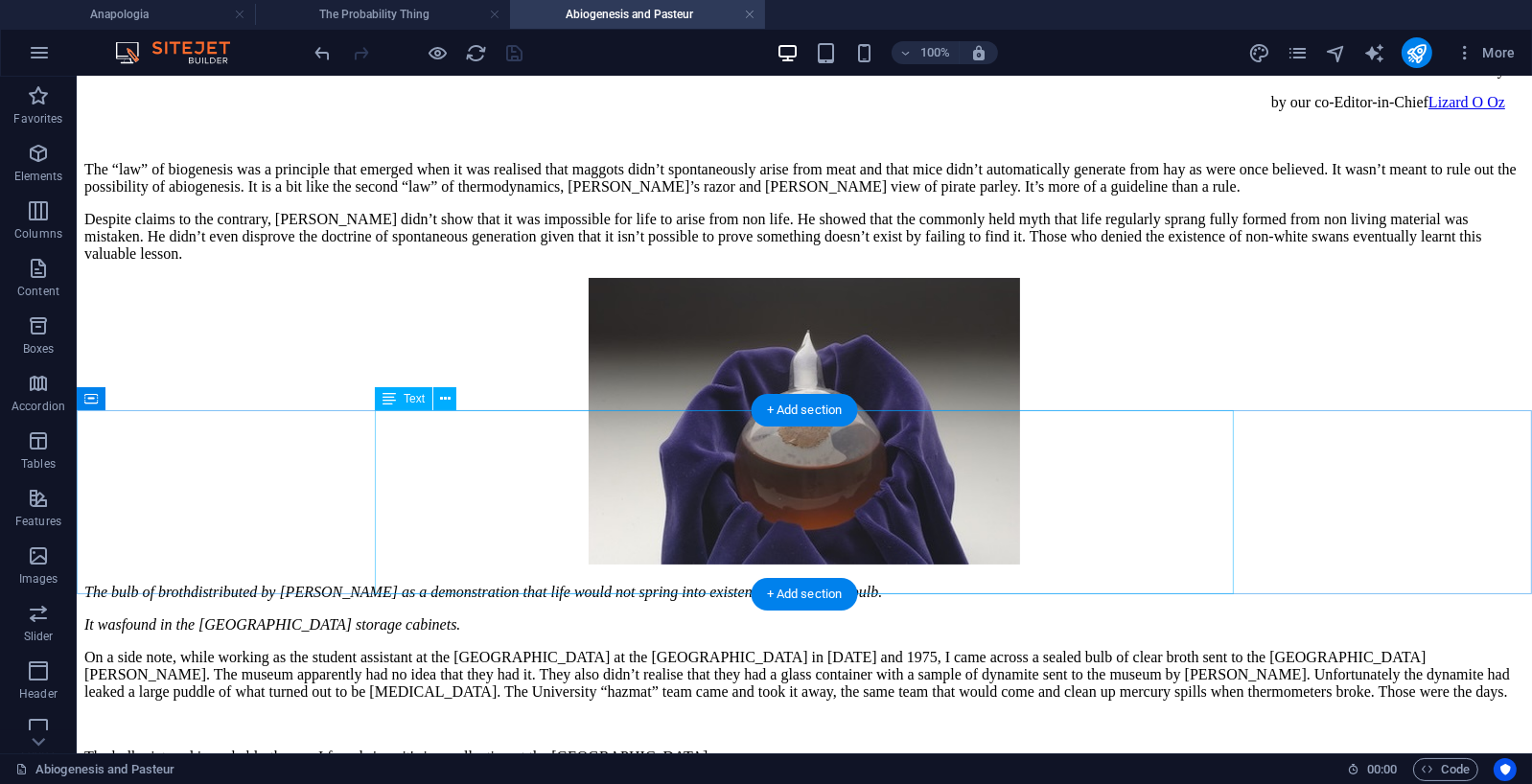
click at [377, 648] on div "On a side note, while working as the student assistant at the [GEOGRAPHIC_DATA]…" at bounding box center [803, 707] width 1440 height 117
click at [381, 648] on div "On a side note, while working as the student assistant at the [GEOGRAPHIC_DATA]…" at bounding box center [803, 707] width 1440 height 117
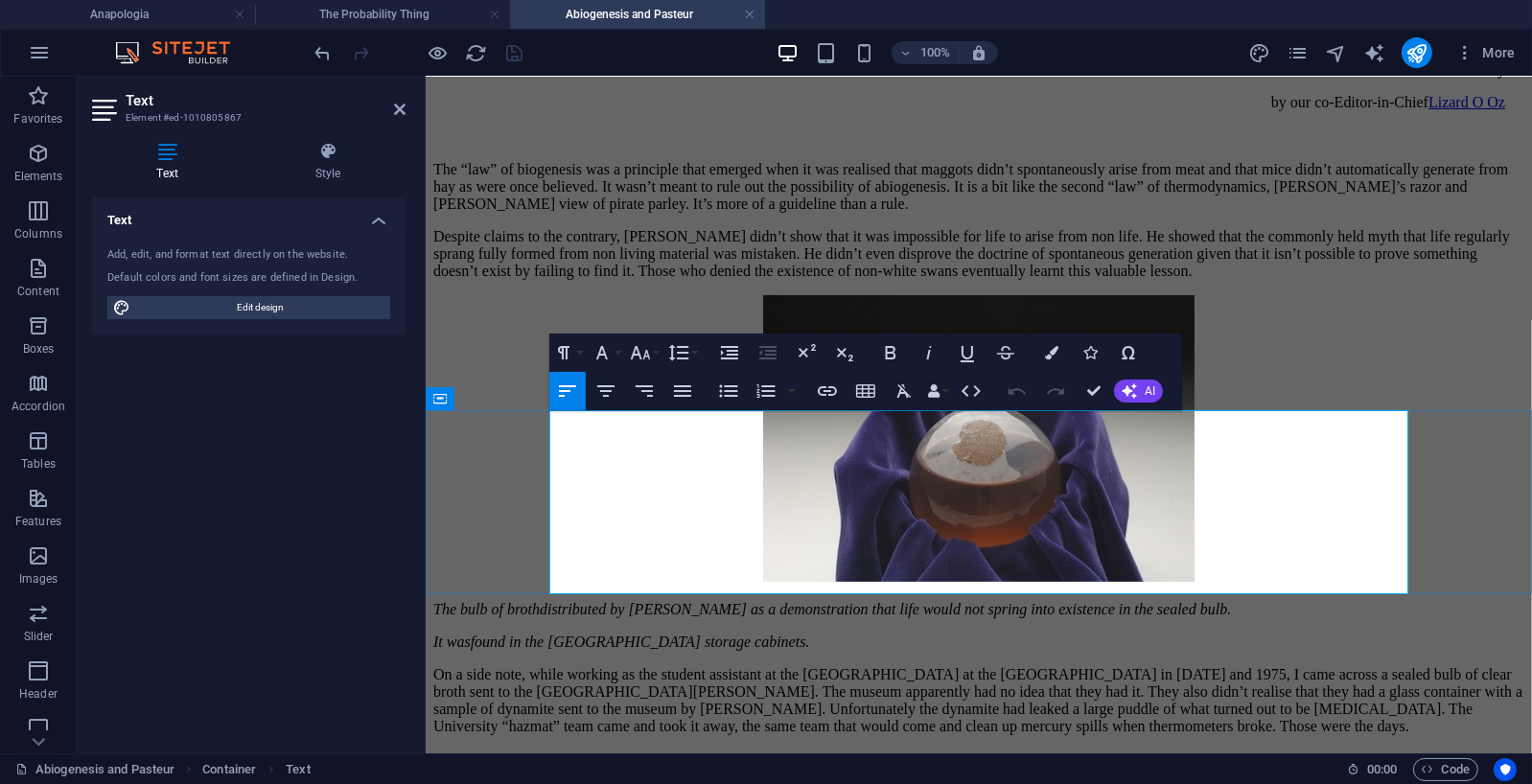
click at [551, 666] on p "On a side note, while working as the student assistant at the [GEOGRAPHIC_DATA]…" at bounding box center [978, 700] width 1092 height 69
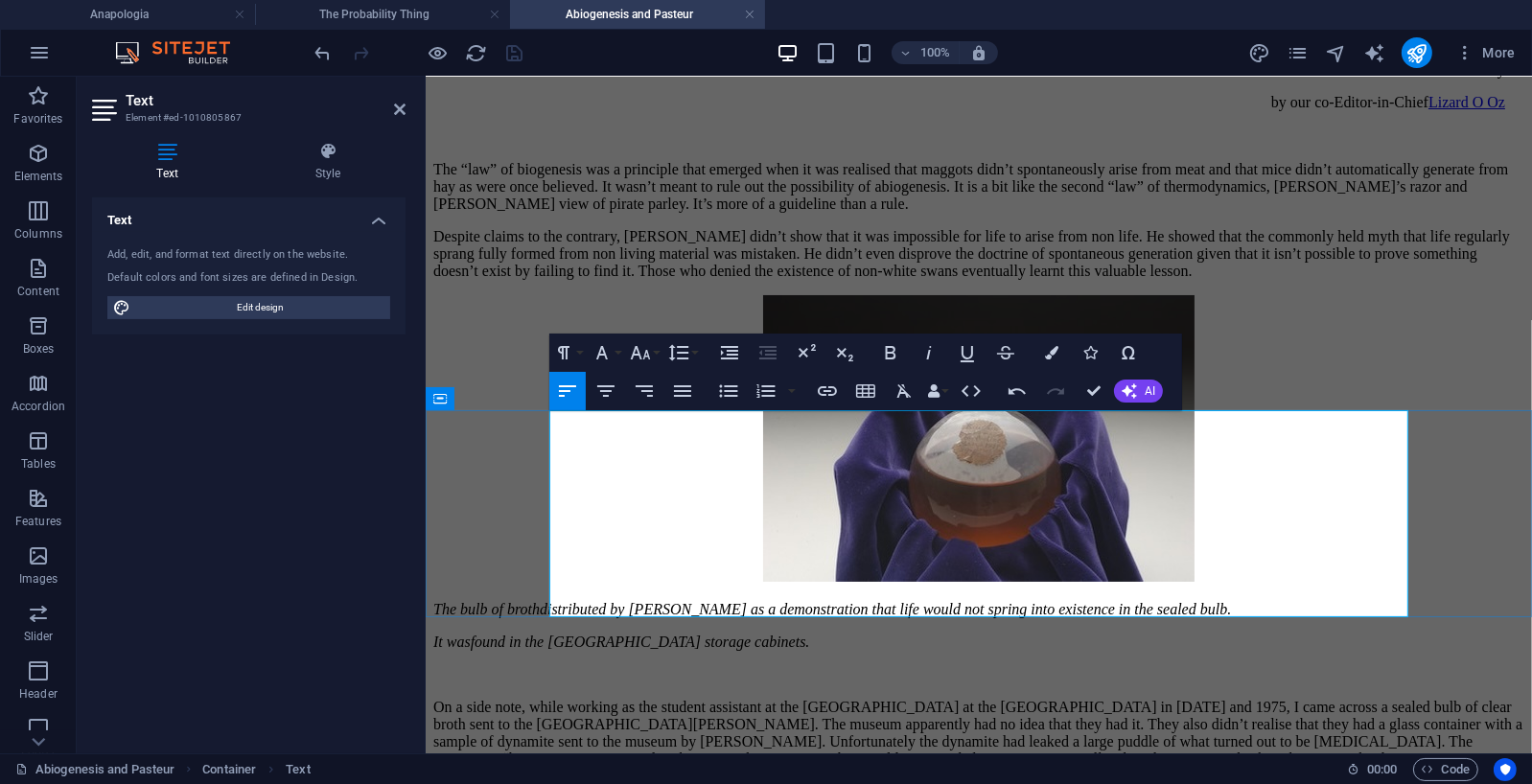
click at [580, 666] on p at bounding box center [978, 675] width 1092 height 18
click at [674, 347] on icon "button" at bounding box center [679, 353] width 23 height 23
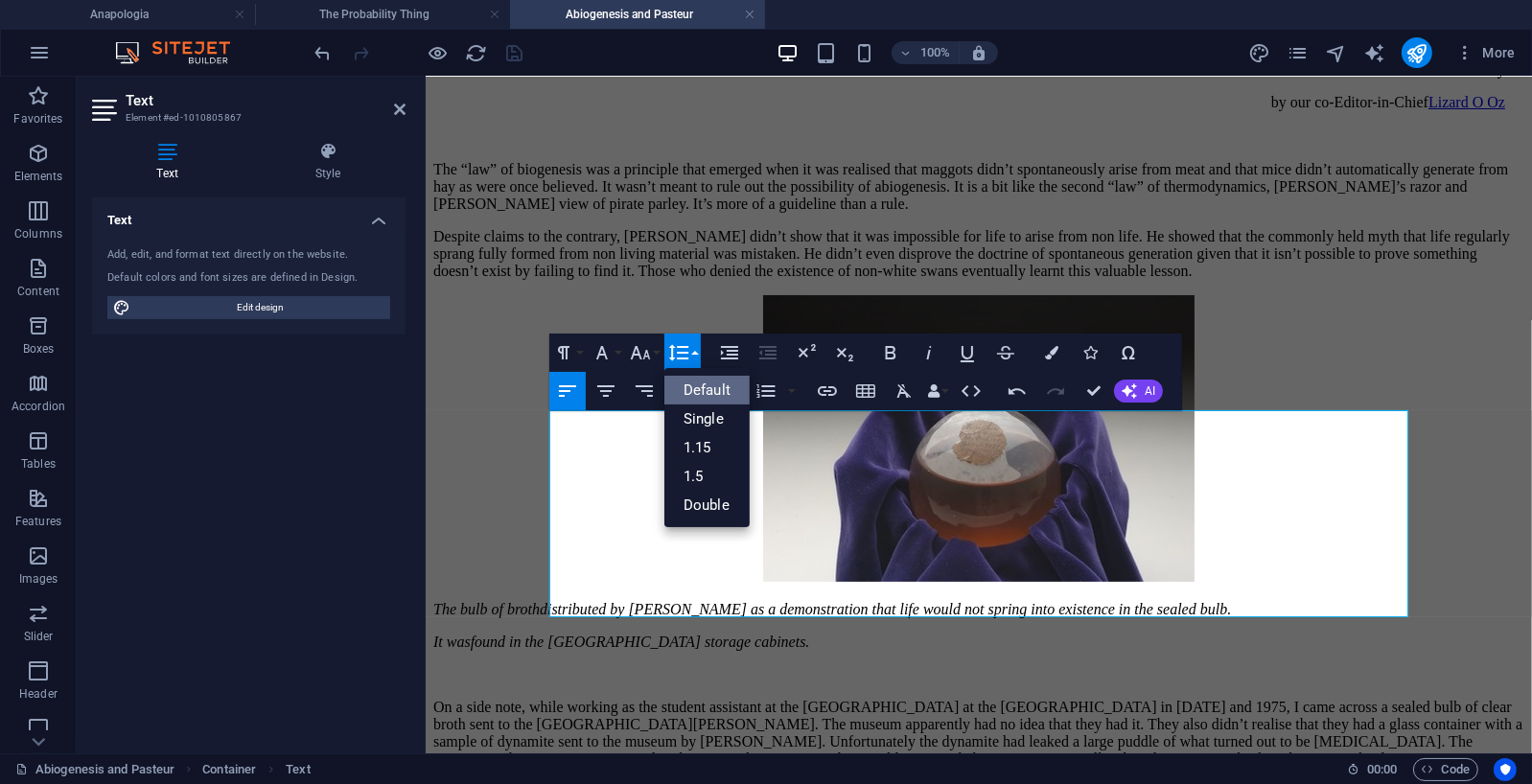
scroll to position [0, 0]
click at [693, 416] on link "Single" at bounding box center [707, 418] width 85 height 28
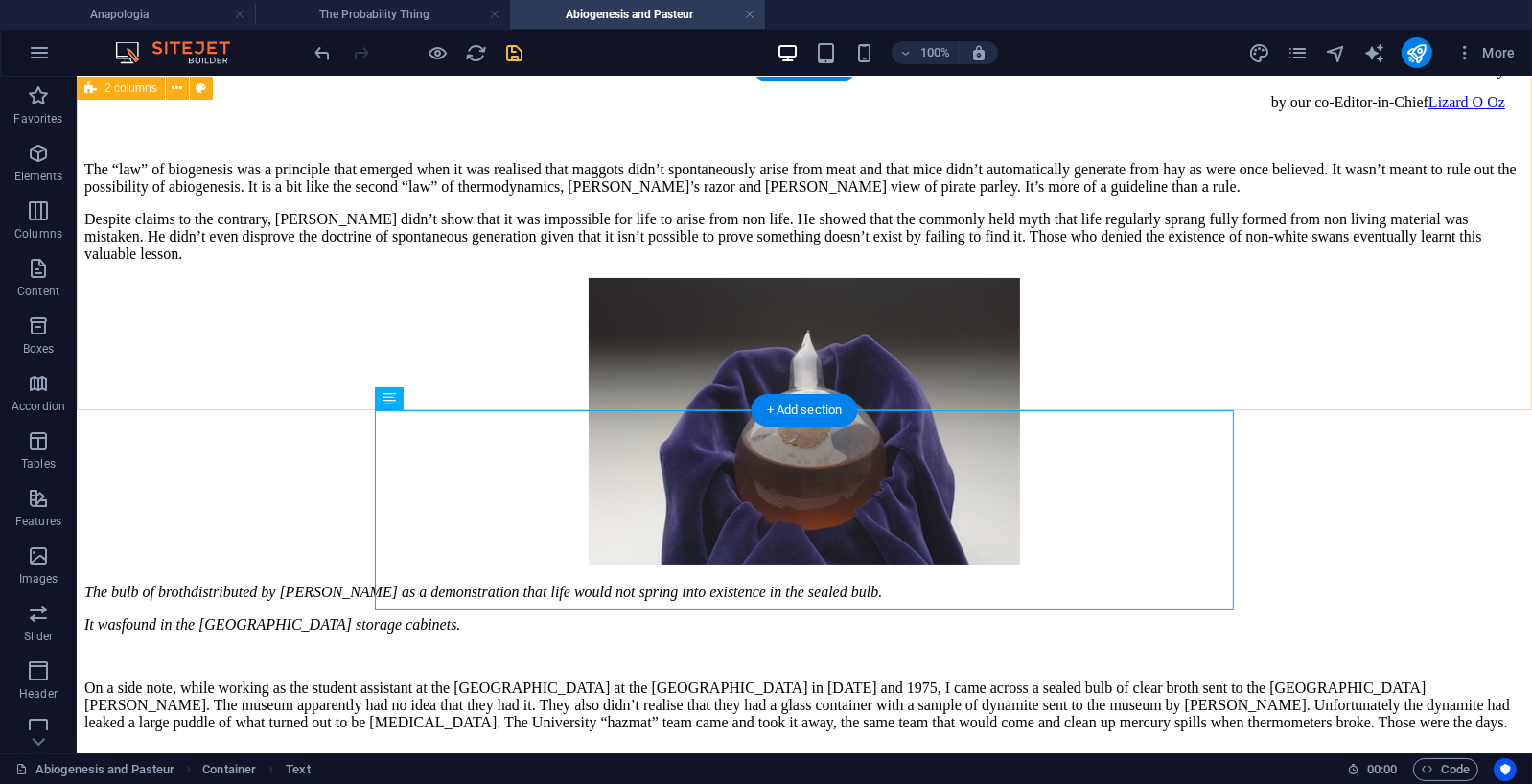
scroll to position [158, 0]
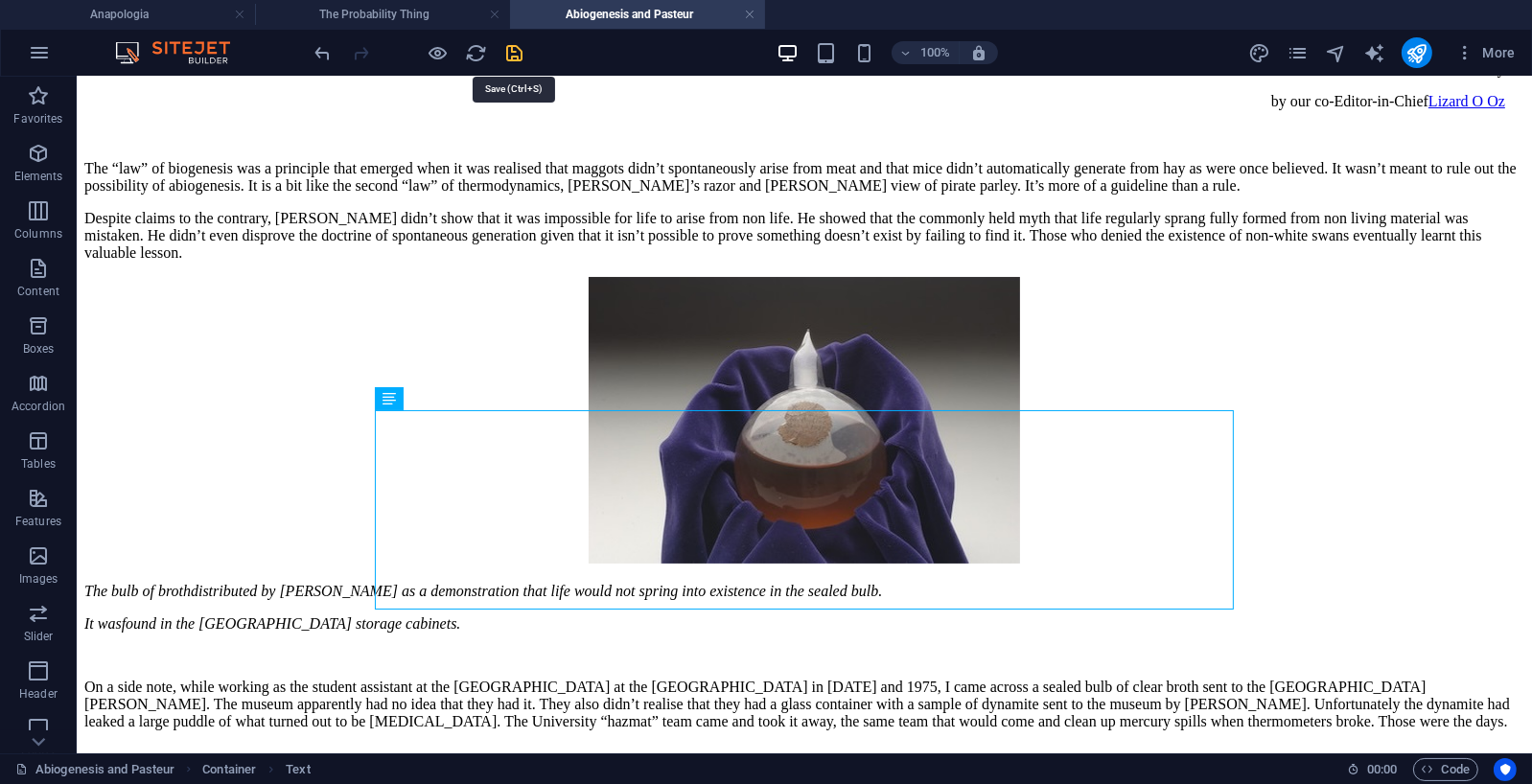
click at [518, 46] on icon "save" at bounding box center [516, 53] width 22 height 22
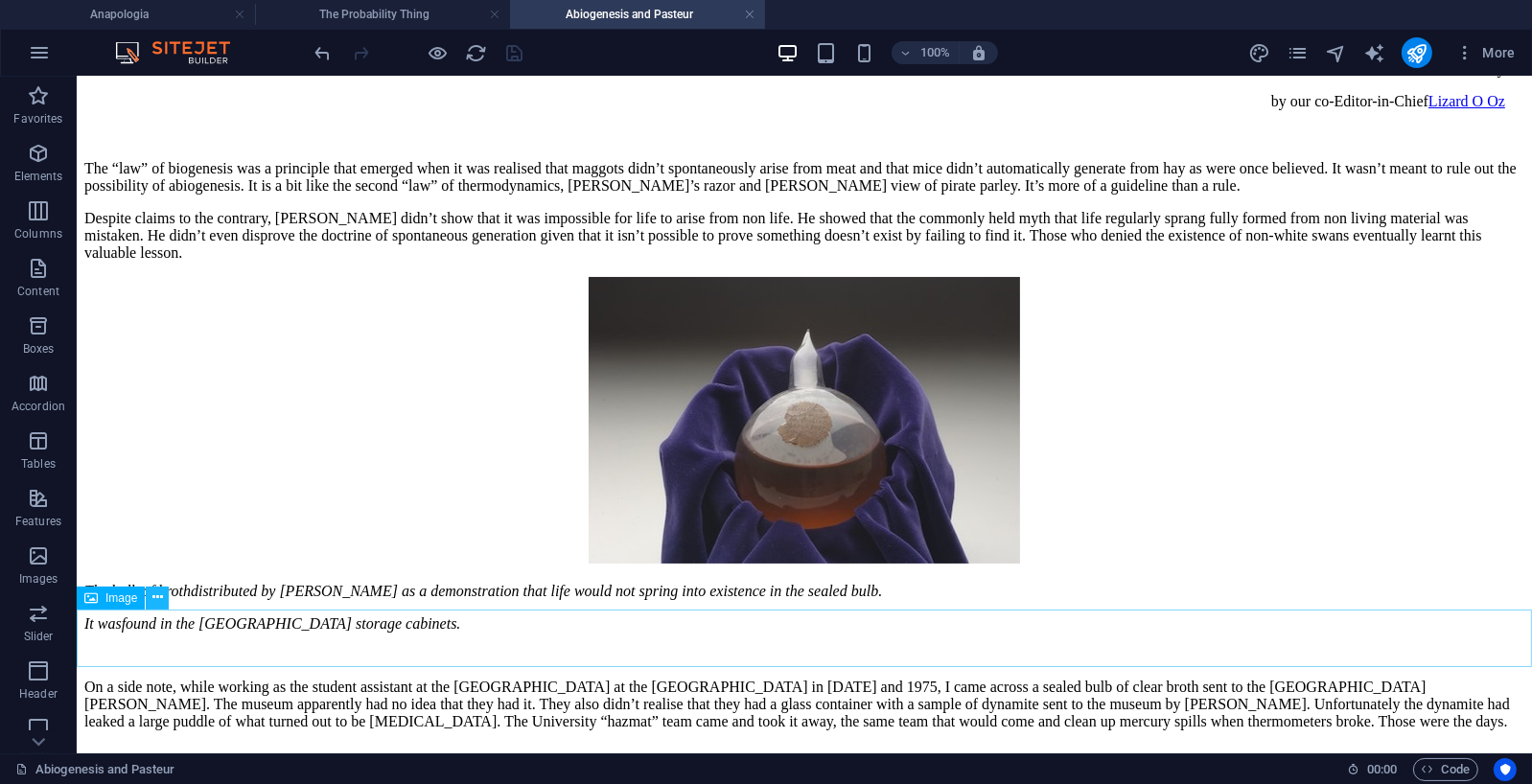
click at [158, 595] on icon at bounding box center [157, 598] width 11 height 21
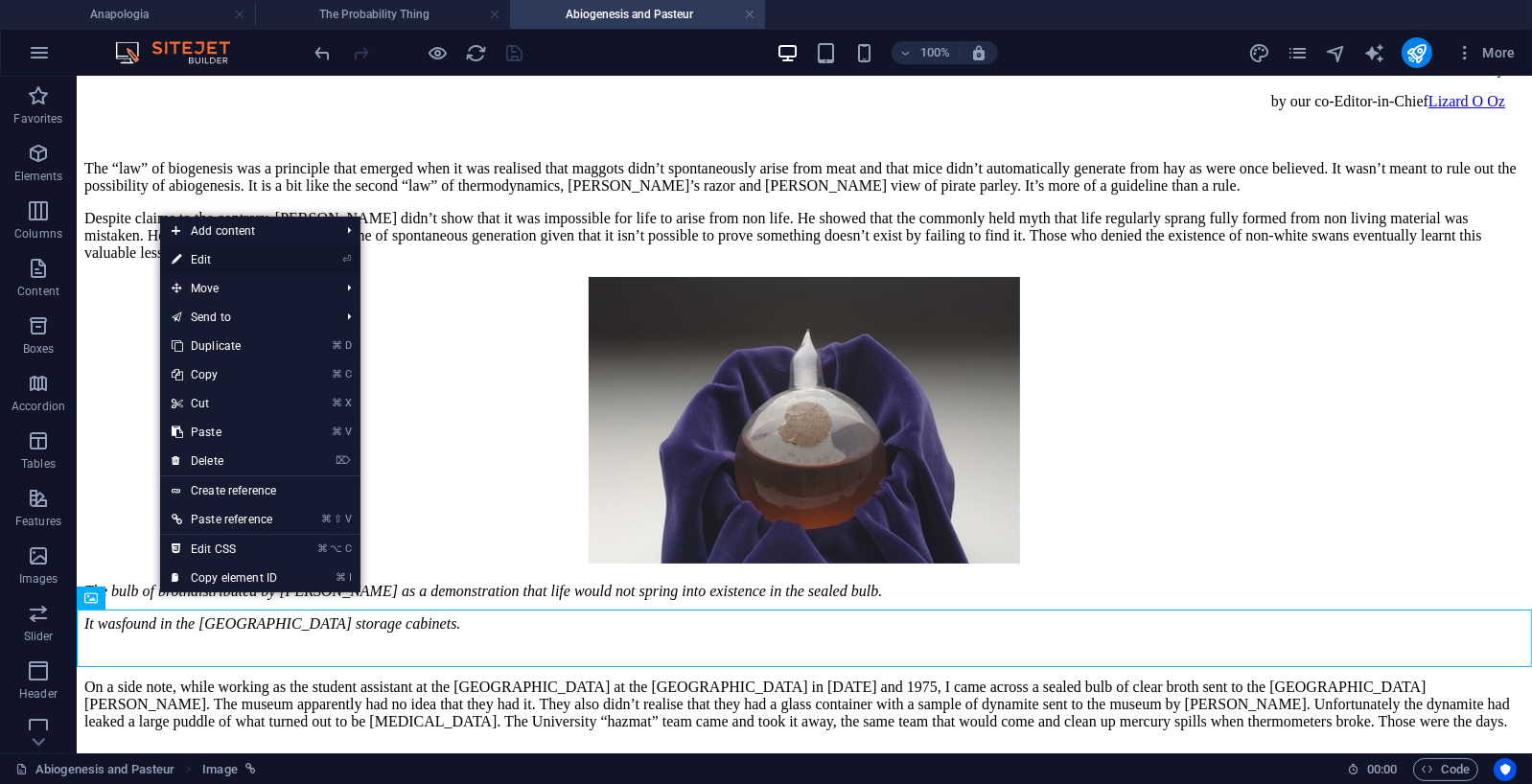
click at [257, 253] on link "⏎ Edit" at bounding box center [225, 259] width 129 height 28
select select "px"
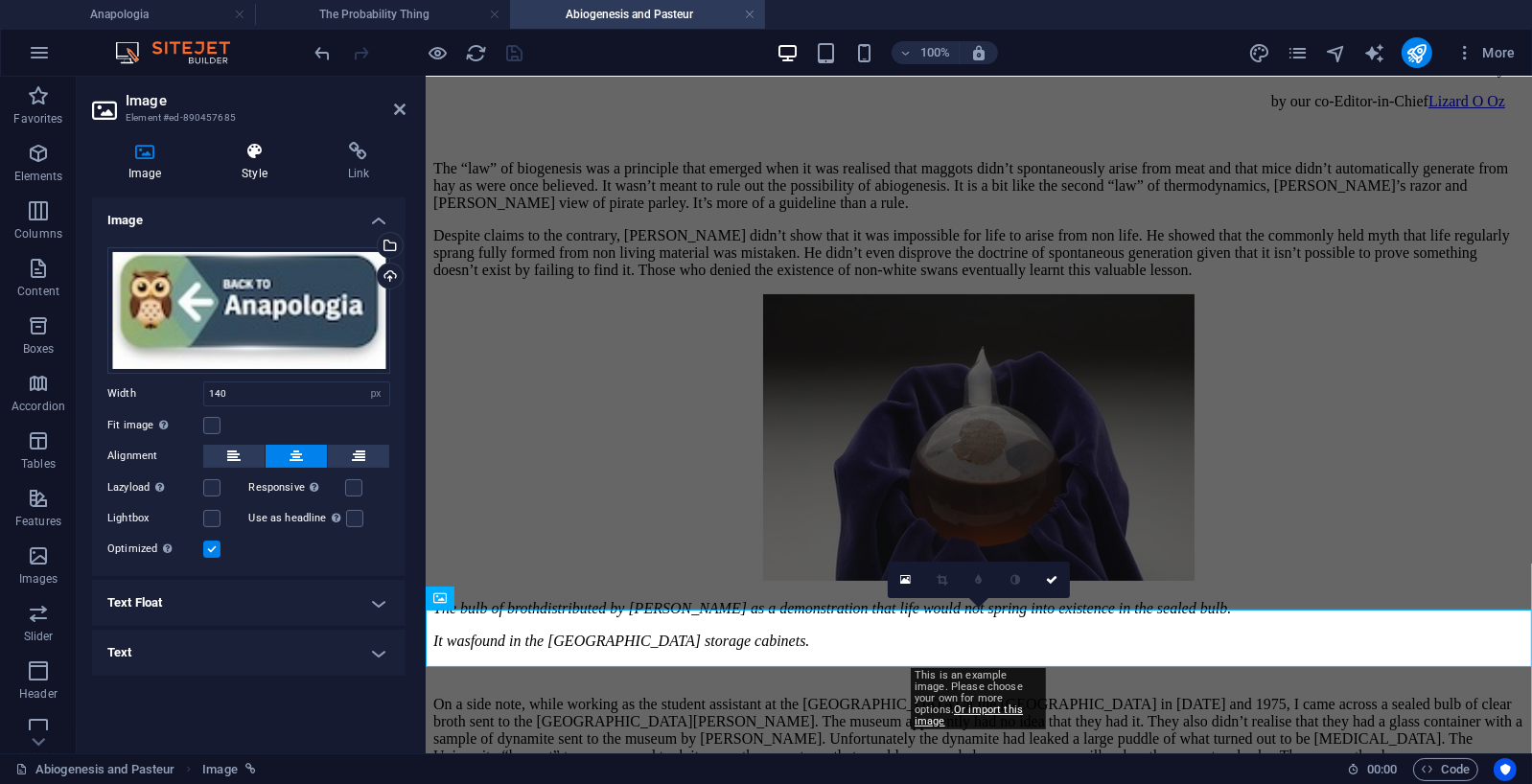
click at [250, 153] on icon at bounding box center [254, 151] width 98 height 20
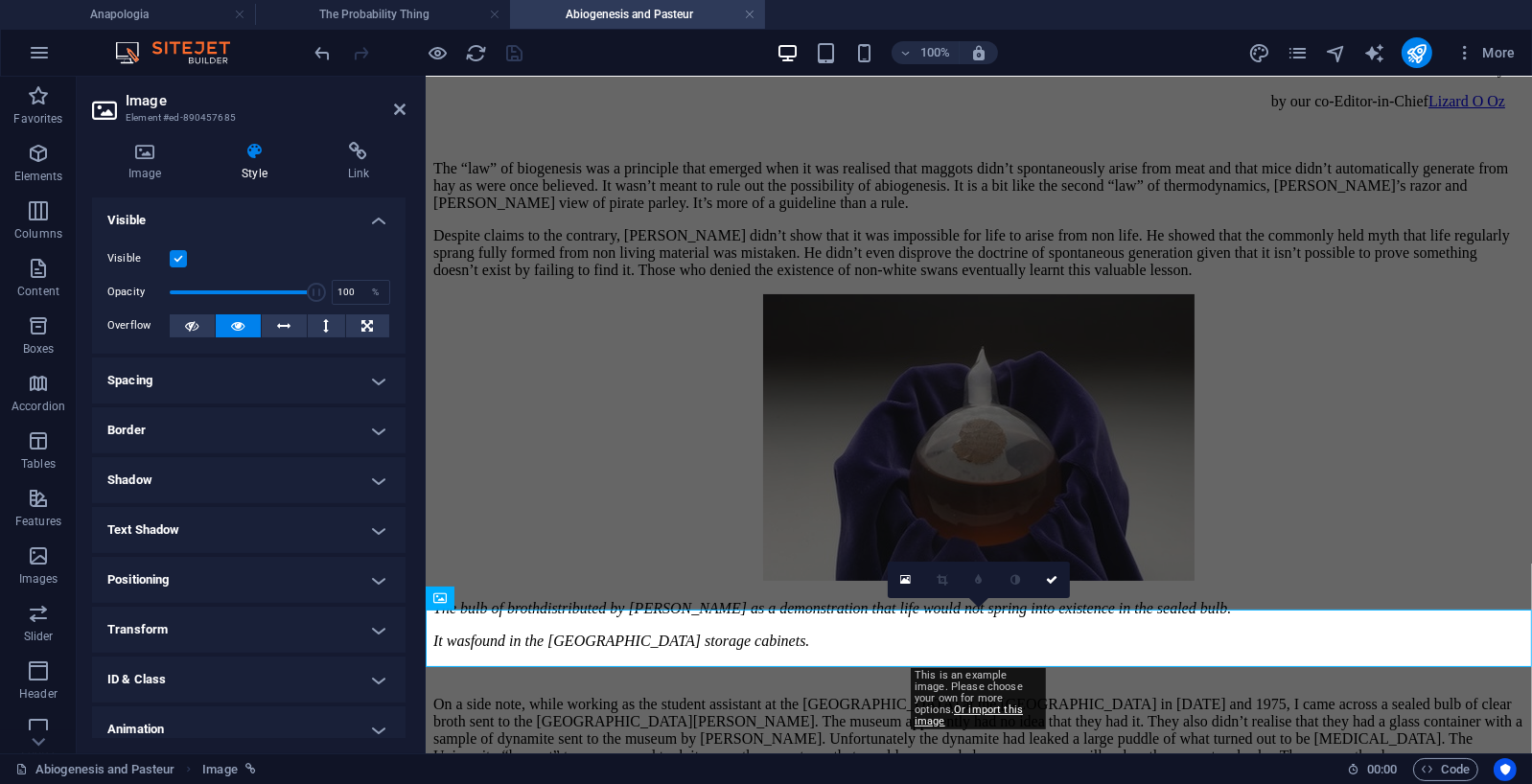
click at [374, 382] on h4 "Spacing" at bounding box center [248, 380] width 313 height 46
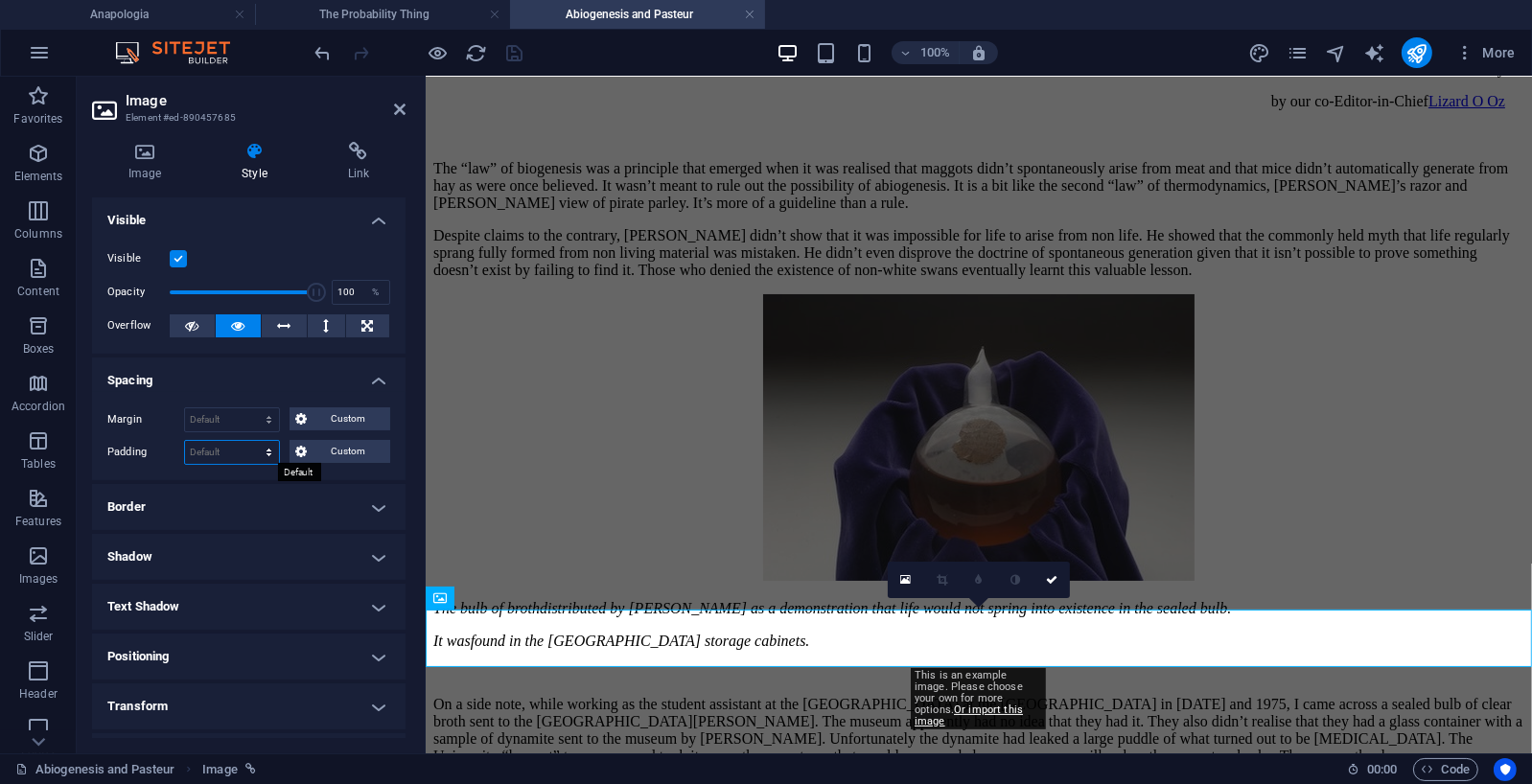
click at [250, 447] on select "Default px rem % vh vw Custom" at bounding box center [232, 453] width 94 height 23
select select "px"
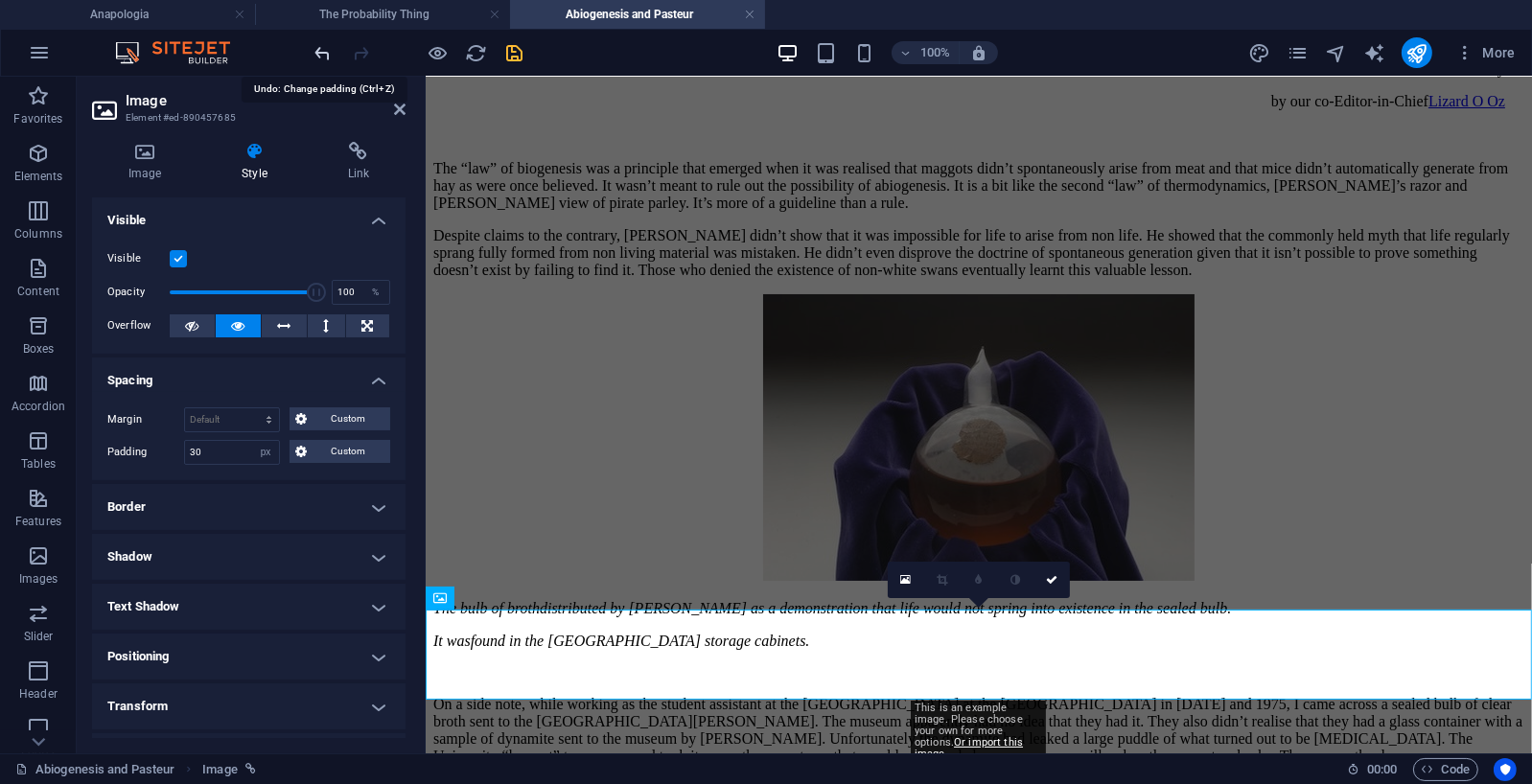
click at [331, 50] on icon "undo" at bounding box center [323, 53] width 22 height 22
type input "0"
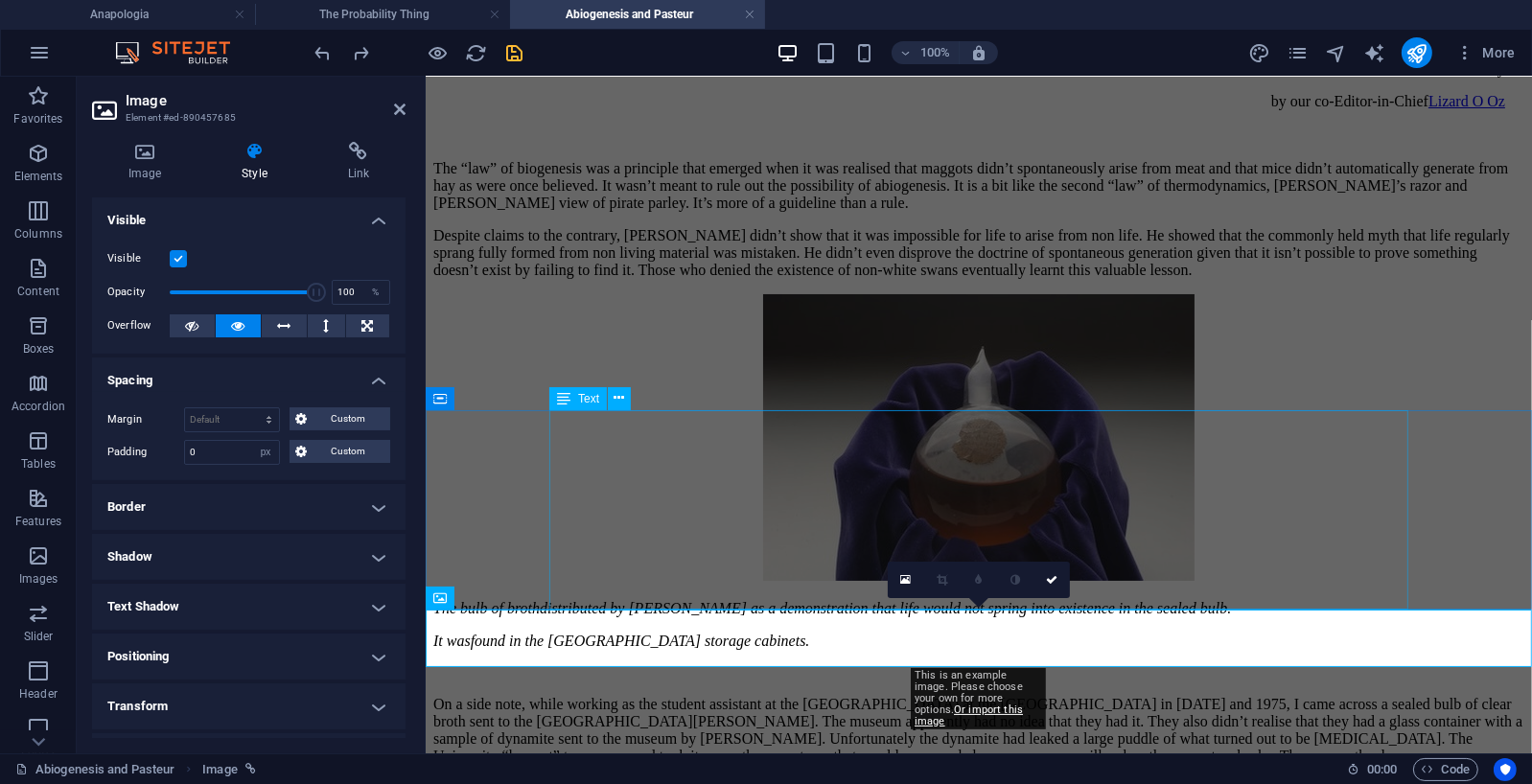
click at [709, 665] on div "On a side note, while working as the student assistant at the [GEOGRAPHIC_DATA]…" at bounding box center [978, 747] width 1092 height 165
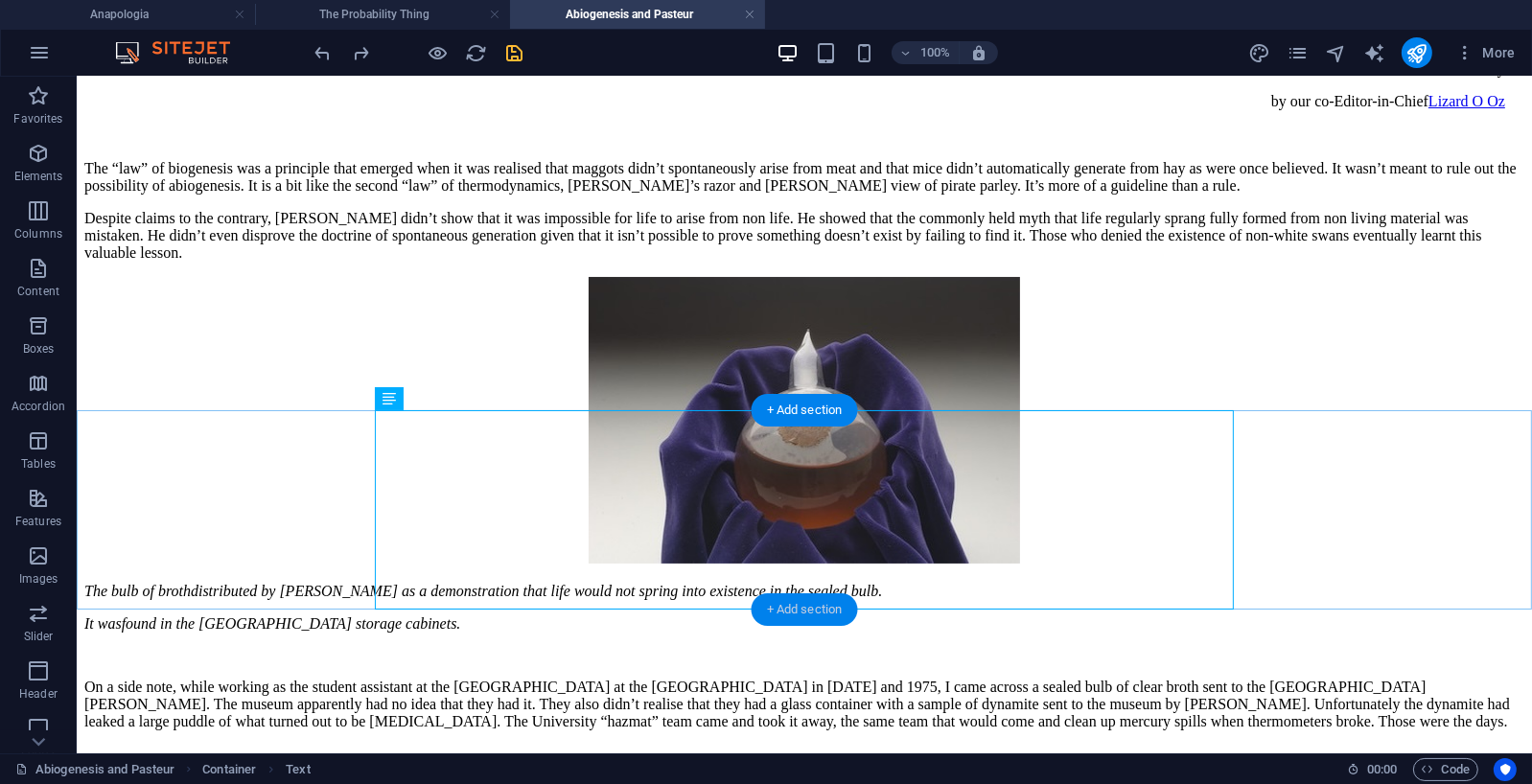
click at [819, 608] on div "+ Add section" at bounding box center [805, 609] width 106 height 32
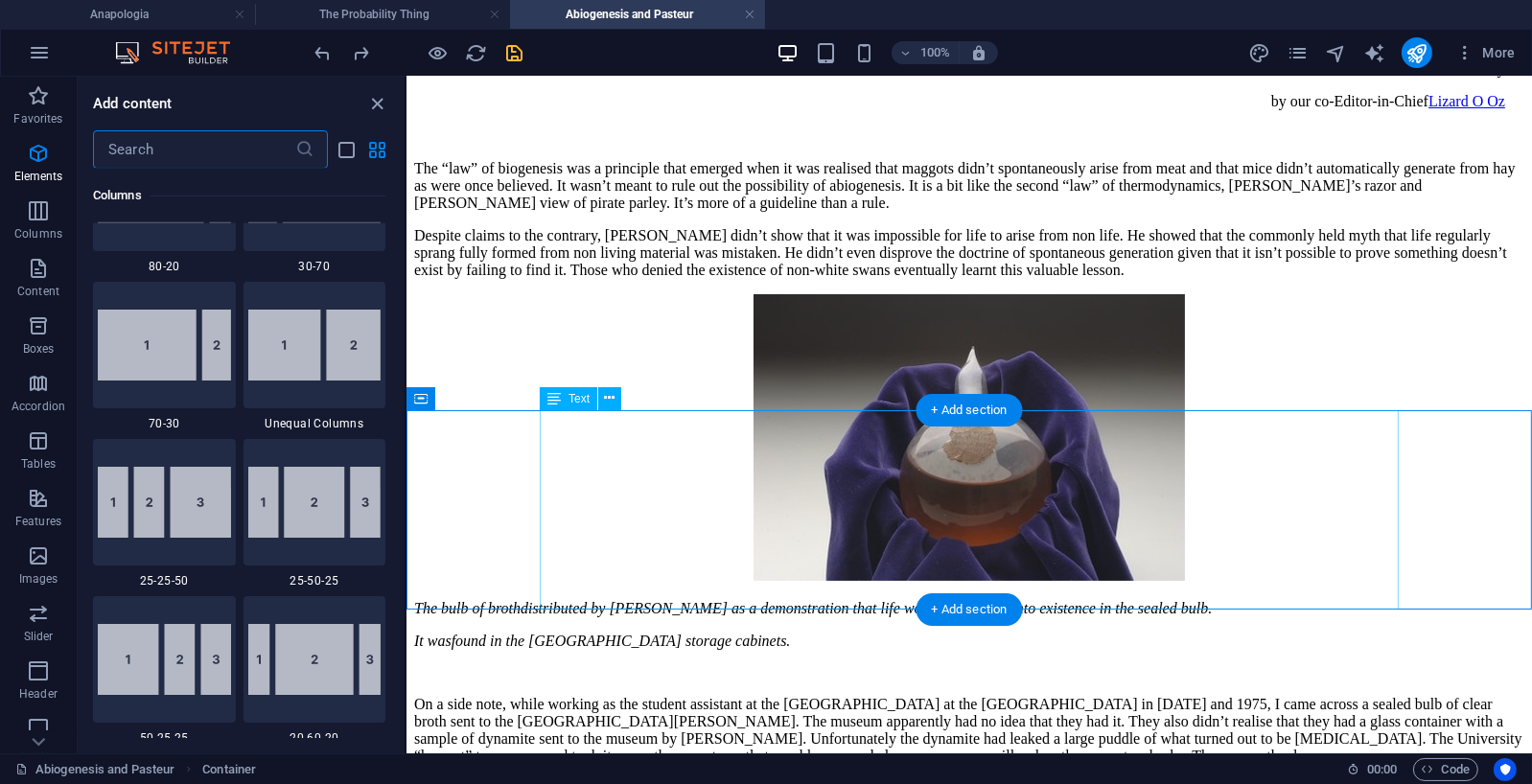
scroll to position [3355, 0]
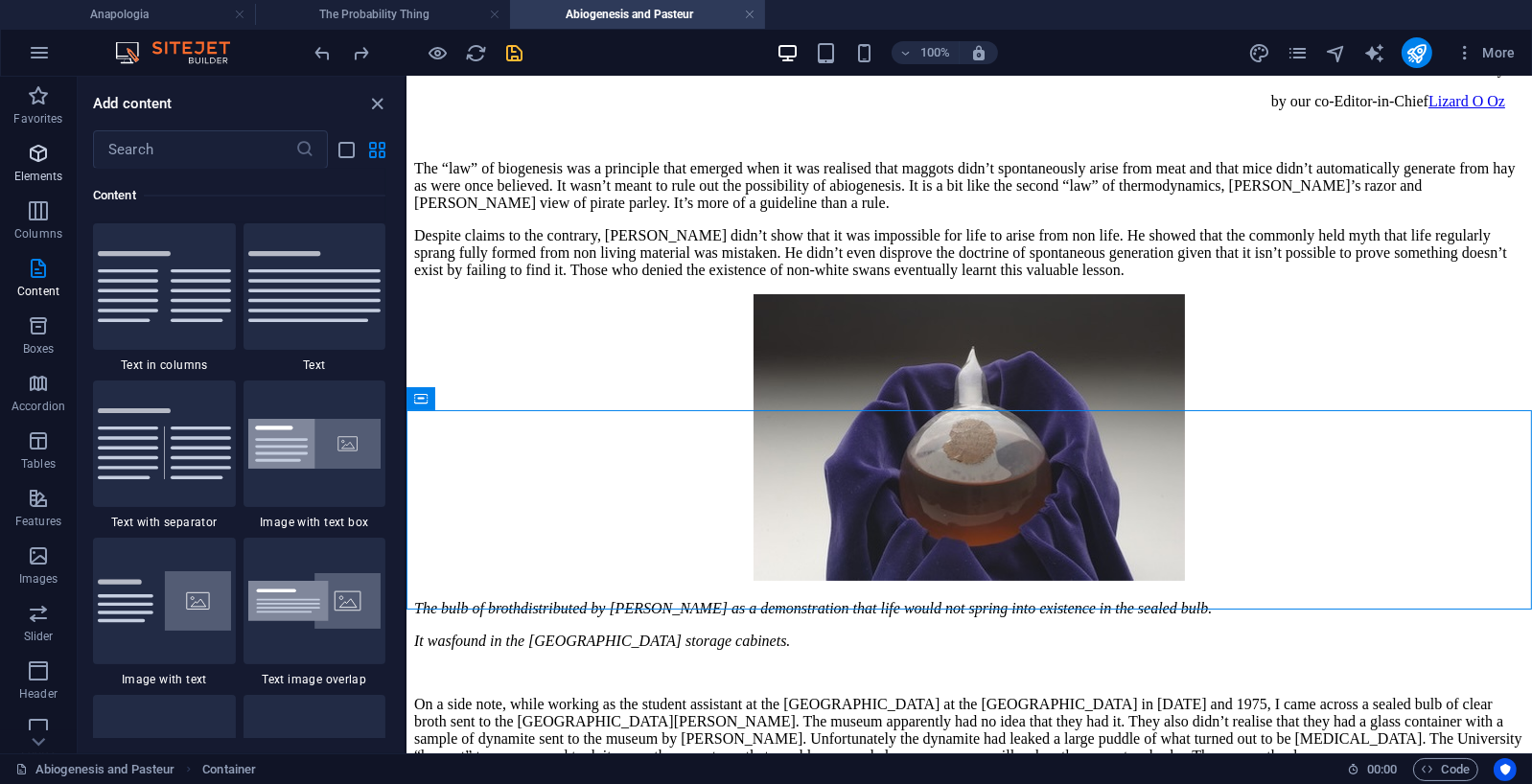
click at [36, 151] on icon "button" at bounding box center [38, 153] width 23 height 23
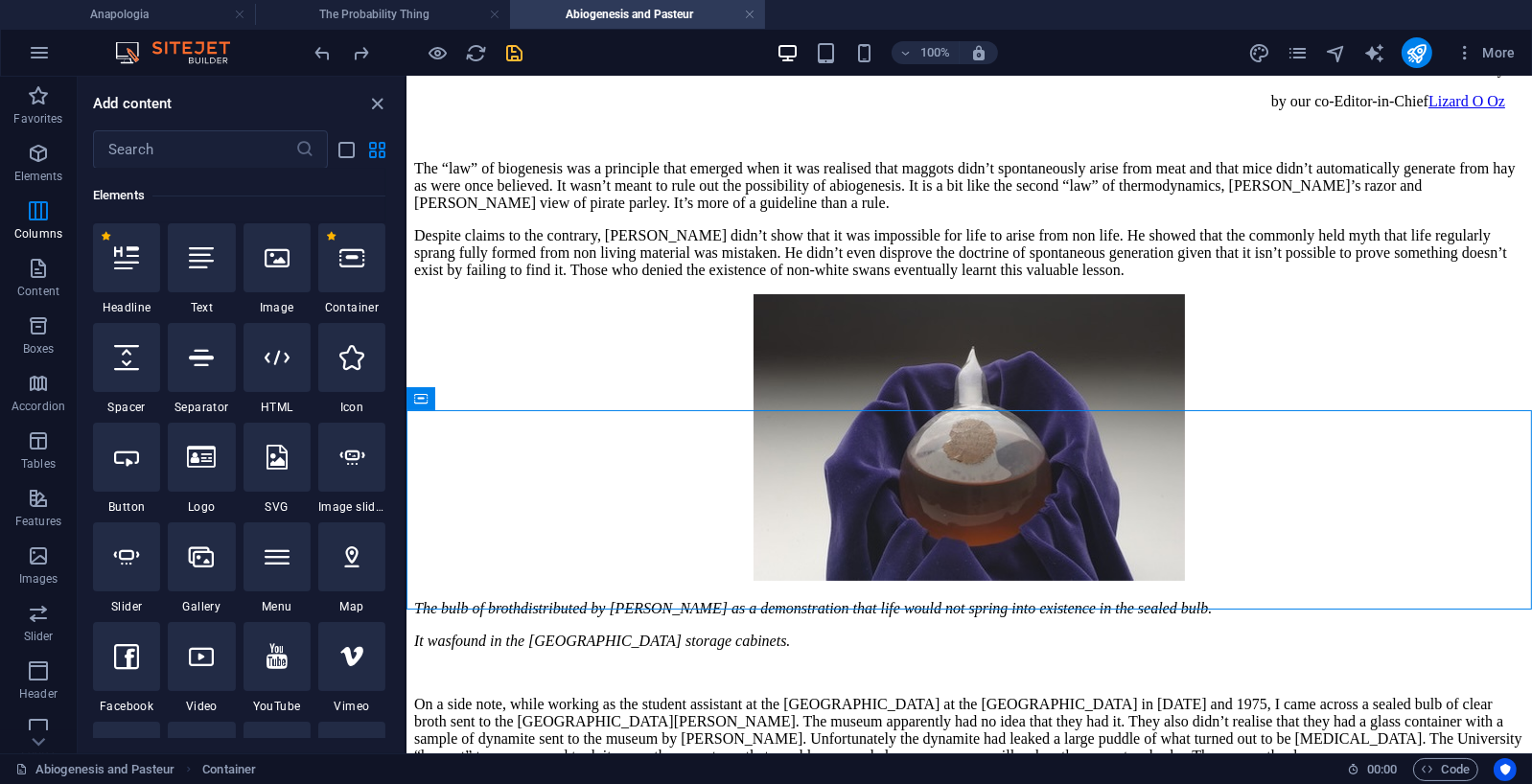
scroll to position [204, 0]
click at [126, 362] on icon at bounding box center [127, 358] width 25 height 25
select select "px"
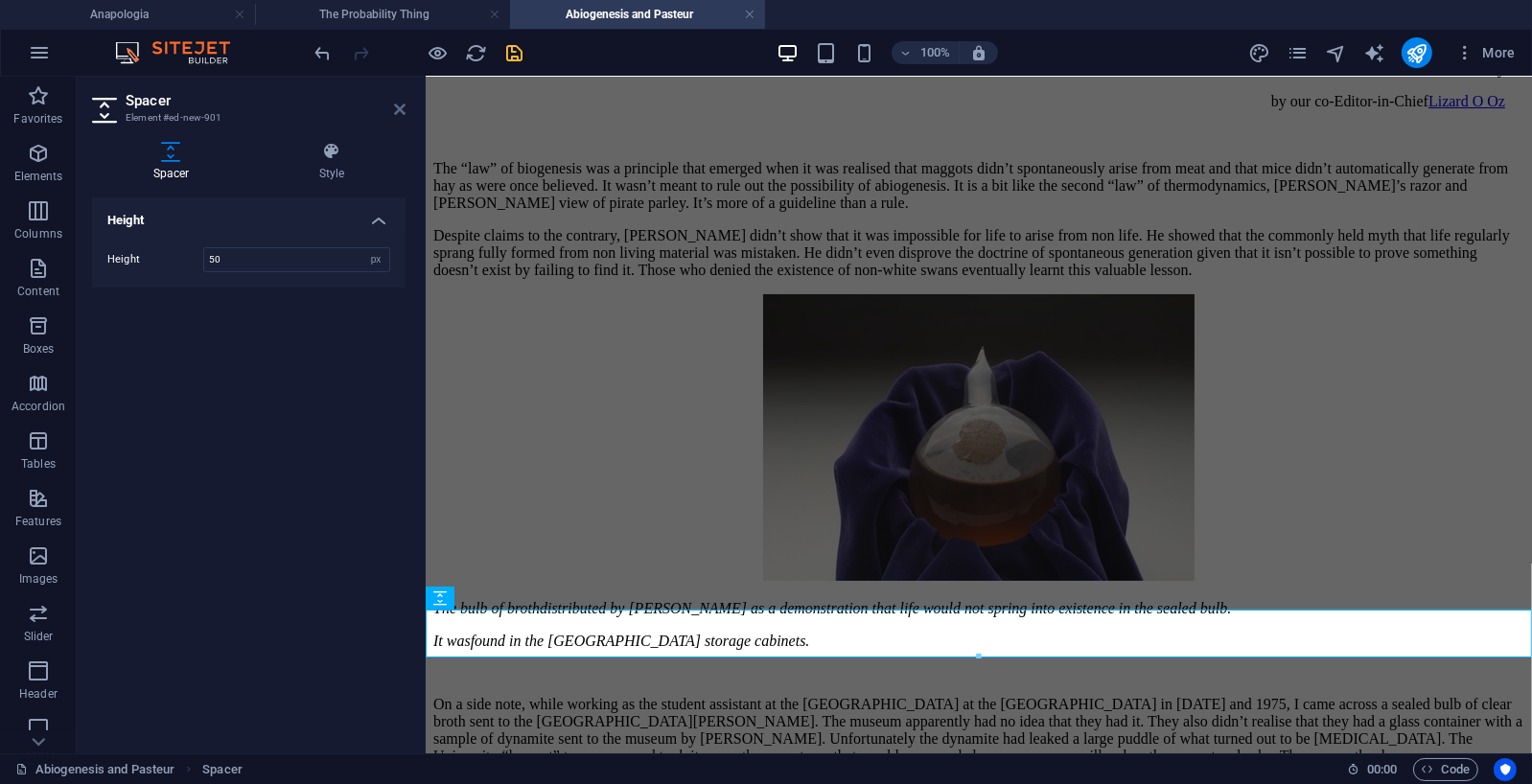
click at [401, 110] on icon at bounding box center [400, 109] width 12 height 16
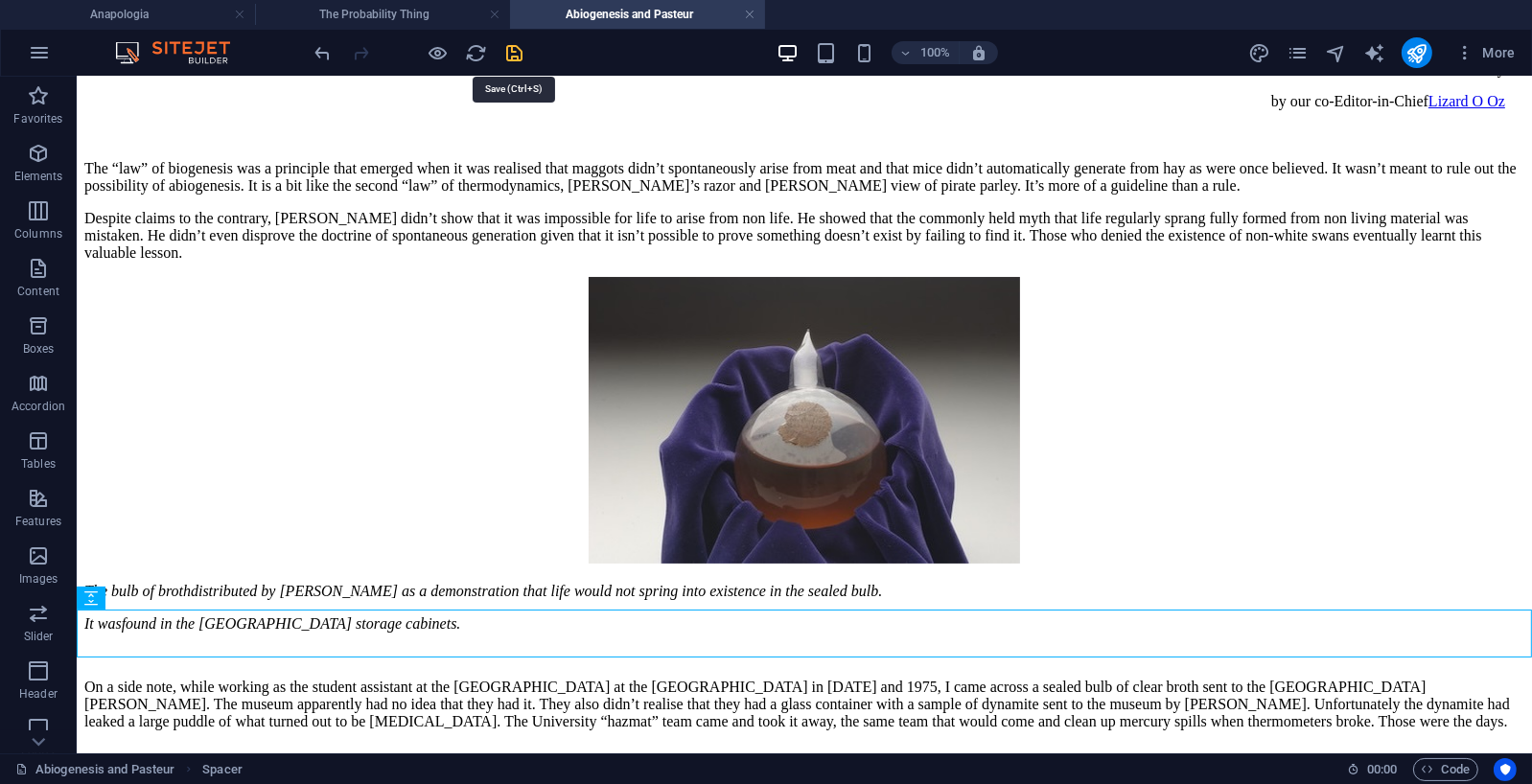
click at [516, 53] on icon "save" at bounding box center [516, 53] width 22 height 22
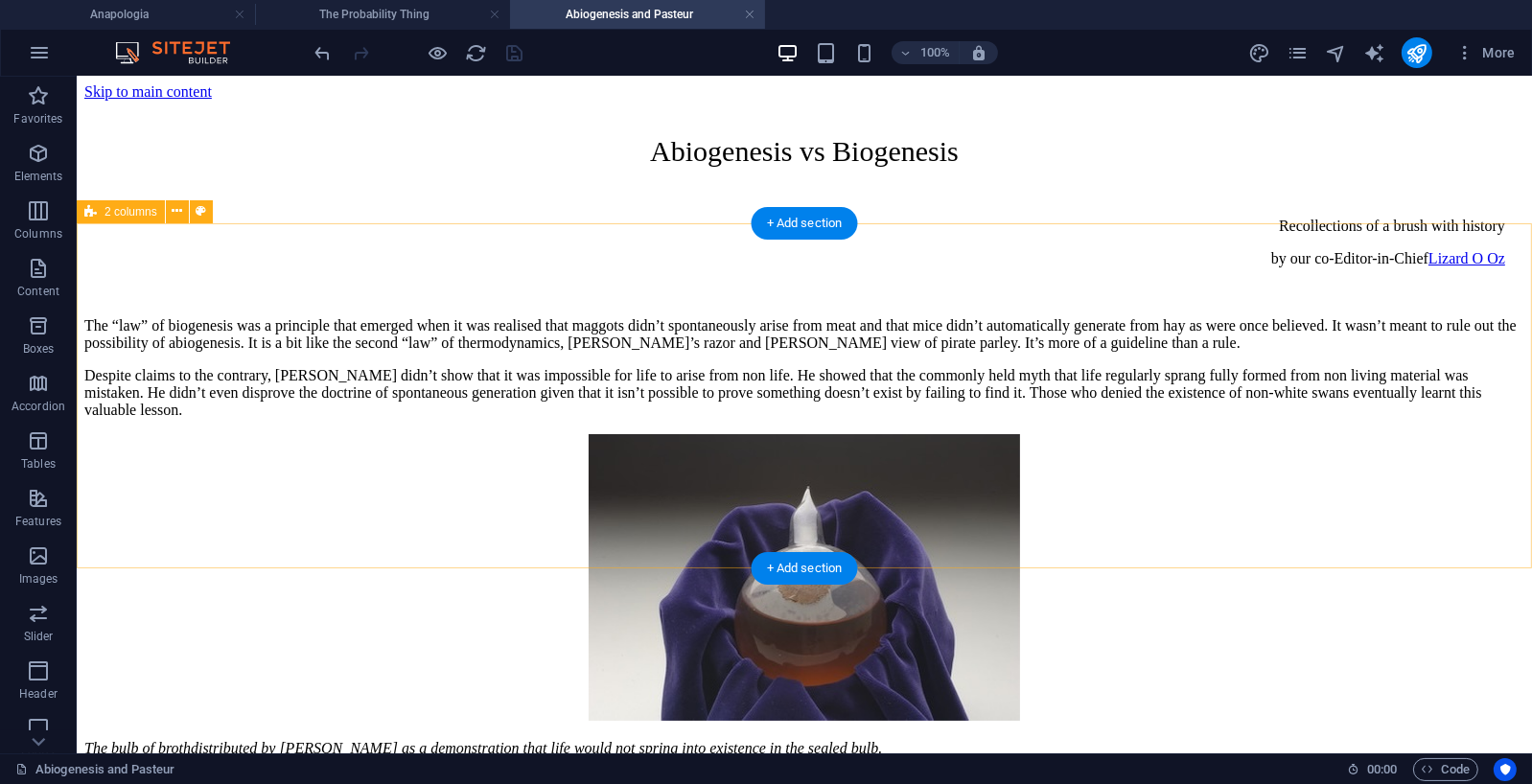
scroll to position [0, 0]
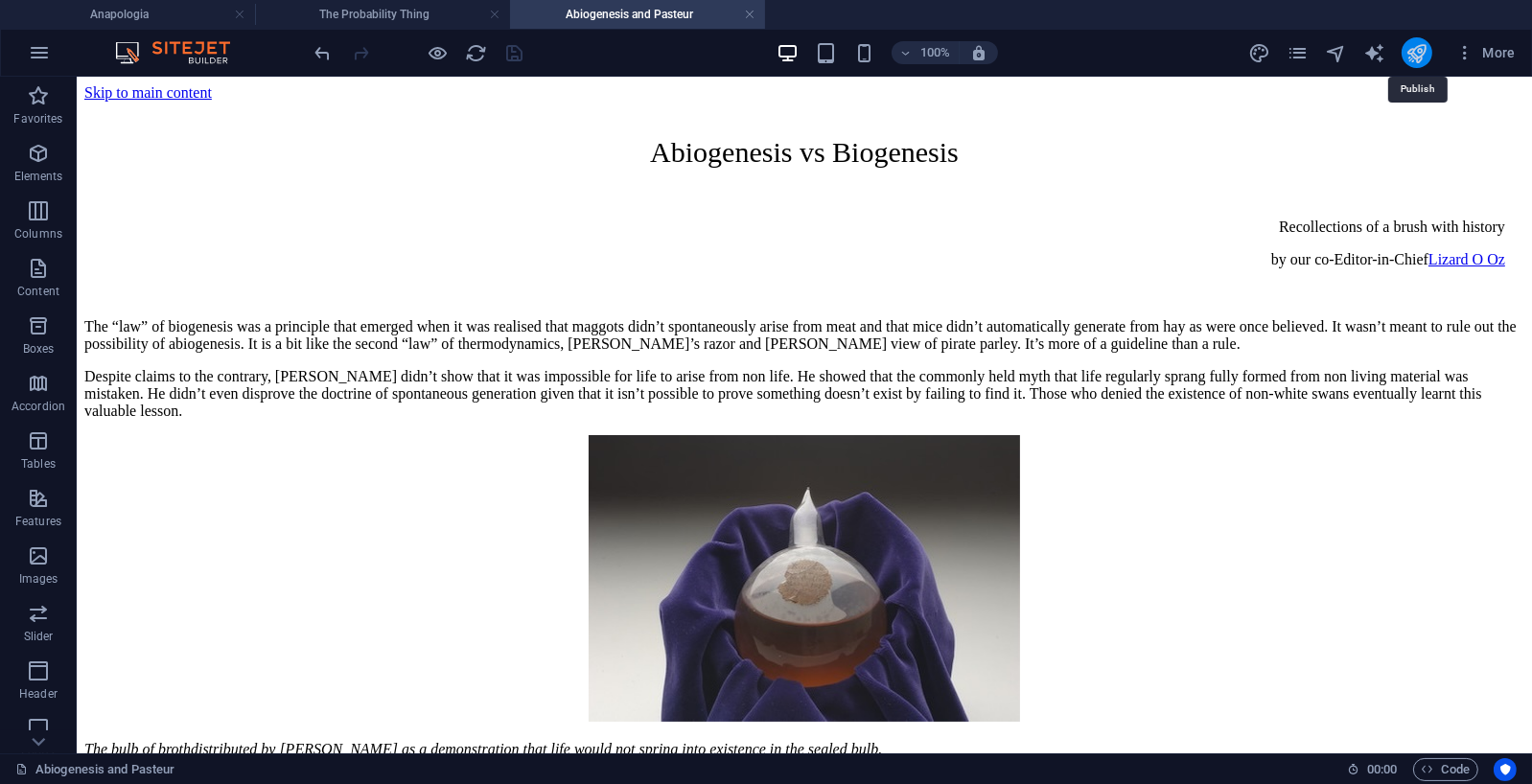
click at [1417, 47] on icon "publish" at bounding box center [1417, 53] width 22 height 22
